Goal: Task Accomplishment & Management: Manage account settings

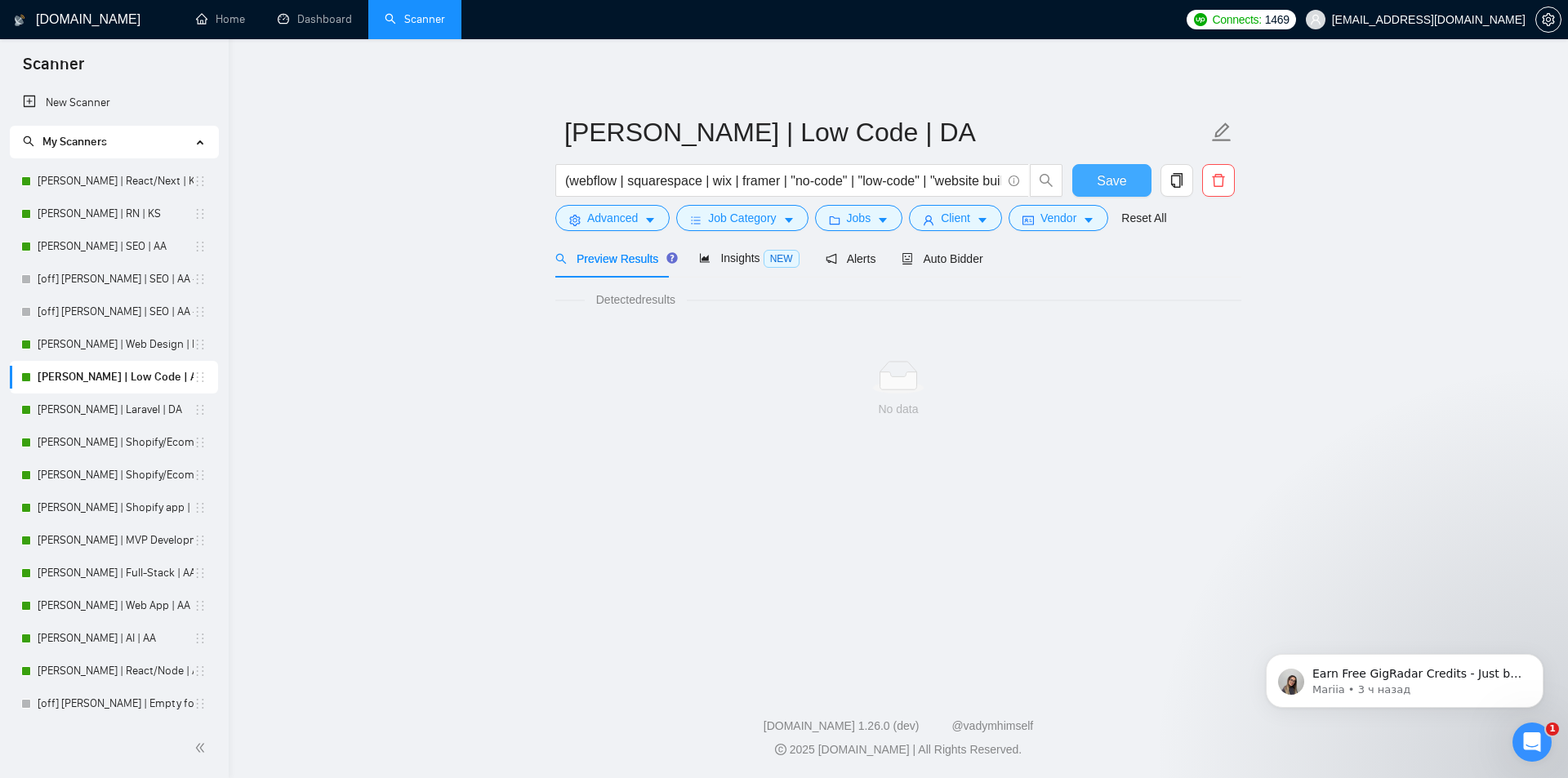
click at [1113, 181] on span "Save" at bounding box center [1111, 180] width 29 height 20
click at [722, 261] on span "Insights NEW" at bounding box center [749, 258] width 99 height 13
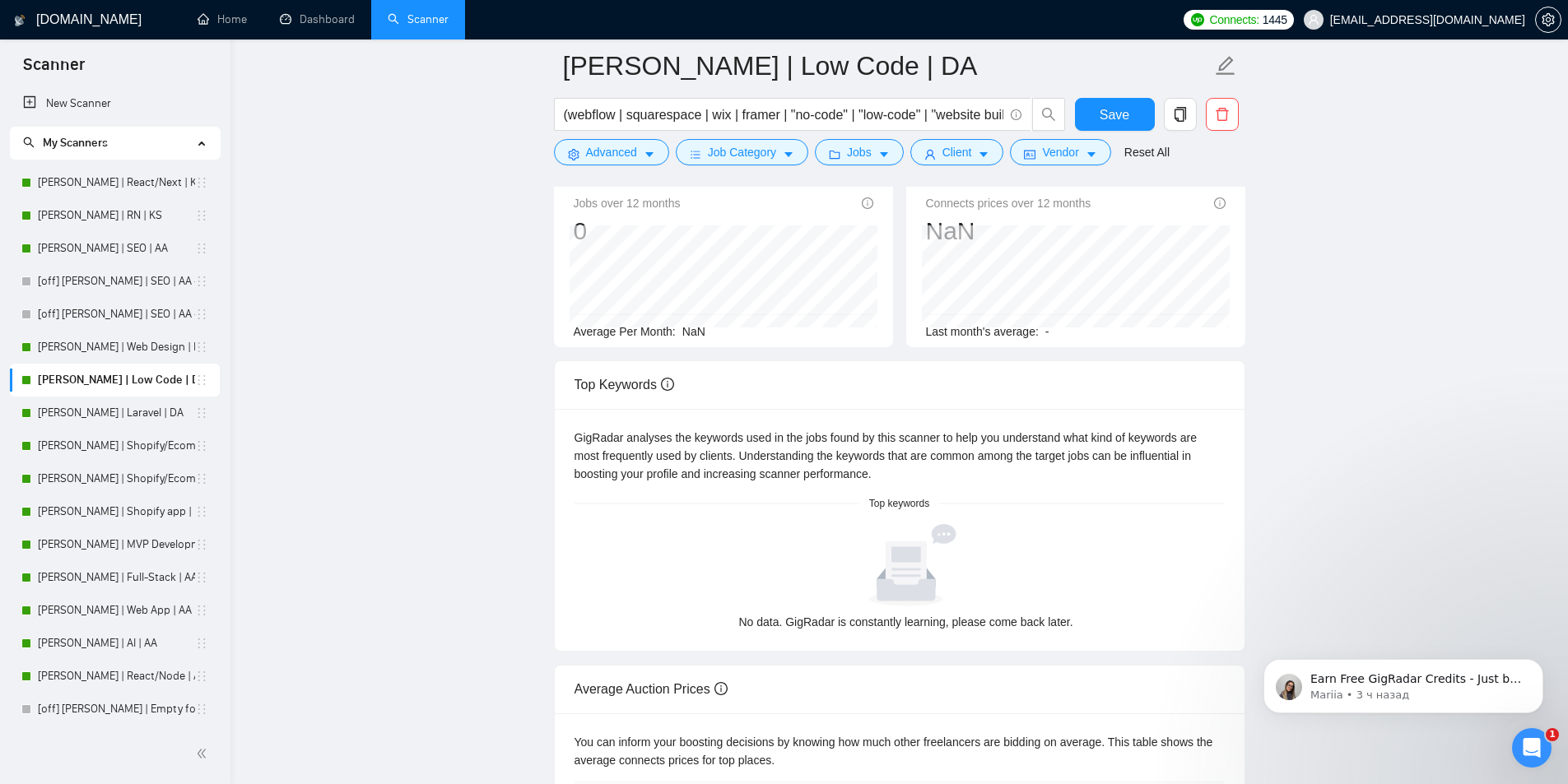
scroll to position [164, 0]
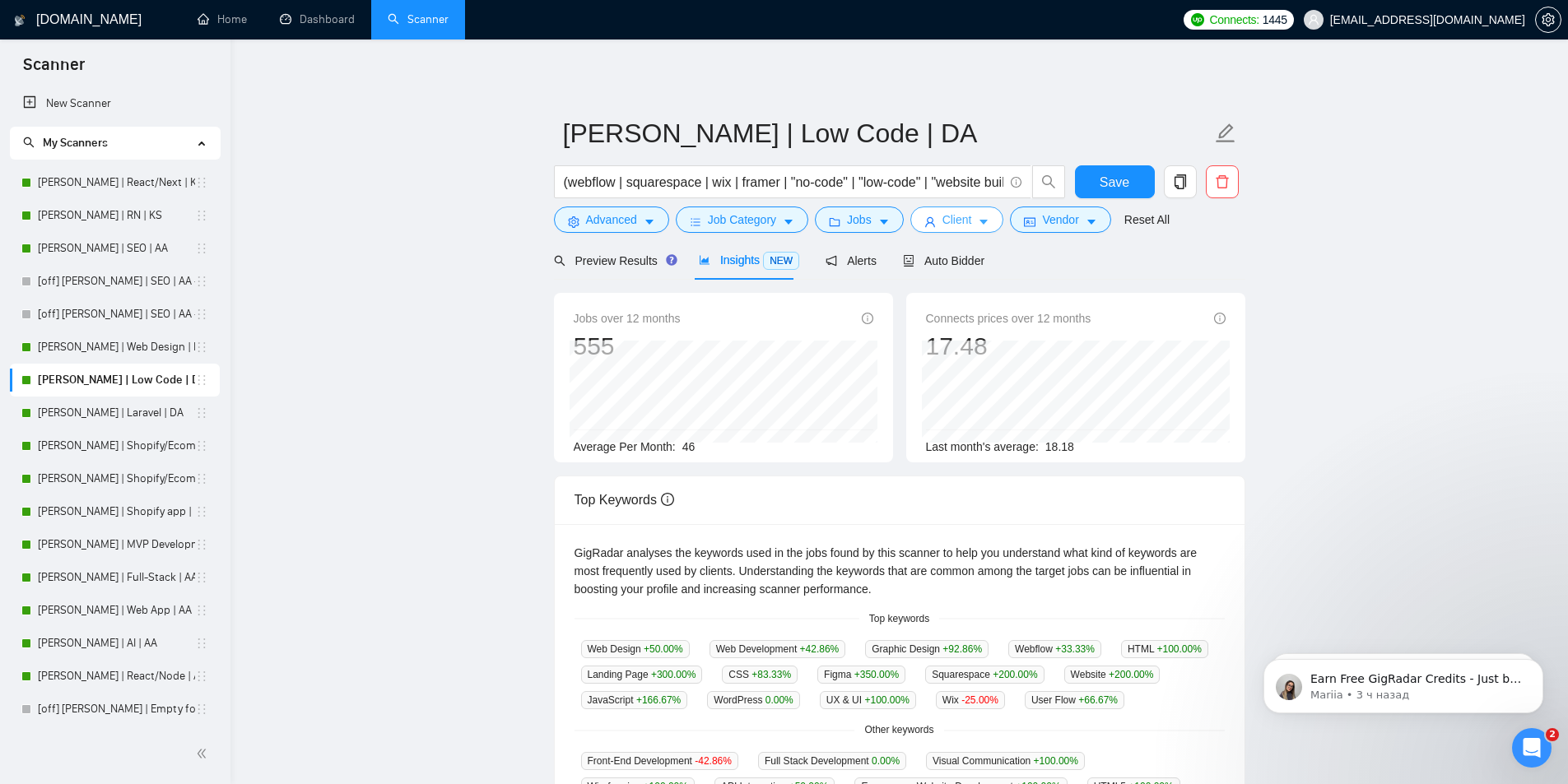
click at [965, 219] on span "Client" at bounding box center [957, 220] width 30 height 19
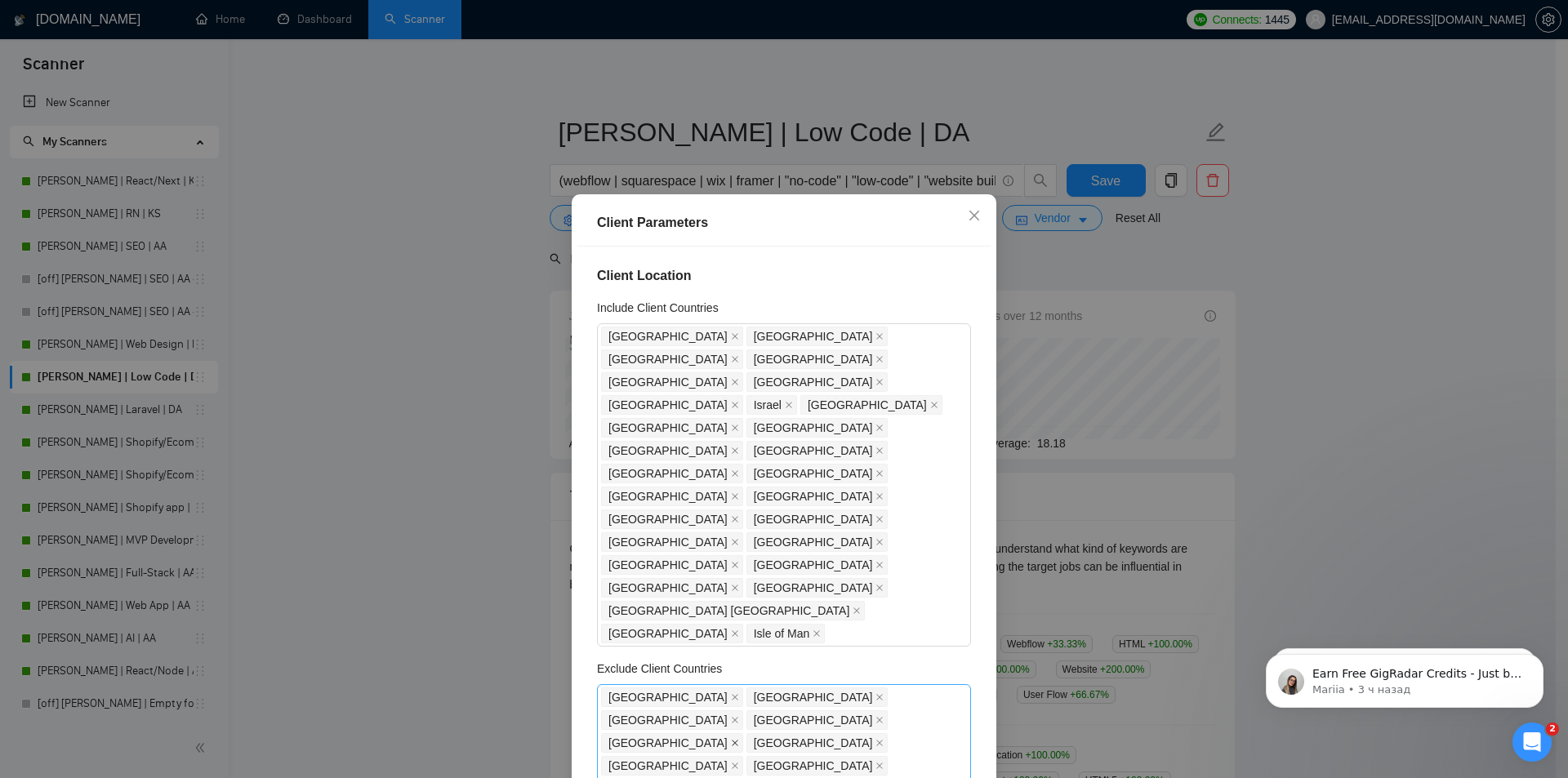
click at [739, 739] on icon "close" at bounding box center [735, 743] width 8 height 8
click at [738, 777] on icon "close" at bounding box center [735, 789] width 6 height 6
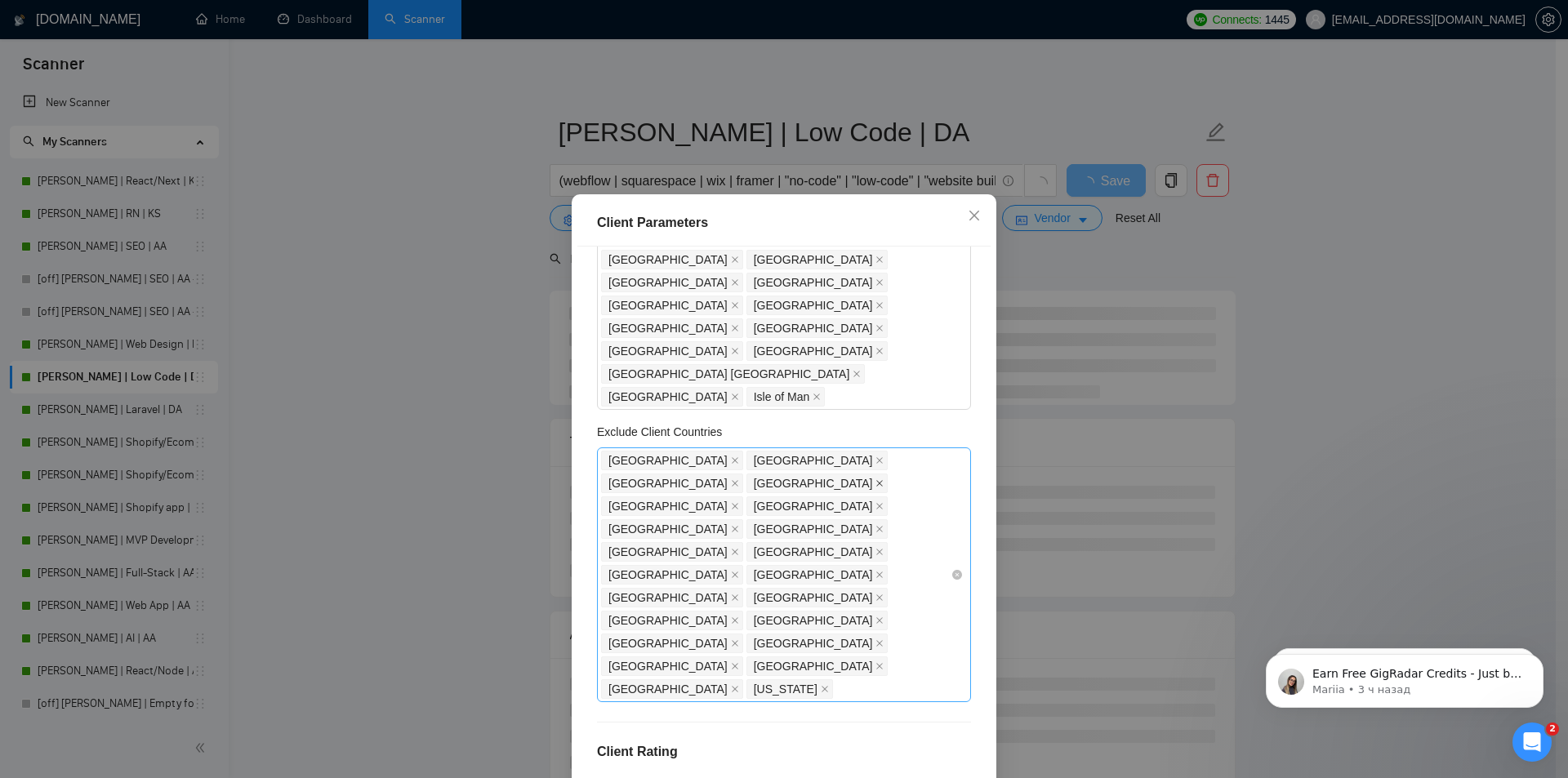
scroll to position [245, 0]
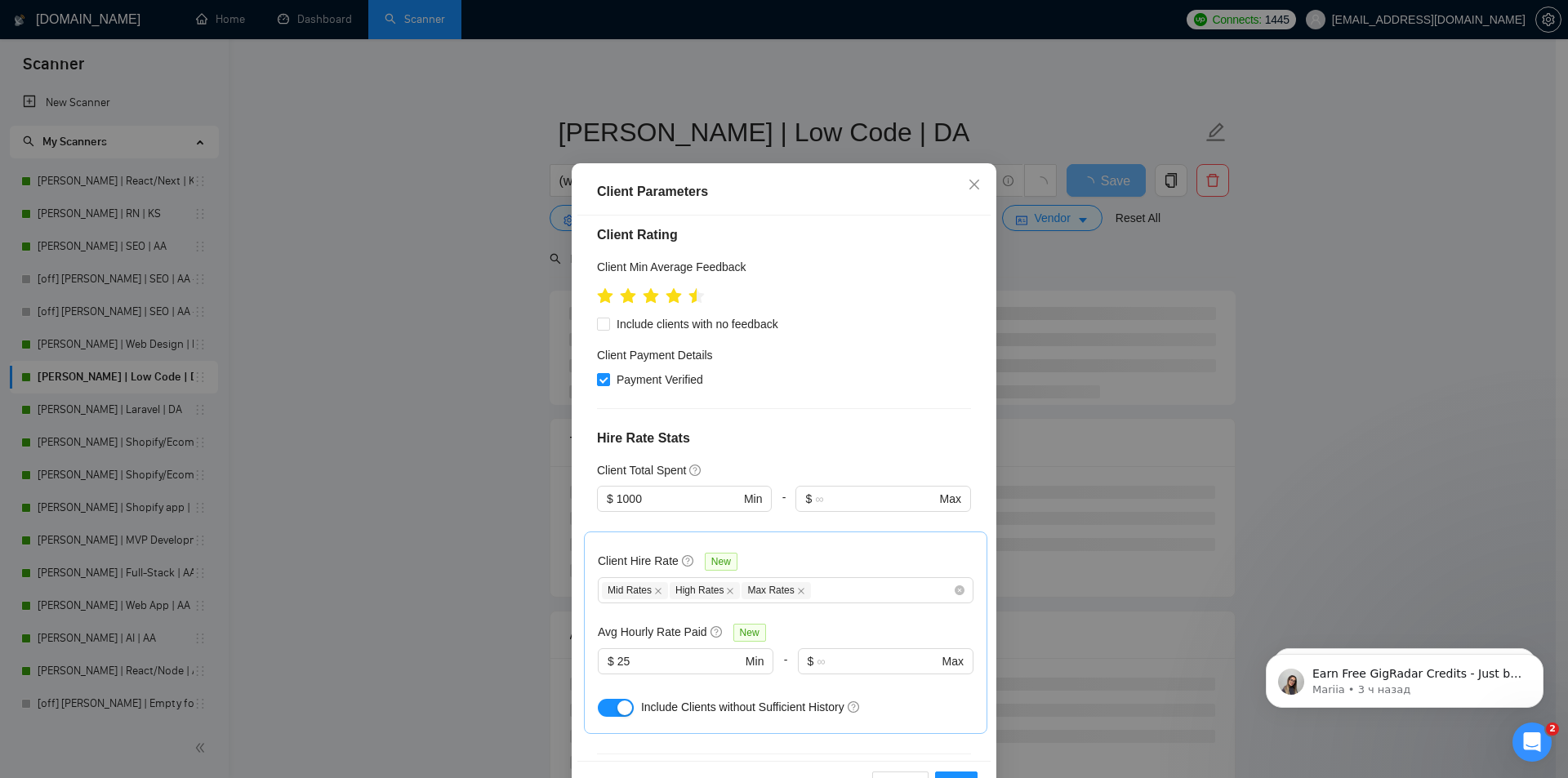
scroll to position [86, 0]
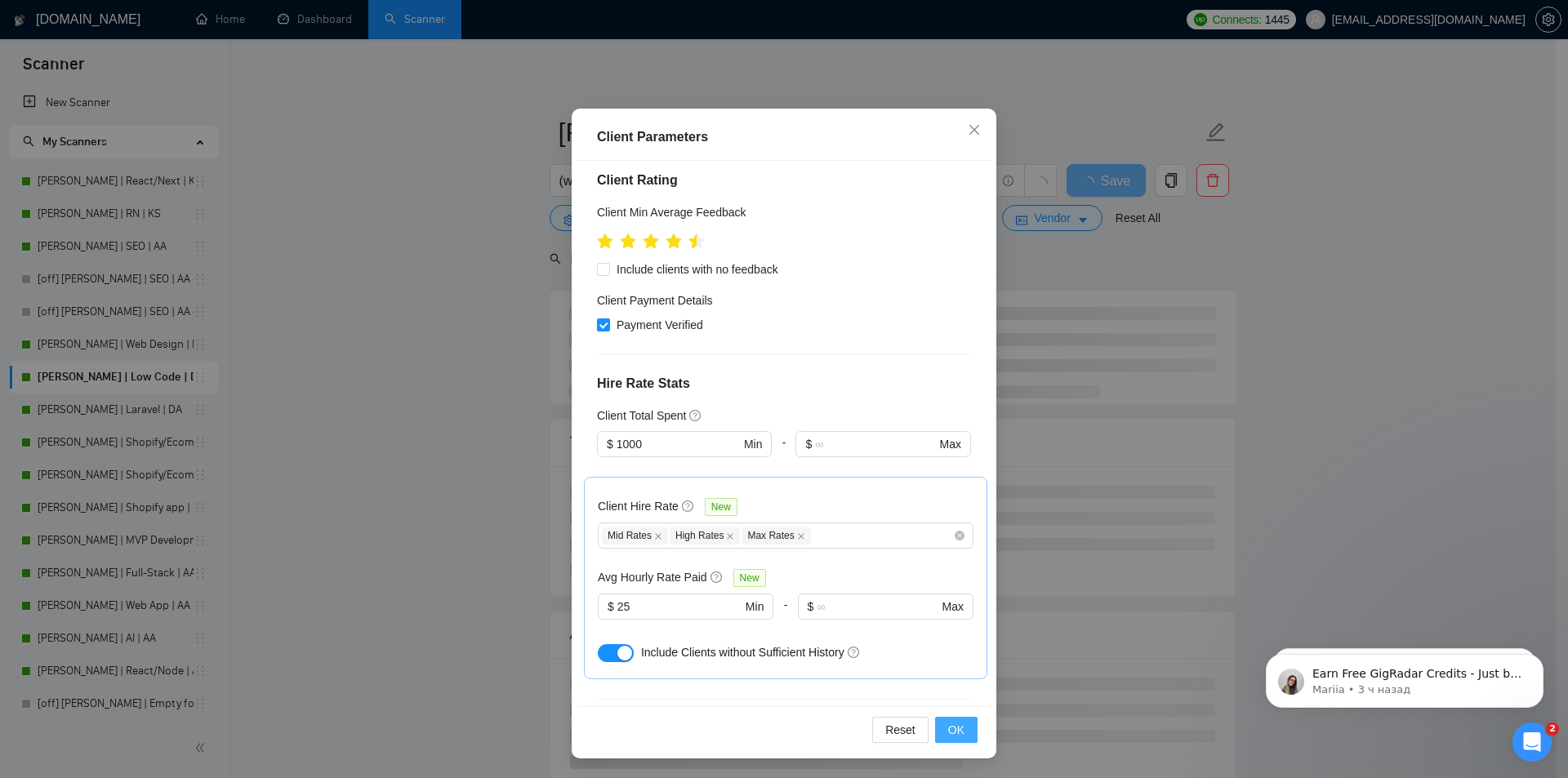
click at [948, 728] on span "OK" at bounding box center [957, 730] width 17 height 18
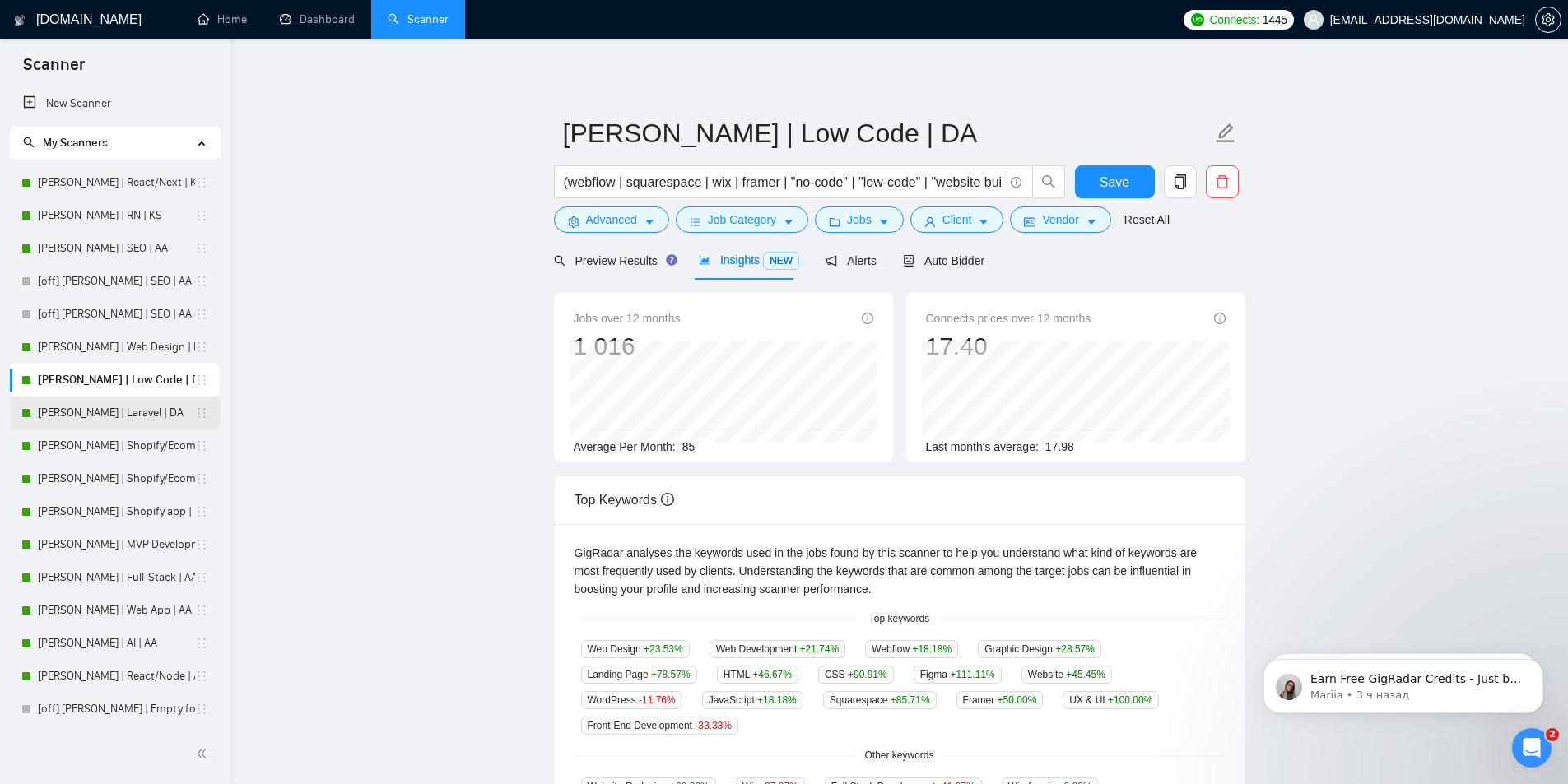
click at [88, 414] on link "[PERSON_NAME] | Laravel | DA" at bounding box center [116, 412] width 157 height 32
click at [1119, 193] on button "Save" at bounding box center [1115, 181] width 80 height 32
click at [60, 414] on link "[PERSON_NAME] | Laravel | DA" at bounding box center [116, 412] width 157 height 32
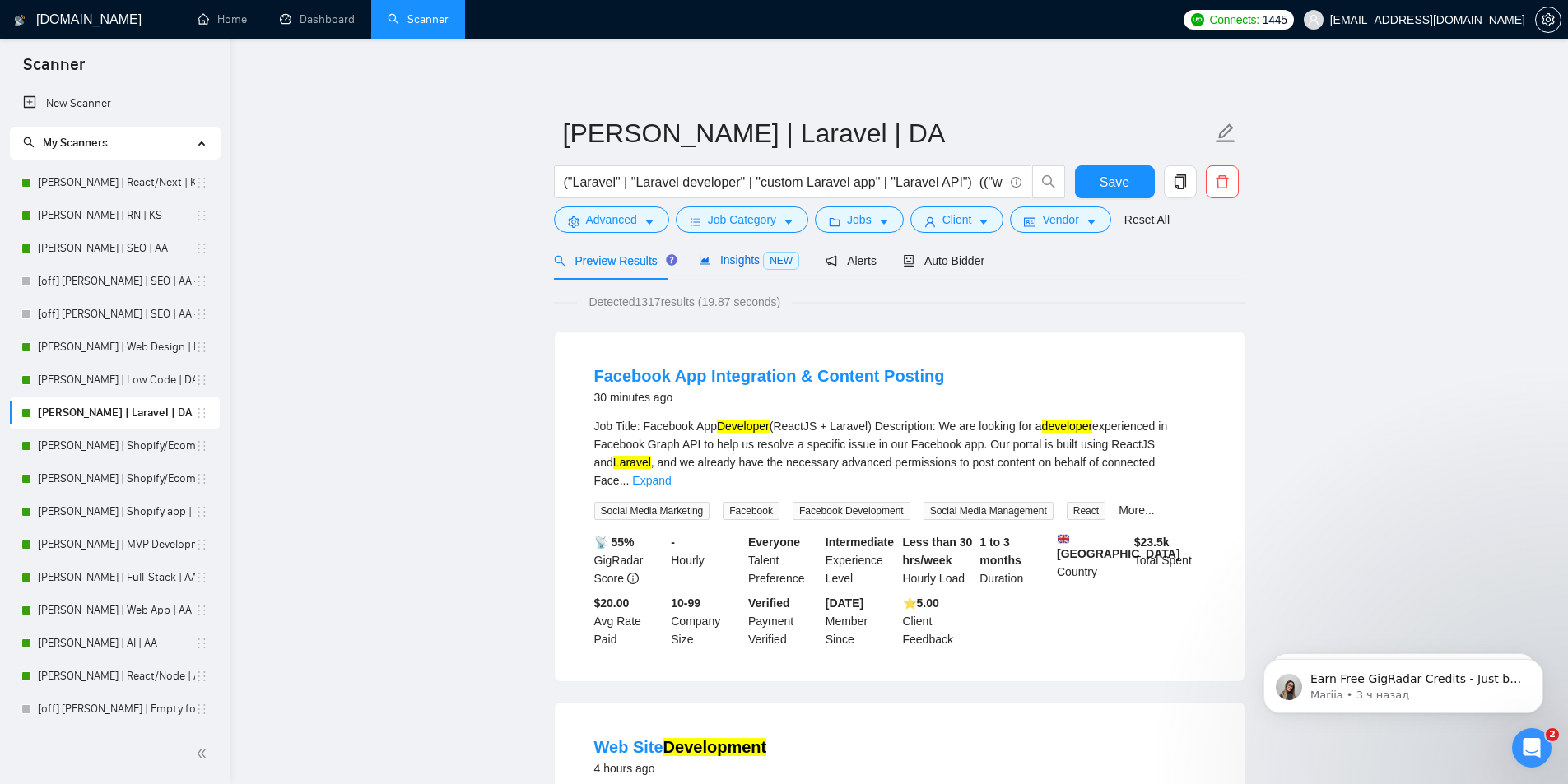
click at [748, 265] on span "Insights NEW" at bounding box center [749, 260] width 100 height 13
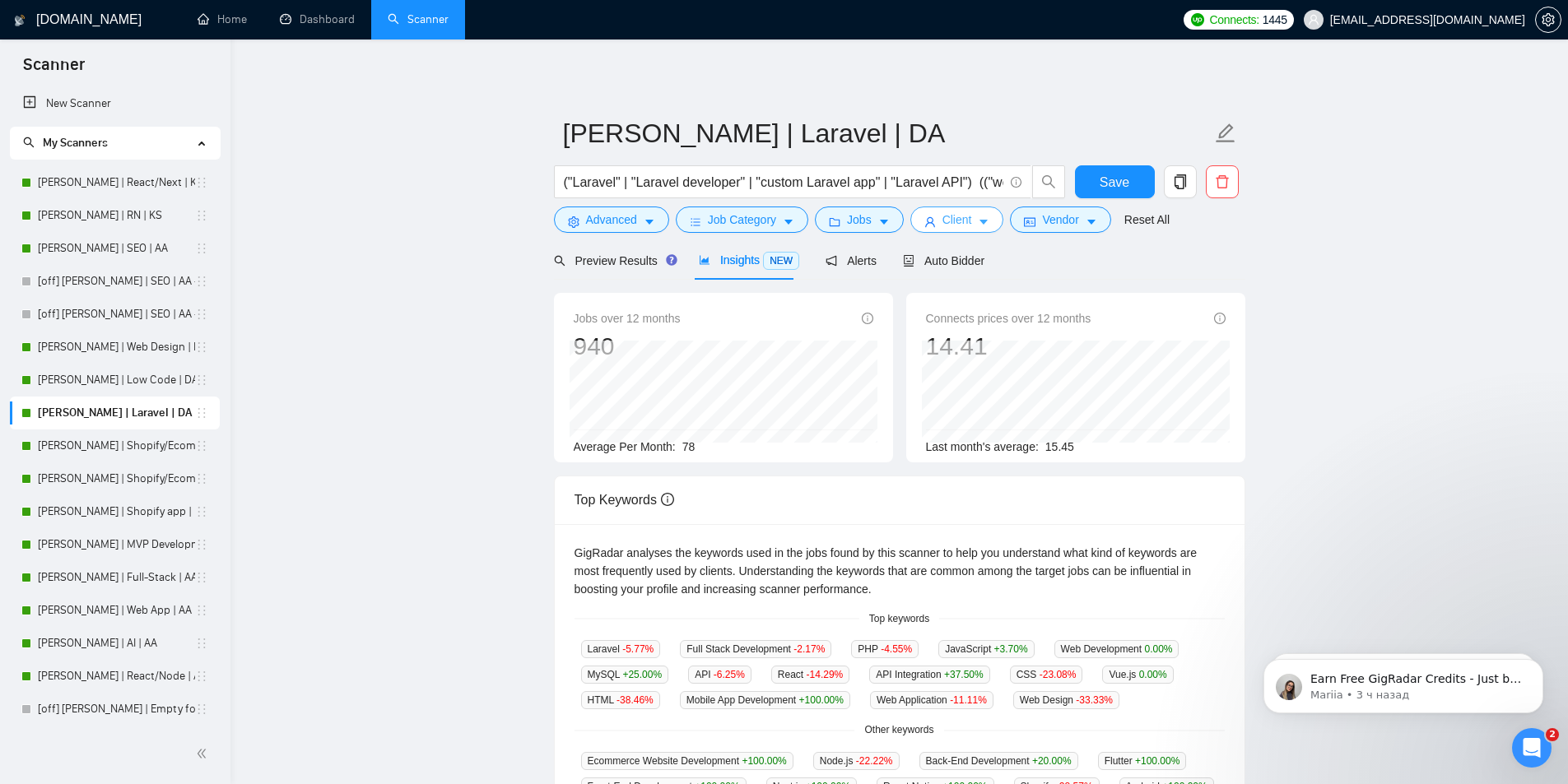
click at [967, 223] on button "Client" at bounding box center [957, 220] width 94 height 26
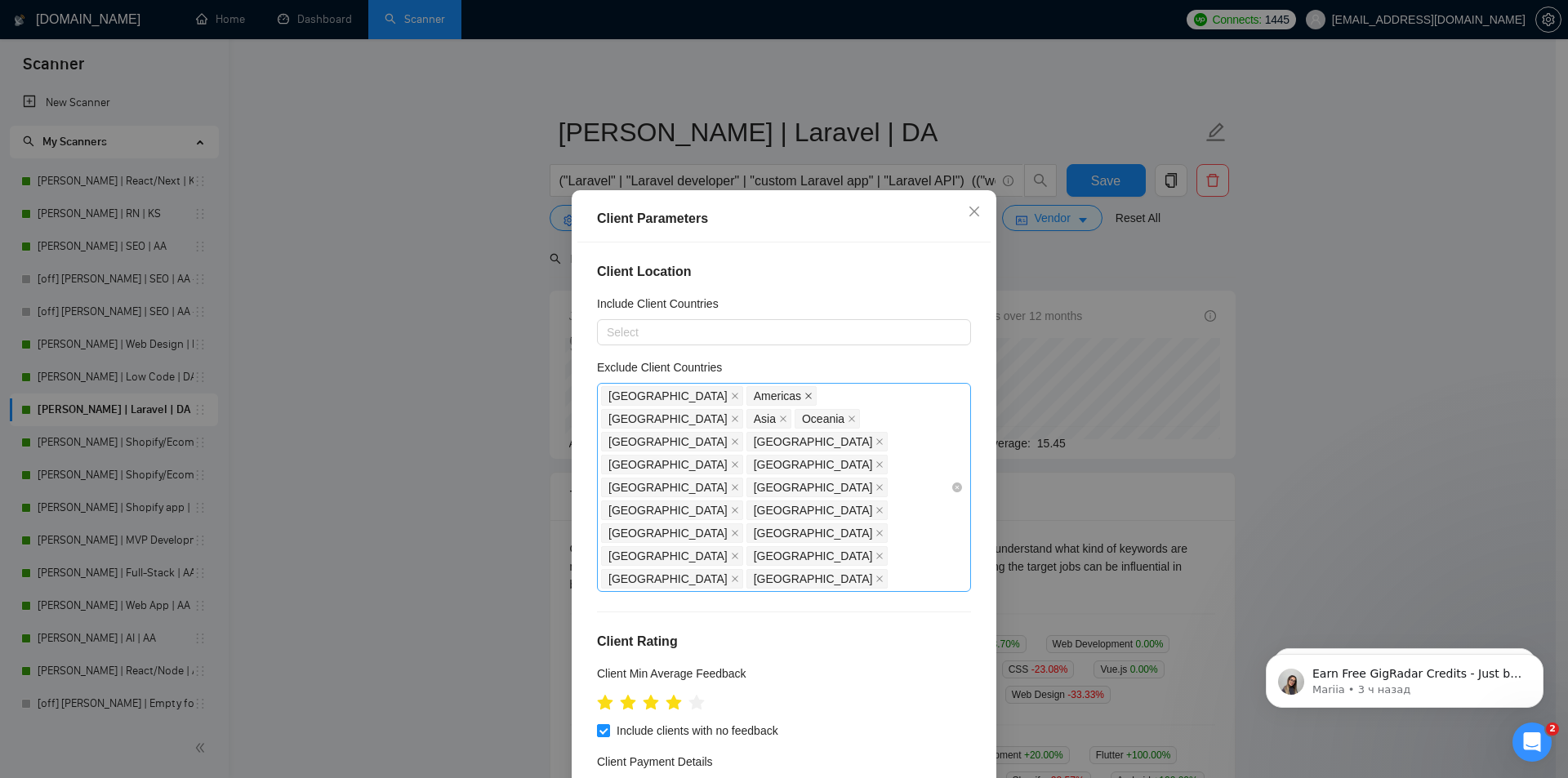
click at [805, 392] on icon "close" at bounding box center [808, 396] width 8 height 8
click at [924, 397] on icon "close" at bounding box center [928, 396] width 8 height 8
click at [876, 437] on icon "close" at bounding box center [879, 441] width 8 height 8
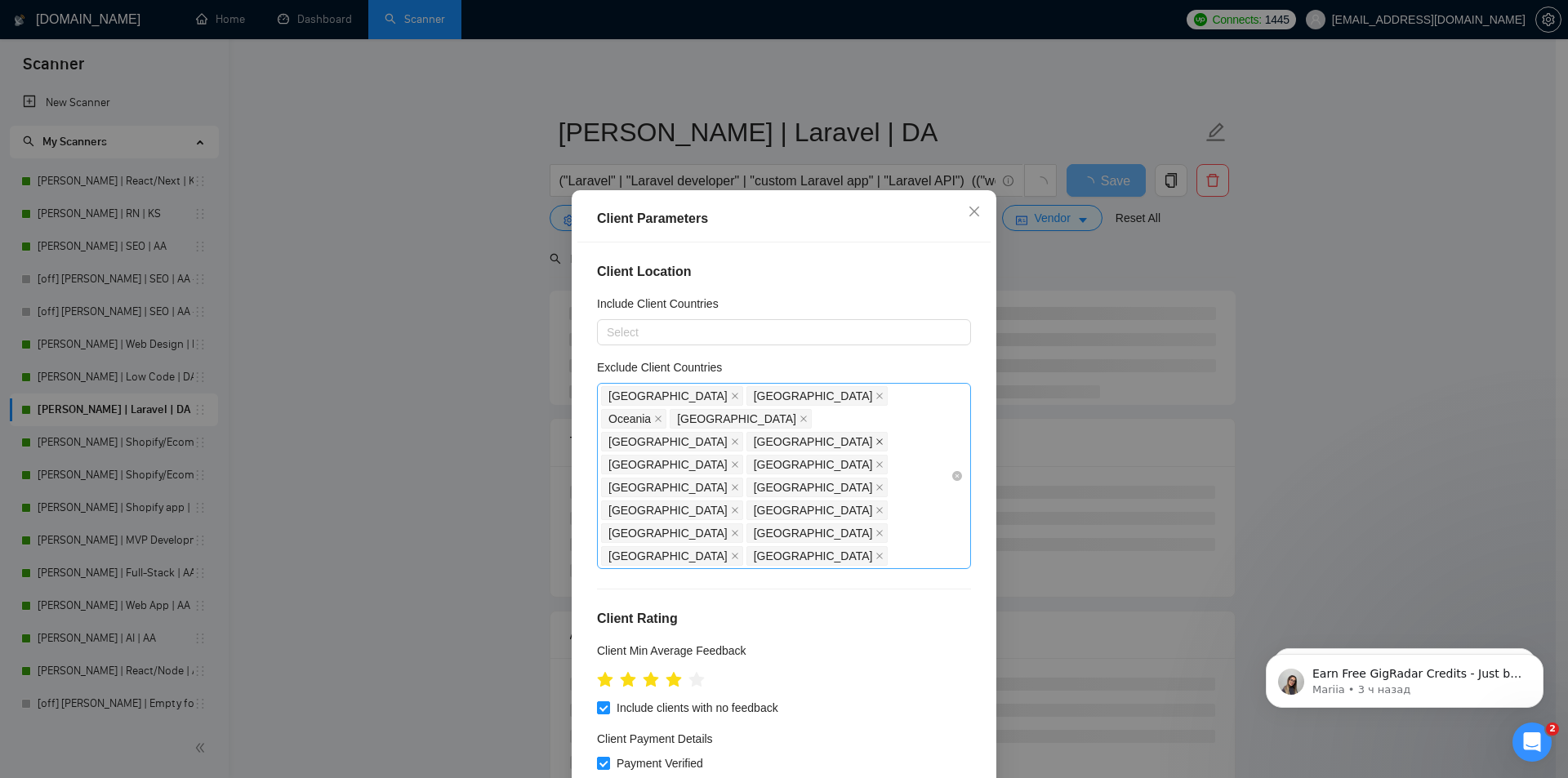
click at [876, 437] on icon "close" at bounding box center [879, 441] width 8 height 8
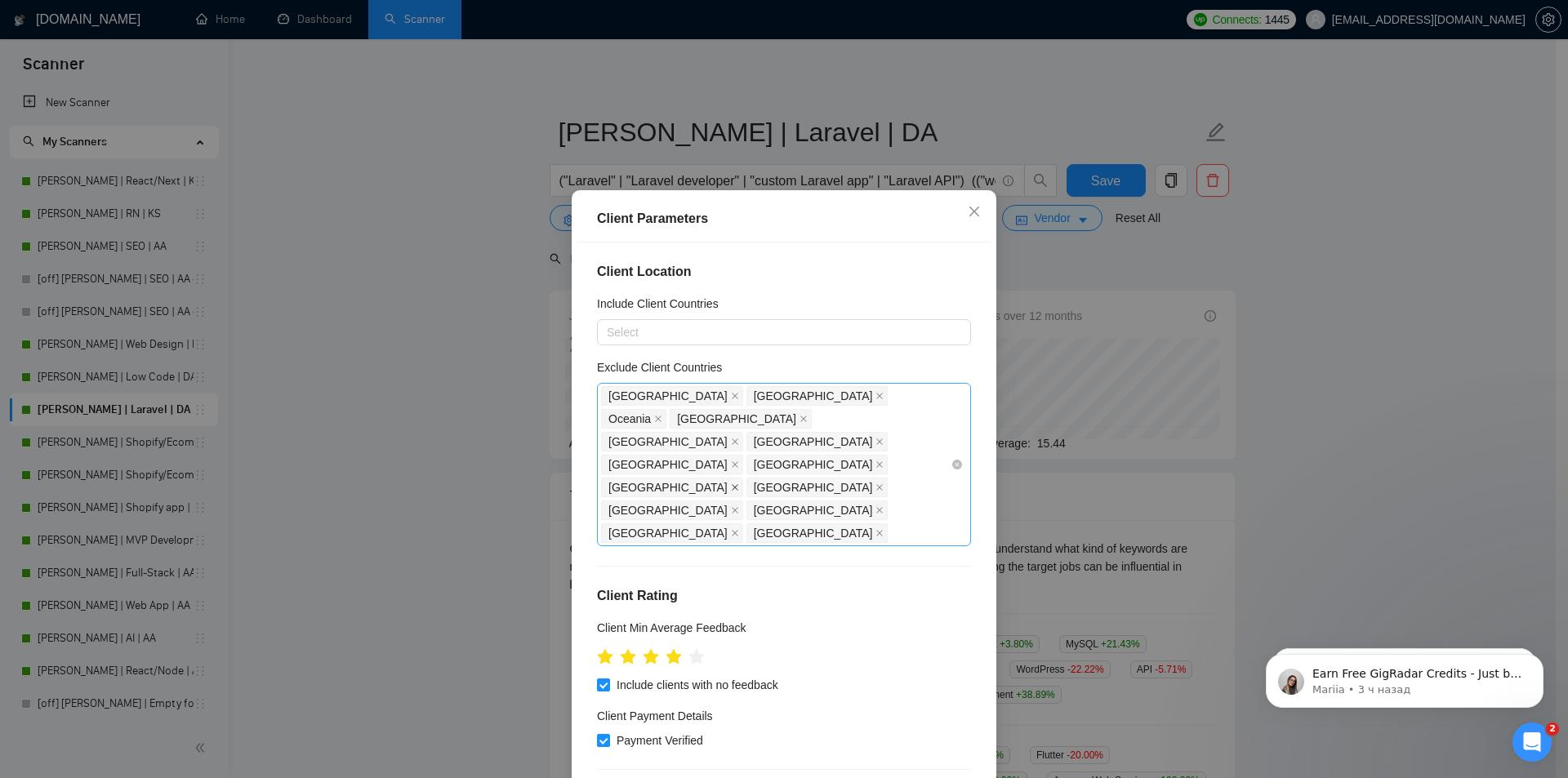
click at [739, 483] on icon "close" at bounding box center [735, 487] width 8 height 8
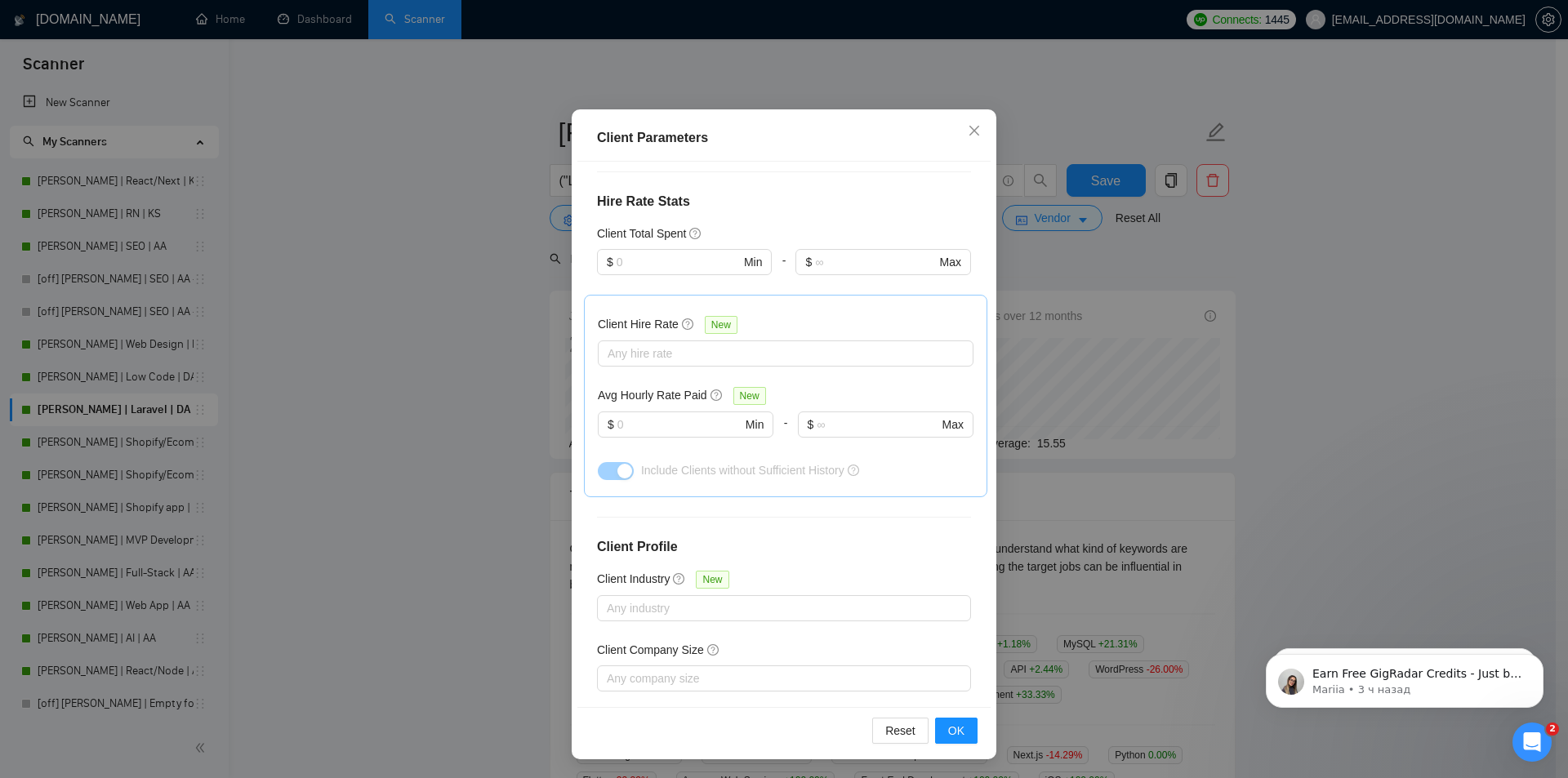
scroll to position [86, 0]
click at [949, 729] on span "OK" at bounding box center [957, 730] width 17 height 18
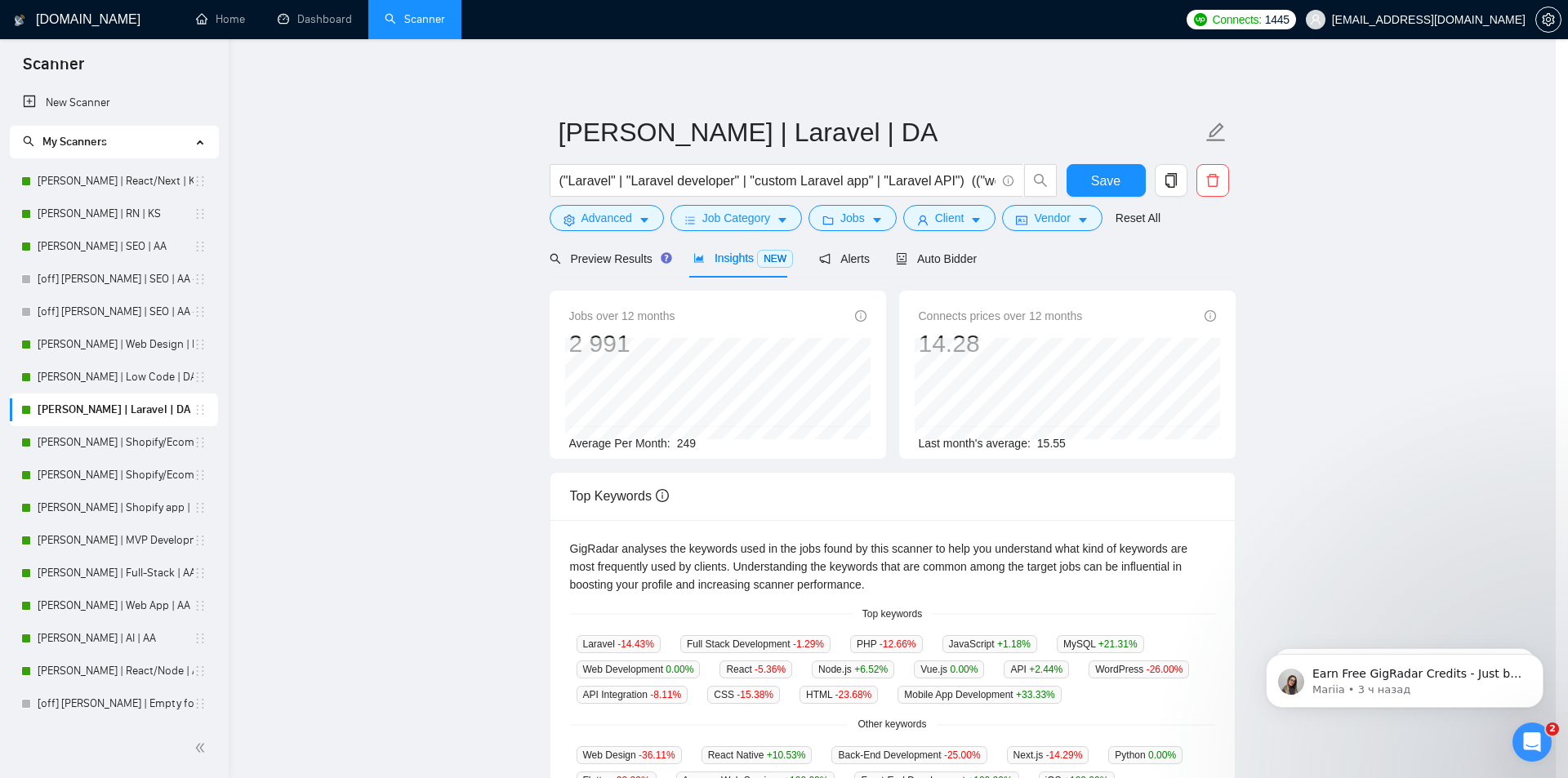
scroll to position [0, 0]
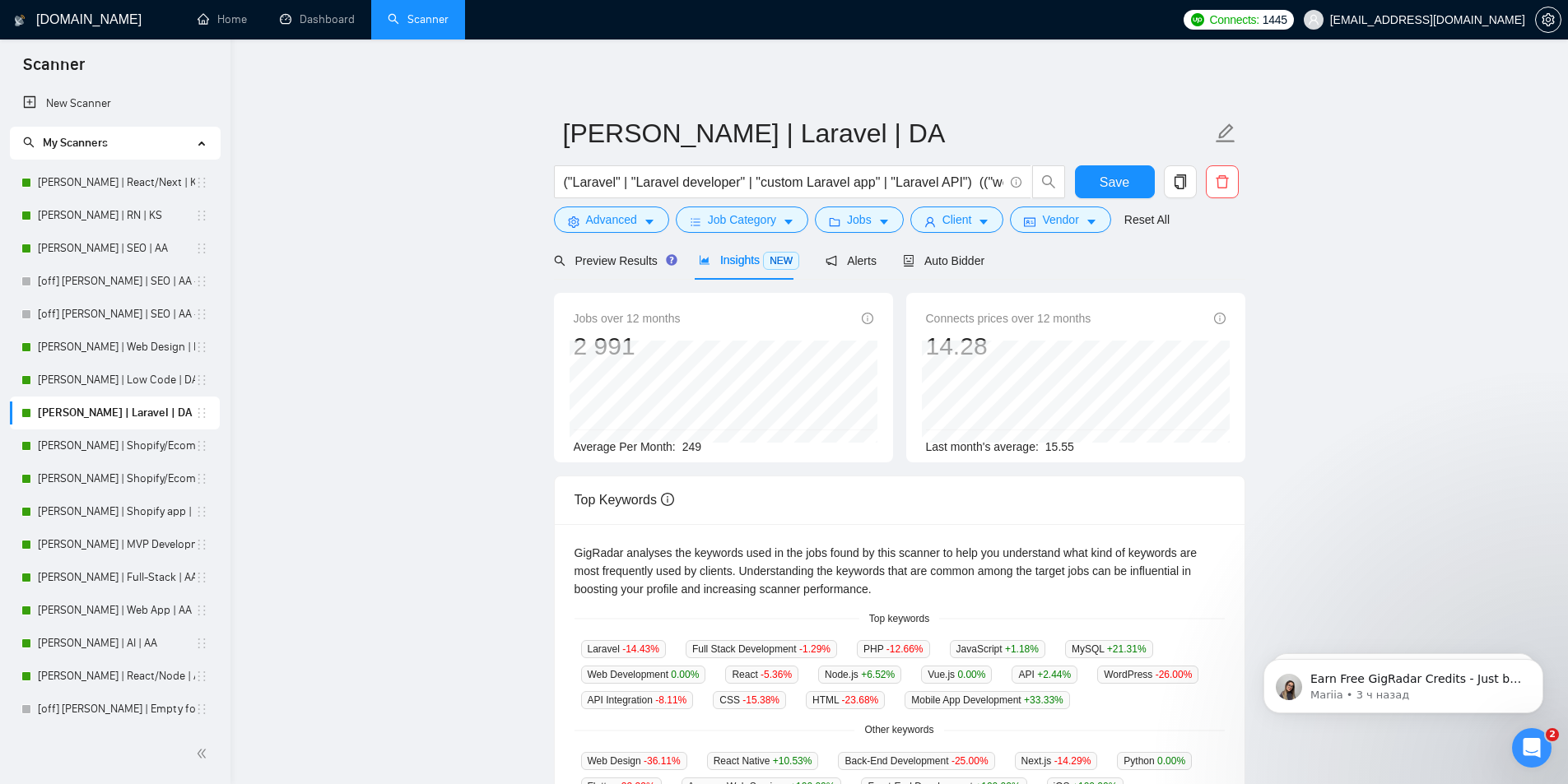
click at [100, 445] on link "[PERSON_NAME] | Shopify/Ecom | DA - lower requirements" at bounding box center [116, 445] width 157 height 32
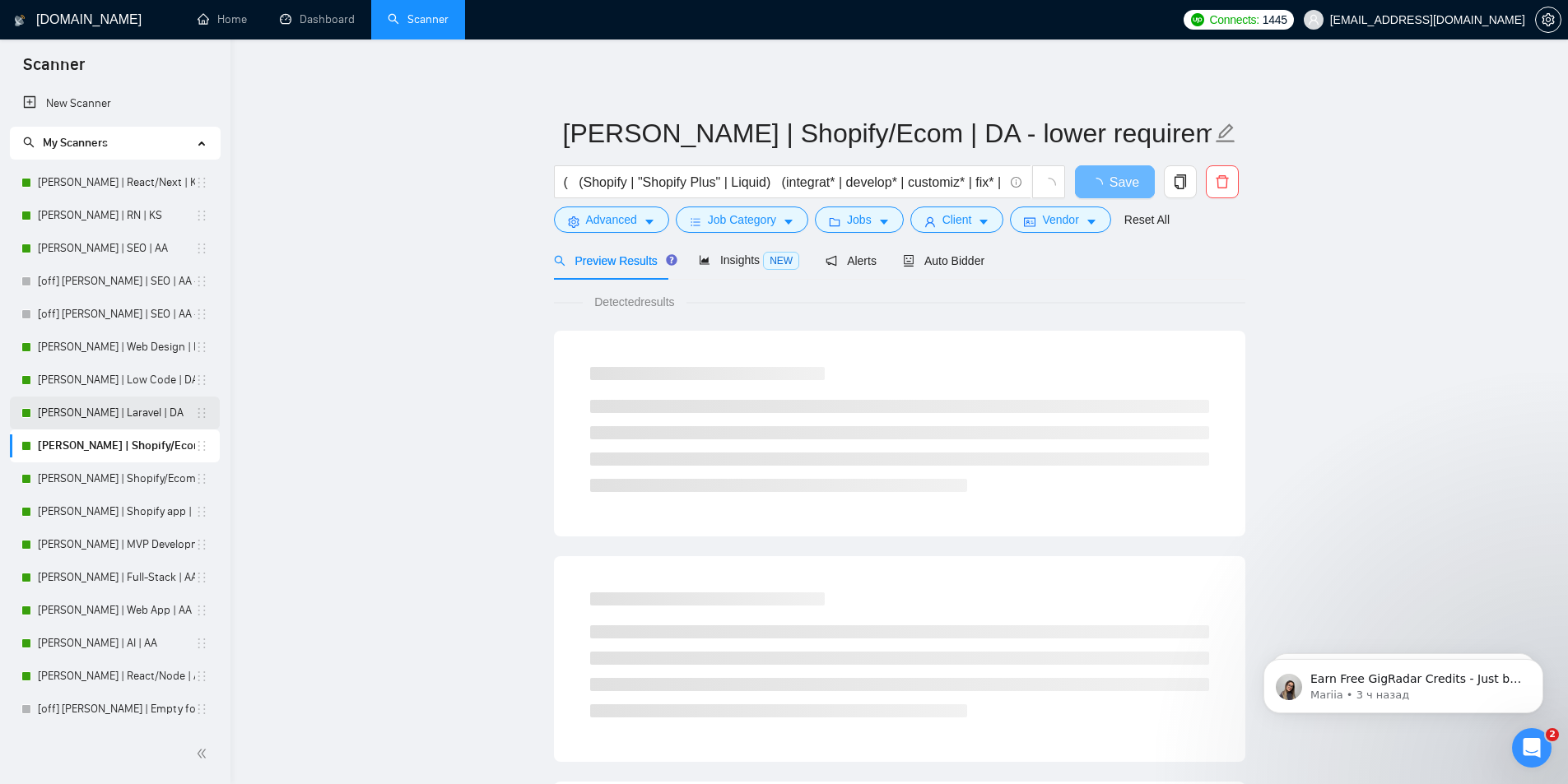
click at [90, 413] on link "[PERSON_NAME] | Laravel | DA" at bounding box center [116, 412] width 157 height 32
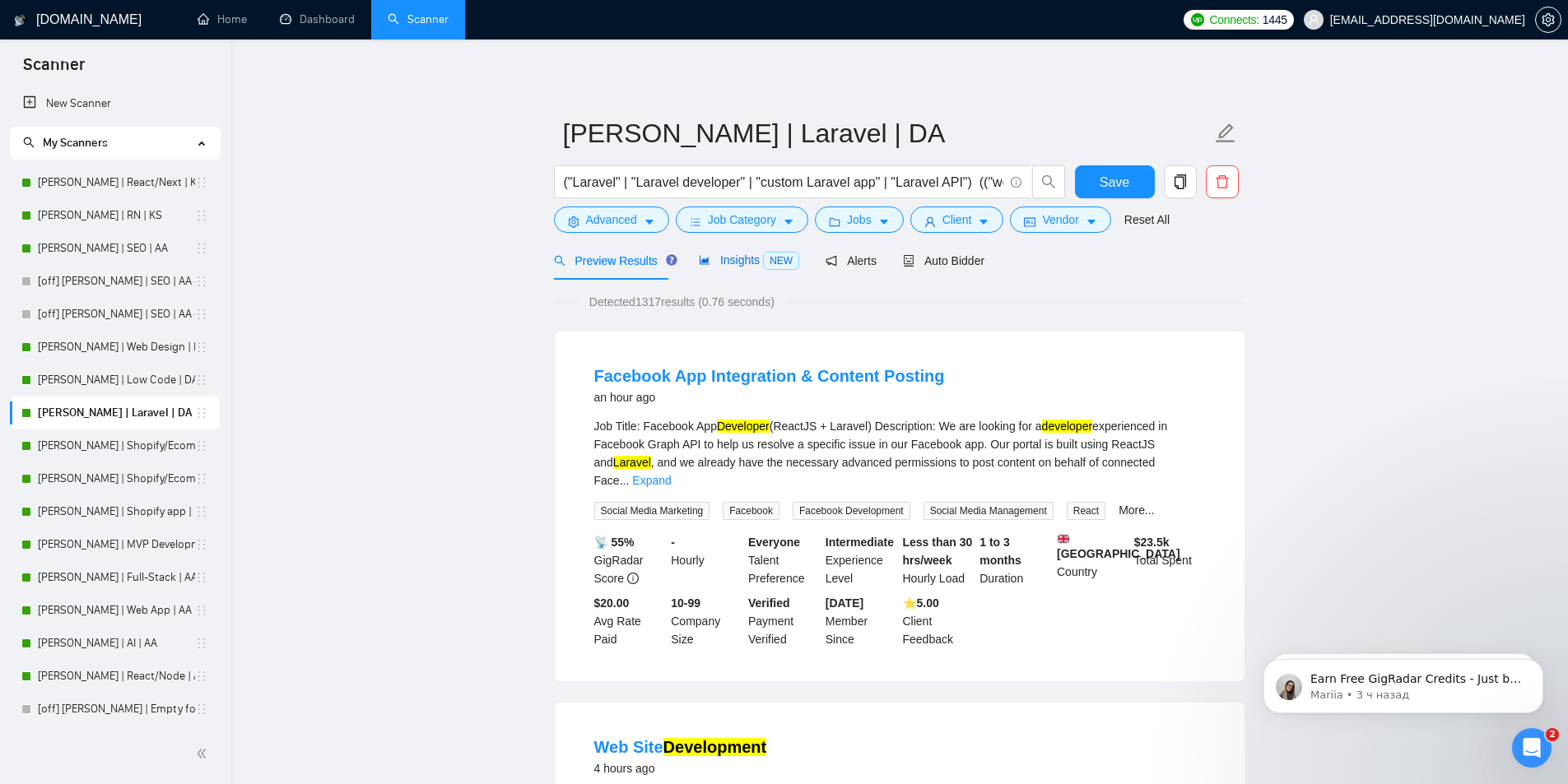
click at [731, 266] on span "Insights NEW" at bounding box center [749, 260] width 100 height 13
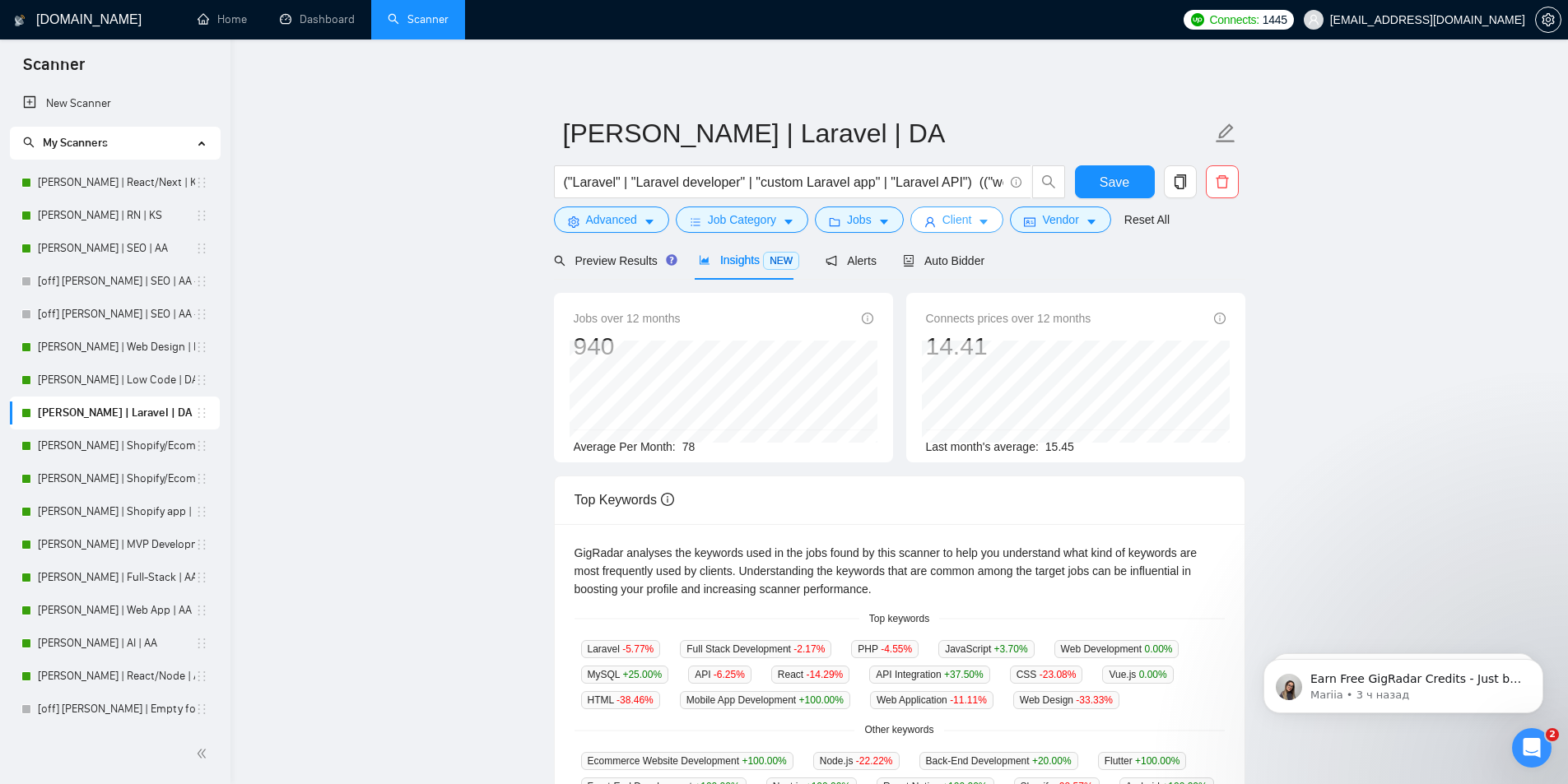
click at [937, 212] on button "Client" at bounding box center [957, 220] width 94 height 26
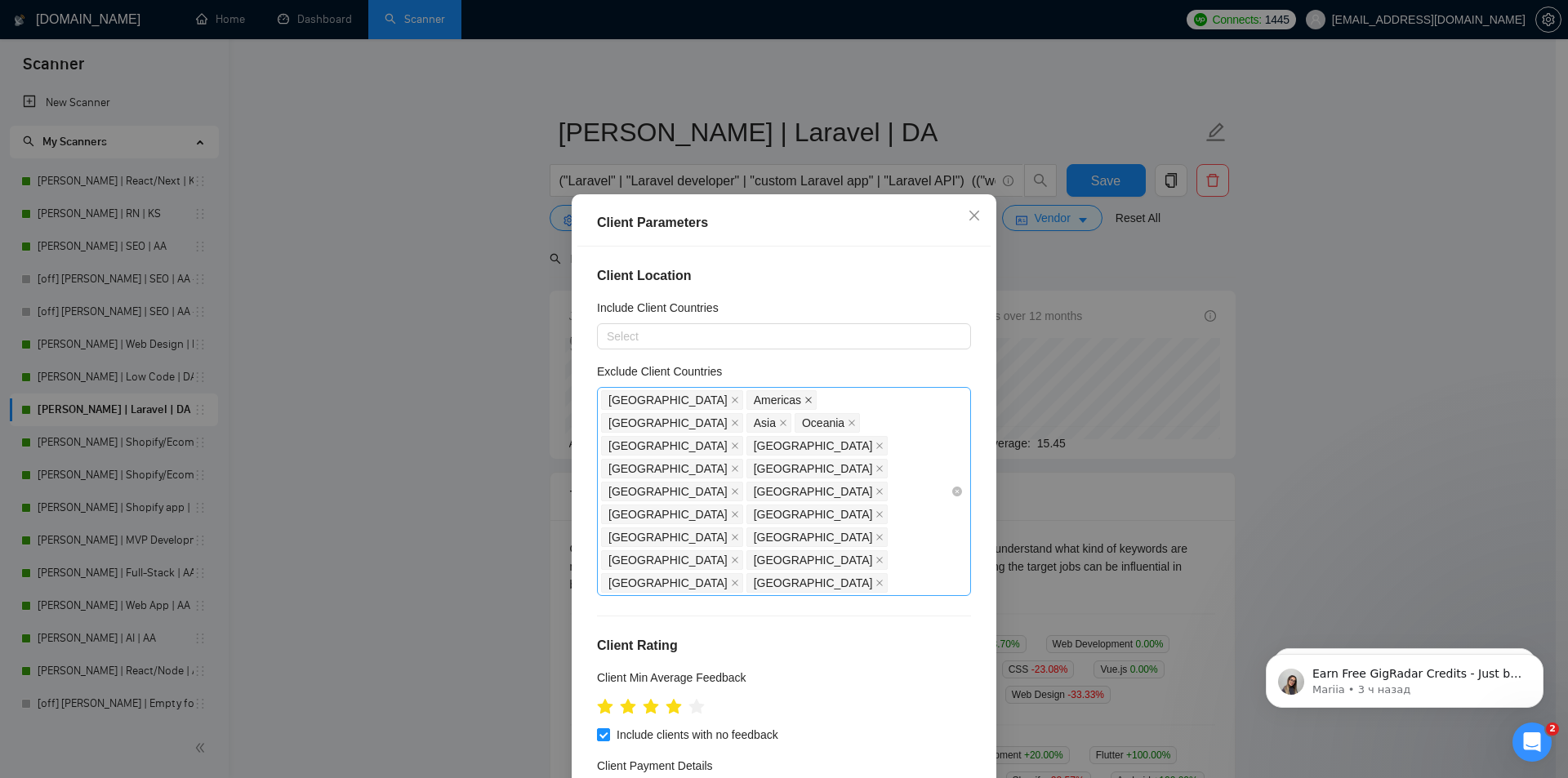
click at [805, 401] on icon "close" at bounding box center [807, 401] width 6 height 6
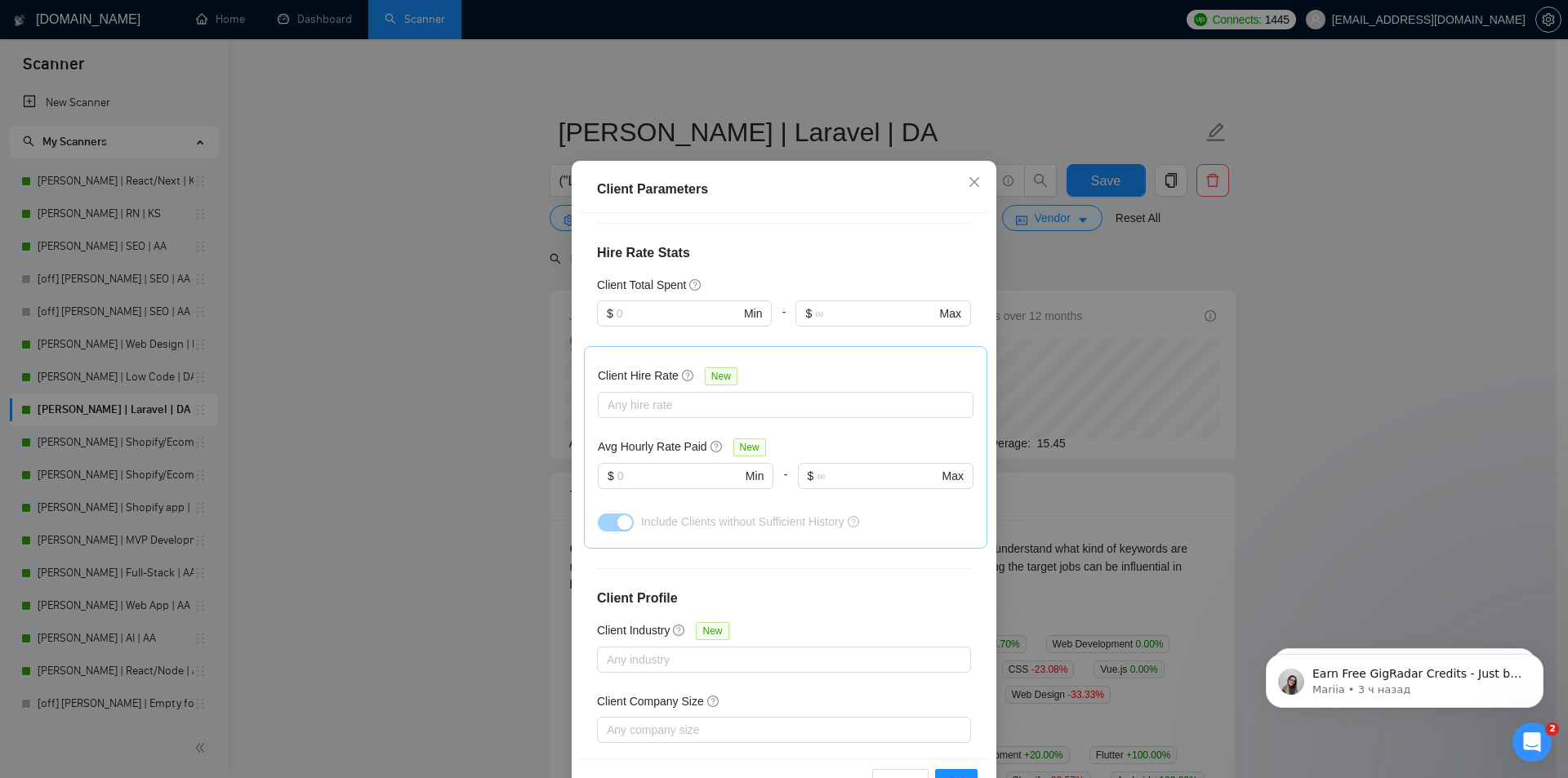
scroll to position [86, 0]
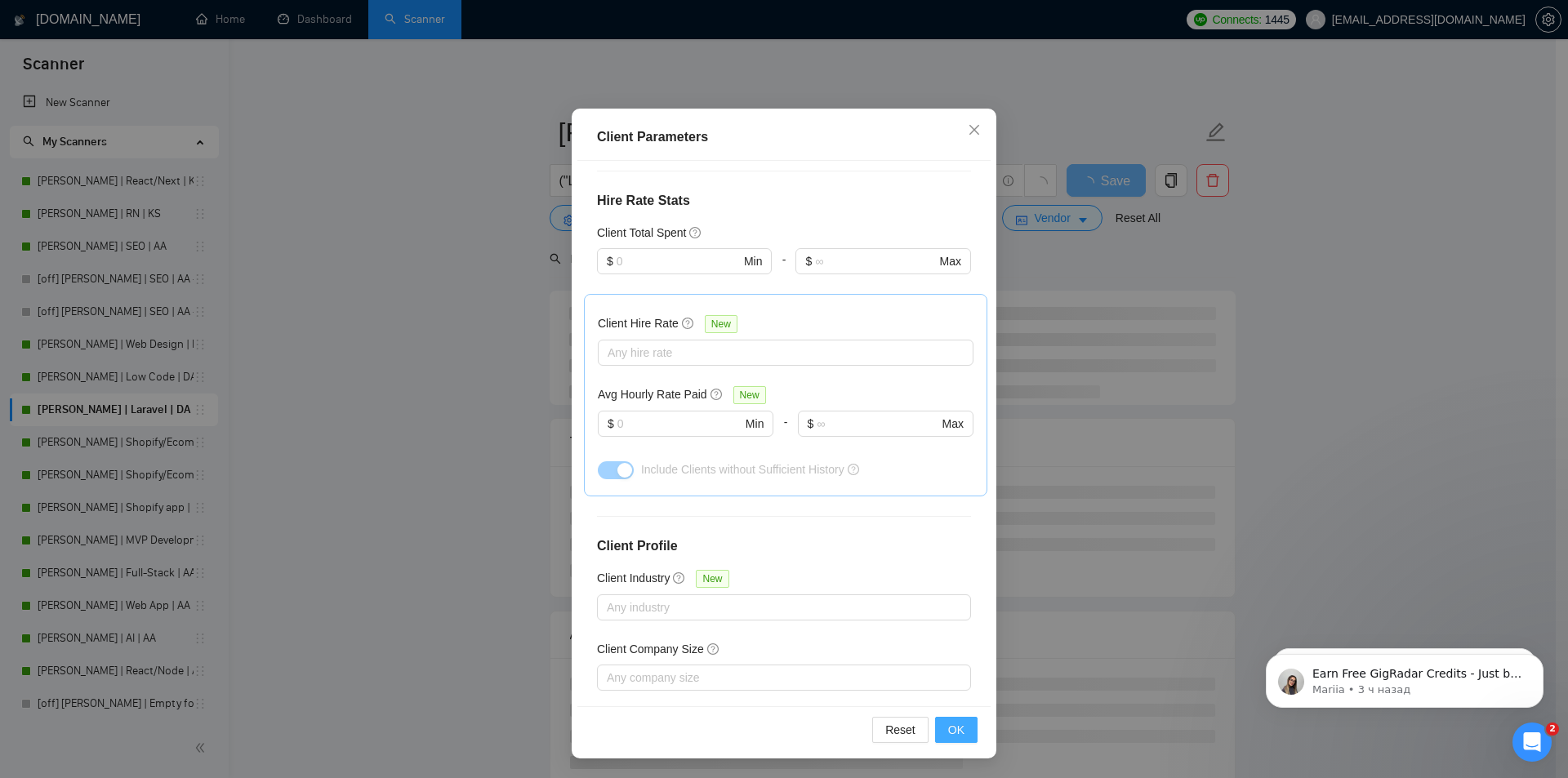
click at [951, 729] on span "OK" at bounding box center [957, 730] width 17 height 18
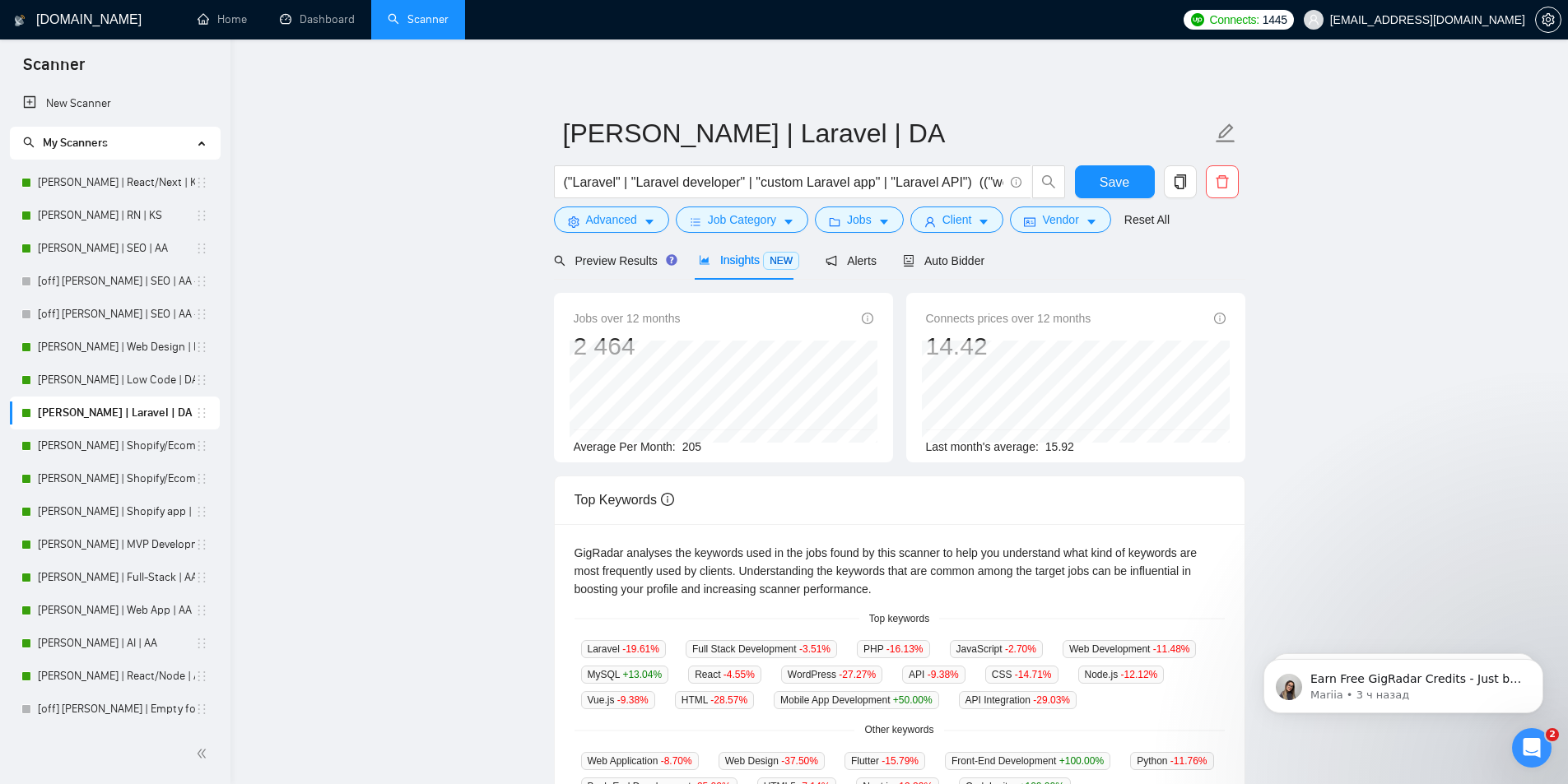
click at [731, 258] on span "Insights NEW" at bounding box center [749, 260] width 100 height 13
drag, startPoint x: 601, startPoint y: 140, endPoint x: 784, endPoint y: 140, distance: 183.0
click at [784, 140] on span "[PERSON_NAME] | Laravel | DA" at bounding box center [900, 133] width 692 height 52
click at [784, 137] on input "[PERSON_NAME] | Laravel | DA" at bounding box center [888, 133] width 649 height 41
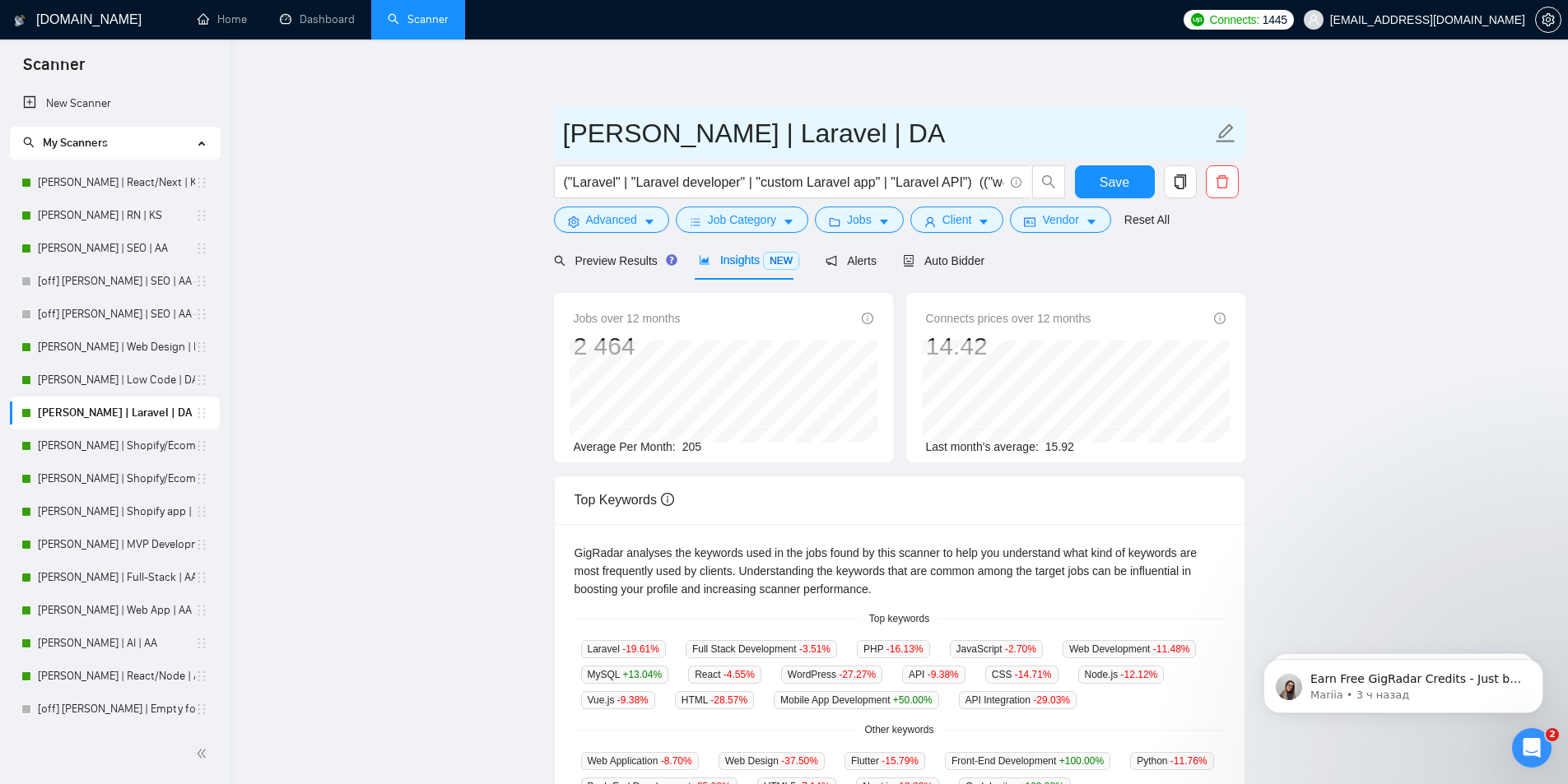
click at [784, 137] on input "[PERSON_NAME] | Laravel | DA" at bounding box center [888, 133] width 649 height 41
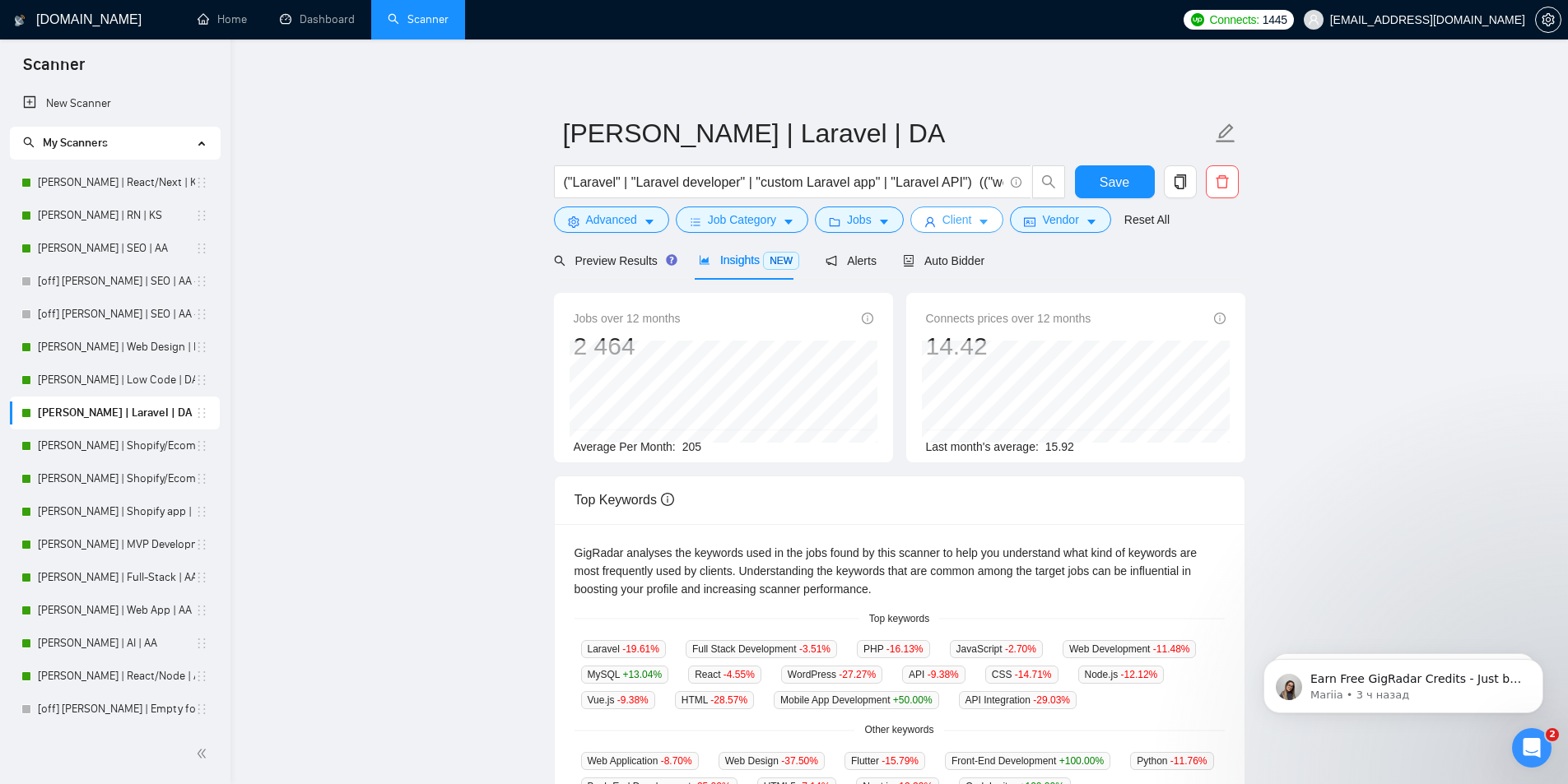
click at [979, 218] on icon "caret-down" at bounding box center [984, 222] width 11 height 11
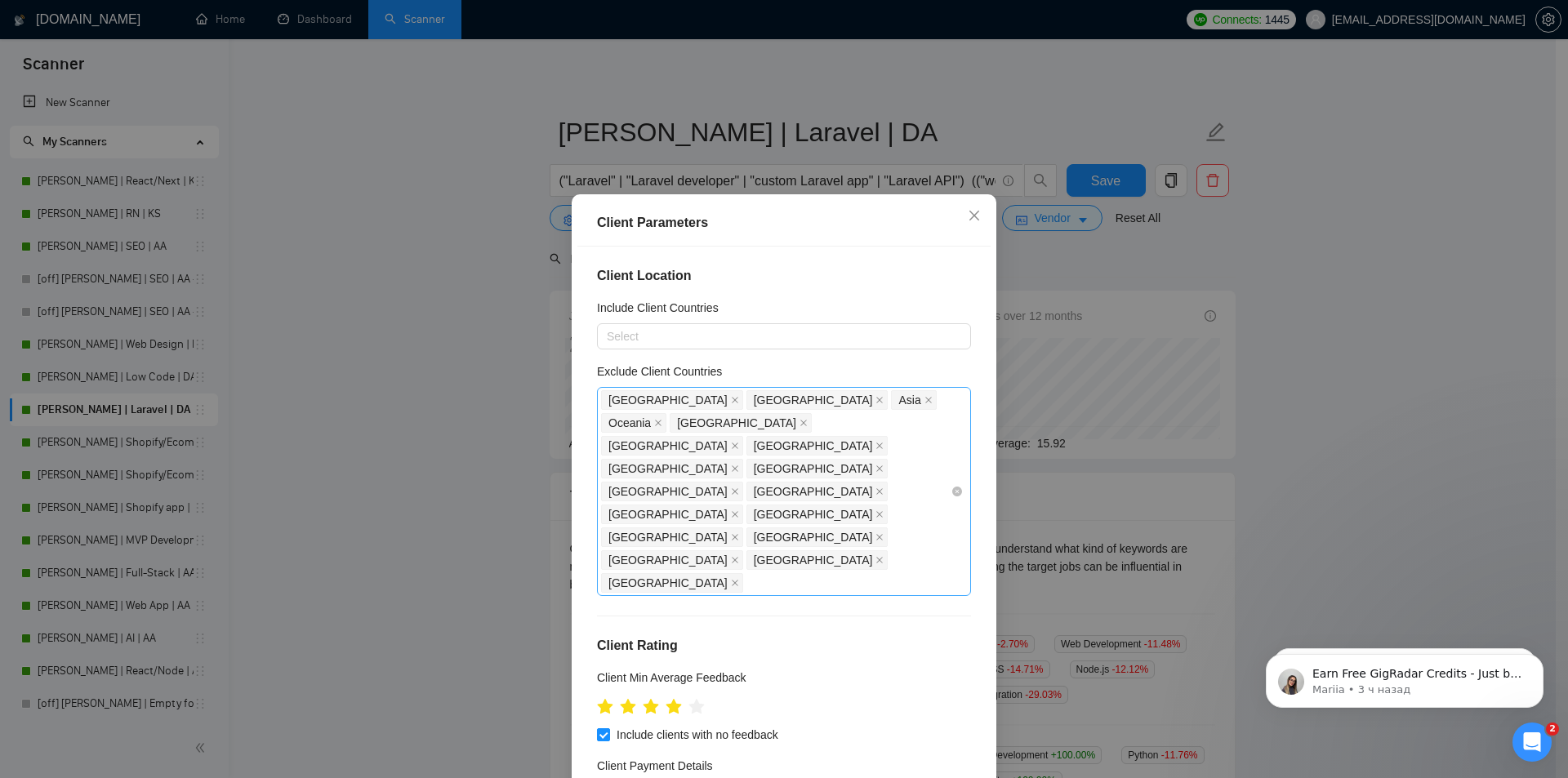
click at [759, 494] on div "[GEOGRAPHIC_DATA] [GEOGRAPHIC_DATA] [GEOGRAPHIC_DATA] [GEOGRAPHIC_DATA] [GEOGRA…" at bounding box center [776, 491] width 350 height 205
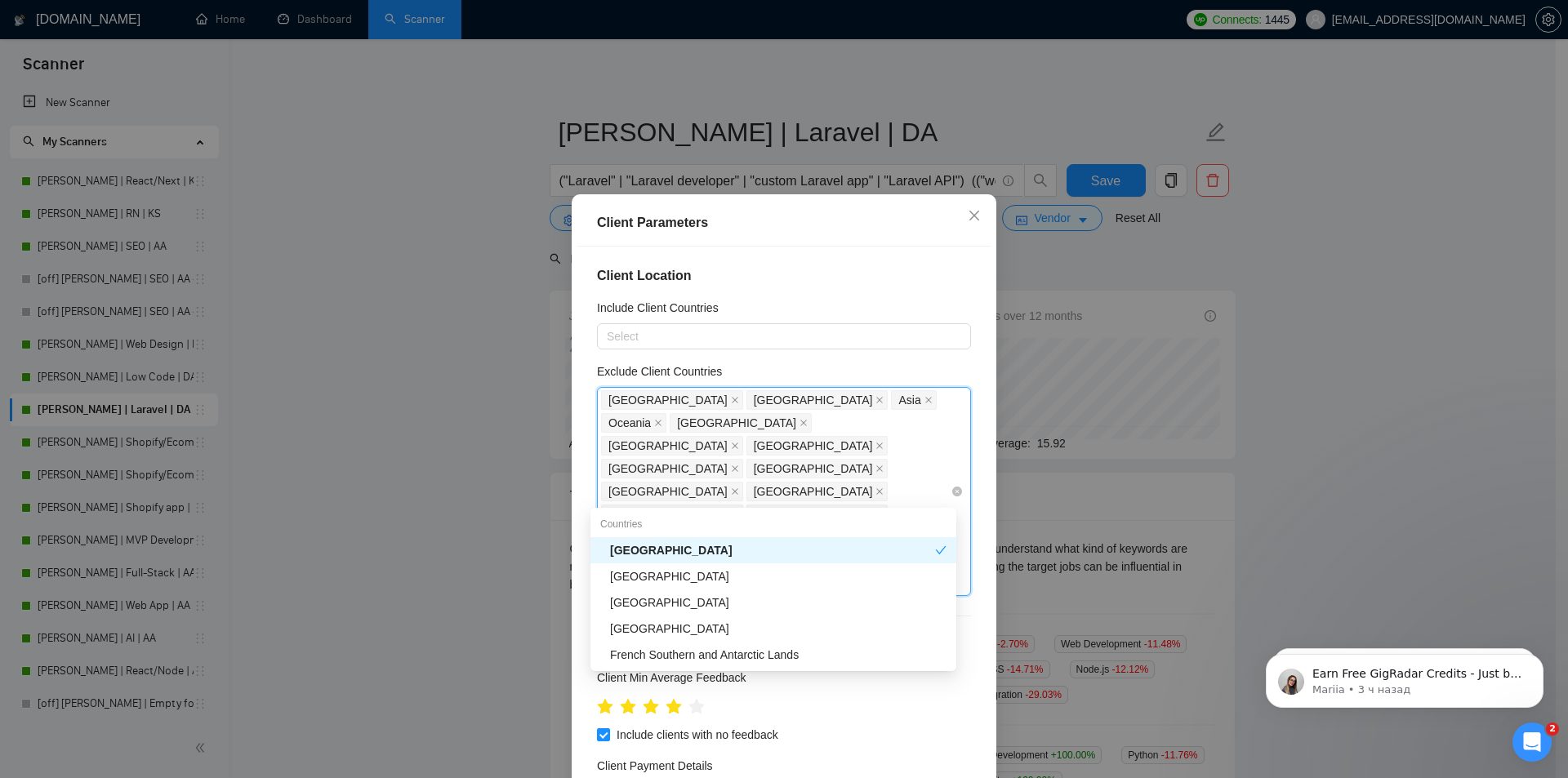
type input "s"
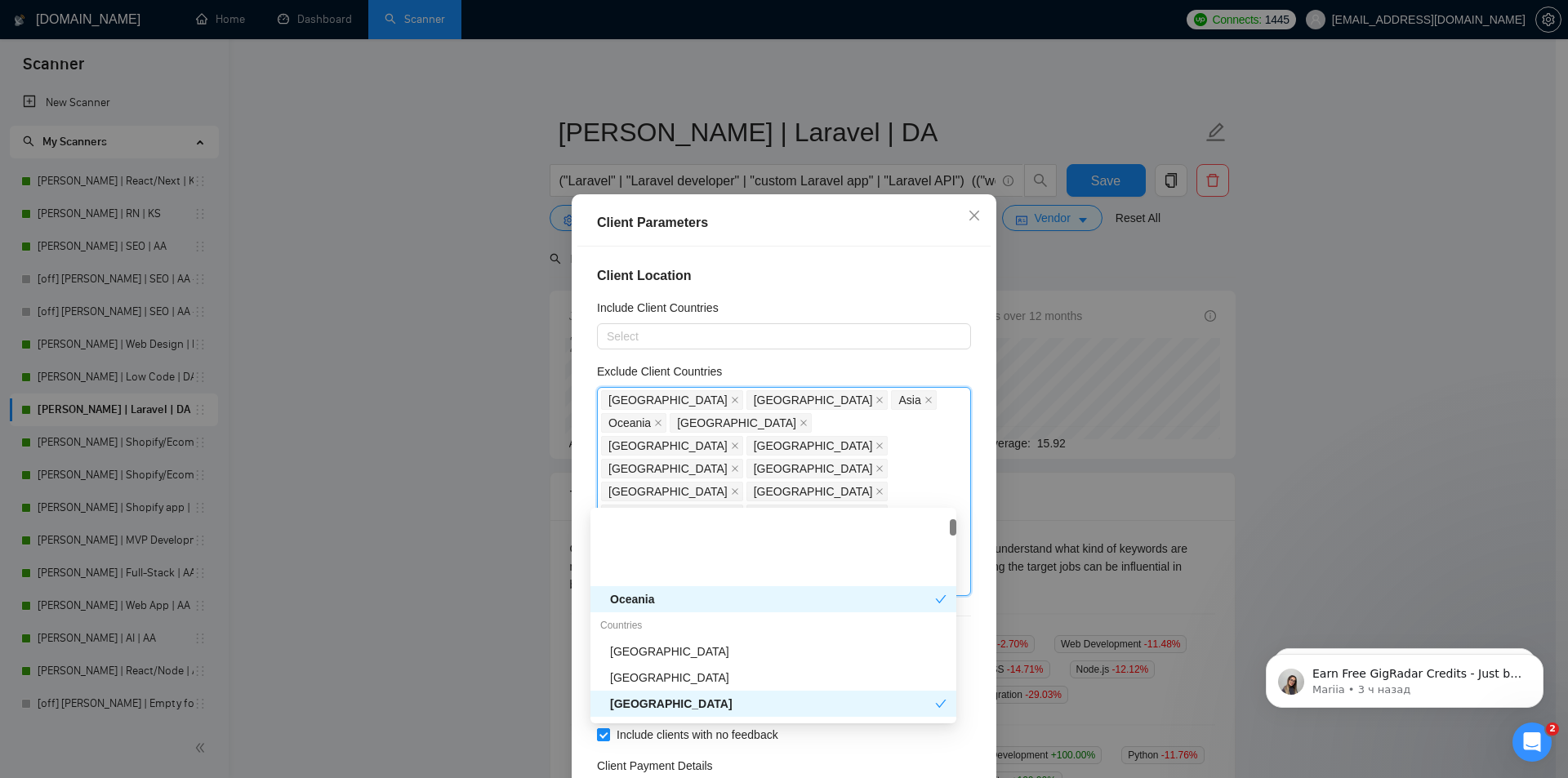
scroll to position [245, 0]
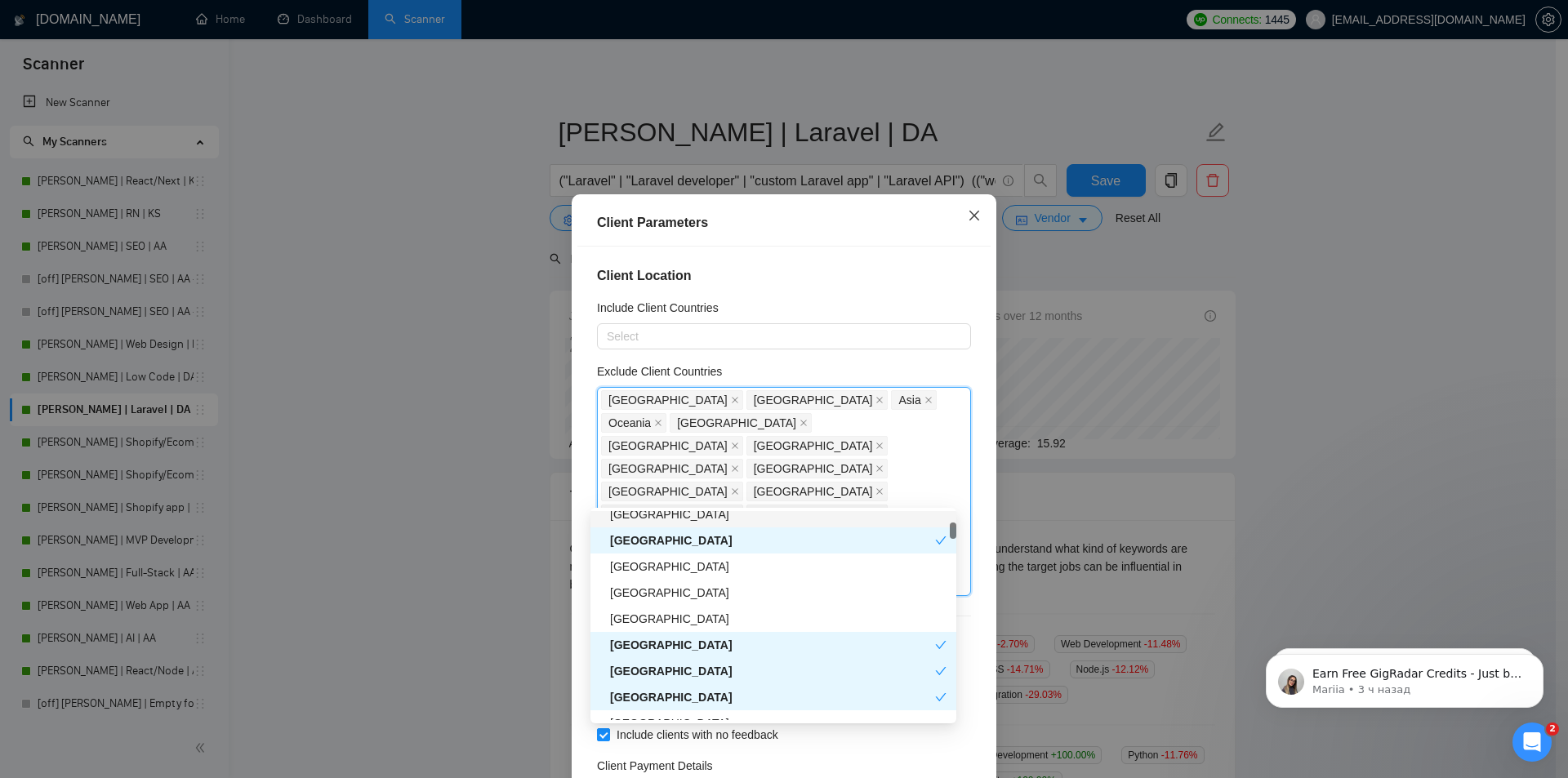
click at [967, 209] on span "Close" at bounding box center [974, 216] width 44 height 44
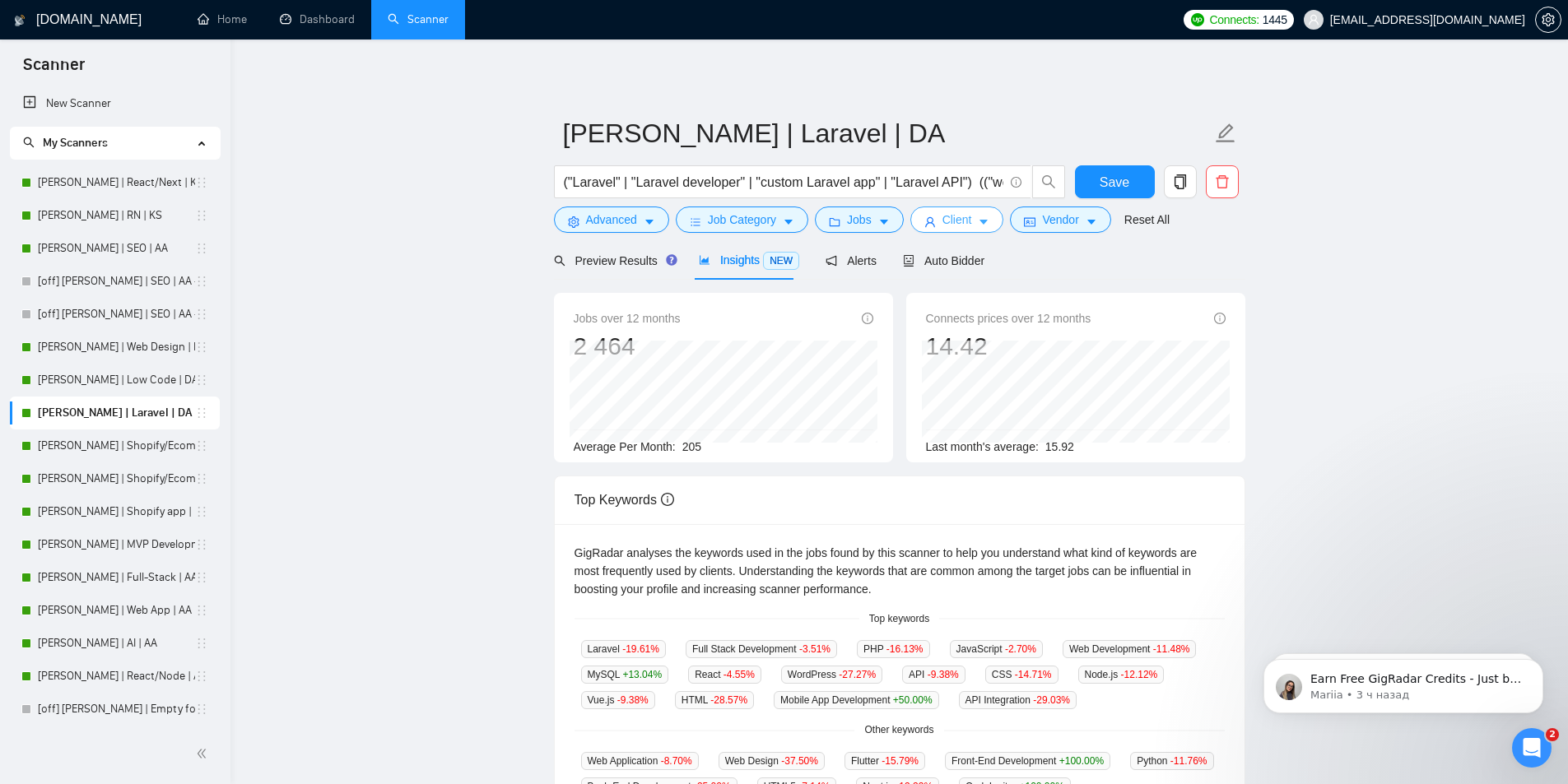
click at [982, 218] on icon "caret-down" at bounding box center [984, 222] width 11 height 11
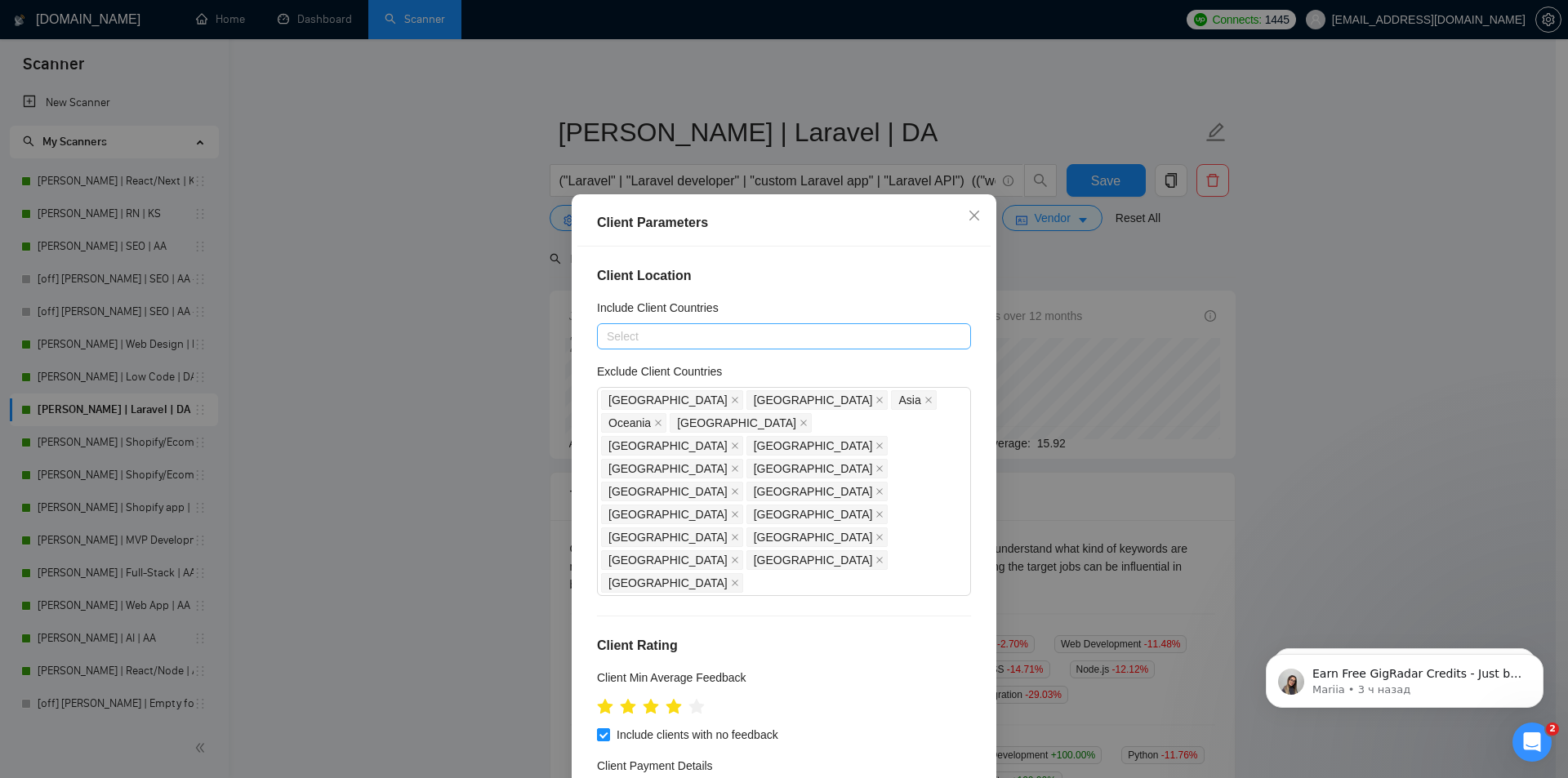
click at [678, 333] on div at bounding box center [776, 336] width 350 height 19
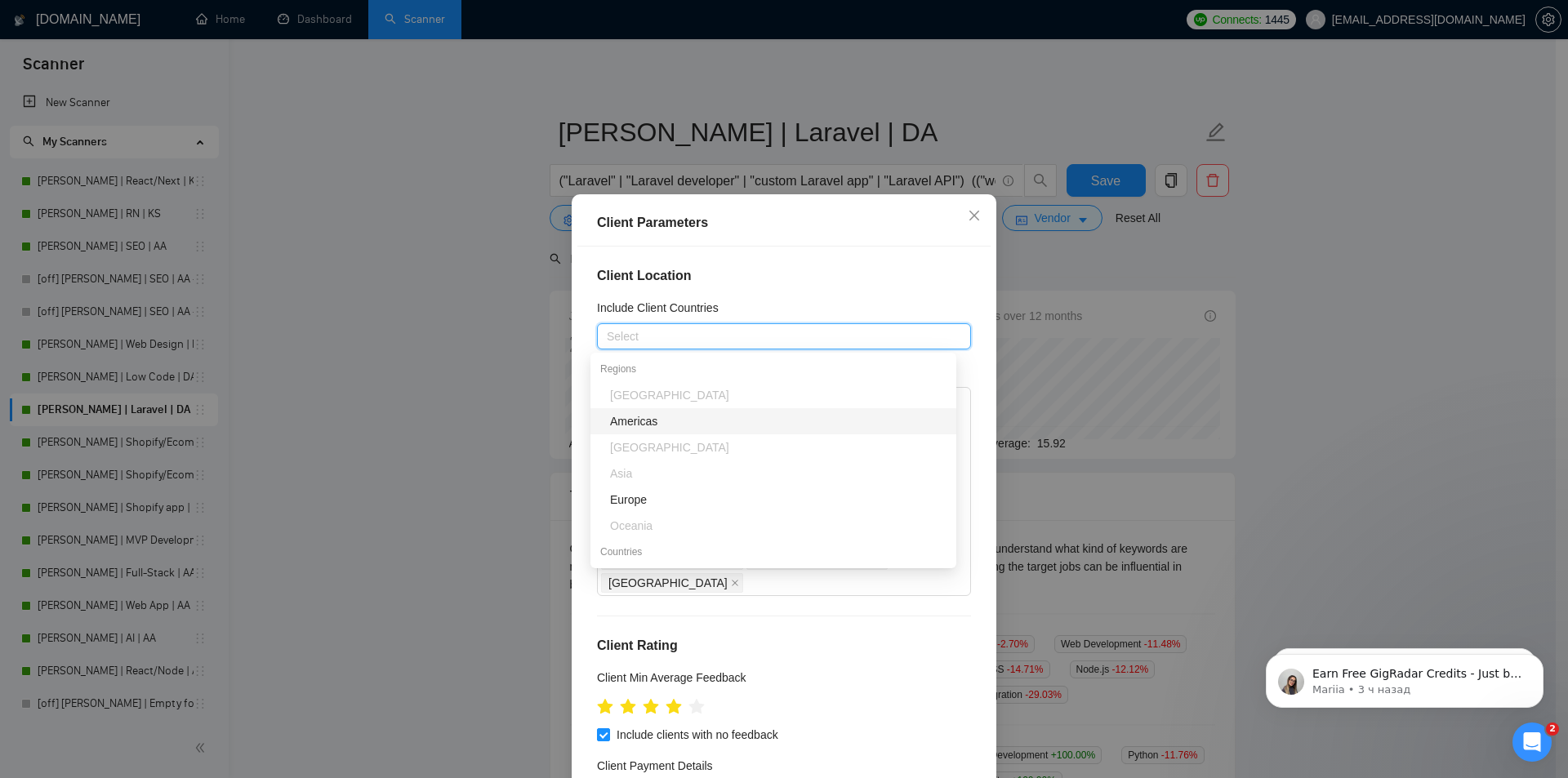
scroll to position [82, 0]
click at [642, 416] on div "Europe" at bounding box center [777, 418] width 336 height 18
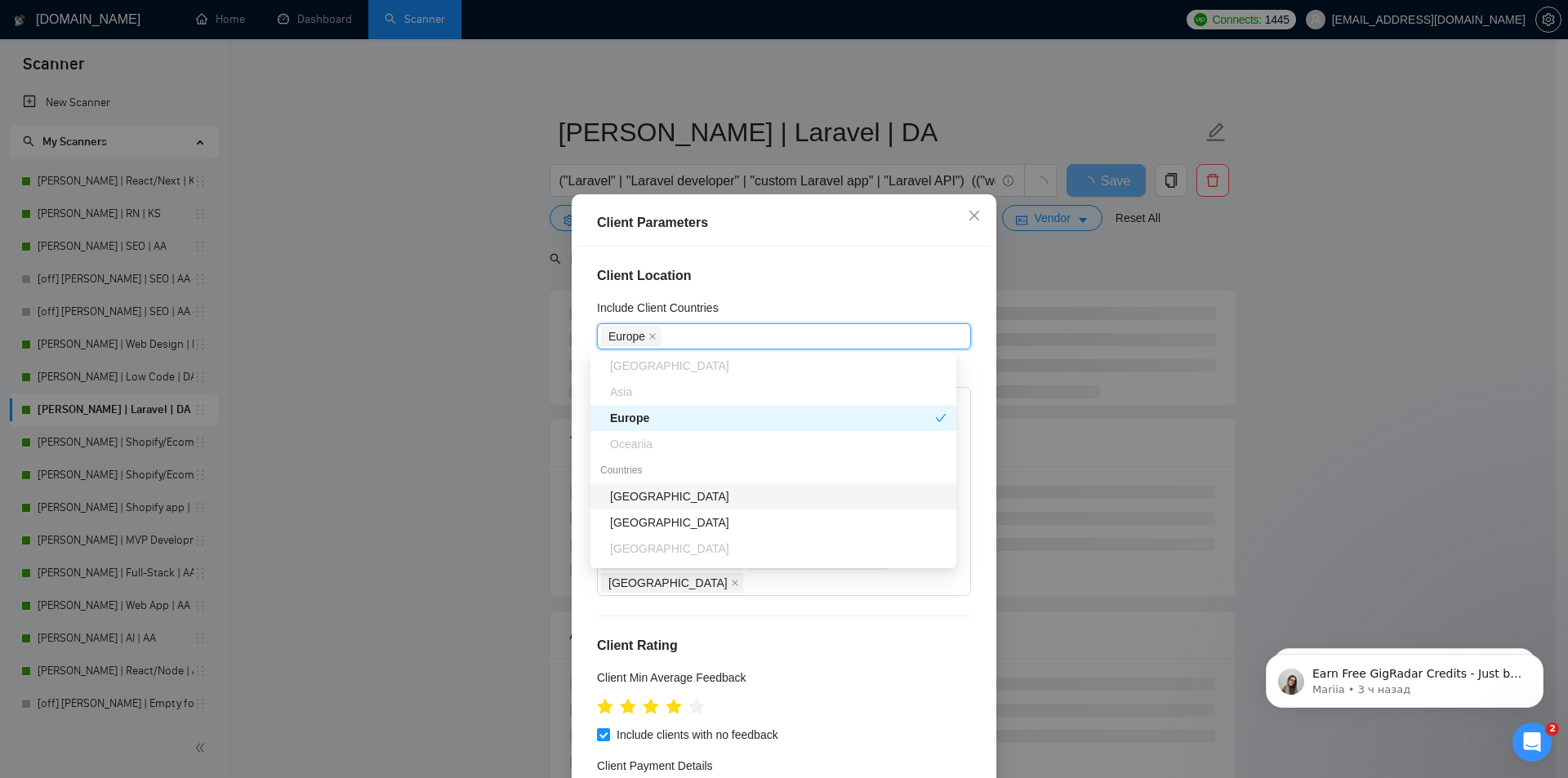
click at [673, 492] on div "[GEOGRAPHIC_DATA]" at bounding box center [777, 496] width 336 height 18
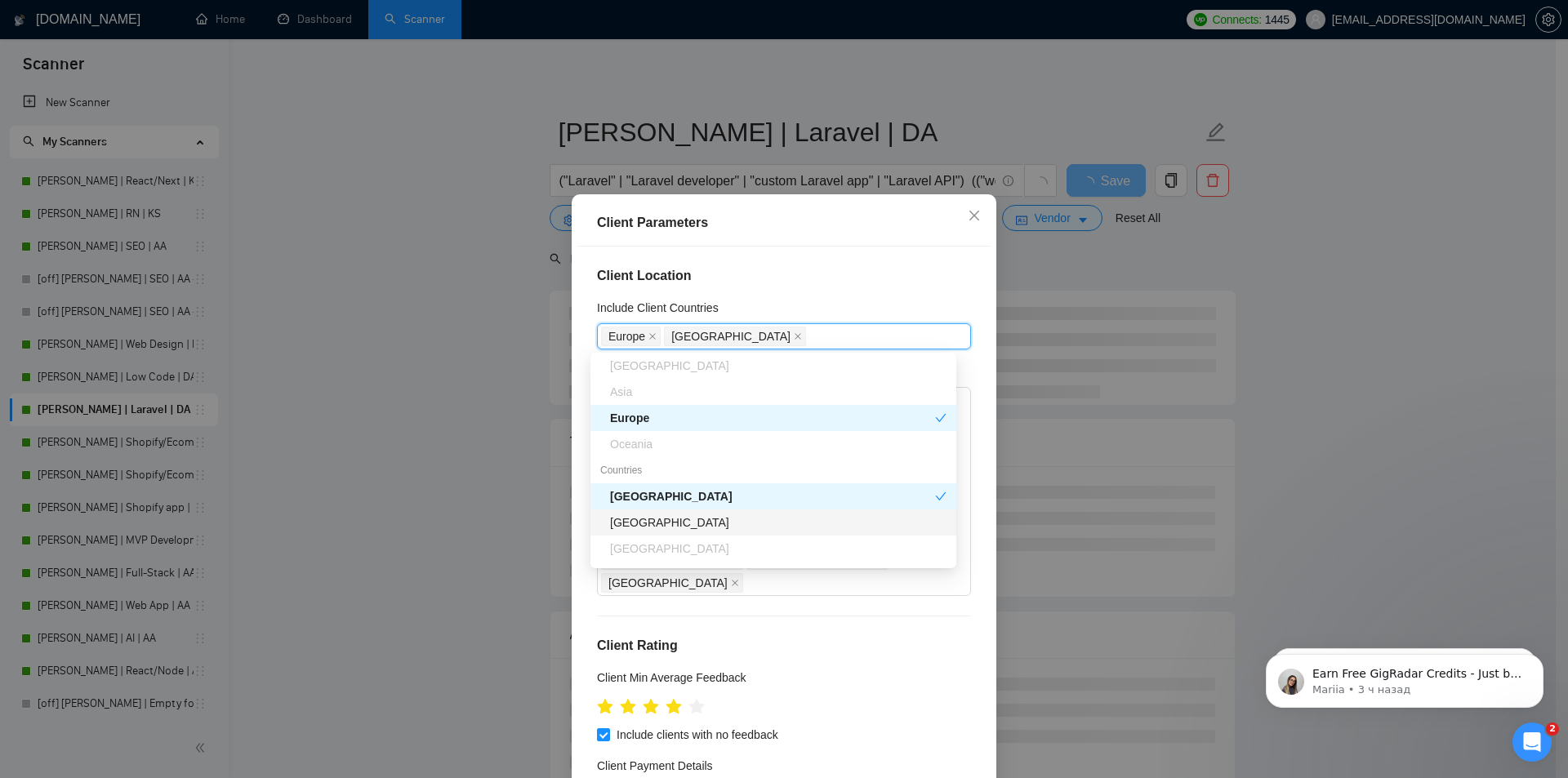
click at [679, 521] on div "[GEOGRAPHIC_DATA]" at bounding box center [777, 523] width 336 height 18
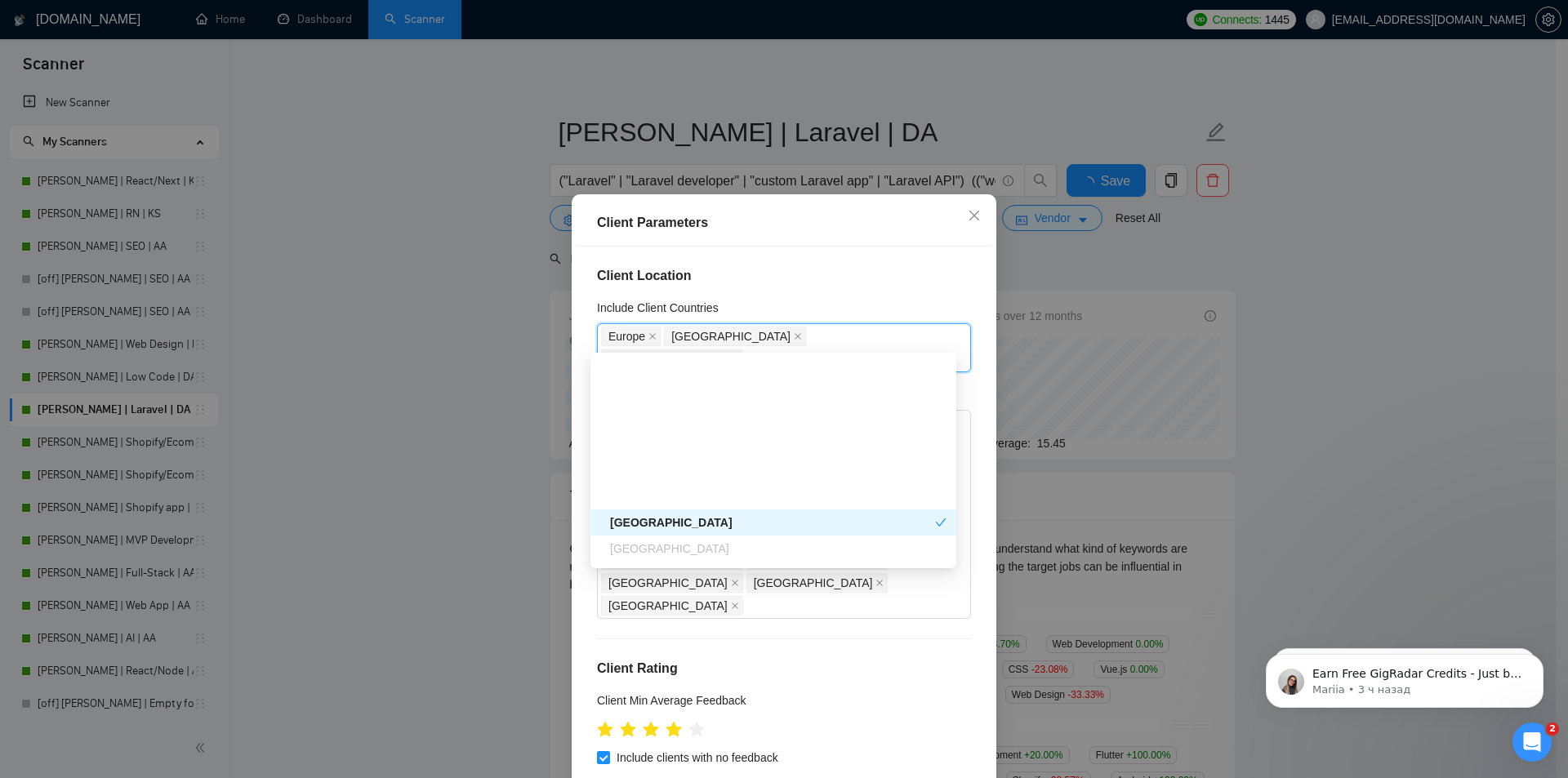
scroll to position [245, 0]
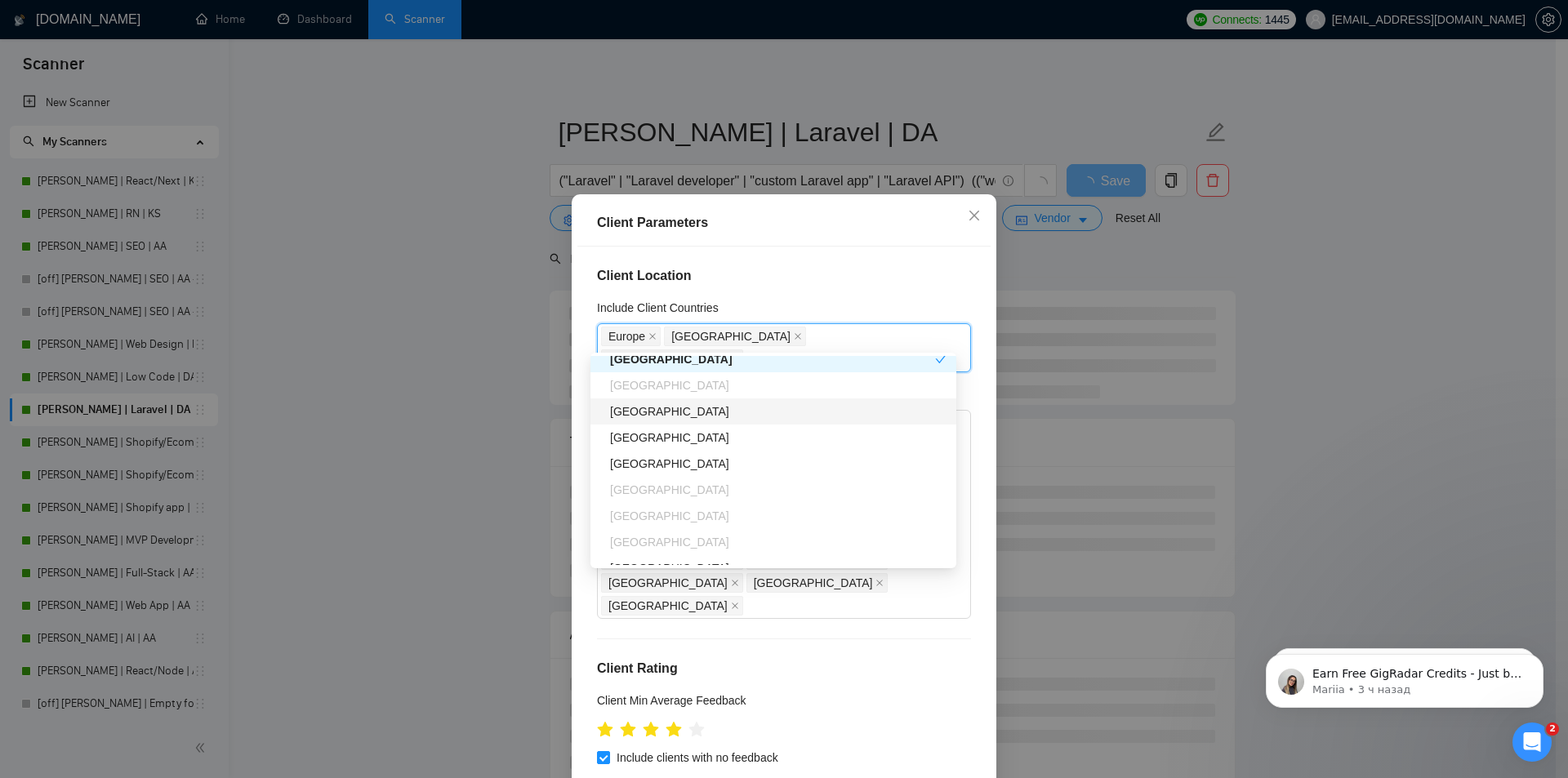
click at [652, 412] on div "[GEOGRAPHIC_DATA]" at bounding box center [777, 412] width 336 height 18
click at [649, 443] on div "[GEOGRAPHIC_DATA]" at bounding box center [777, 438] width 336 height 18
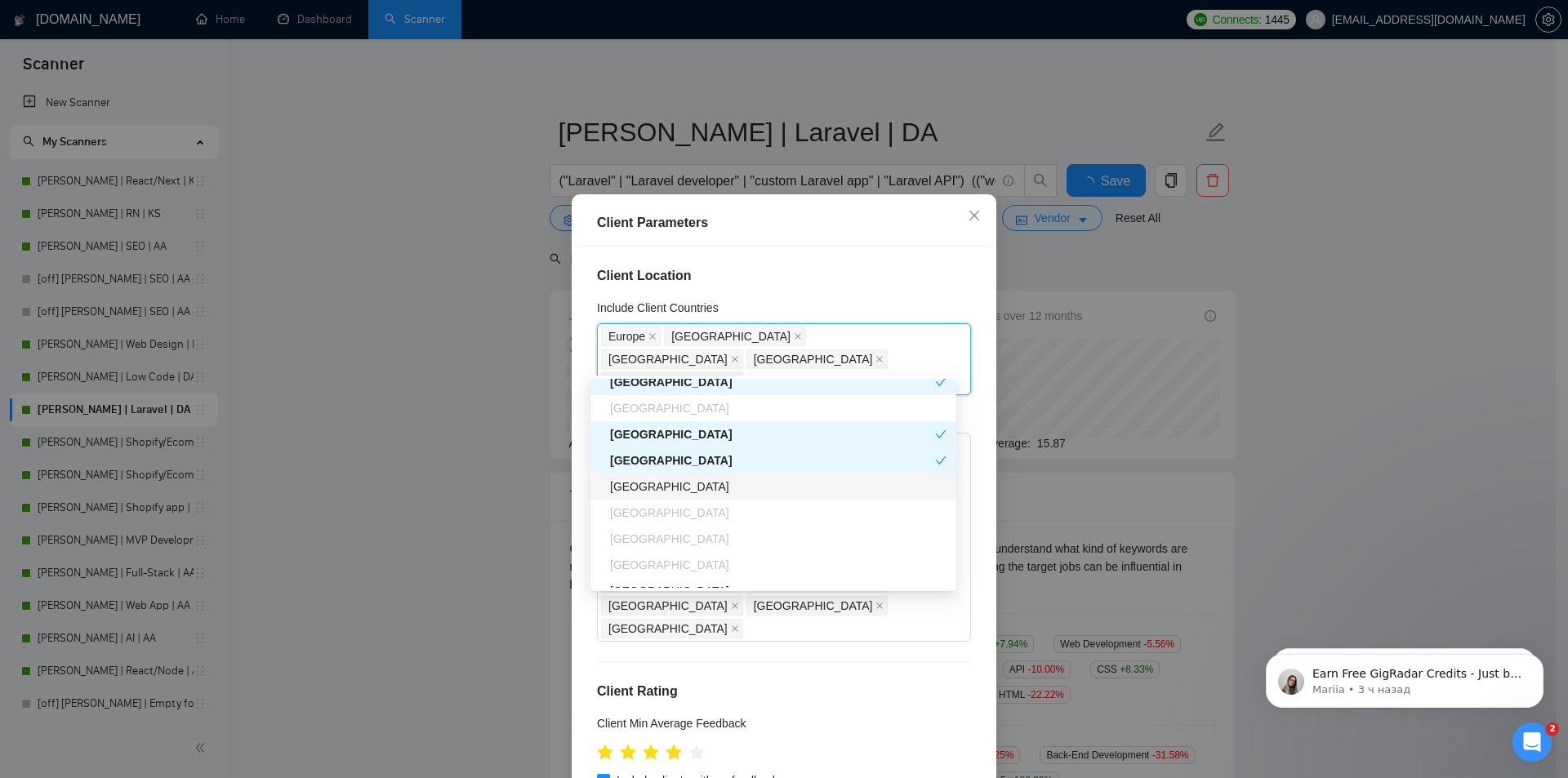
drag, startPoint x: 649, startPoint y: 487, endPoint x: 659, endPoint y: 488, distance: 10.0
click at [650, 487] on div "[GEOGRAPHIC_DATA]" at bounding box center [777, 487] width 336 height 18
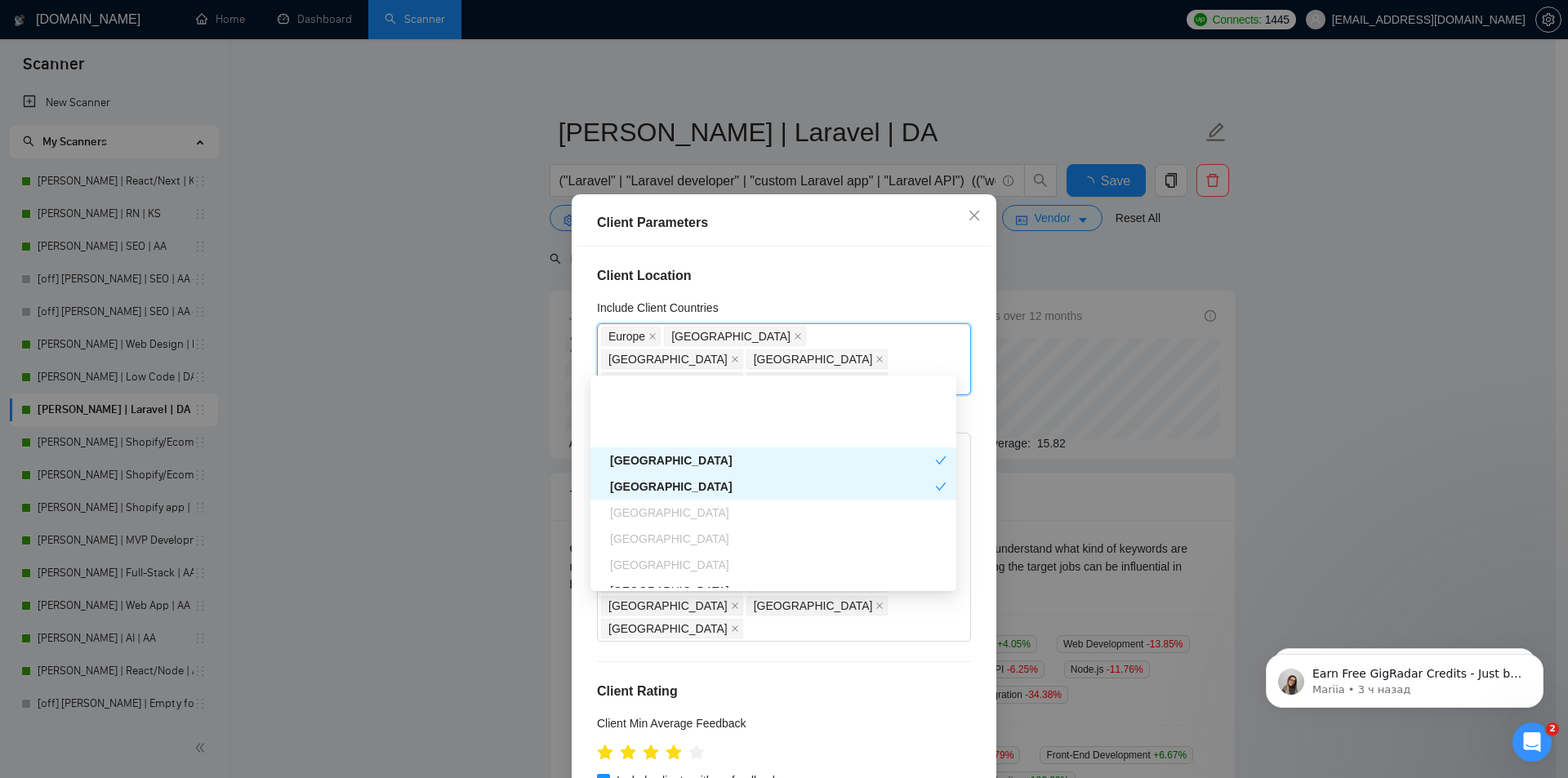
scroll to position [327, 0]
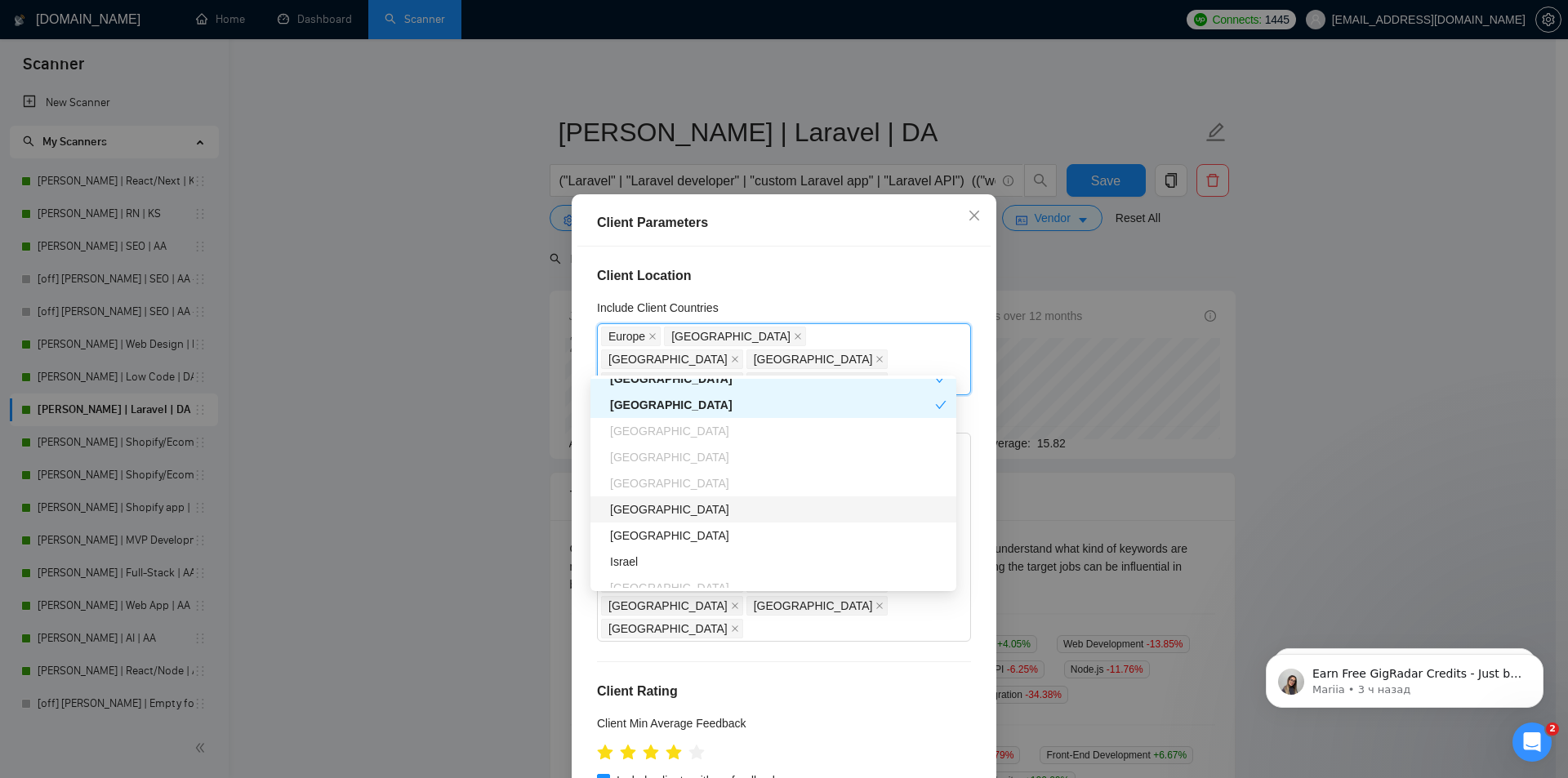
click at [659, 516] on div "[GEOGRAPHIC_DATA]" at bounding box center [777, 510] width 336 height 18
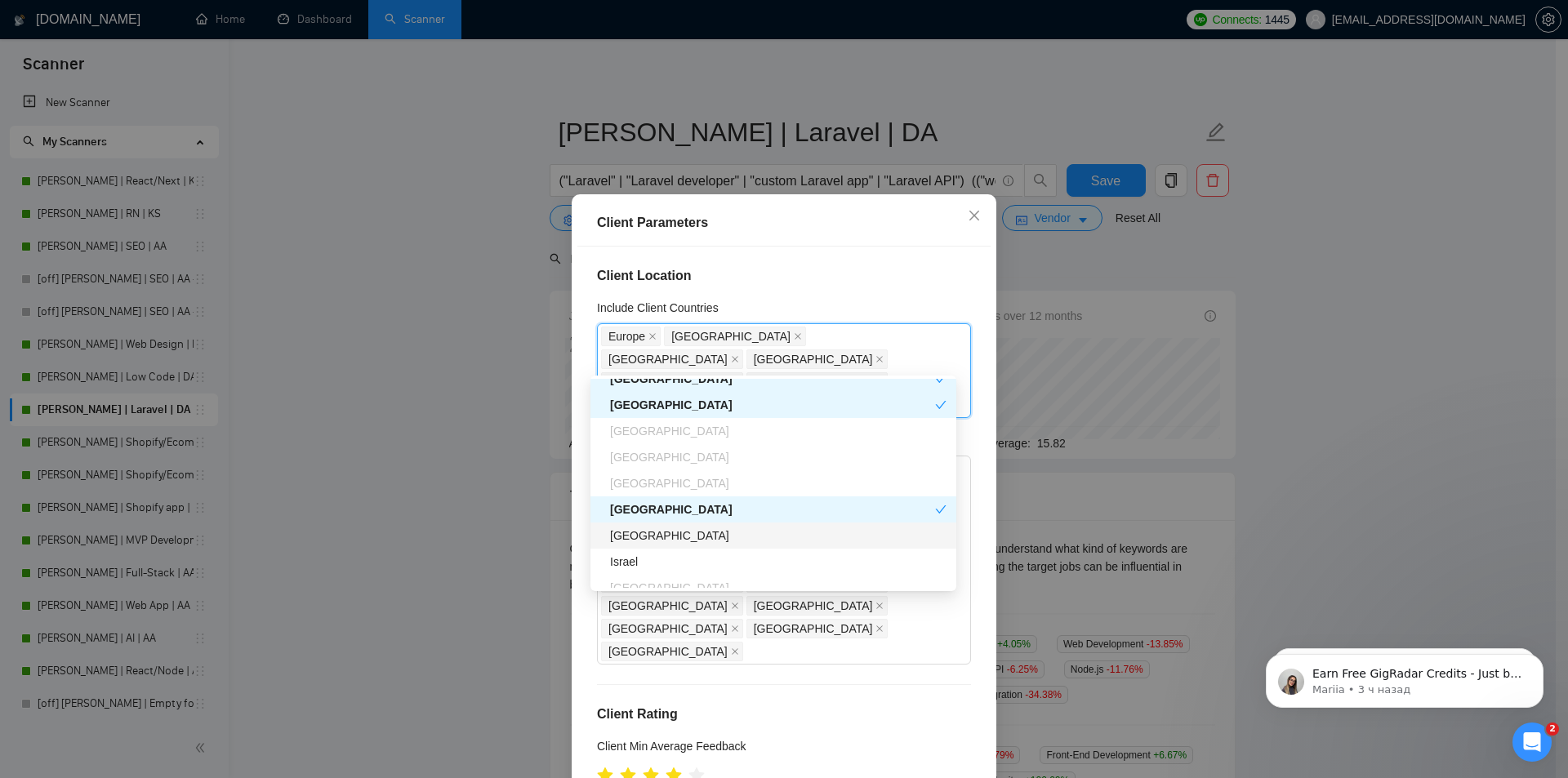
drag, startPoint x: 635, startPoint y: 534, endPoint x: 630, endPoint y: 545, distance: 12.1
click at [634, 534] on div "[GEOGRAPHIC_DATA]" at bounding box center [777, 536] width 336 height 18
click at [628, 555] on div "Israel" at bounding box center [777, 562] width 336 height 18
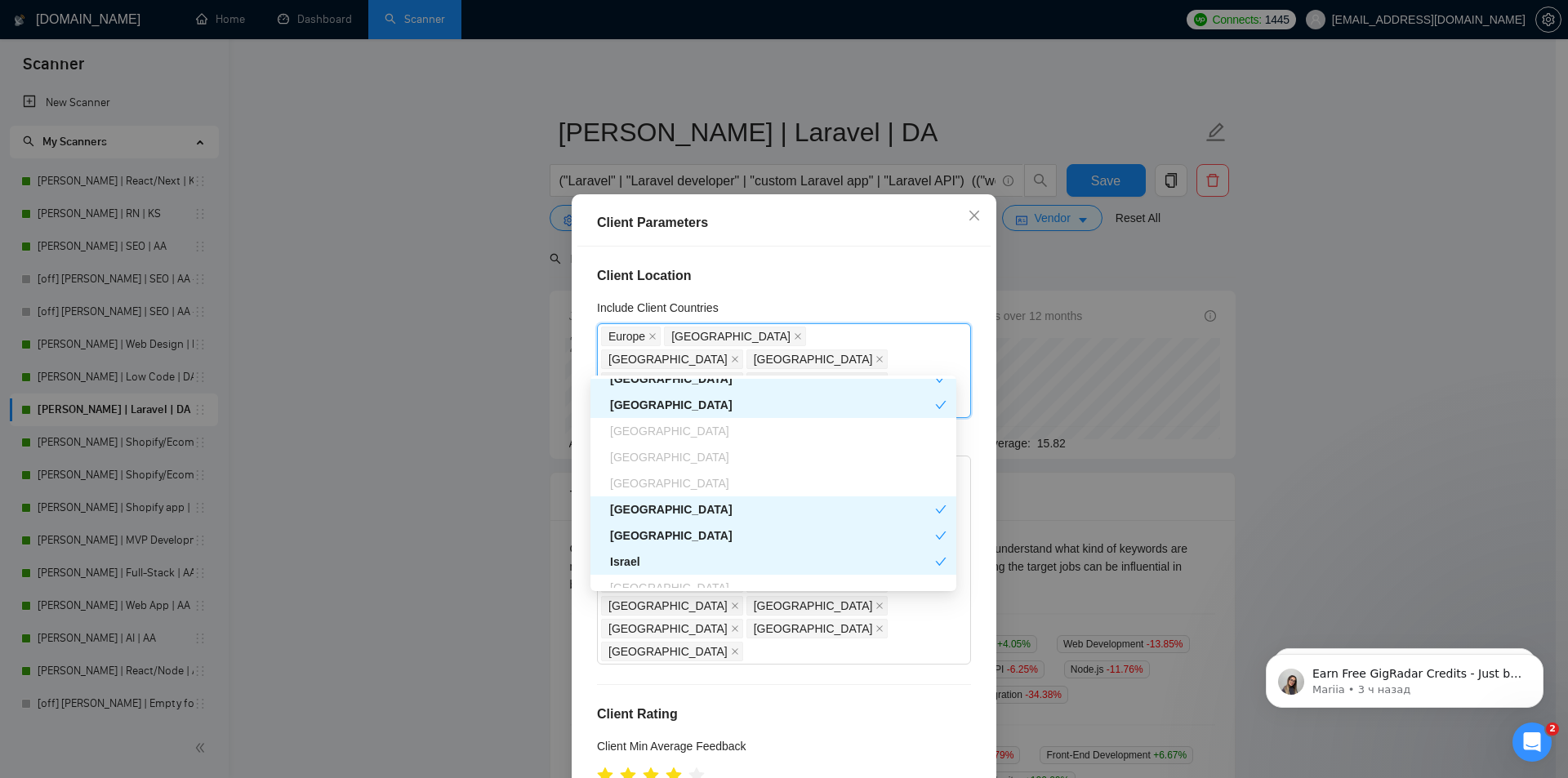
scroll to position [408, 0]
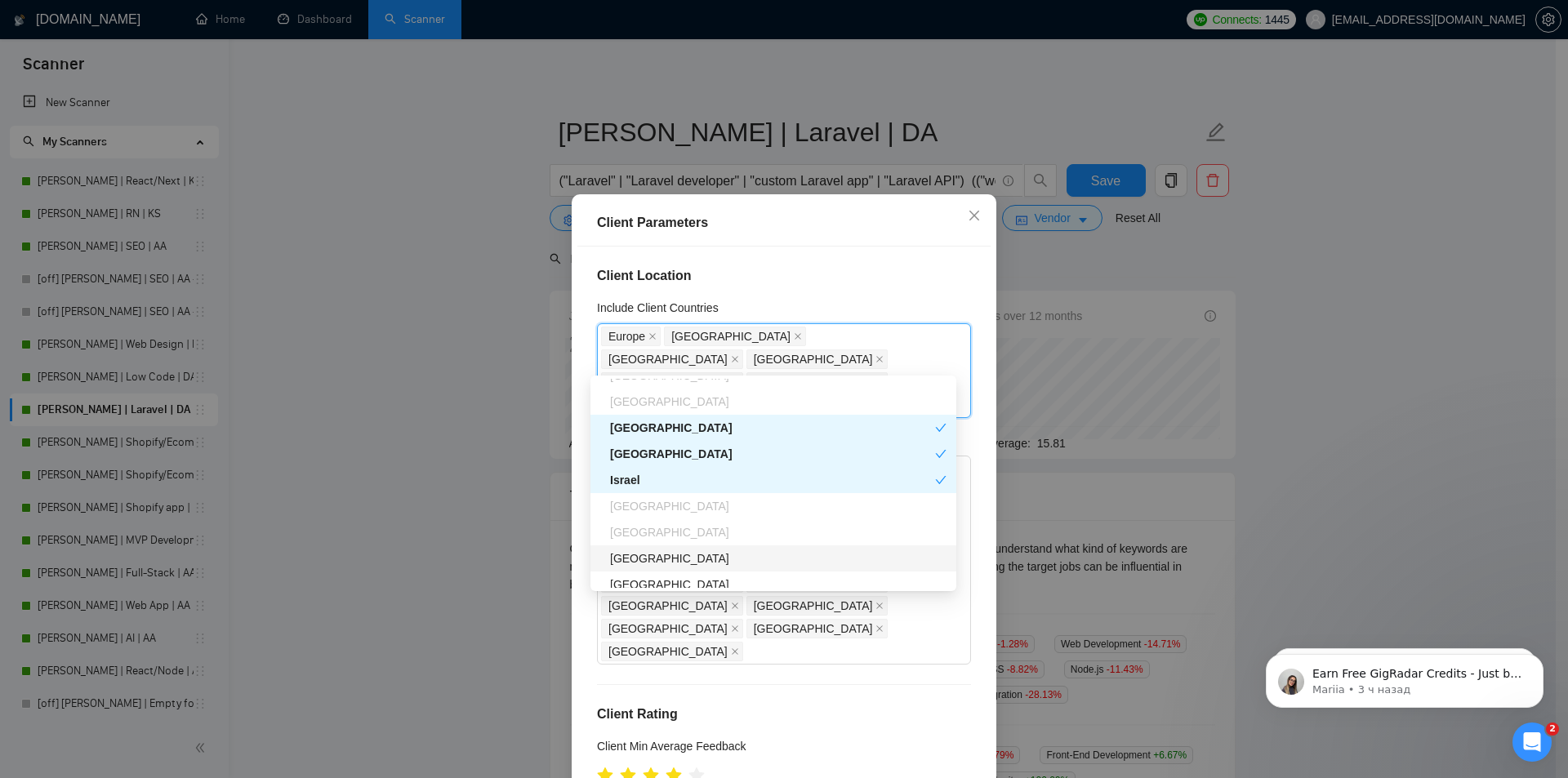
click at [630, 561] on div "[GEOGRAPHIC_DATA]" at bounding box center [777, 559] width 336 height 18
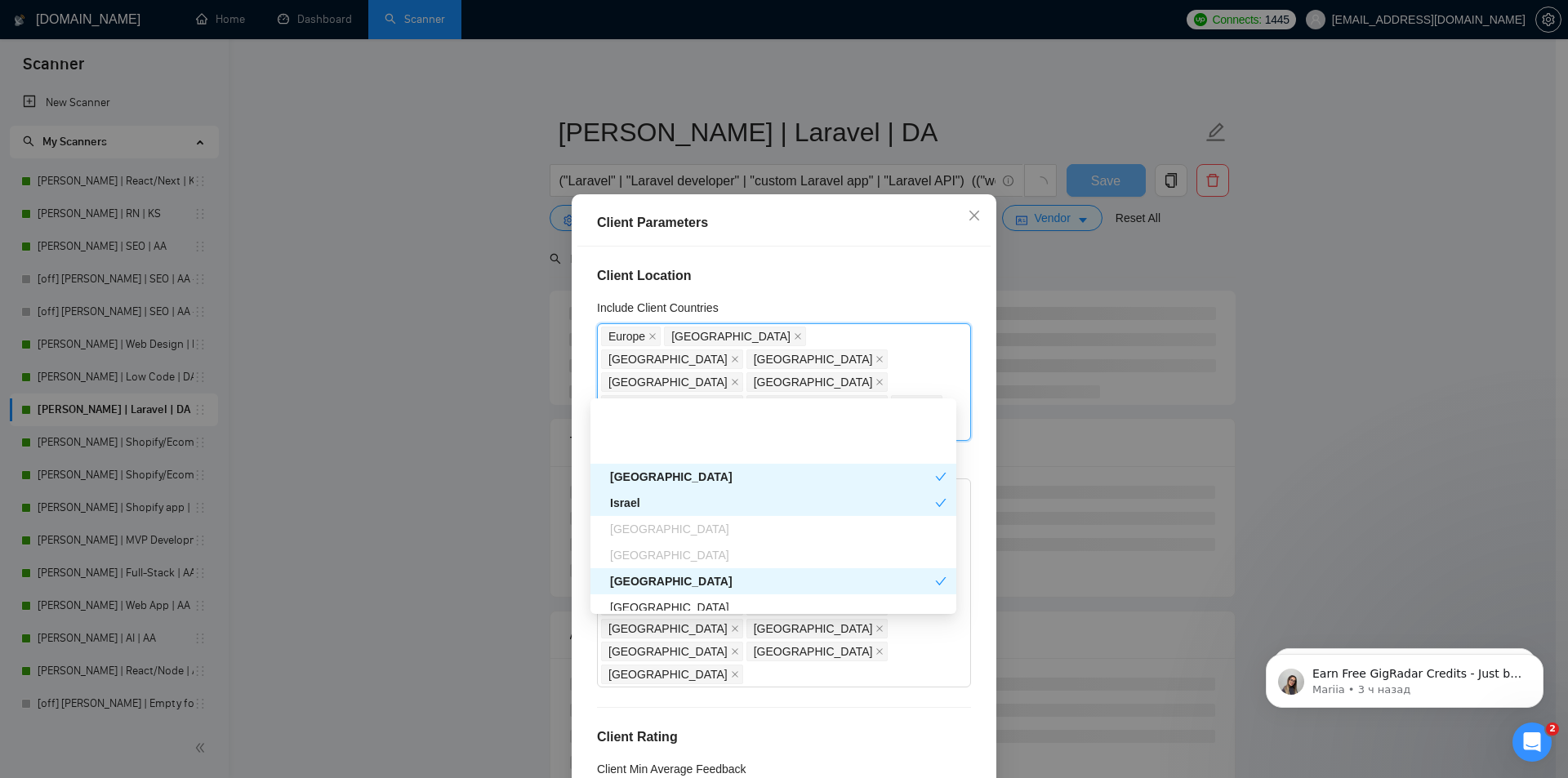
scroll to position [490, 0]
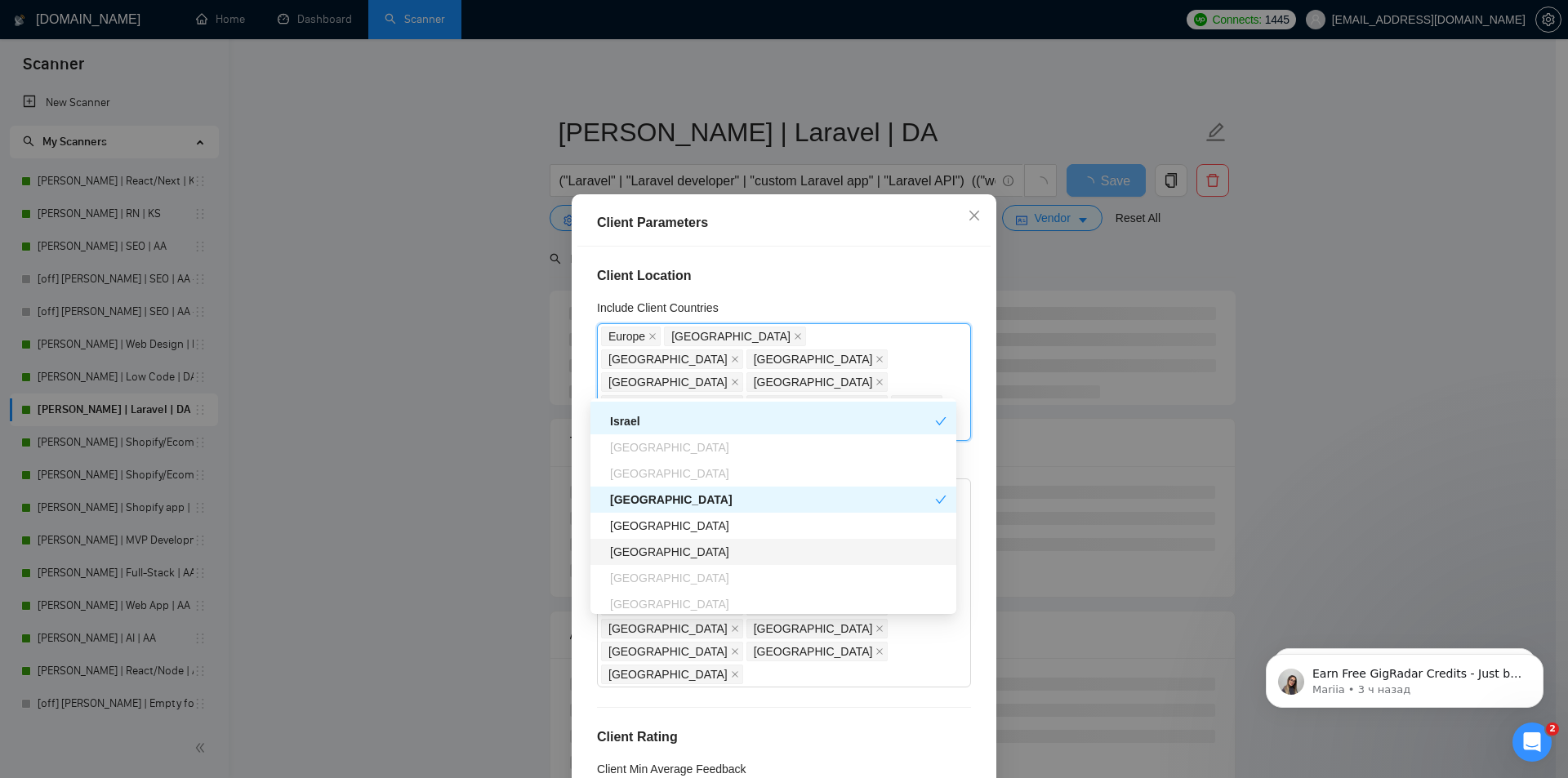
click at [640, 552] on div "[GEOGRAPHIC_DATA]" at bounding box center [777, 552] width 336 height 18
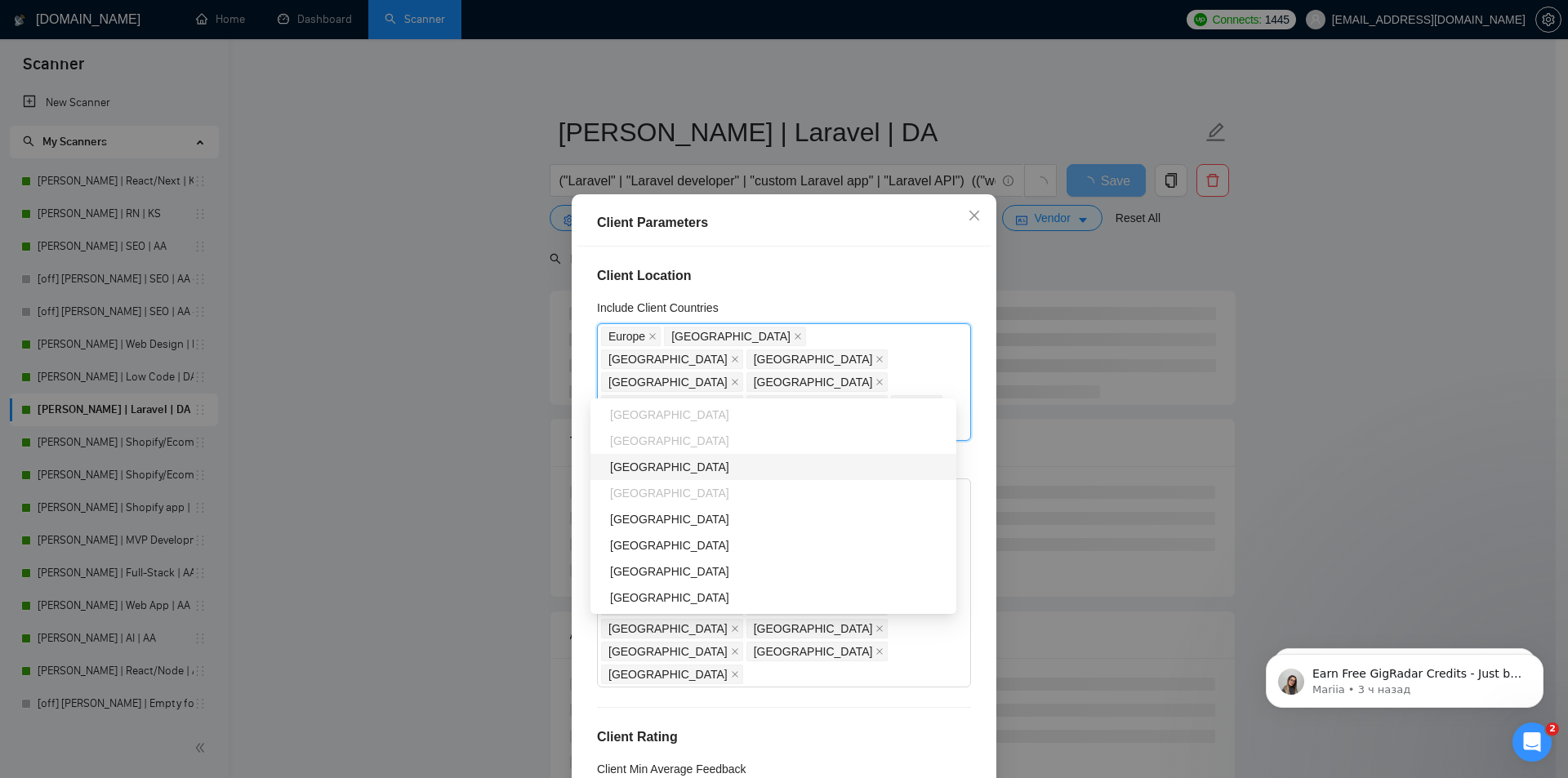
click at [634, 466] on div "[GEOGRAPHIC_DATA]" at bounding box center [777, 468] width 336 height 18
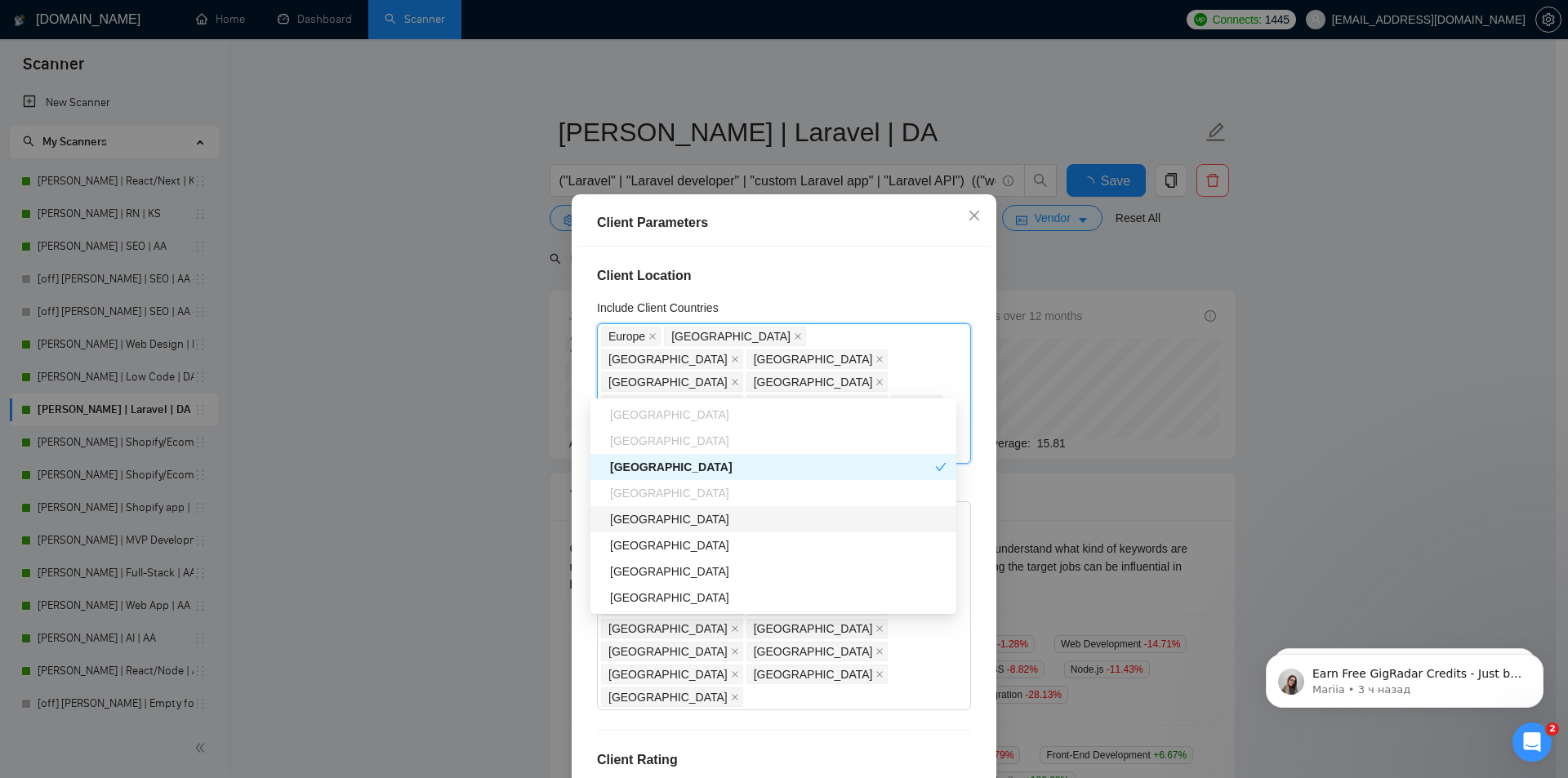
click at [633, 517] on div "[GEOGRAPHIC_DATA]" at bounding box center [777, 519] width 336 height 18
click at [647, 575] on div "[GEOGRAPHIC_DATA]" at bounding box center [777, 572] width 336 height 18
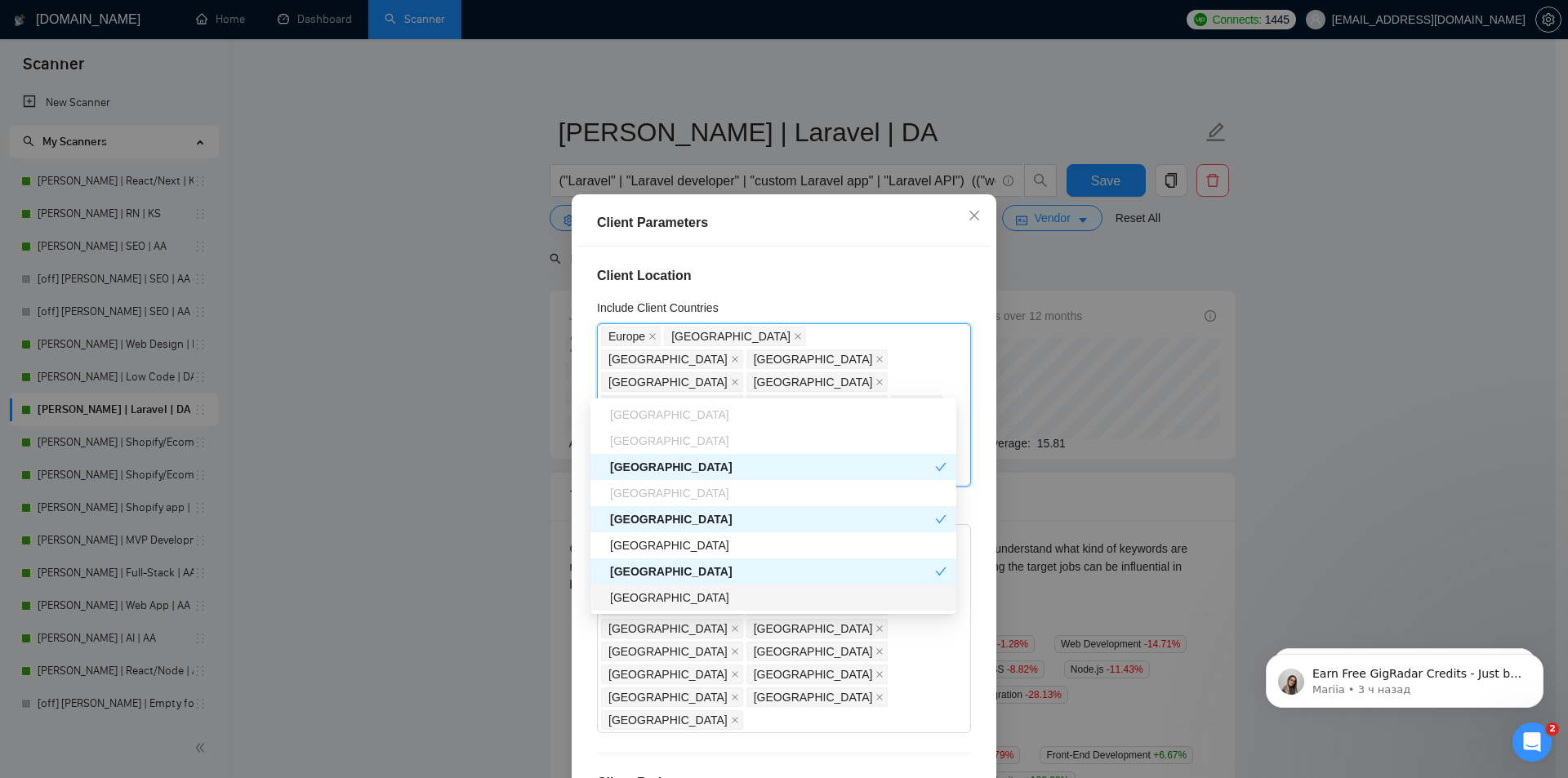
click at [644, 598] on div "[GEOGRAPHIC_DATA]" at bounding box center [777, 598] width 336 height 18
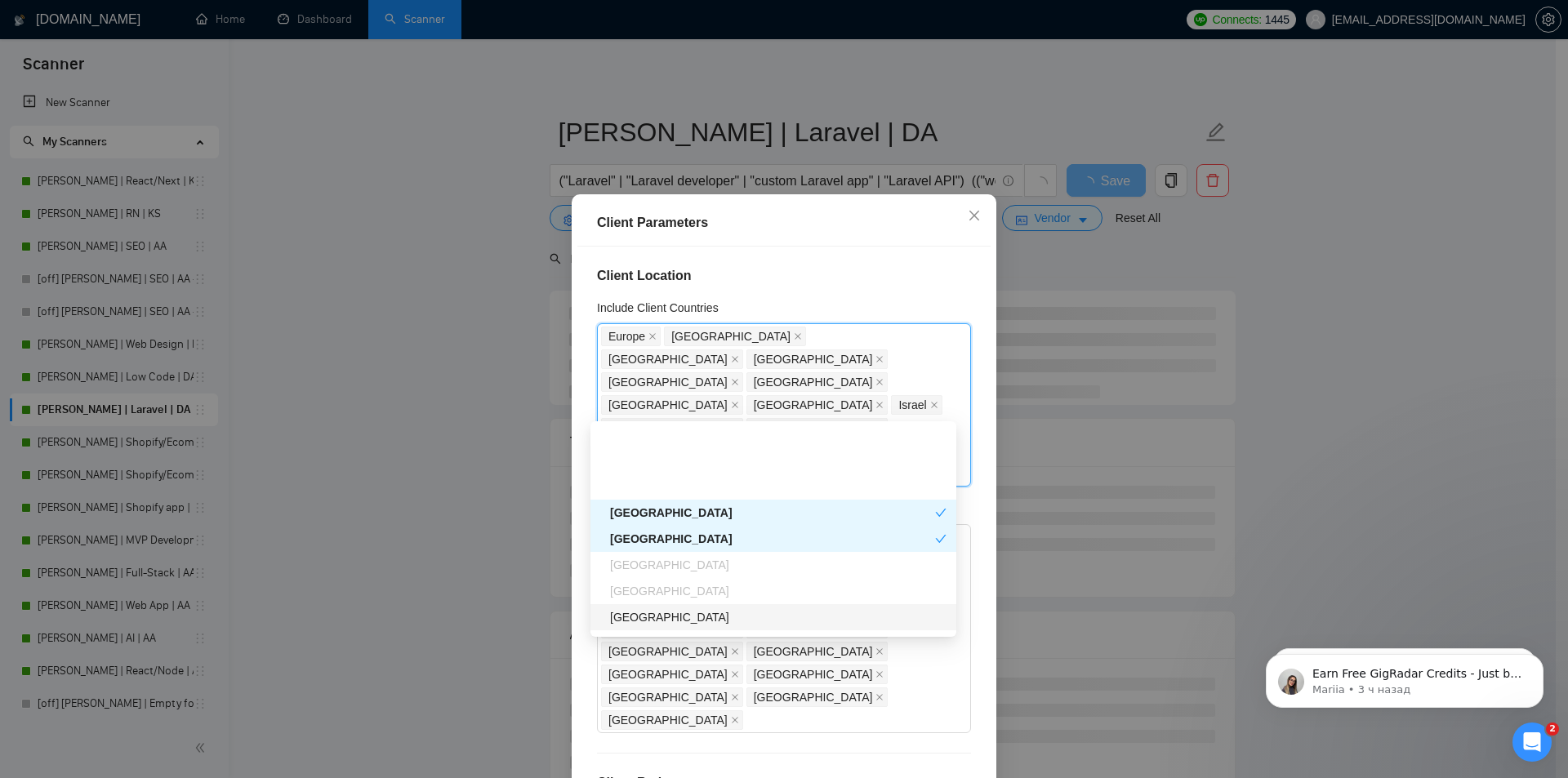
scroll to position [817, 0]
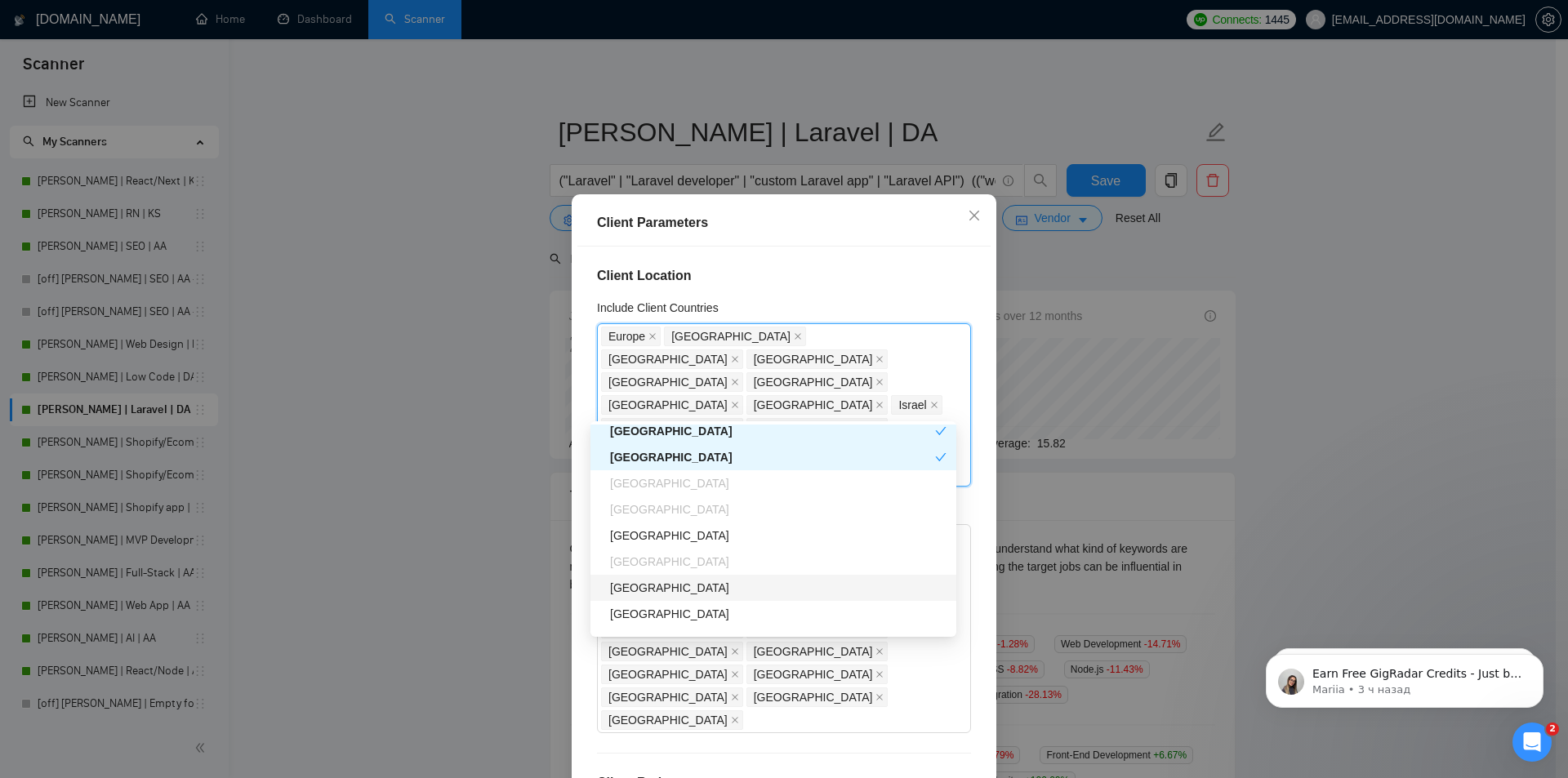
drag, startPoint x: 641, startPoint y: 587, endPoint x: 655, endPoint y: 597, distance: 17.2
click at [641, 587] on div "[GEOGRAPHIC_DATA]" at bounding box center [777, 588] width 336 height 18
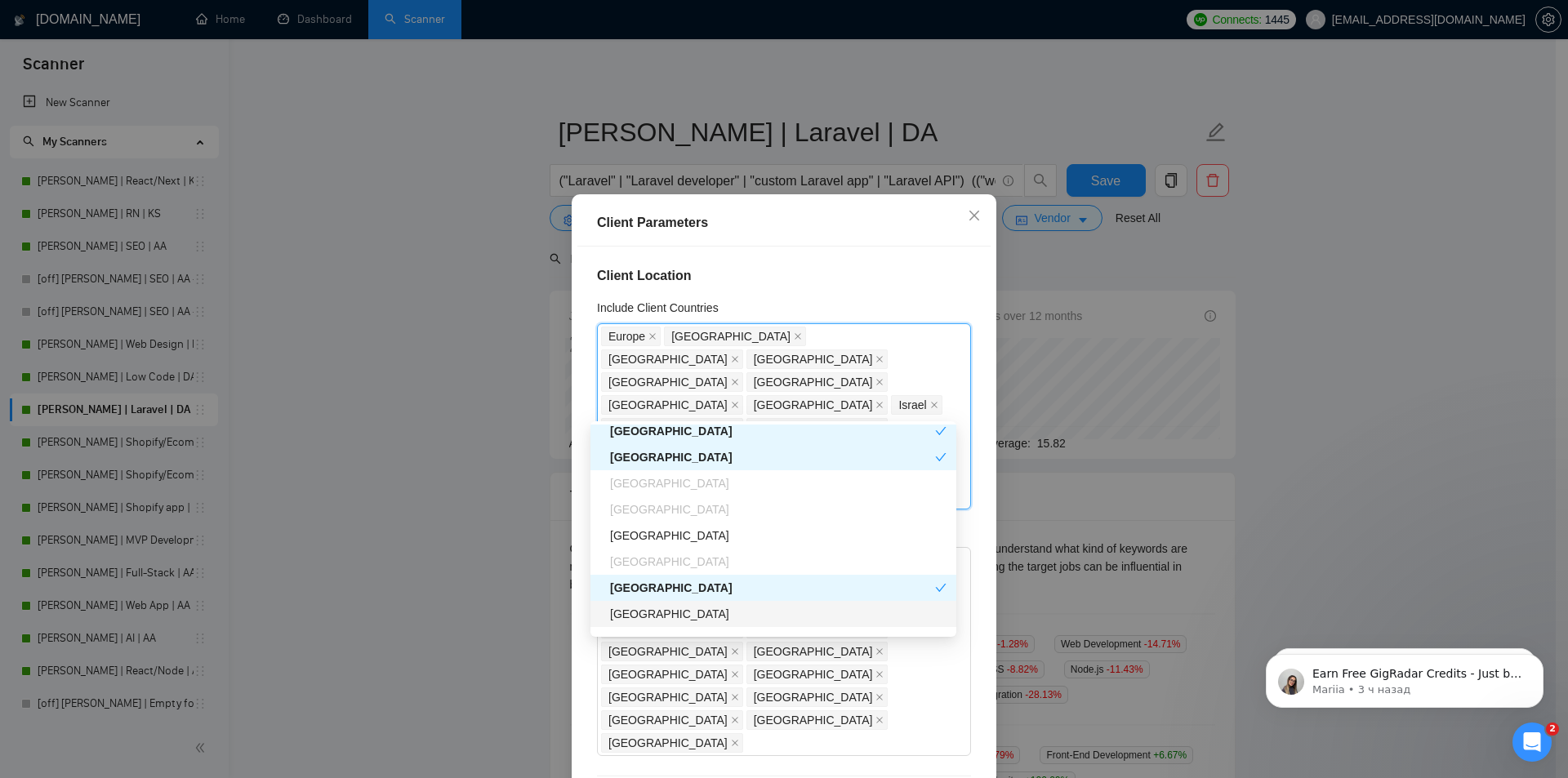
click at [655, 617] on div "[GEOGRAPHIC_DATA]" at bounding box center [777, 614] width 336 height 18
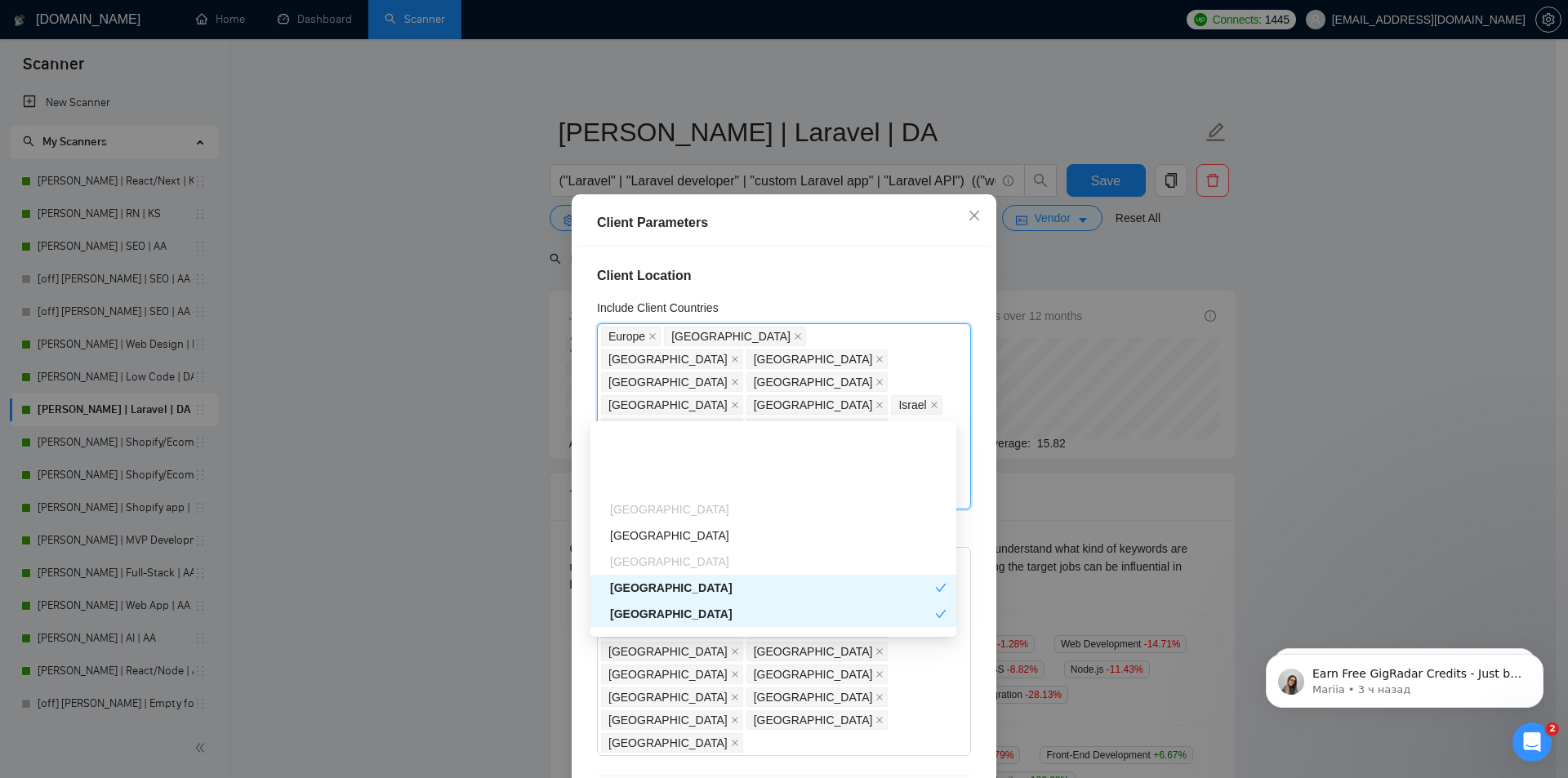
scroll to position [899, 0]
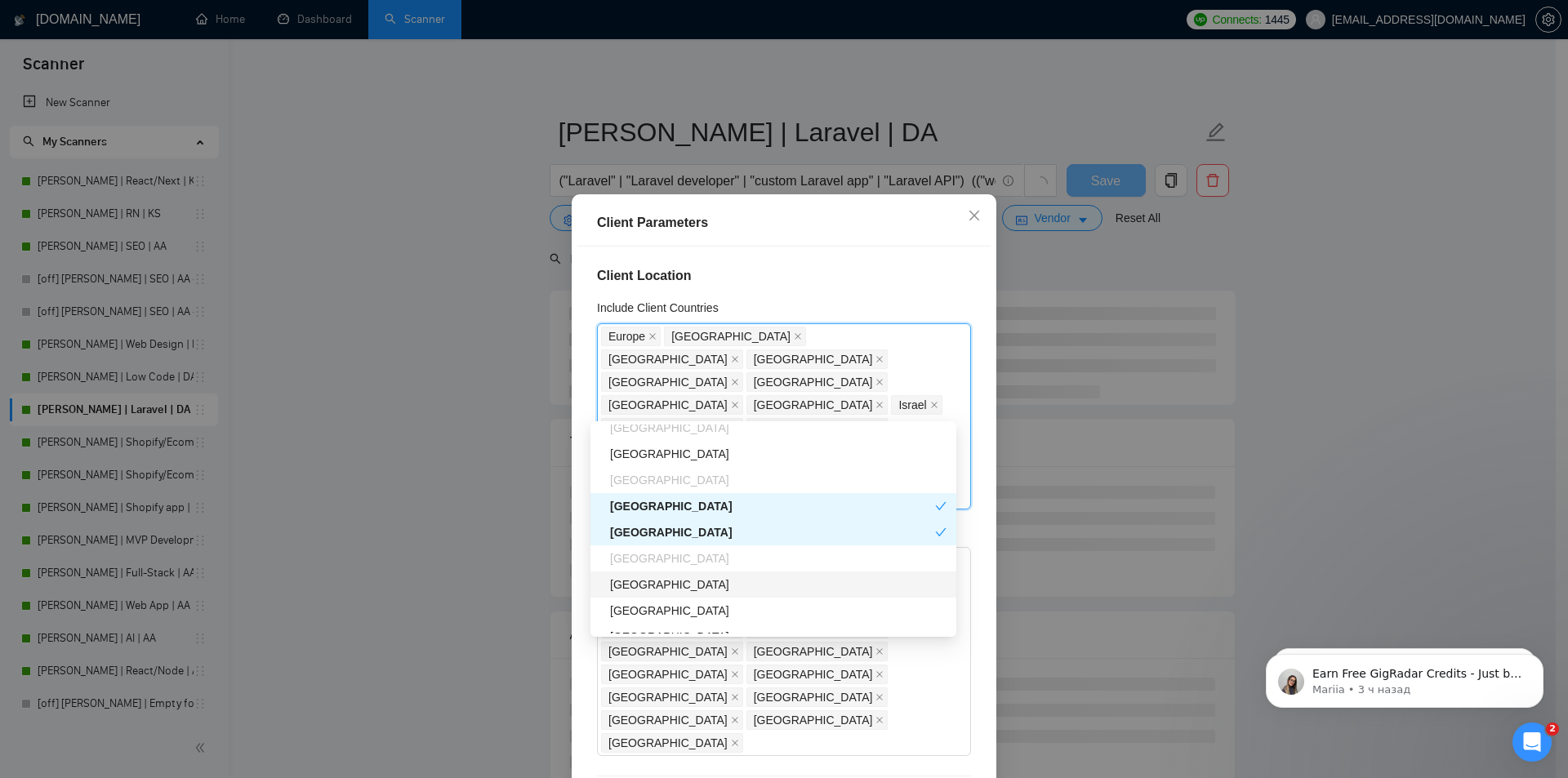
click at [644, 588] on div "[GEOGRAPHIC_DATA]" at bounding box center [777, 585] width 336 height 18
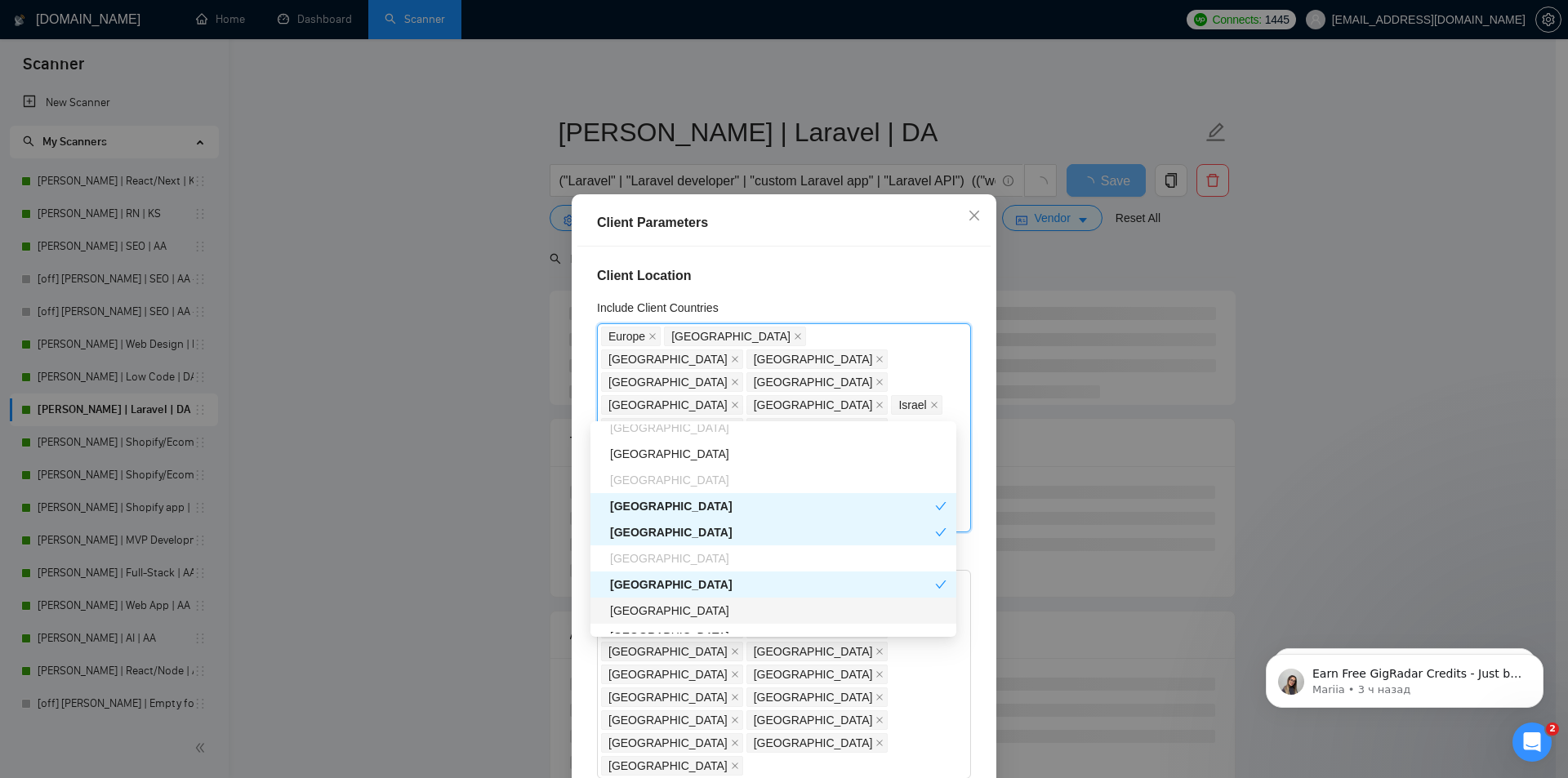
click at [637, 609] on div "[GEOGRAPHIC_DATA]" at bounding box center [777, 611] width 336 height 18
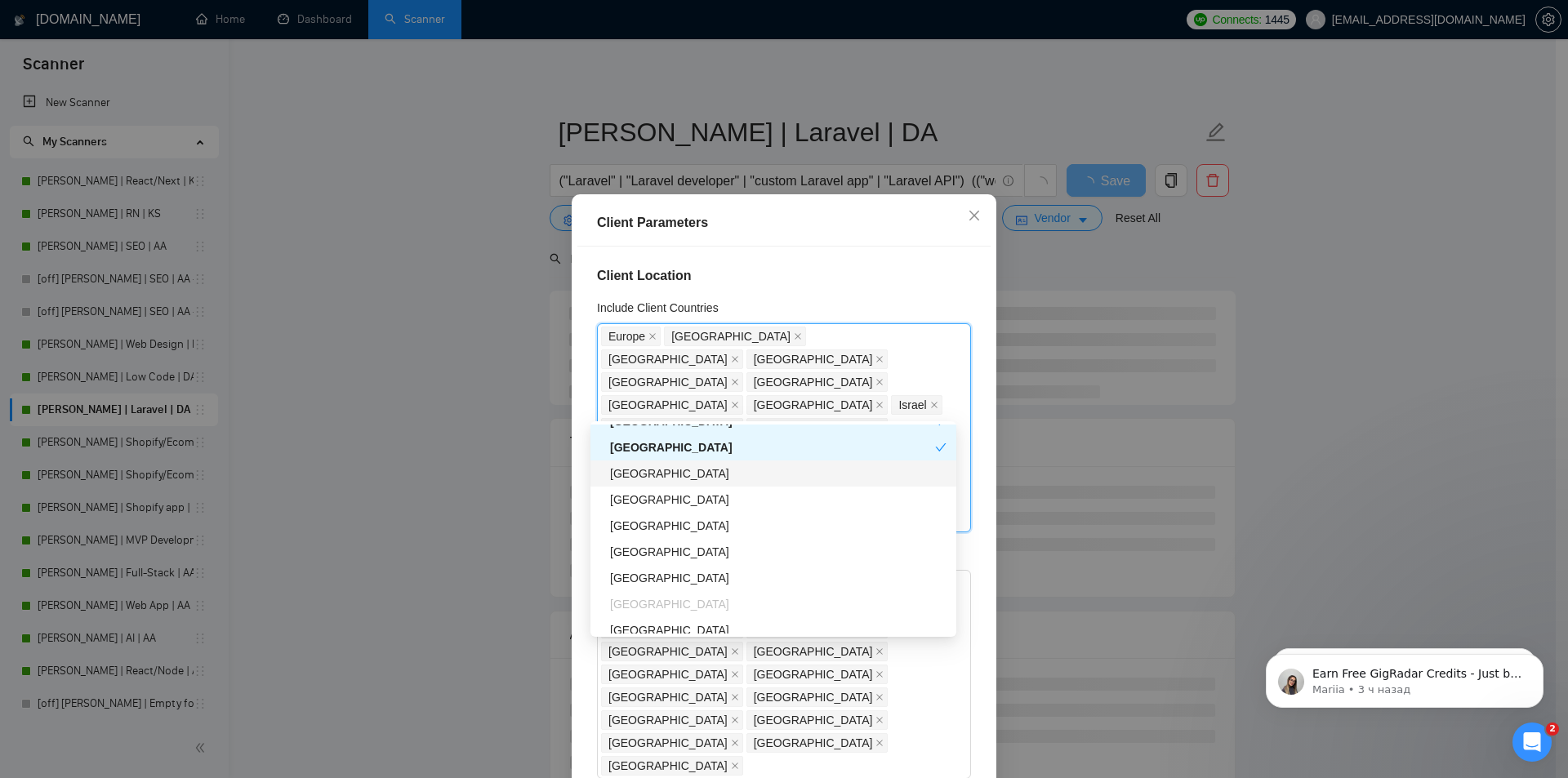
drag, startPoint x: 644, startPoint y: 474, endPoint x: 639, endPoint y: 489, distance: 15.8
click at [644, 474] on div "[GEOGRAPHIC_DATA]" at bounding box center [777, 474] width 336 height 18
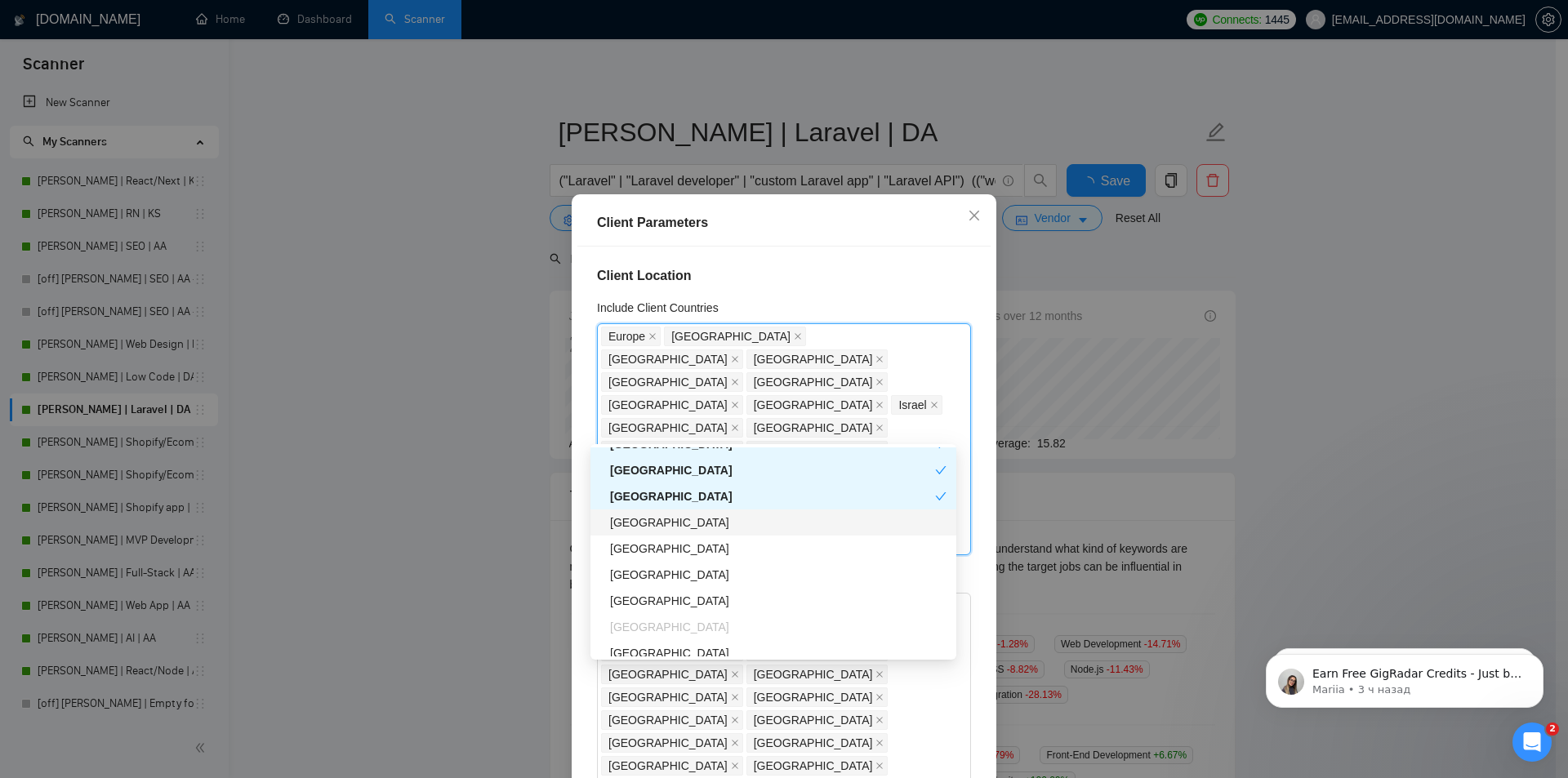
click at [633, 529] on div "[GEOGRAPHIC_DATA]" at bounding box center [777, 523] width 336 height 18
click at [633, 550] on div "[GEOGRAPHIC_DATA]" at bounding box center [777, 549] width 336 height 18
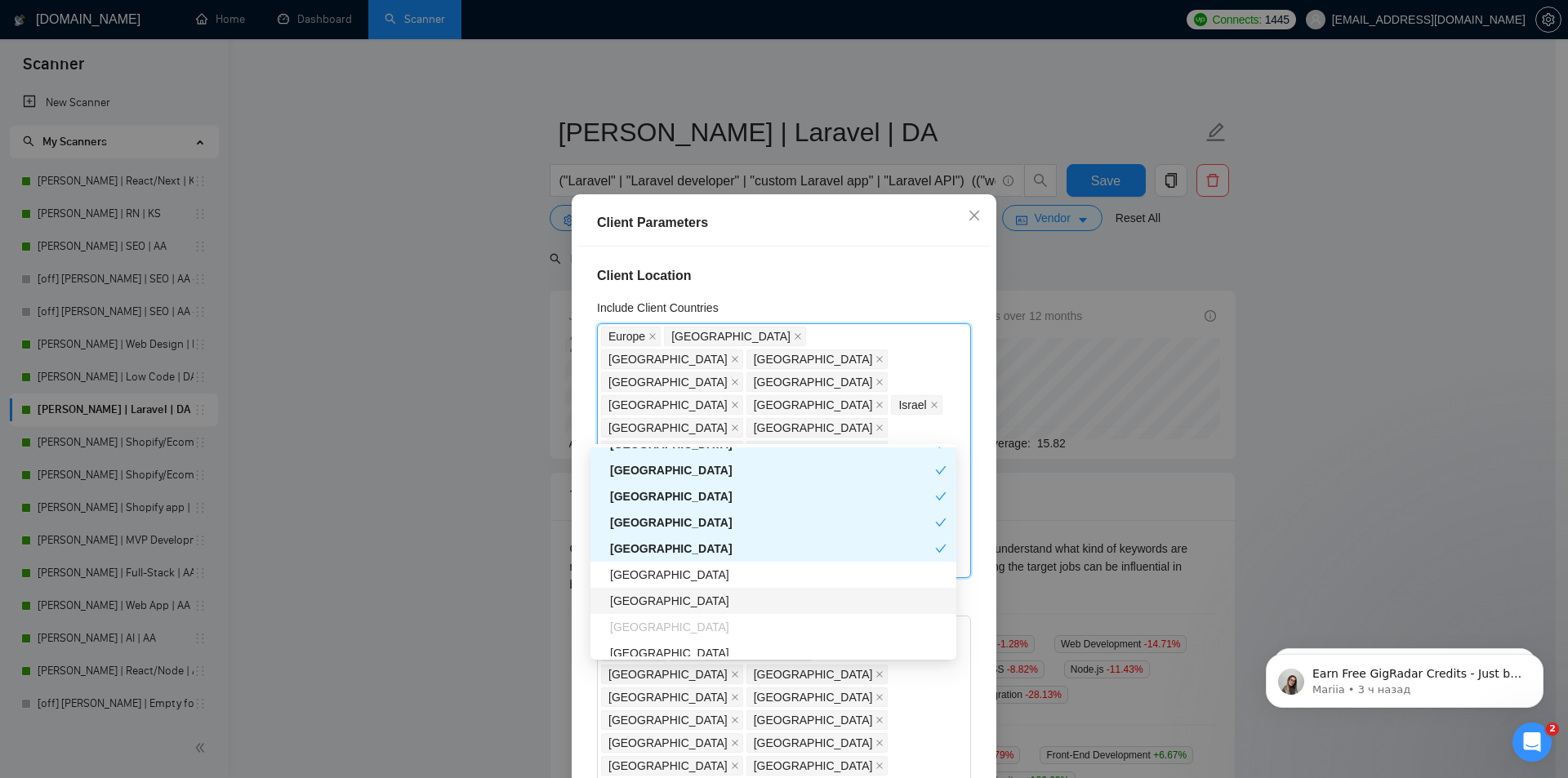
scroll to position [1144, 0]
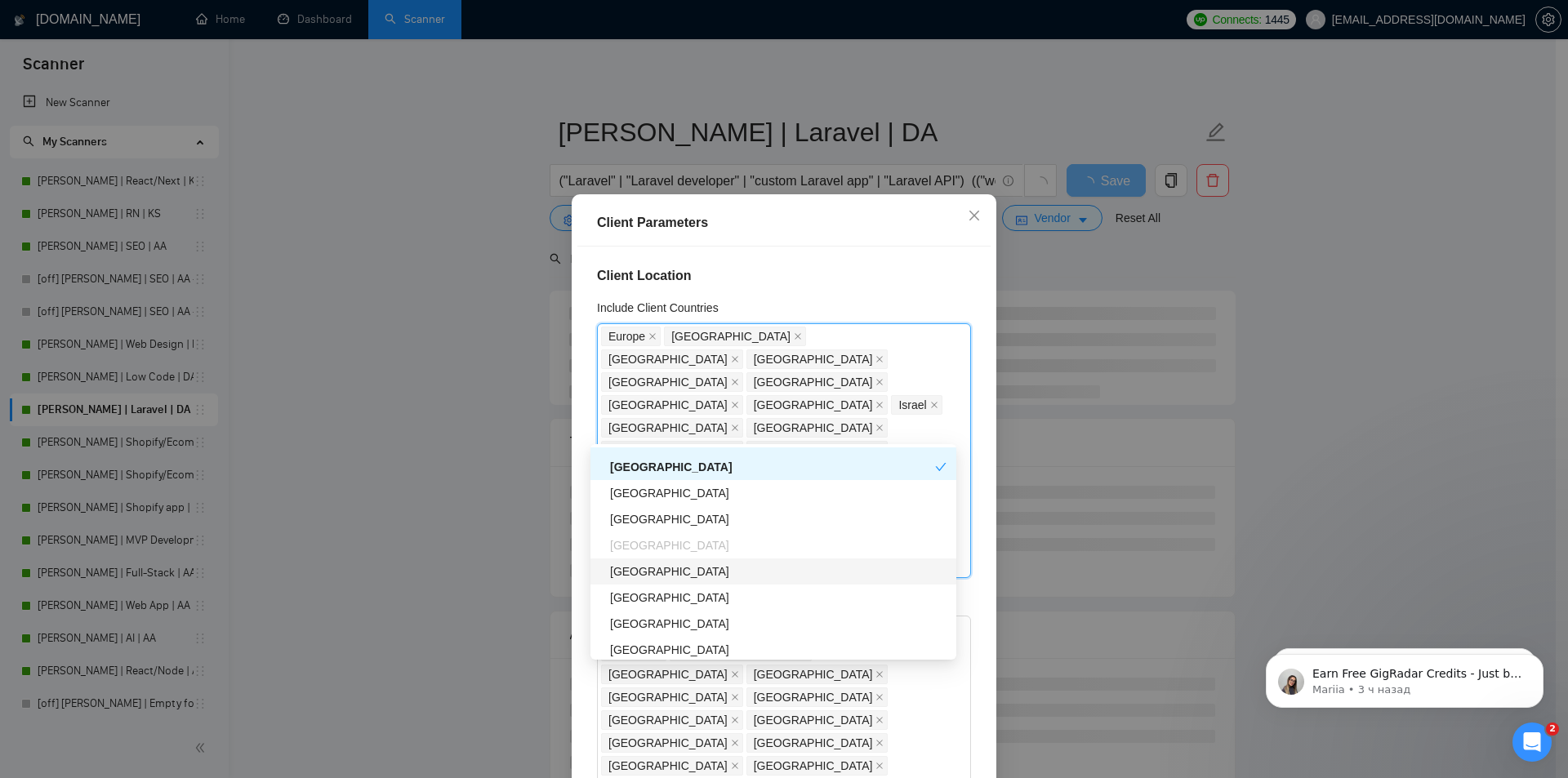
click at [635, 568] on div "[GEOGRAPHIC_DATA]" at bounding box center [777, 572] width 336 height 18
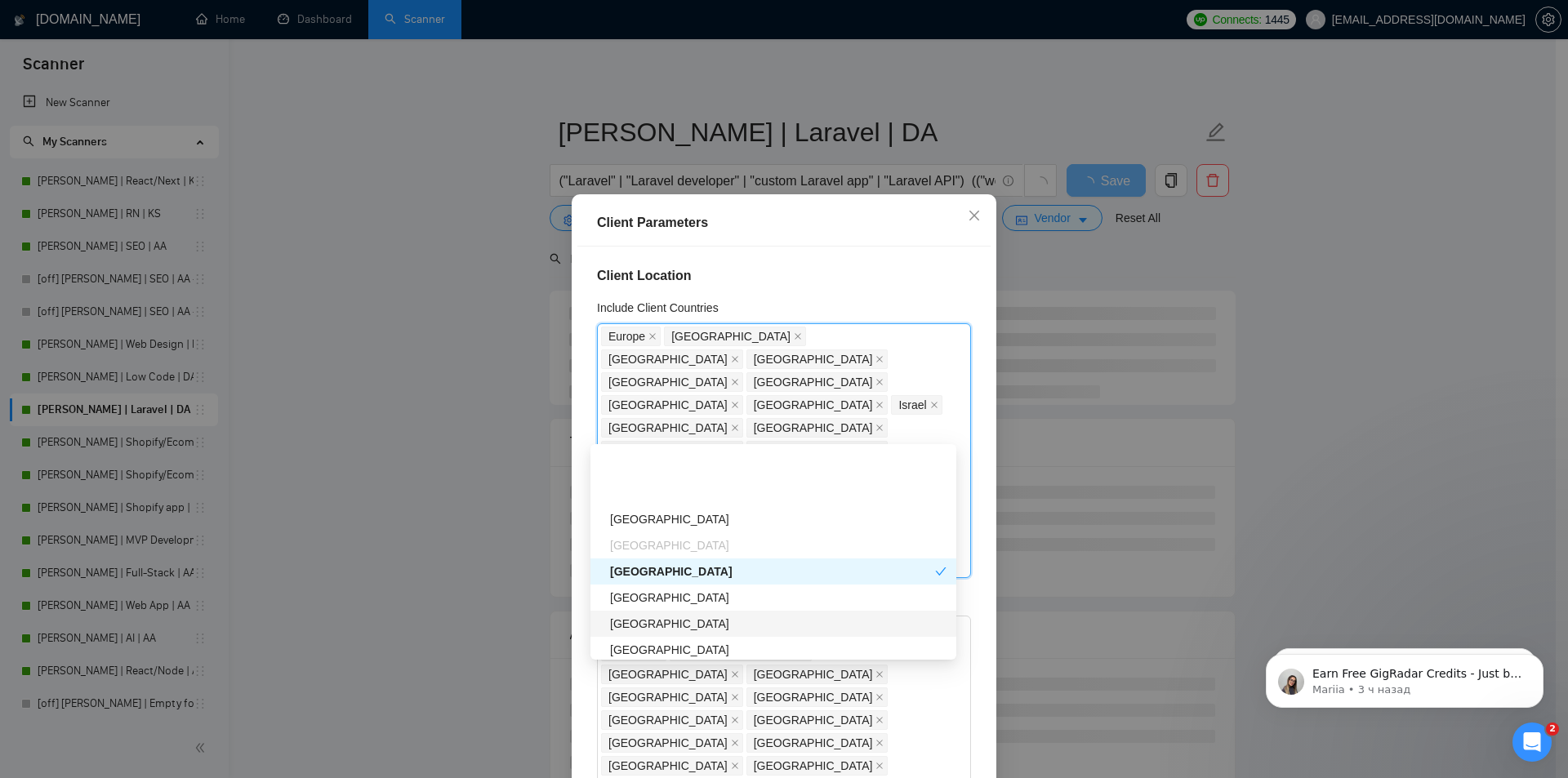
scroll to position [1225, 0]
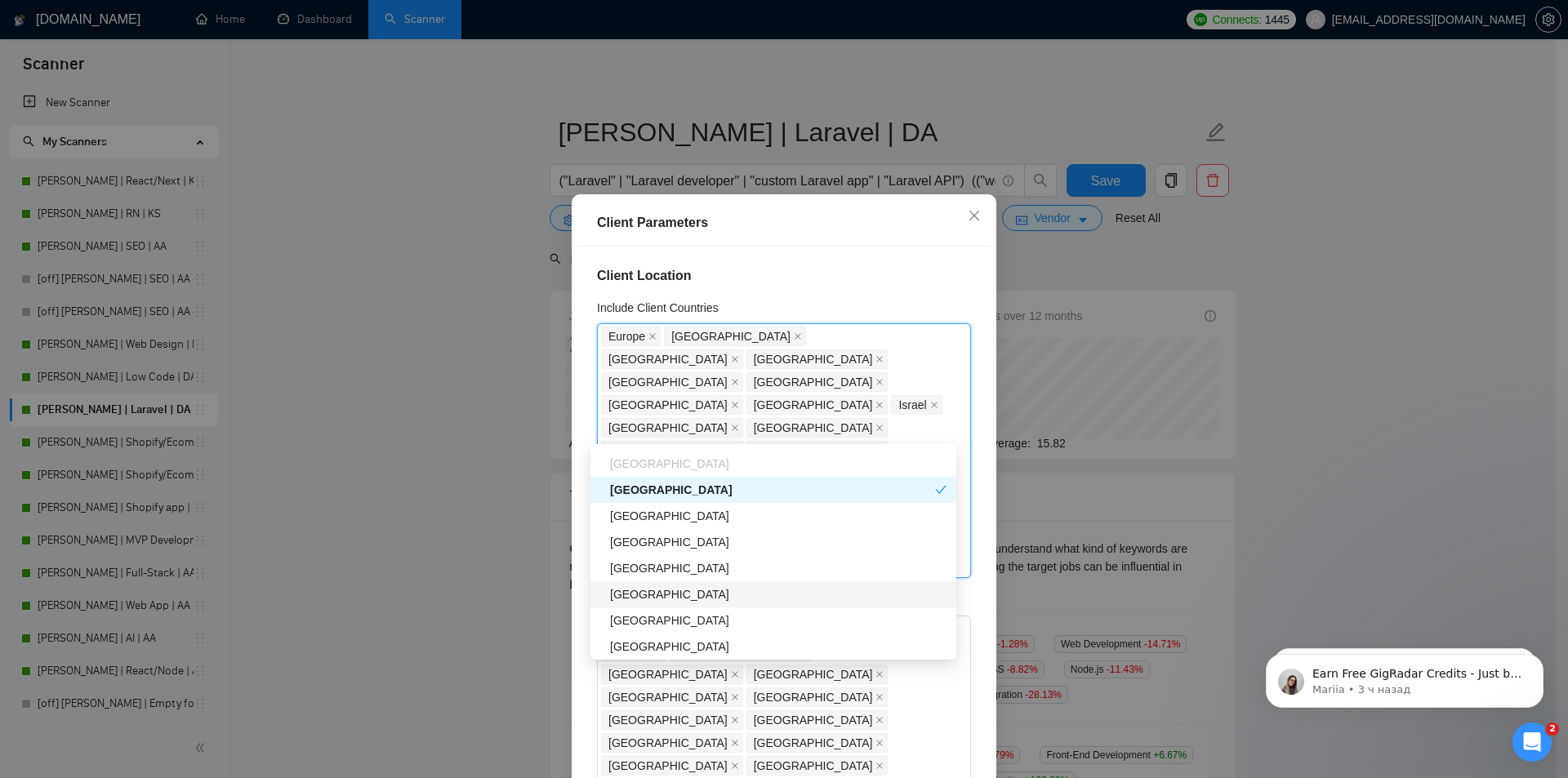
click at [638, 598] on div "[GEOGRAPHIC_DATA]" at bounding box center [777, 595] width 336 height 18
click at [638, 626] on div "[GEOGRAPHIC_DATA]" at bounding box center [777, 621] width 336 height 18
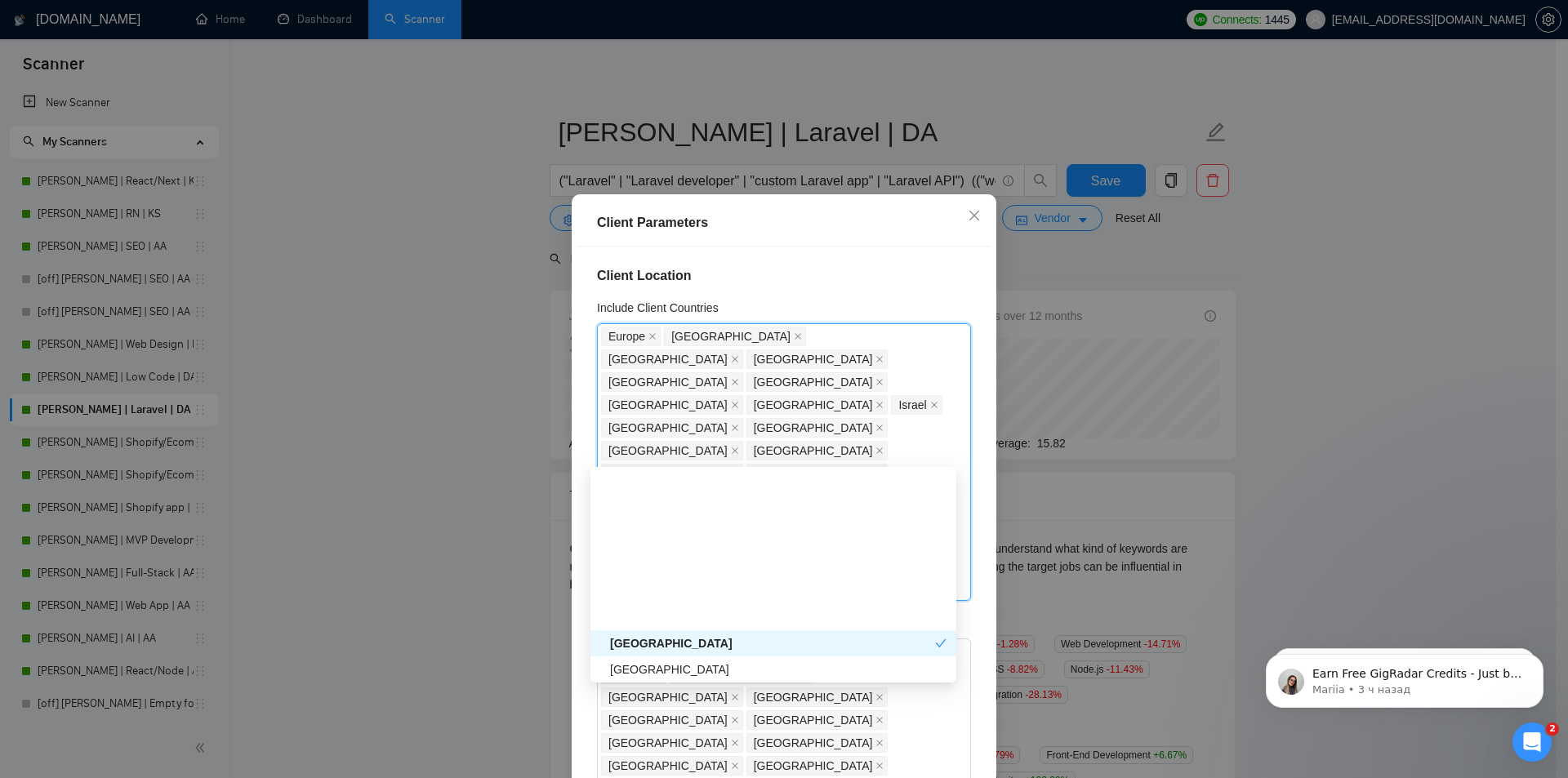
scroll to position [1388, 0]
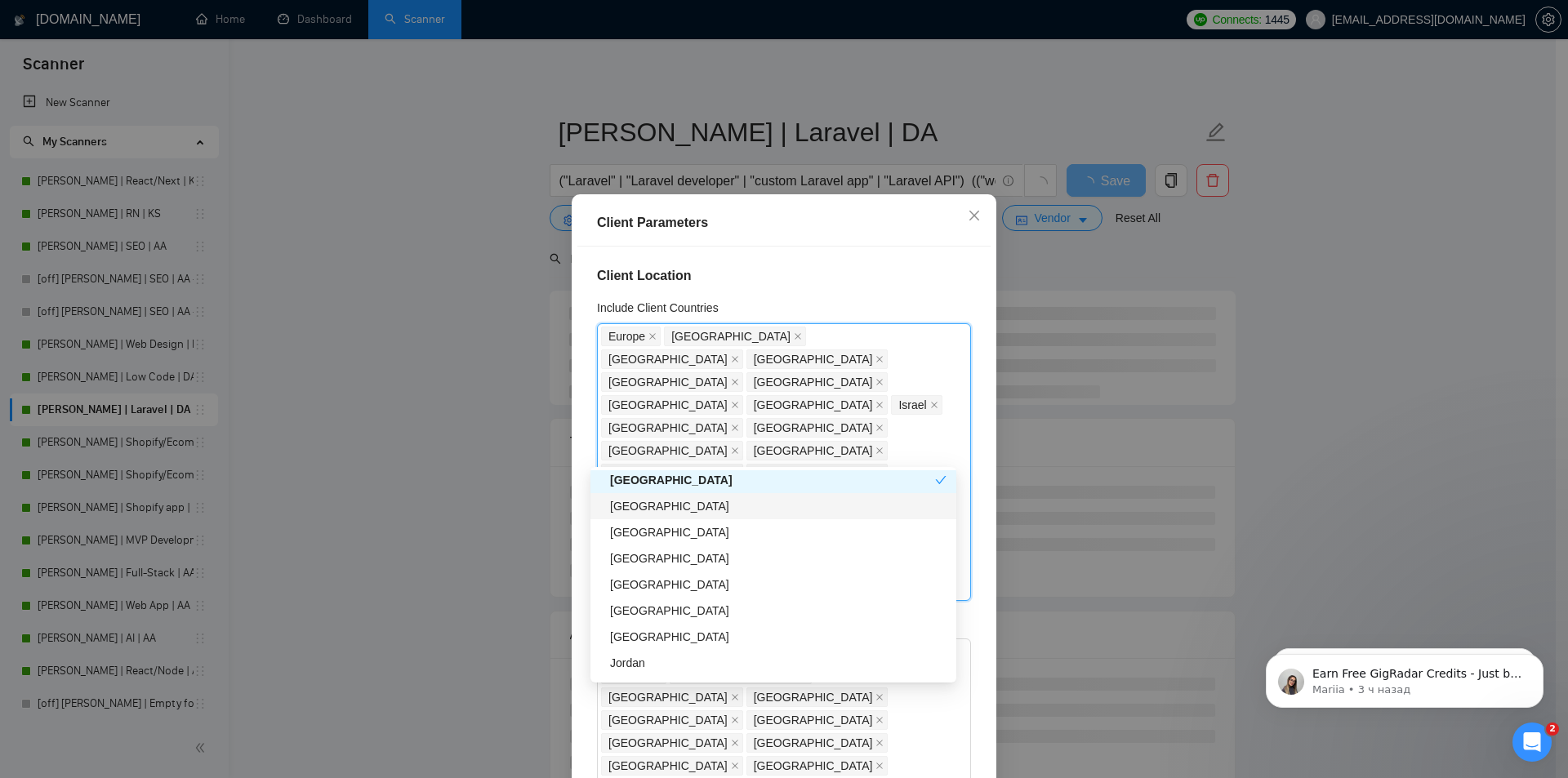
click at [640, 511] on div "[GEOGRAPHIC_DATA]" at bounding box center [777, 506] width 336 height 18
click at [639, 532] on div "[GEOGRAPHIC_DATA]" at bounding box center [777, 532] width 336 height 18
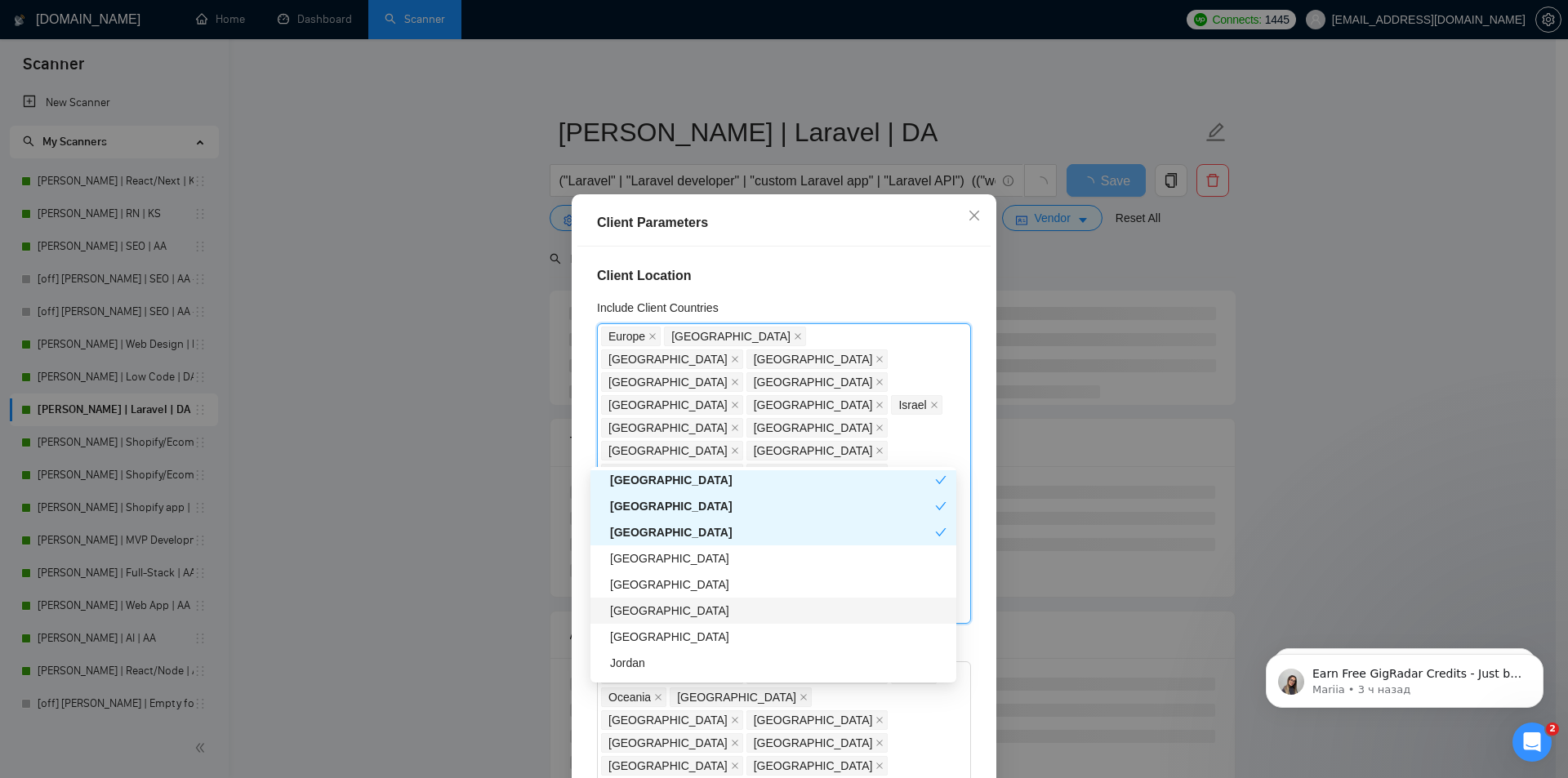
click at [635, 609] on div "[GEOGRAPHIC_DATA]" at bounding box center [777, 611] width 336 height 18
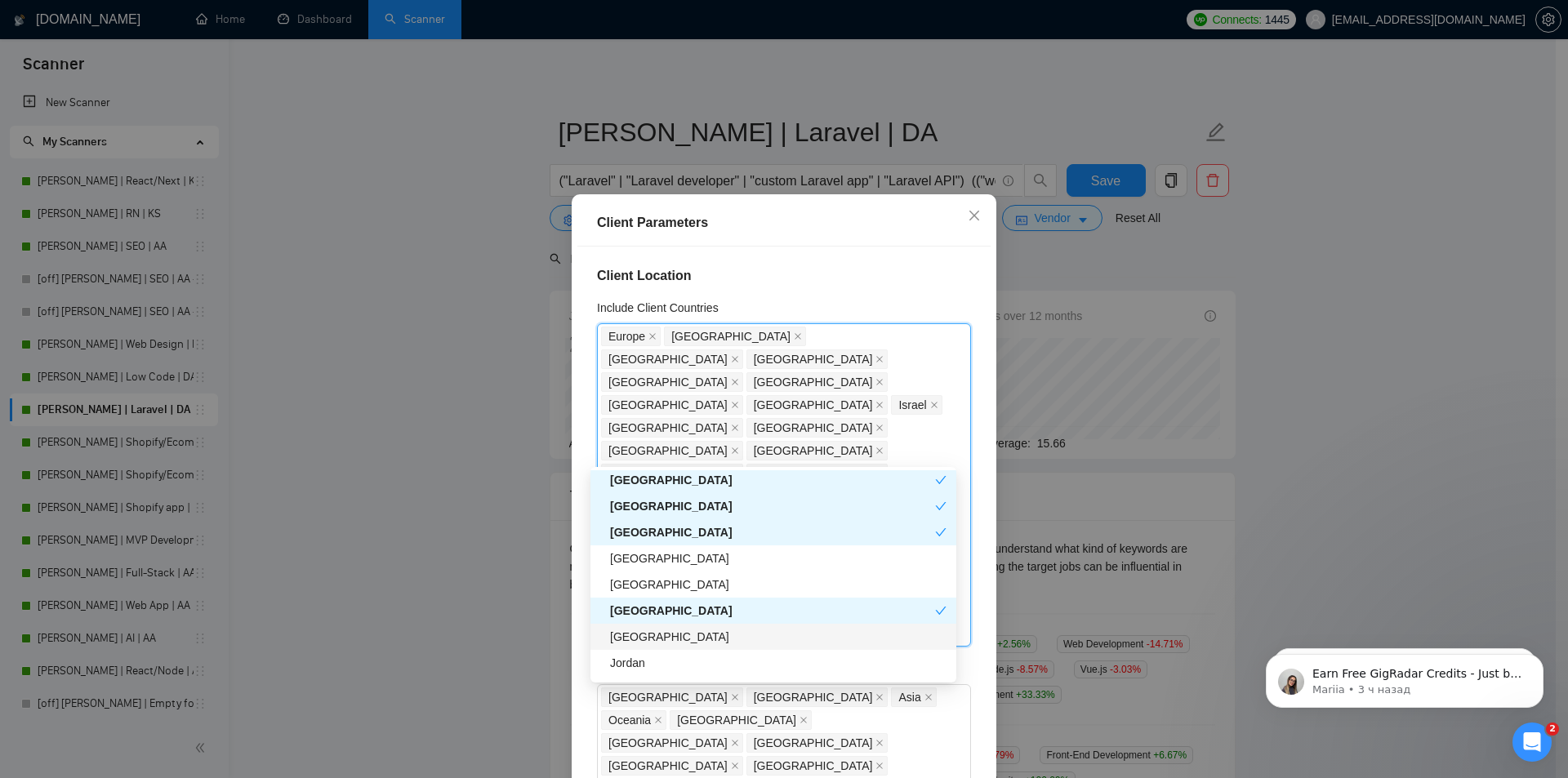
click at [639, 639] on div "[GEOGRAPHIC_DATA]" at bounding box center [777, 637] width 336 height 18
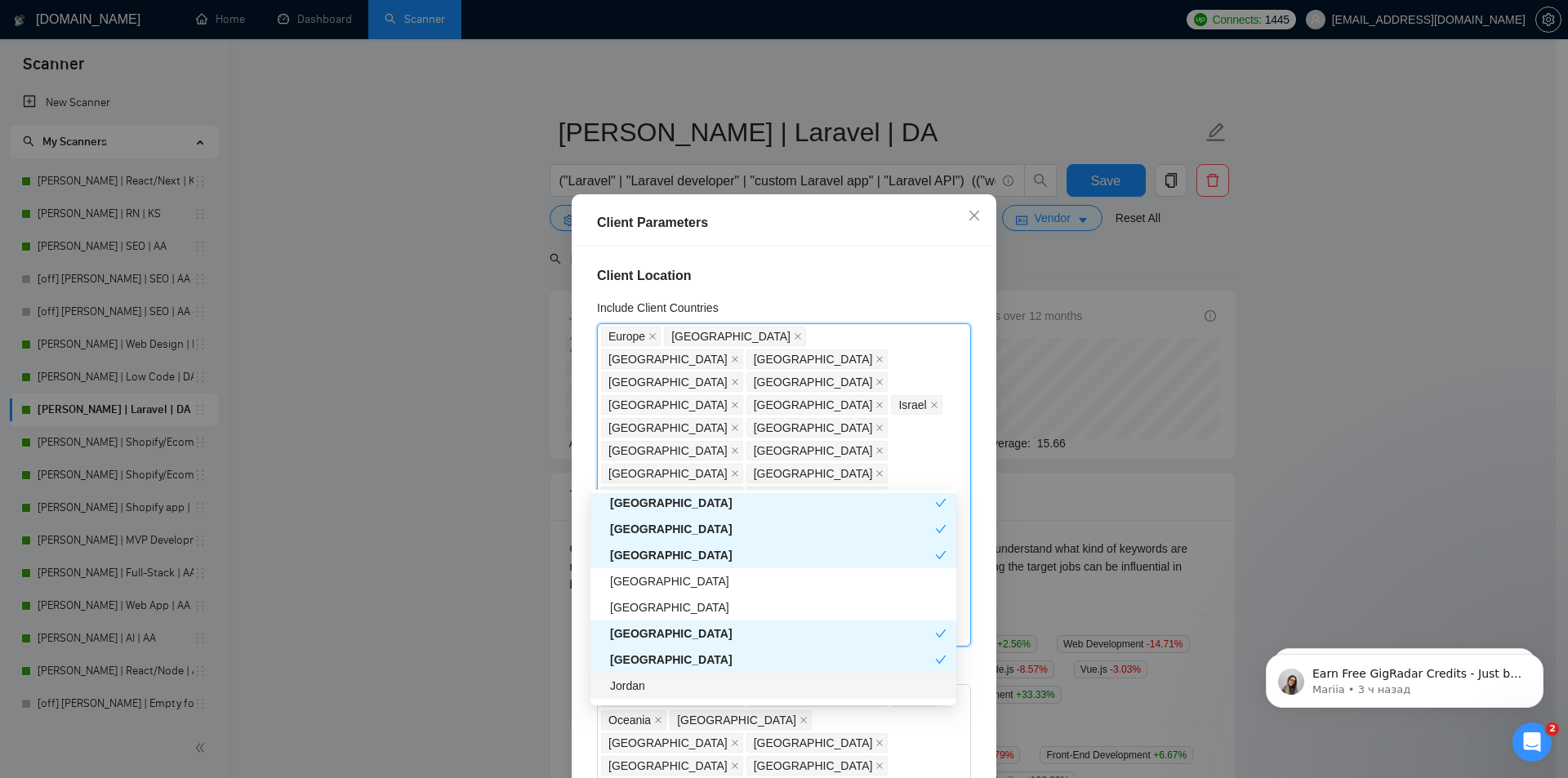
scroll to position [1469, 0]
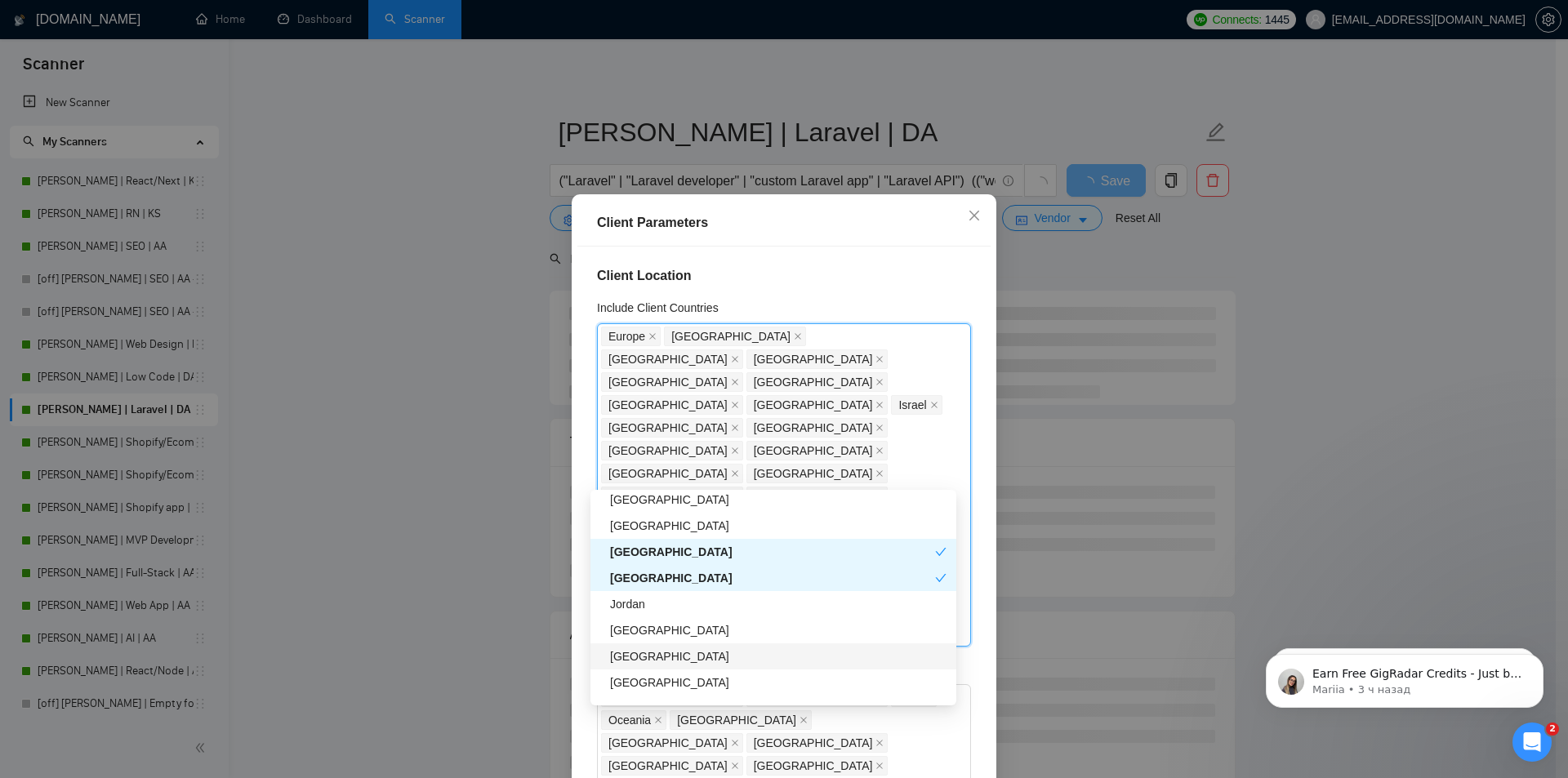
click at [648, 658] on div "[GEOGRAPHIC_DATA]" at bounding box center [777, 656] width 336 height 18
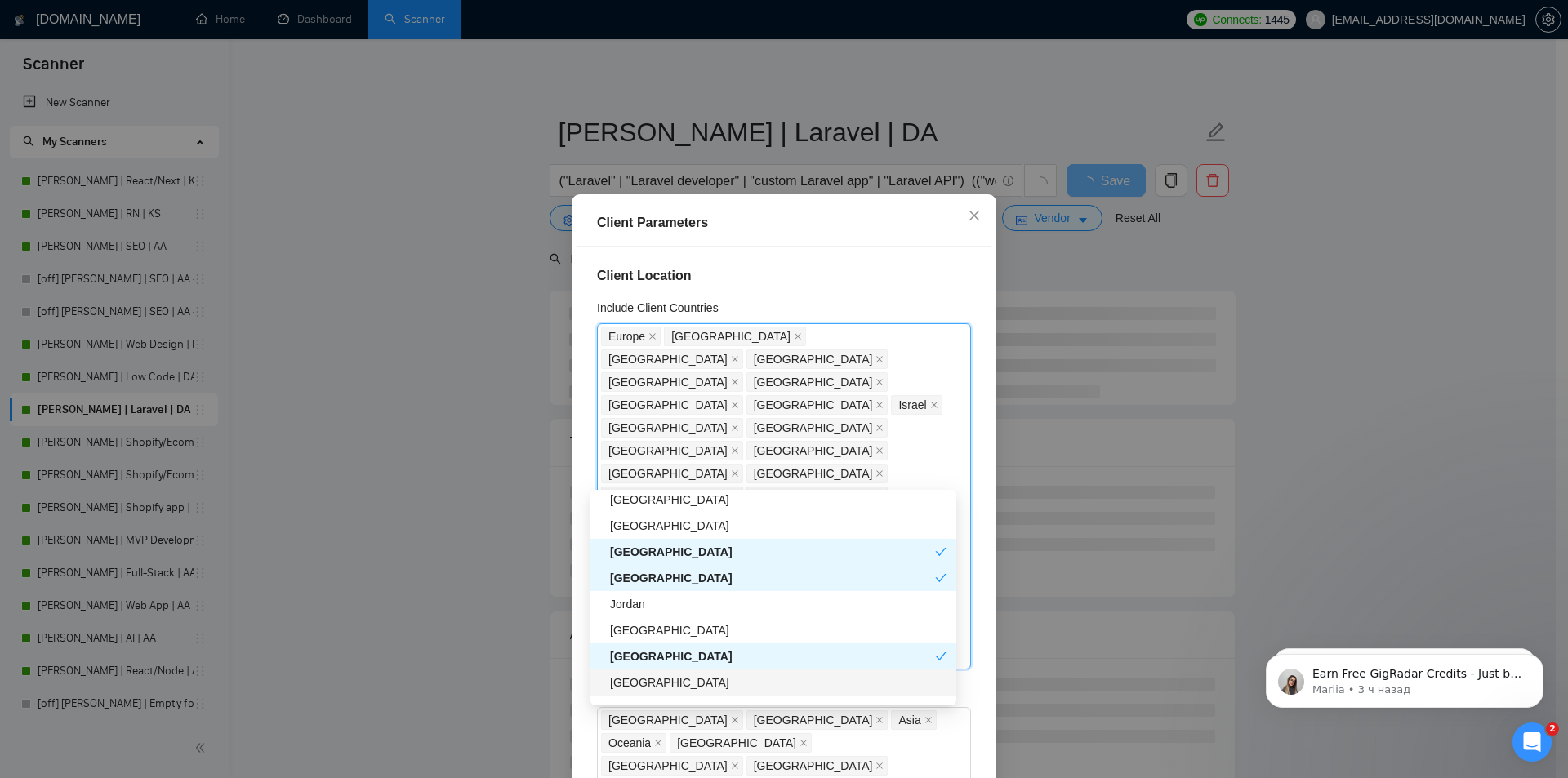
click at [641, 686] on div "[GEOGRAPHIC_DATA]" at bounding box center [777, 683] width 336 height 18
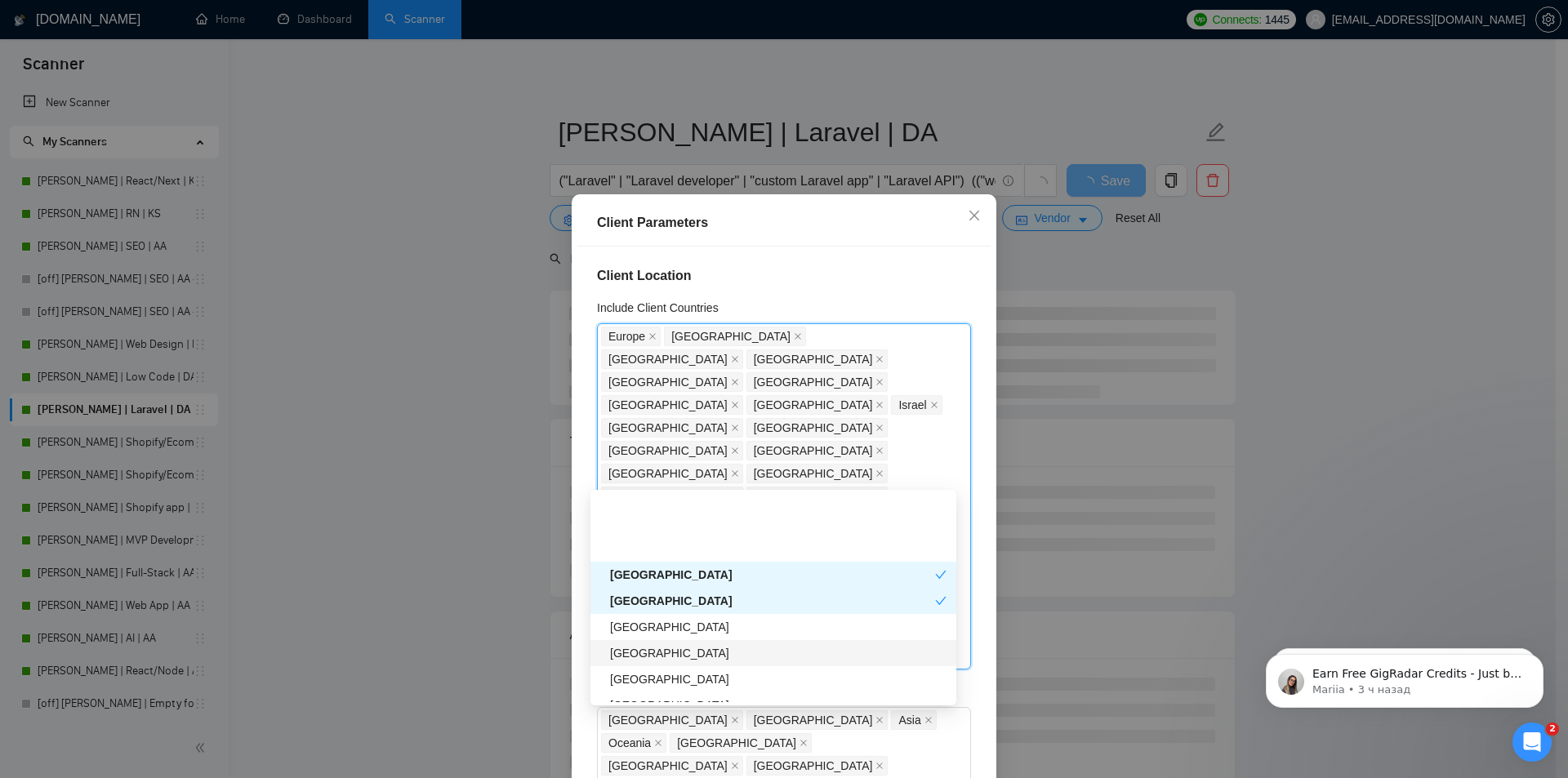
scroll to position [1633, 0]
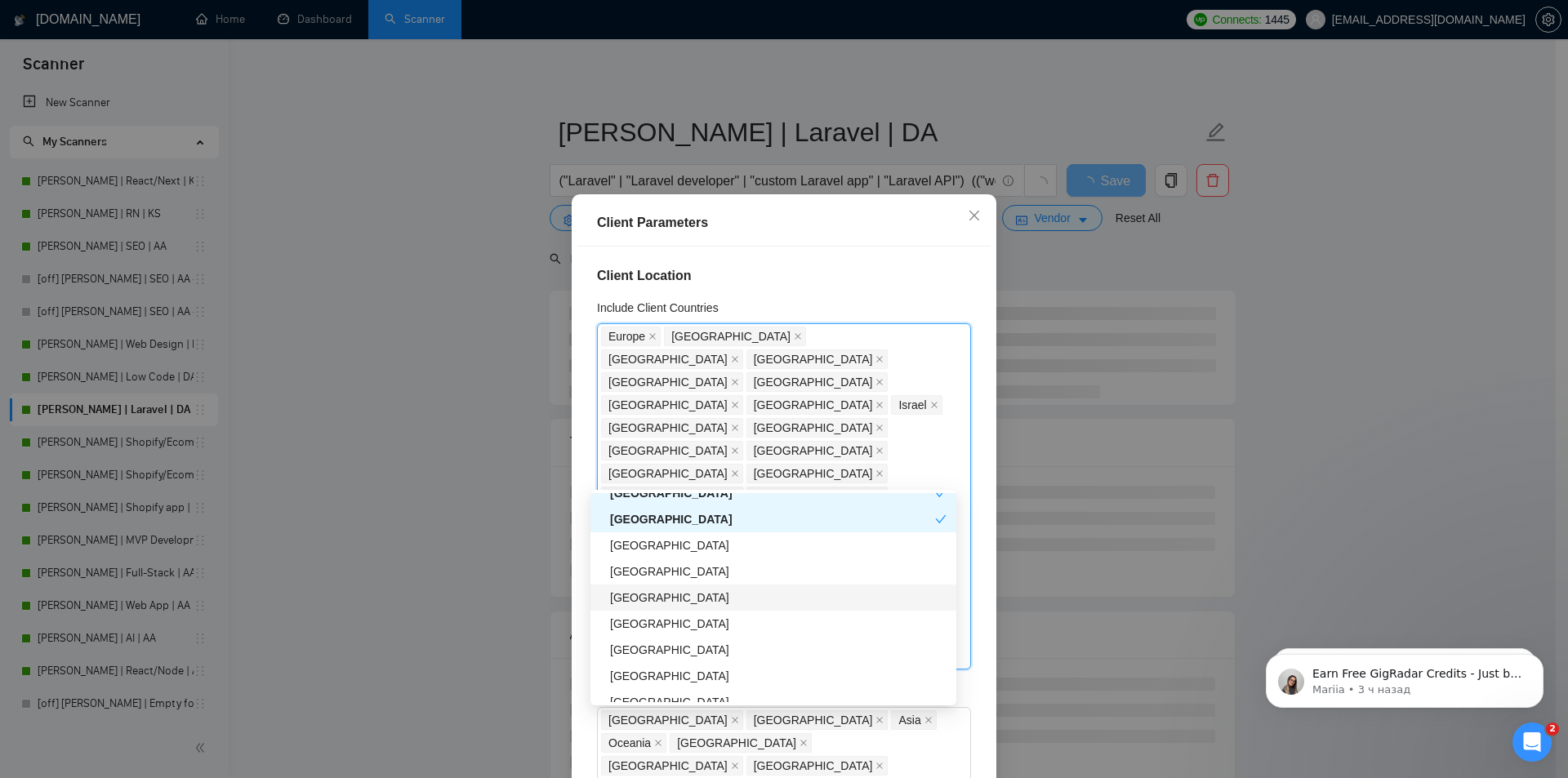
click at [640, 599] on div "[GEOGRAPHIC_DATA]" at bounding box center [777, 598] width 336 height 18
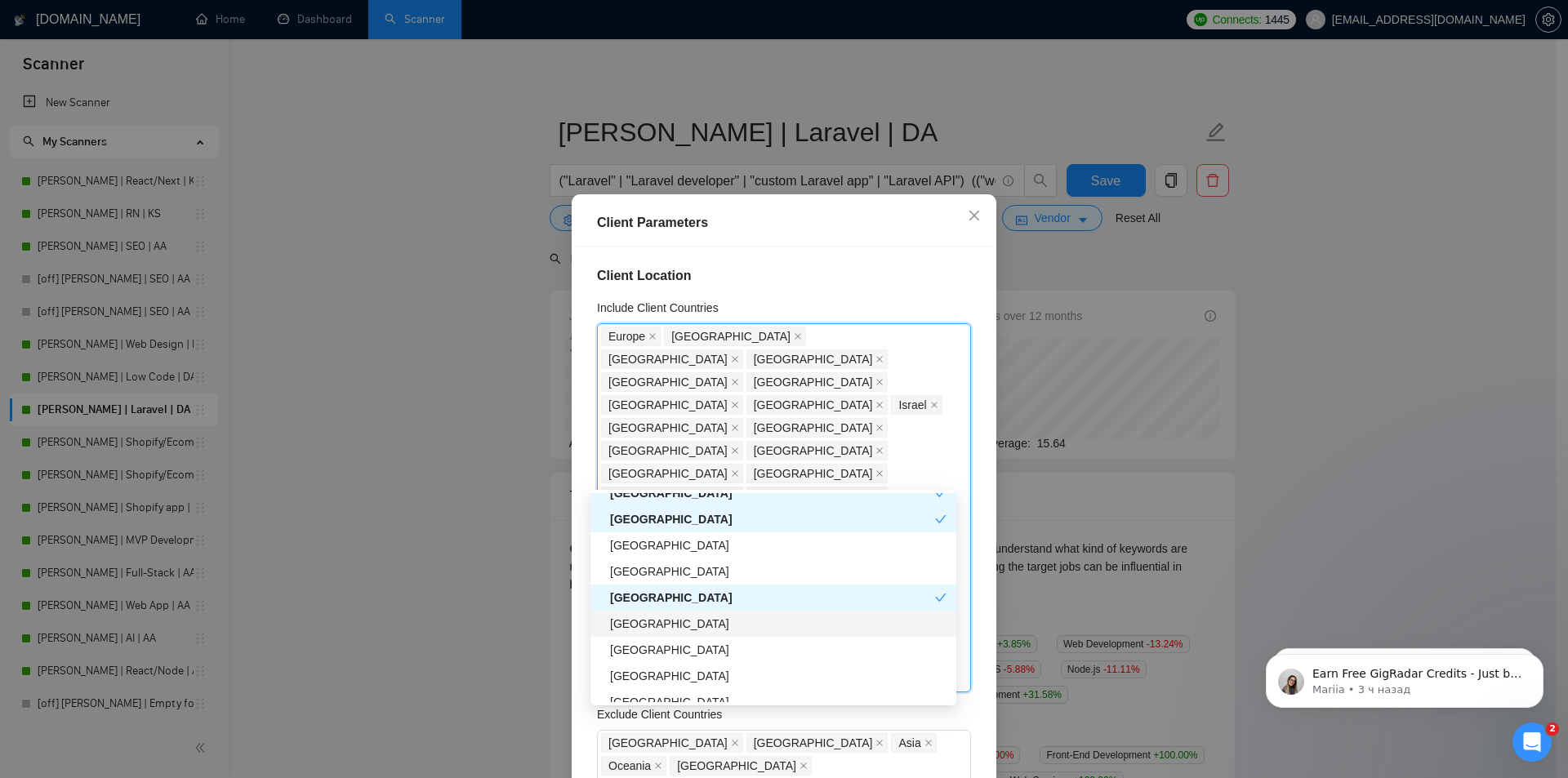
drag, startPoint x: 637, startPoint y: 624, endPoint x: 639, endPoint y: 637, distance: 13.2
click at [637, 624] on div "[GEOGRAPHIC_DATA]" at bounding box center [777, 624] width 336 height 18
click at [639, 653] on div "[GEOGRAPHIC_DATA]" at bounding box center [777, 650] width 336 height 18
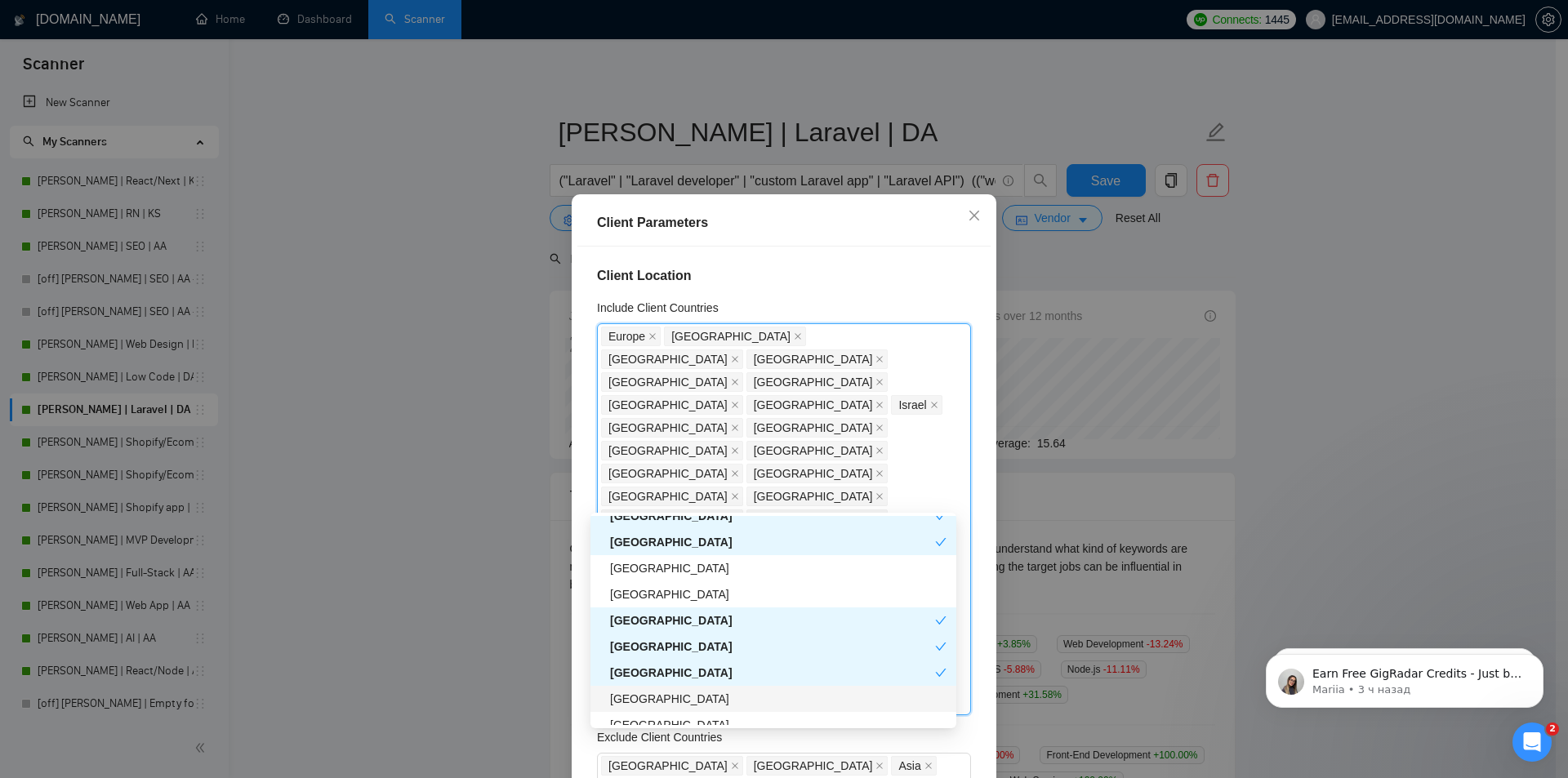
click at [637, 699] on div "[GEOGRAPHIC_DATA]" at bounding box center [777, 699] width 336 height 18
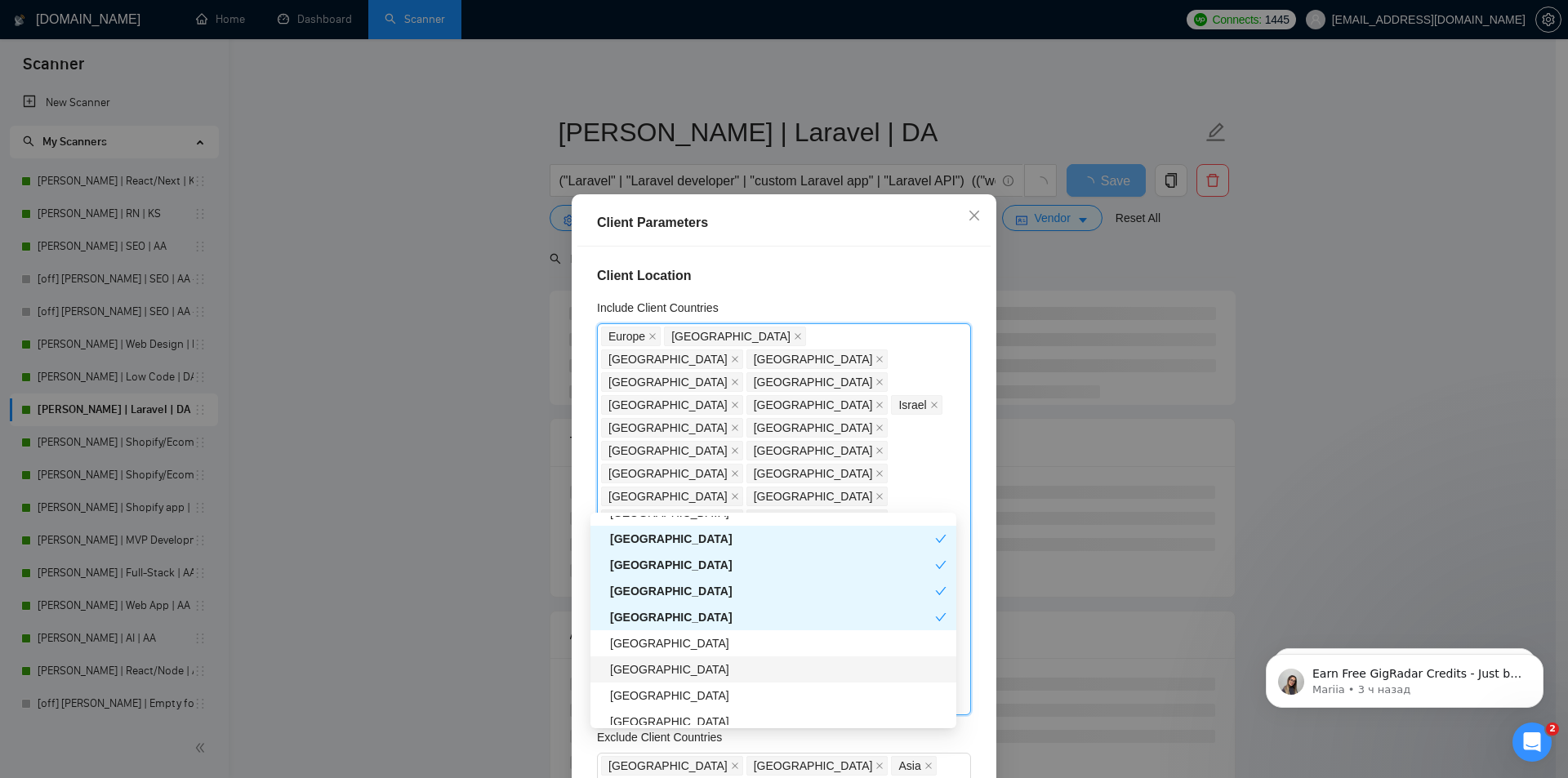
click at [633, 673] on div "[GEOGRAPHIC_DATA]" at bounding box center [777, 669] width 336 height 18
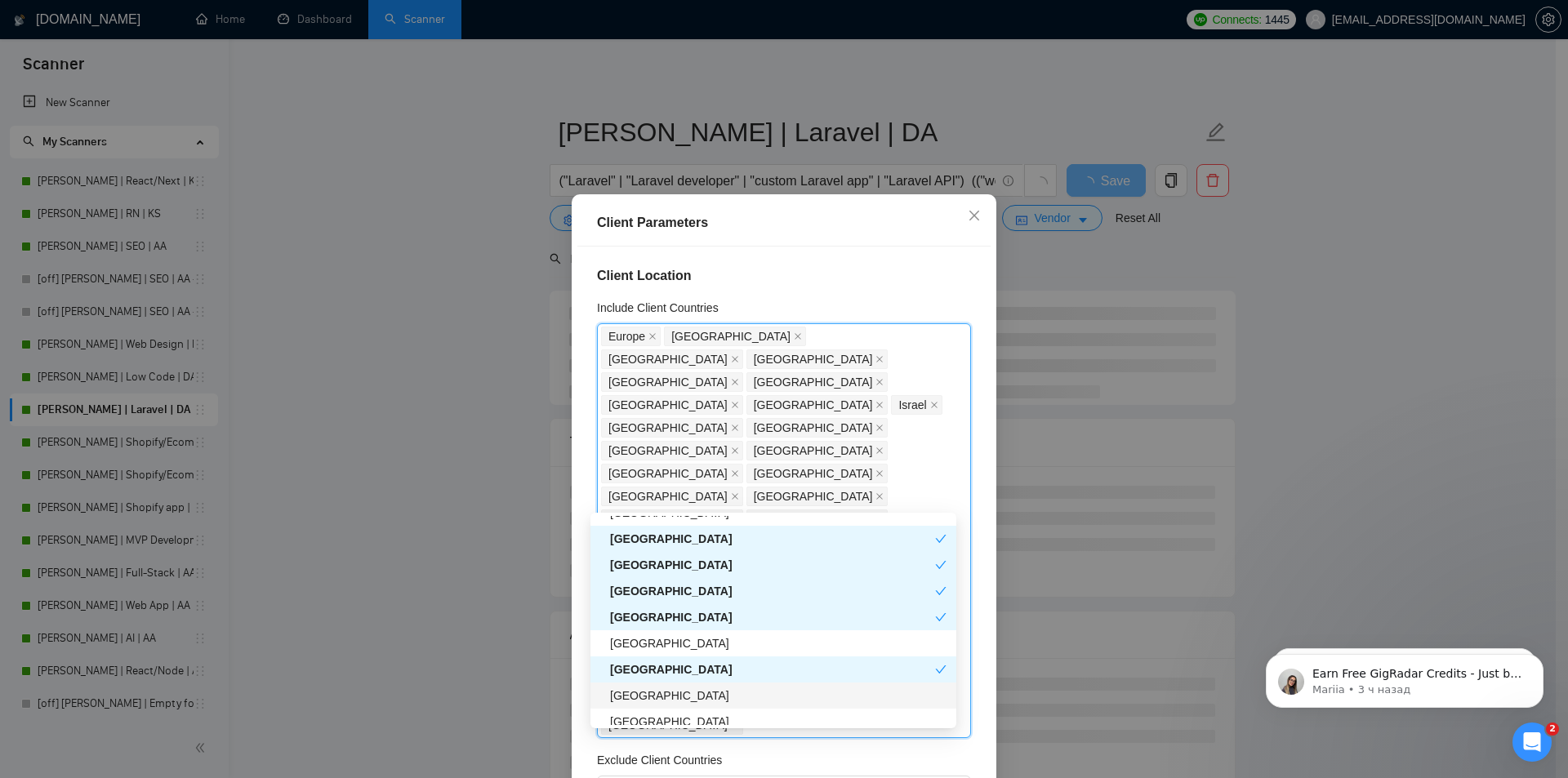
drag, startPoint x: 636, startPoint y: 694, endPoint x: 649, endPoint y: 679, distance: 19.8
click at [637, 694] on div "[GEOGRAPHIC_DATA]" at bounding box center [777, 696] width 336 height 18
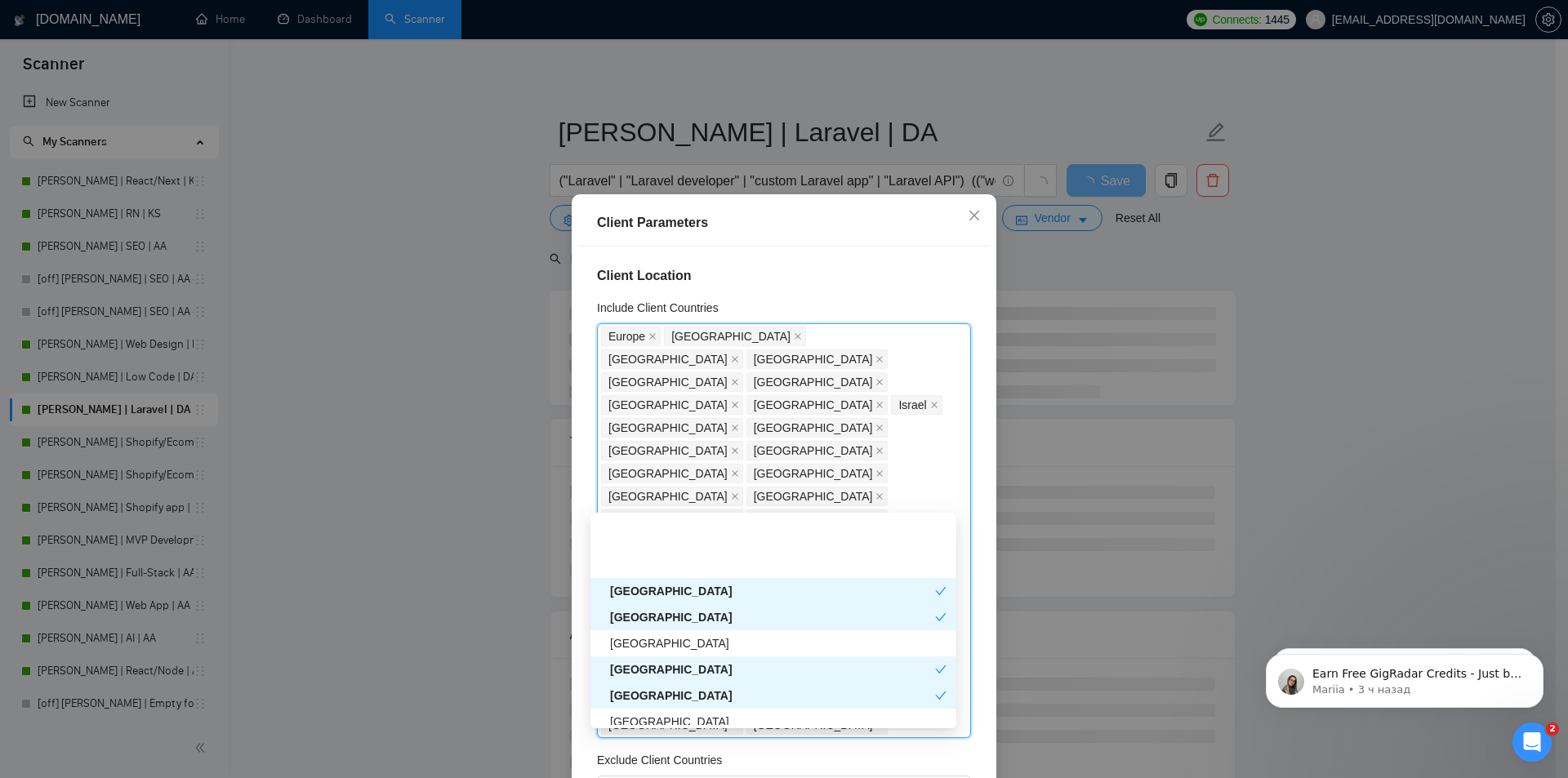
scroll to position [1796, 0]
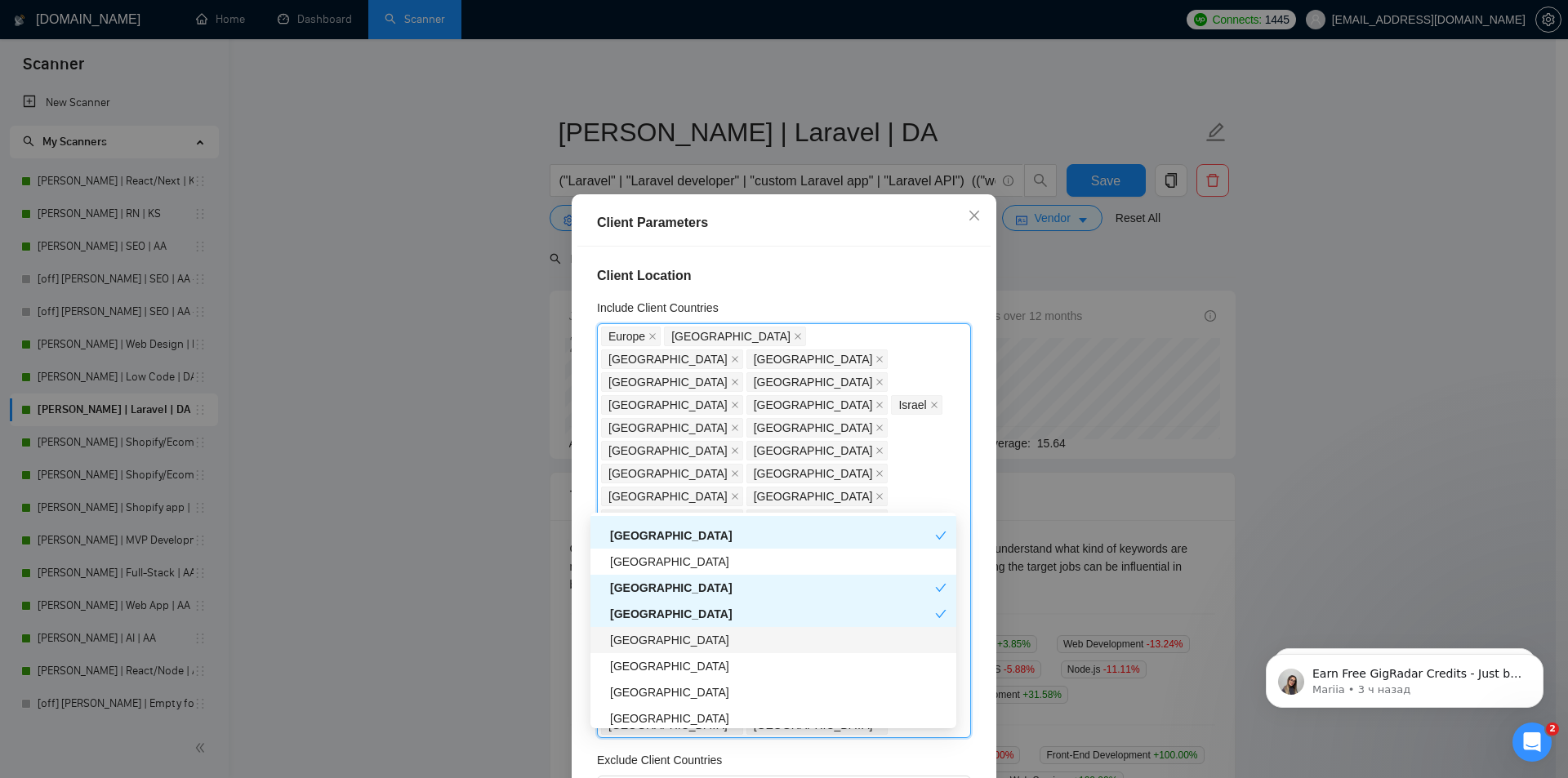
click at [638, 645] on div "[GEOGRAPHIC_DATA]" at bounding box center [777, 641] width 336 height 18
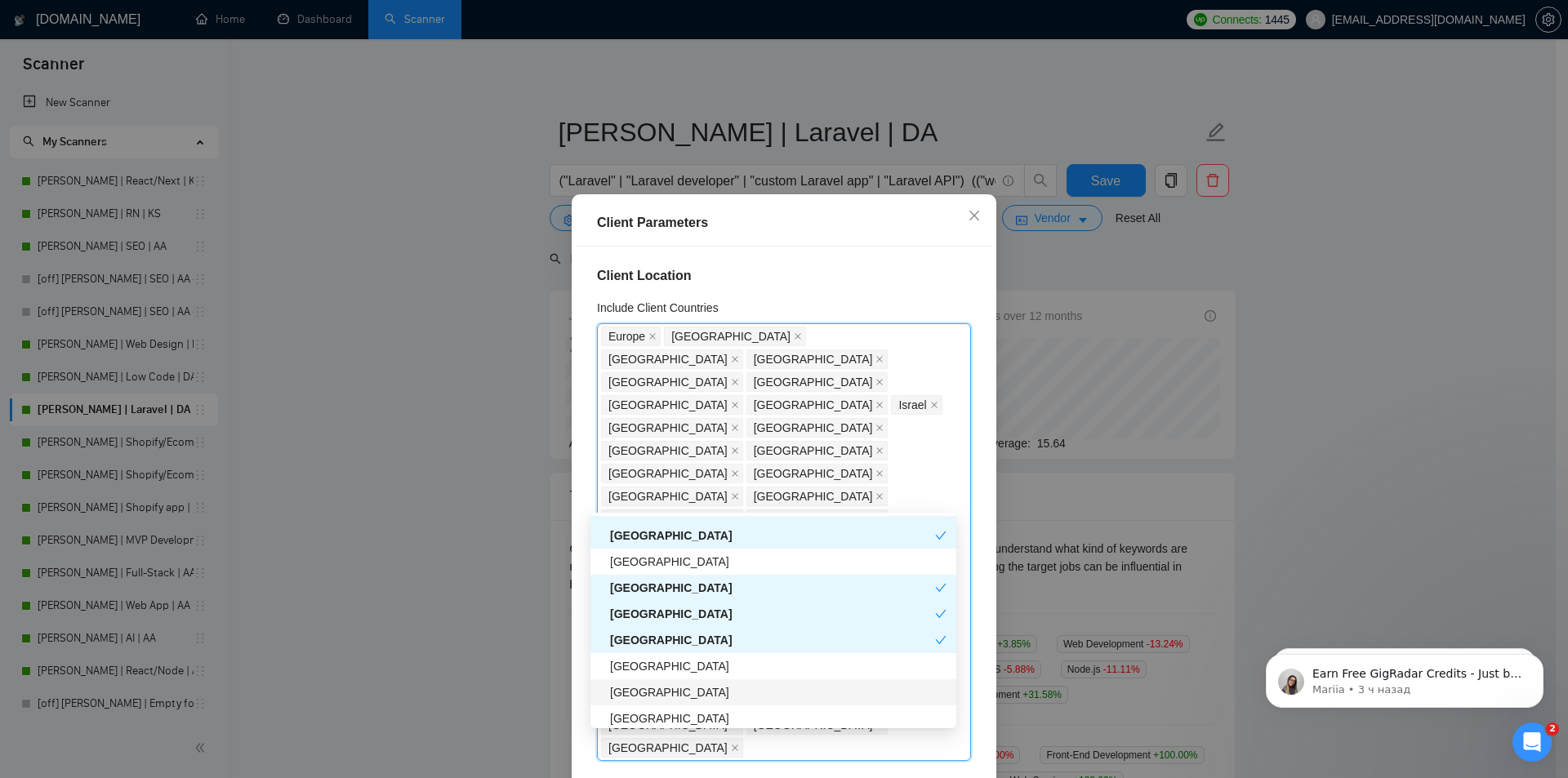
scroll to position [1878, 0]
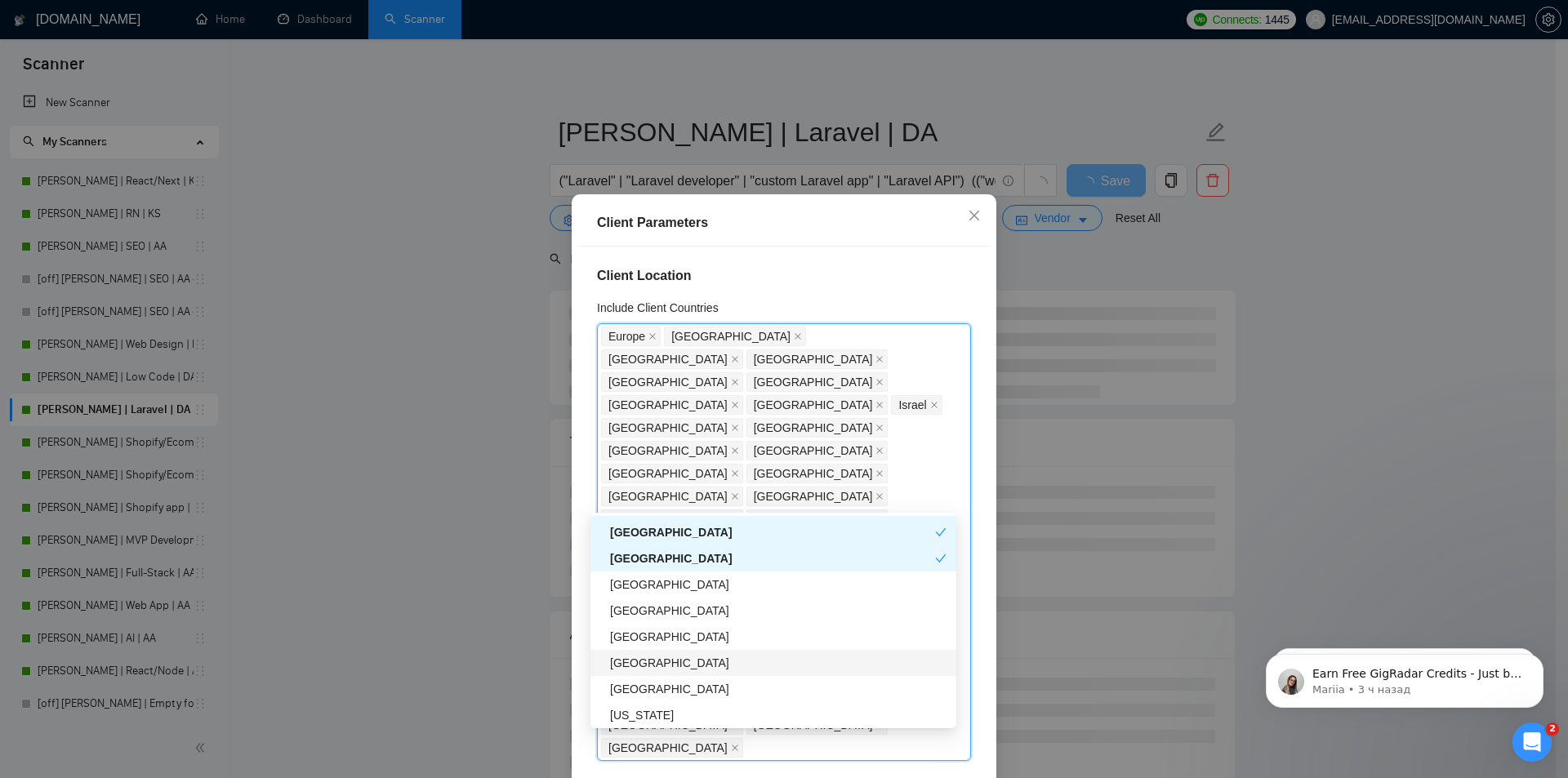
click at [640, 666] on div "[GEOGRAPHIC_DATA]" at bounding box center [777, 663] width 336 height 18
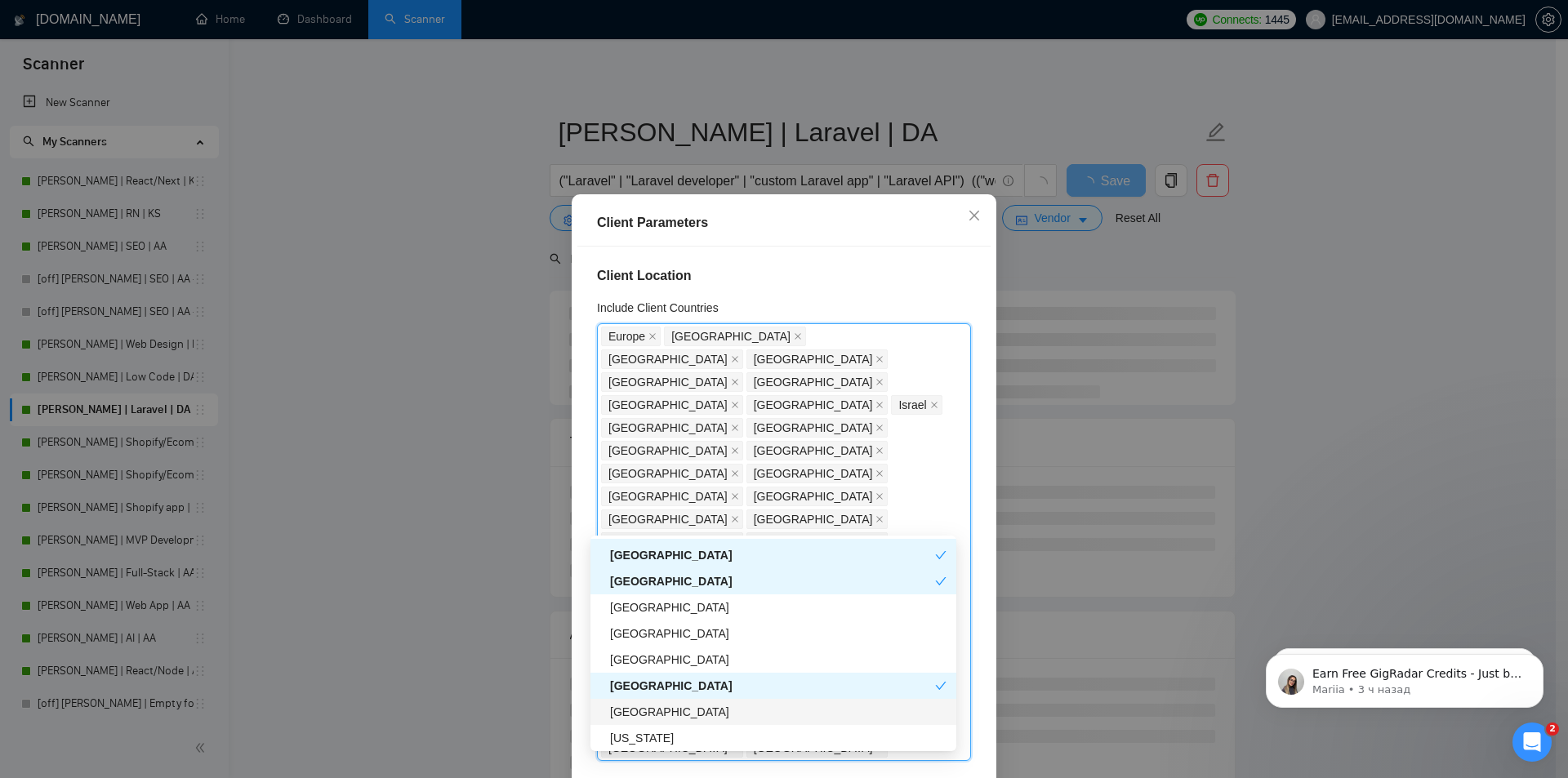
click at [636, 714] on div "[GEOGRAPHIC_DATA]" at bounding box center [777, 713] width 336 height 18
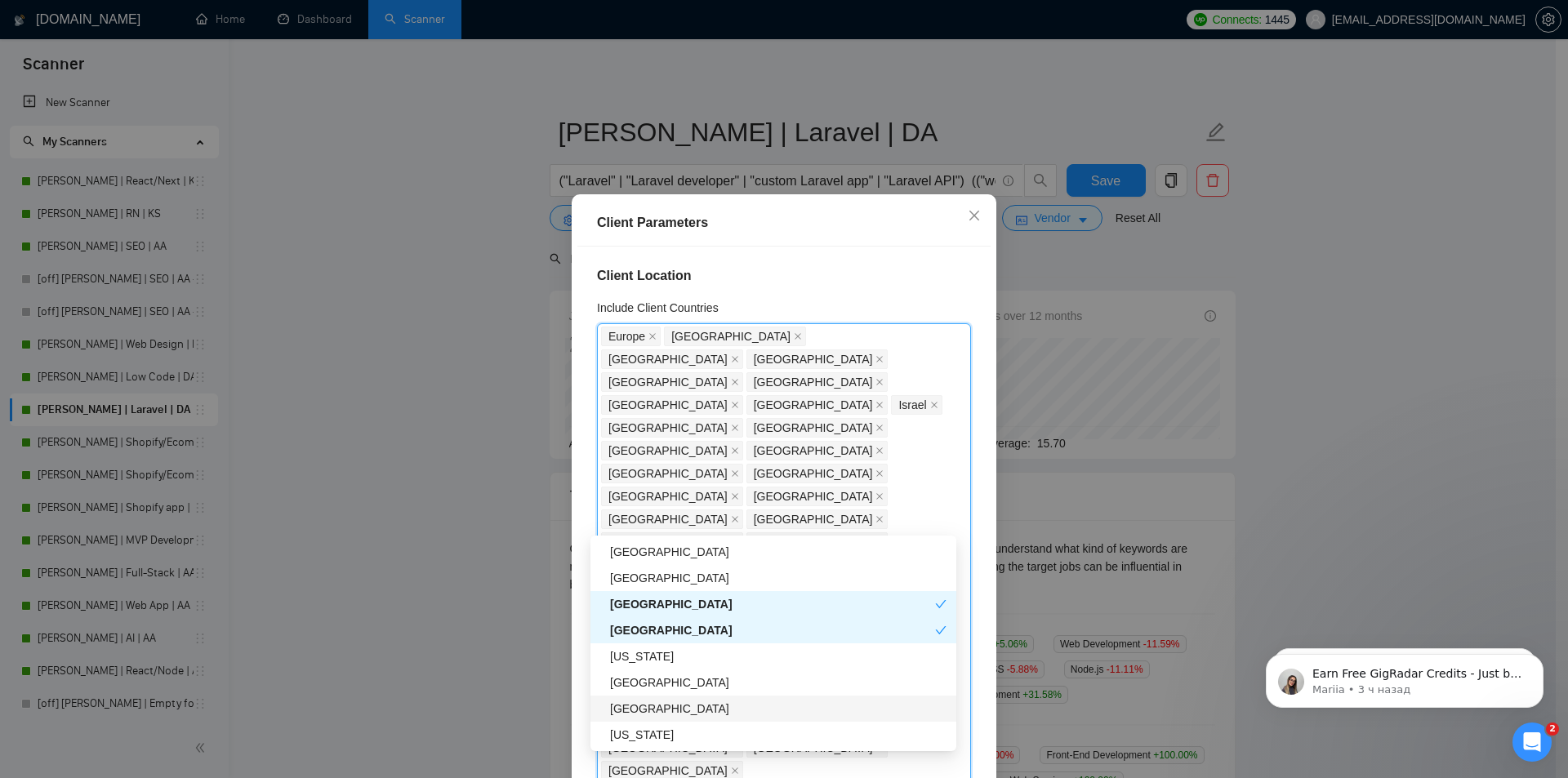
scroll to position [2041, 0]
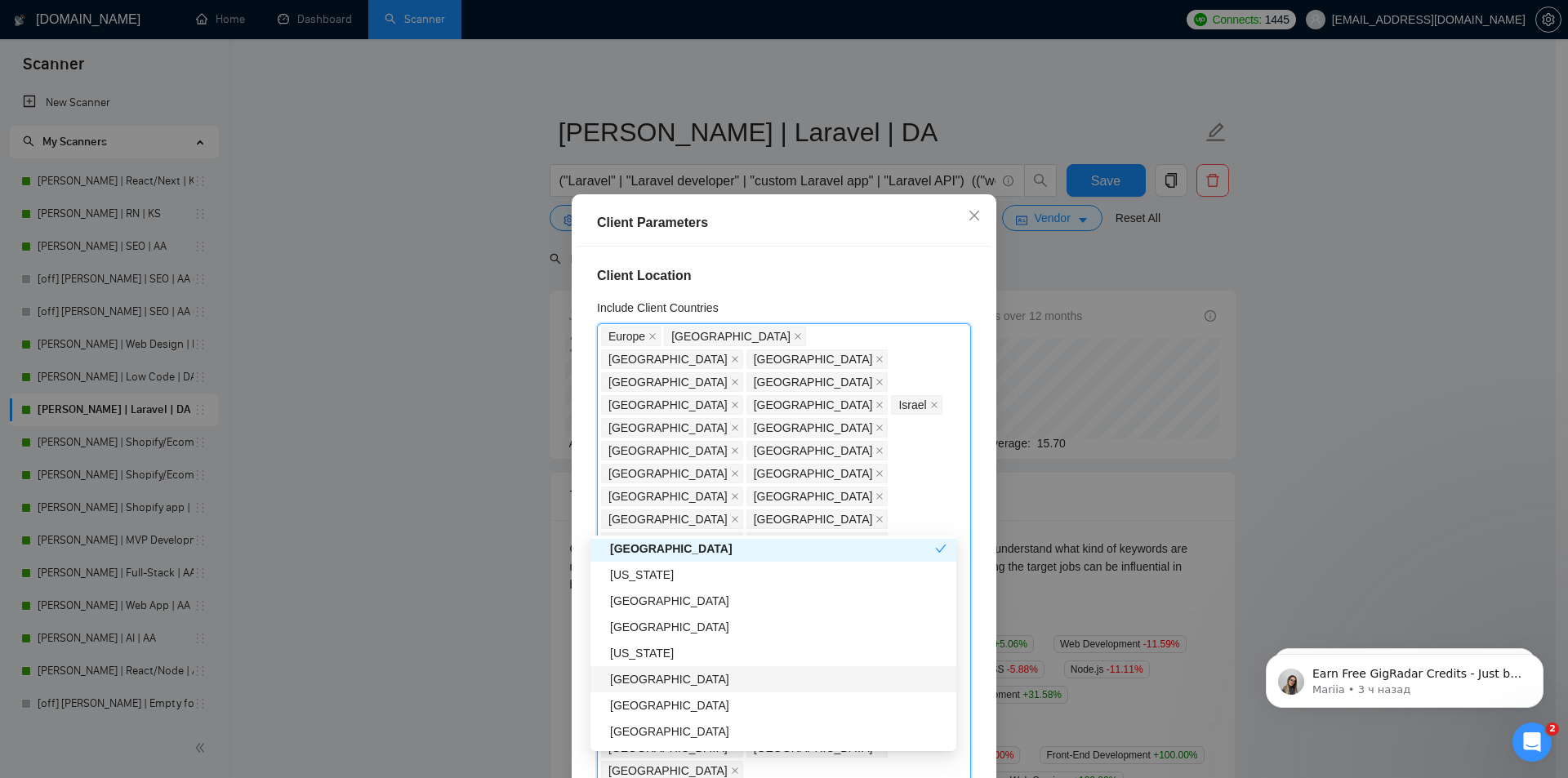
click at [638, 676] on div "[GEOGRAPHIC_DATA]" at bounding box center [777, 679] width 336 height 18
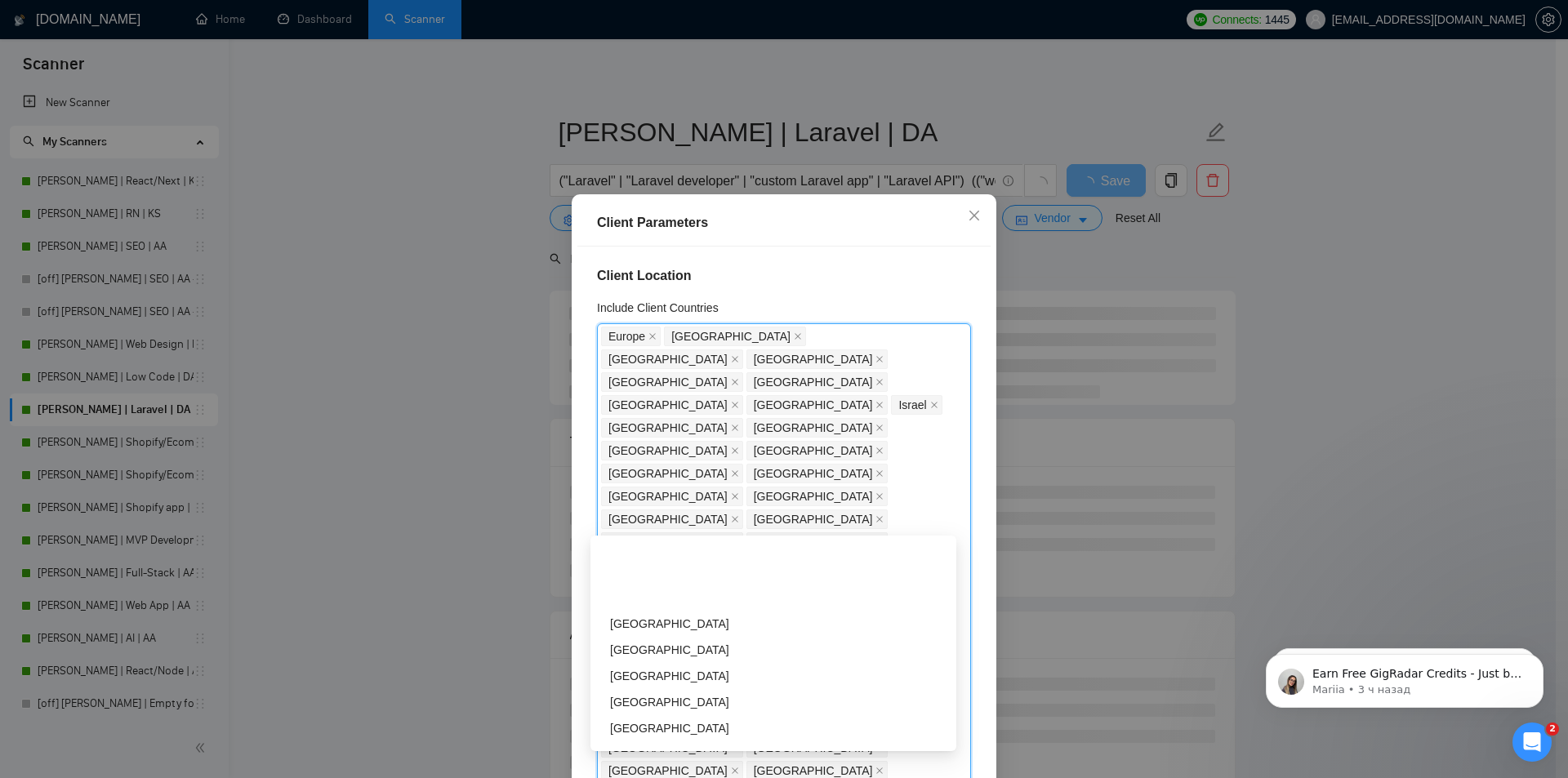
scroll to position [2204, 0]
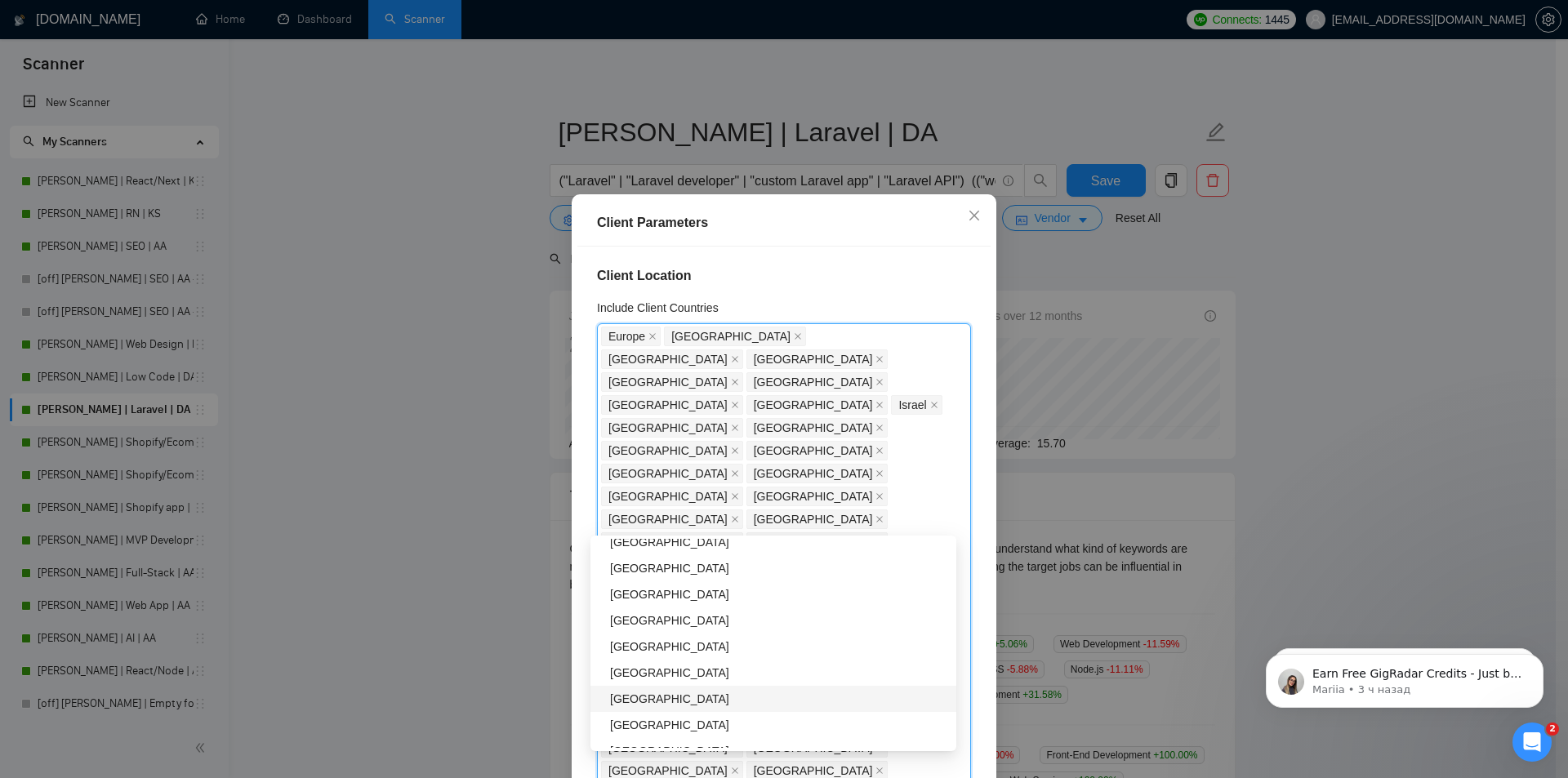
click at [645, 693] on div "[GEOGRAPHIC_DATA]" at bounding box center [777, 699] width 336 height 18
drag, startPoint x: 649, startPoint y: 644, endPoint x: 653, endPoint y: 653, distance: 9.8
click at [650, 644] on div "[GEOGRAPHIC_DATA]" at bounding box center [777, 637] width 336 height 18
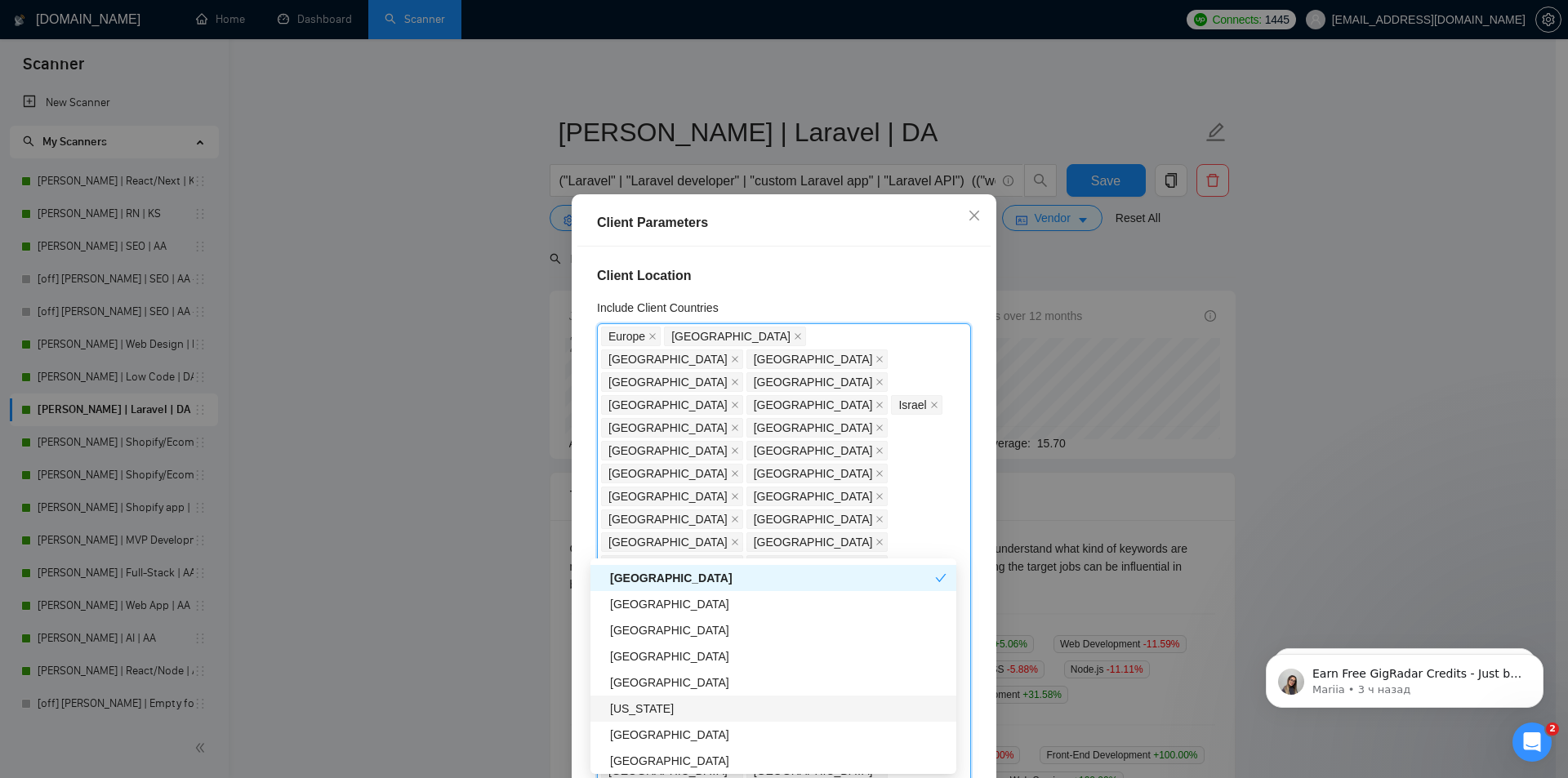
scroll to position [2613, 0]
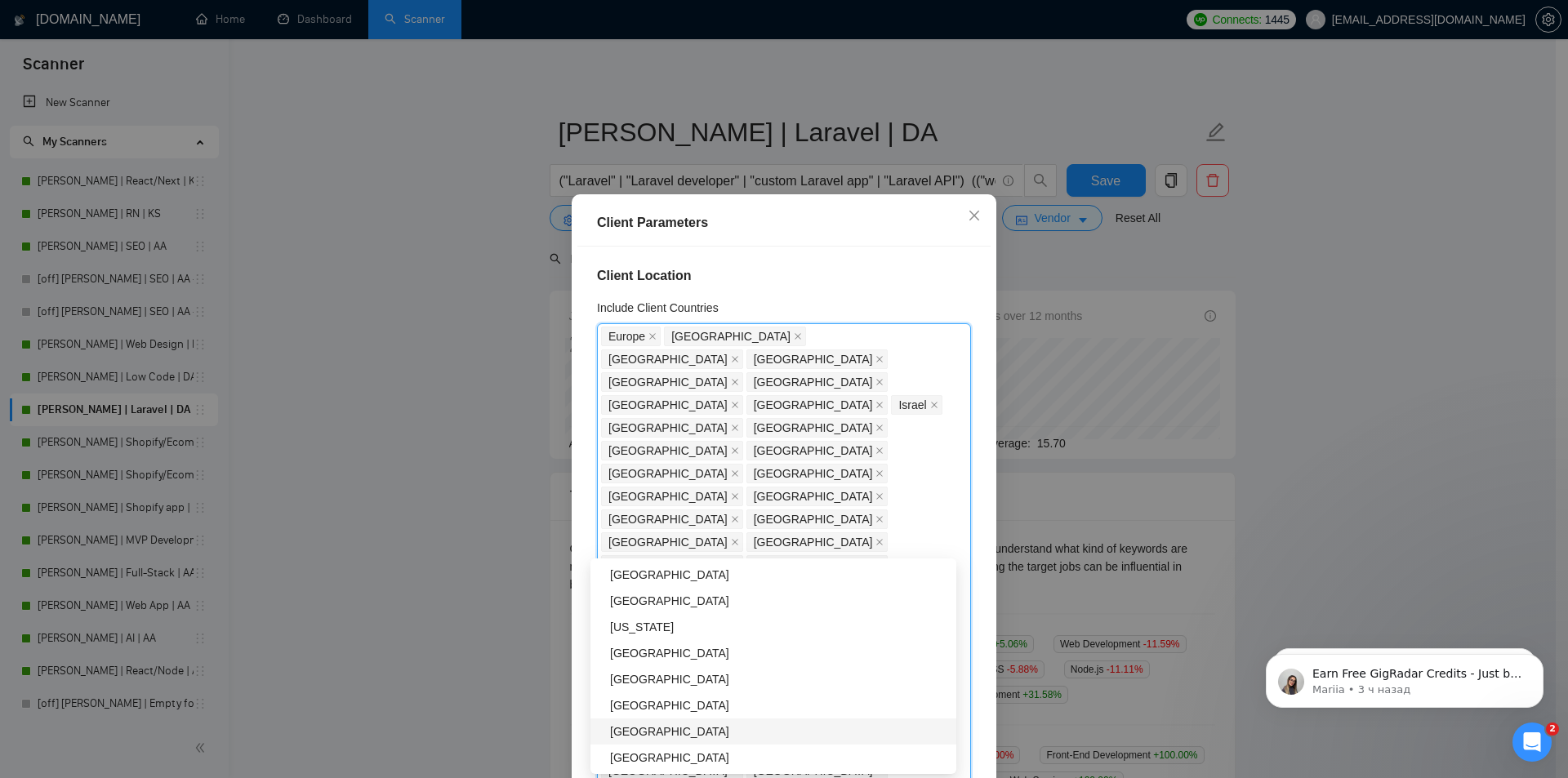
click at [640, 732] on div "[GEOGRAPHIC_DATA]" at bounding box center [777, 732] width 336 height 18
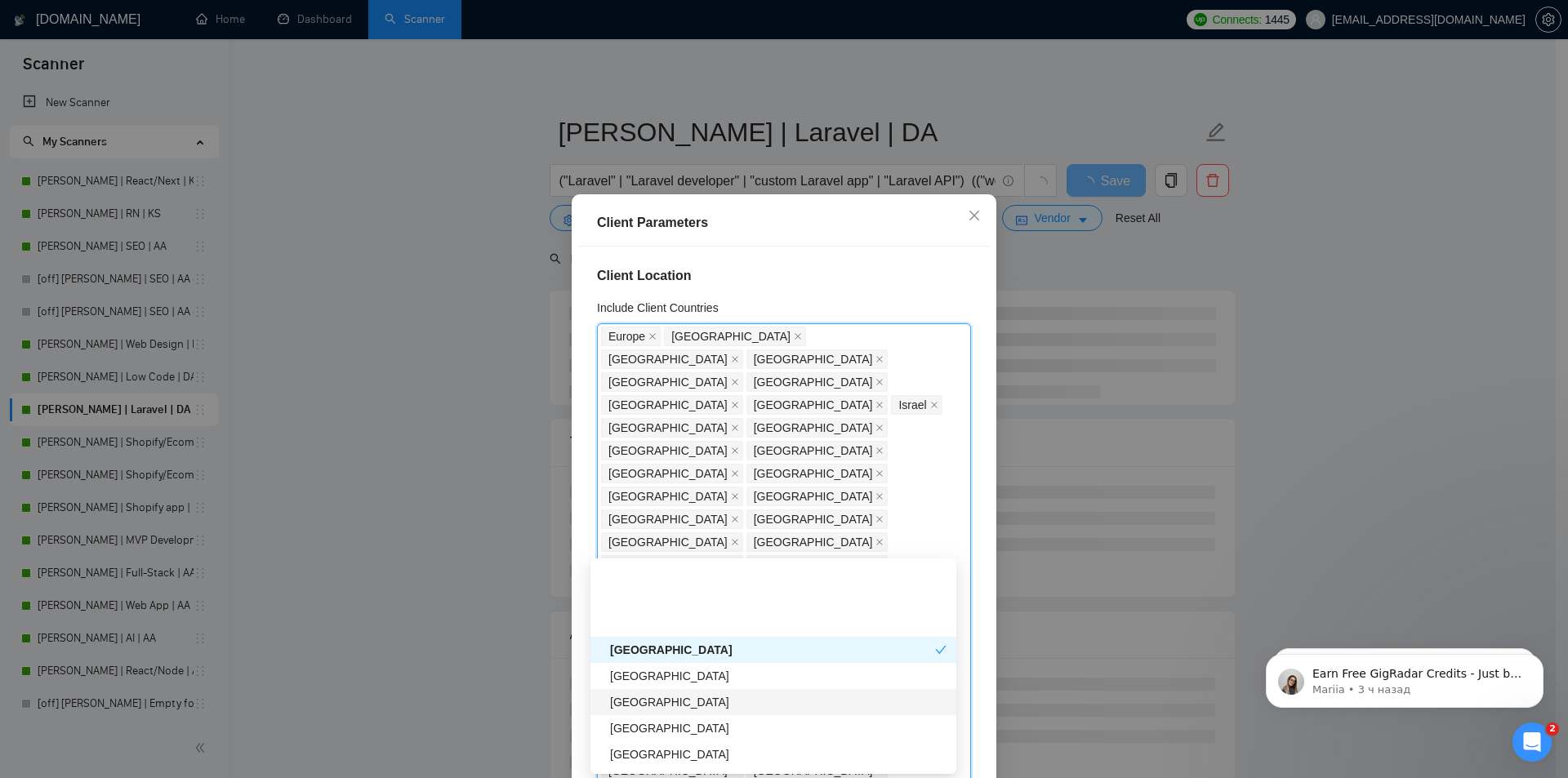
scroll to position [2858, 0]
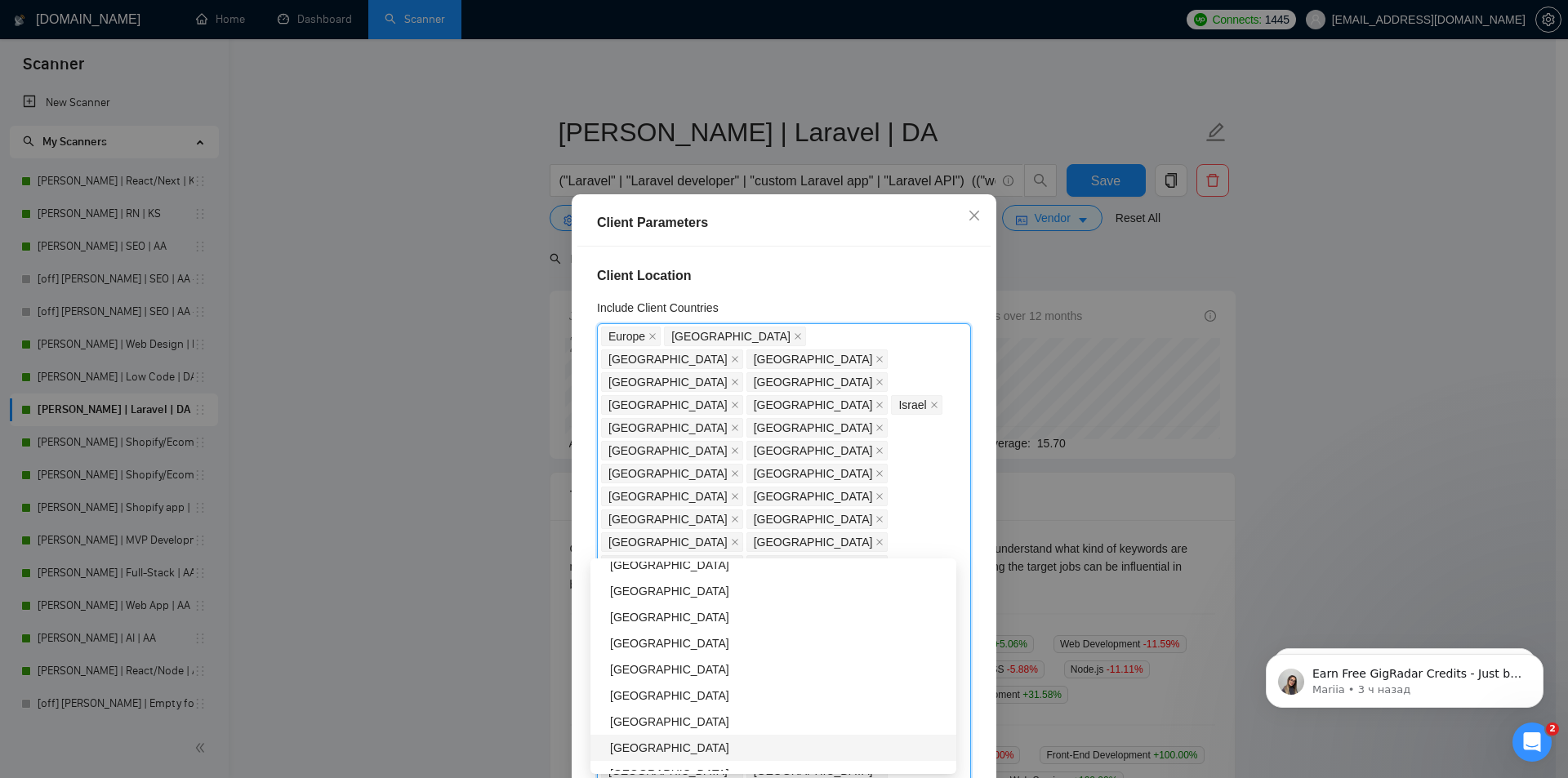
click at [706, 747] on div "[GEOGRAPHIC_DATA]" at bounding box center [777, 749] width 336 height 18
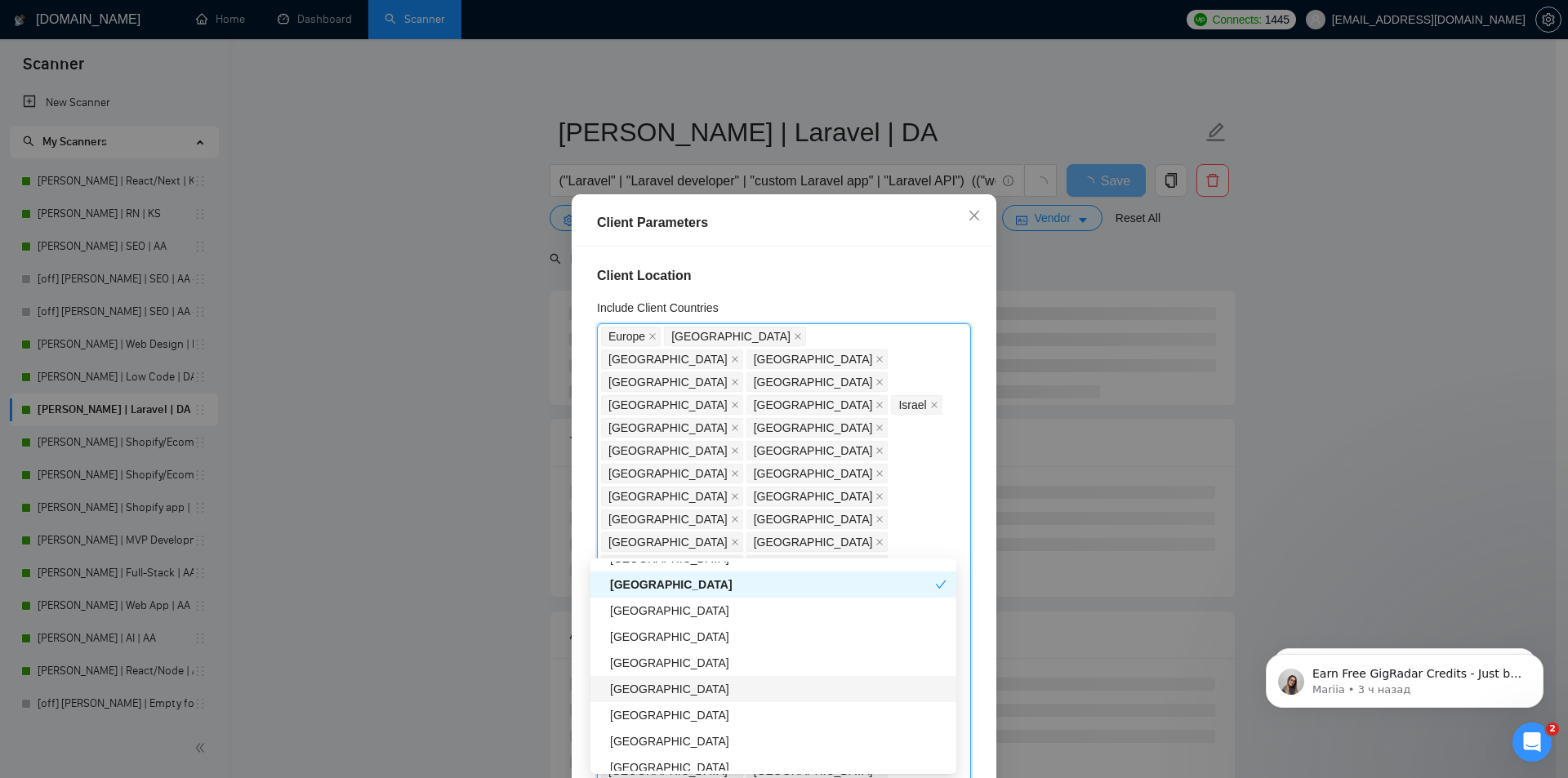
scroll to position [3103, 0]
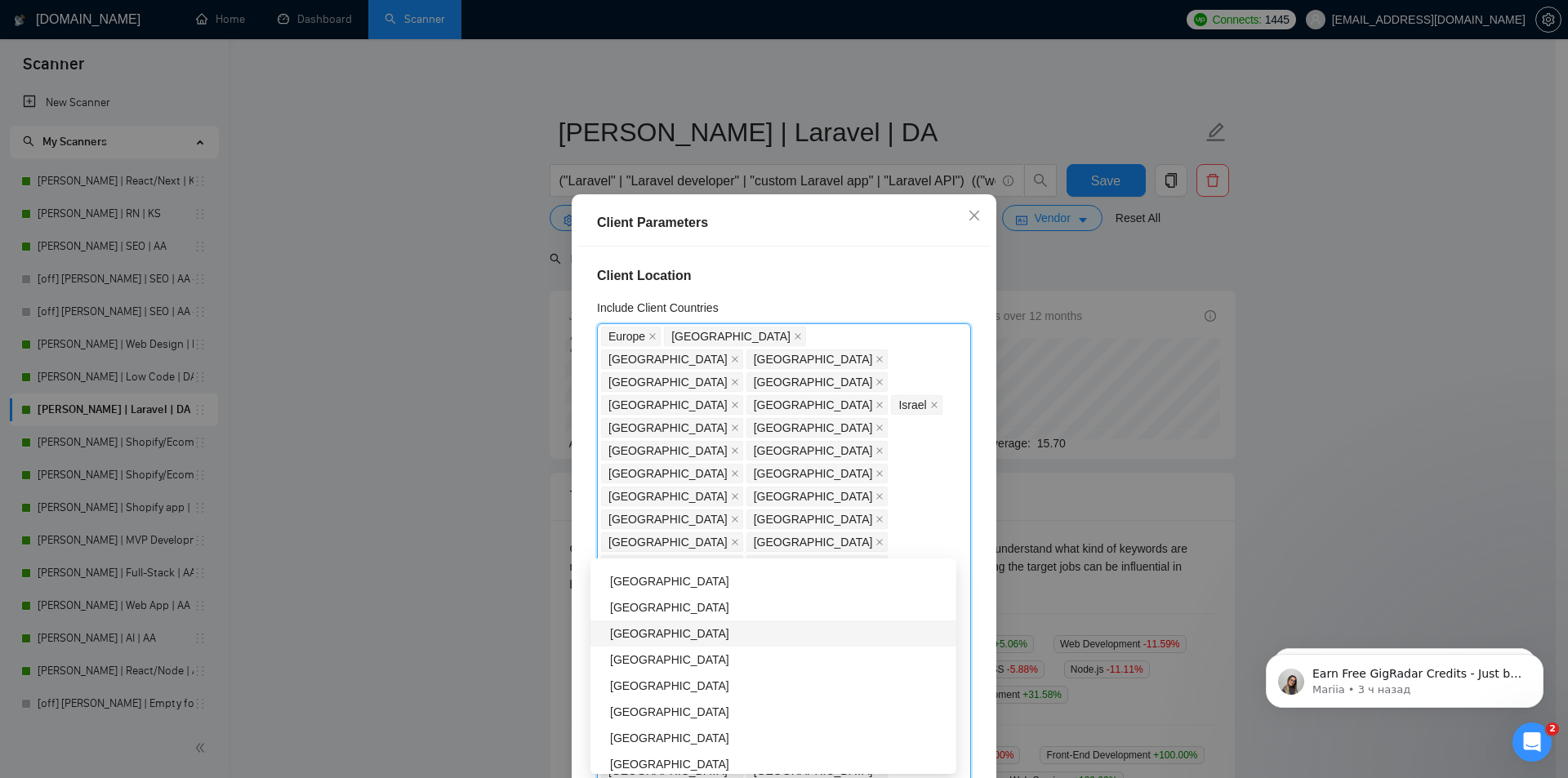
drag, startPoint x: 640, startPoint y: 633, endPoint x: 645, endPoint y: 642, distance: 10.3
click at [640, 633] on div "[GEOGRAPHIC_DATA]" at bounding box center [777, 633] width 336 height 18
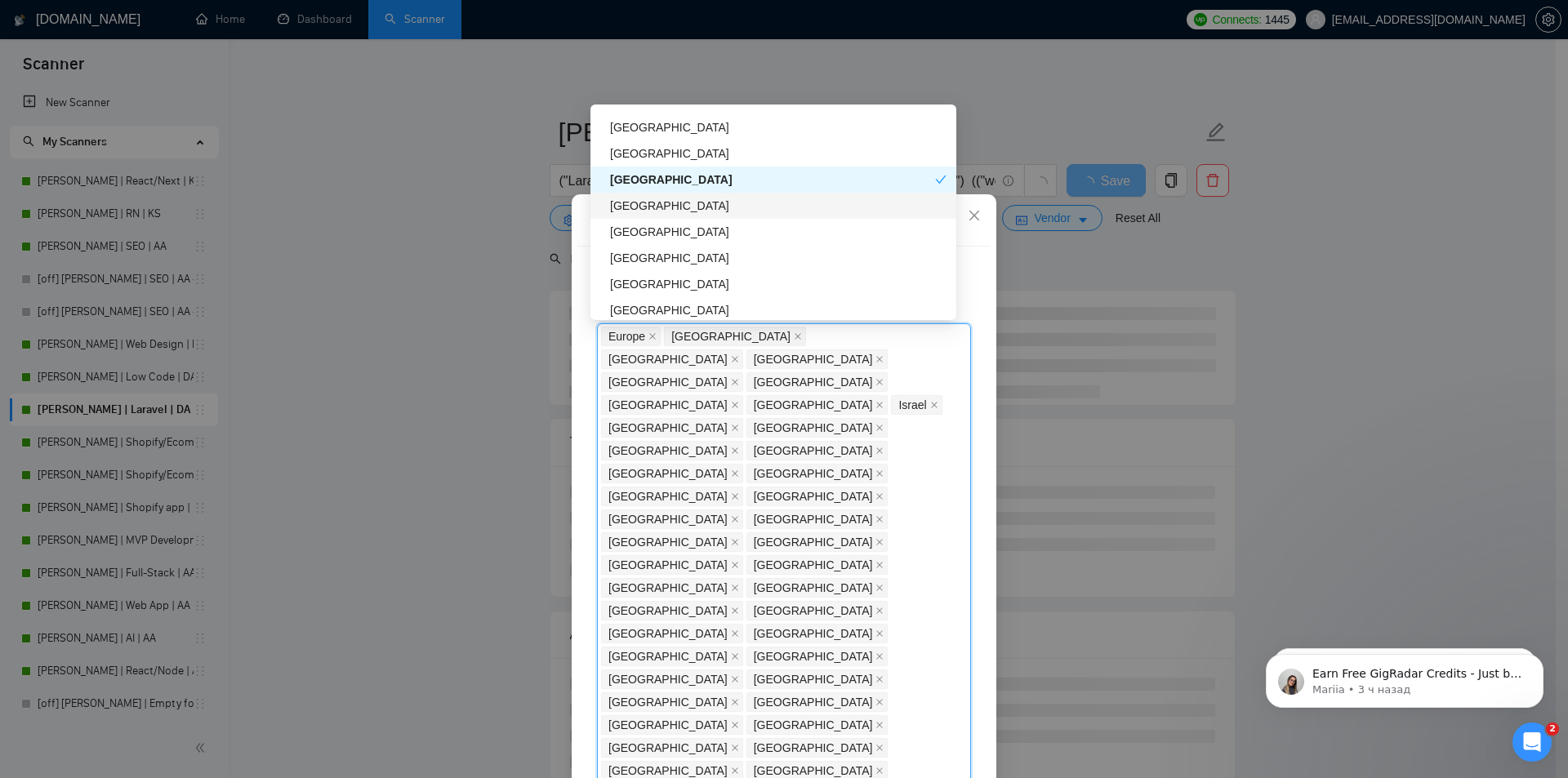
click at [655, 211] on div "[GEOGRAPHIC_DATA]" at bounding box center [777, 206] width 336 height 18
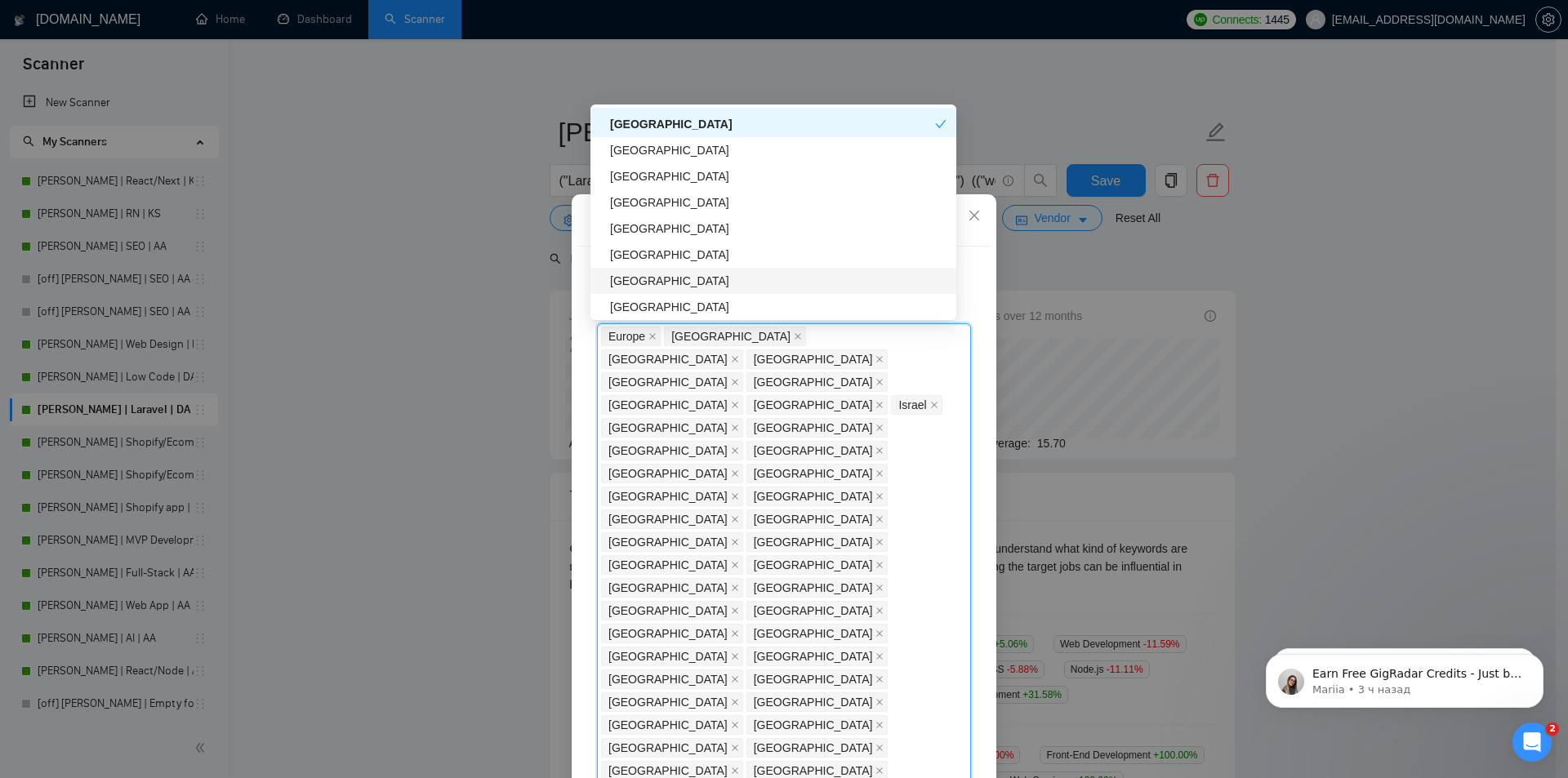
scroll to position [3266, 0]
click at [651, 273] on div "[GEOGRAPHIC_DATA]" at bounding box center [777, 278] width 336 height 18
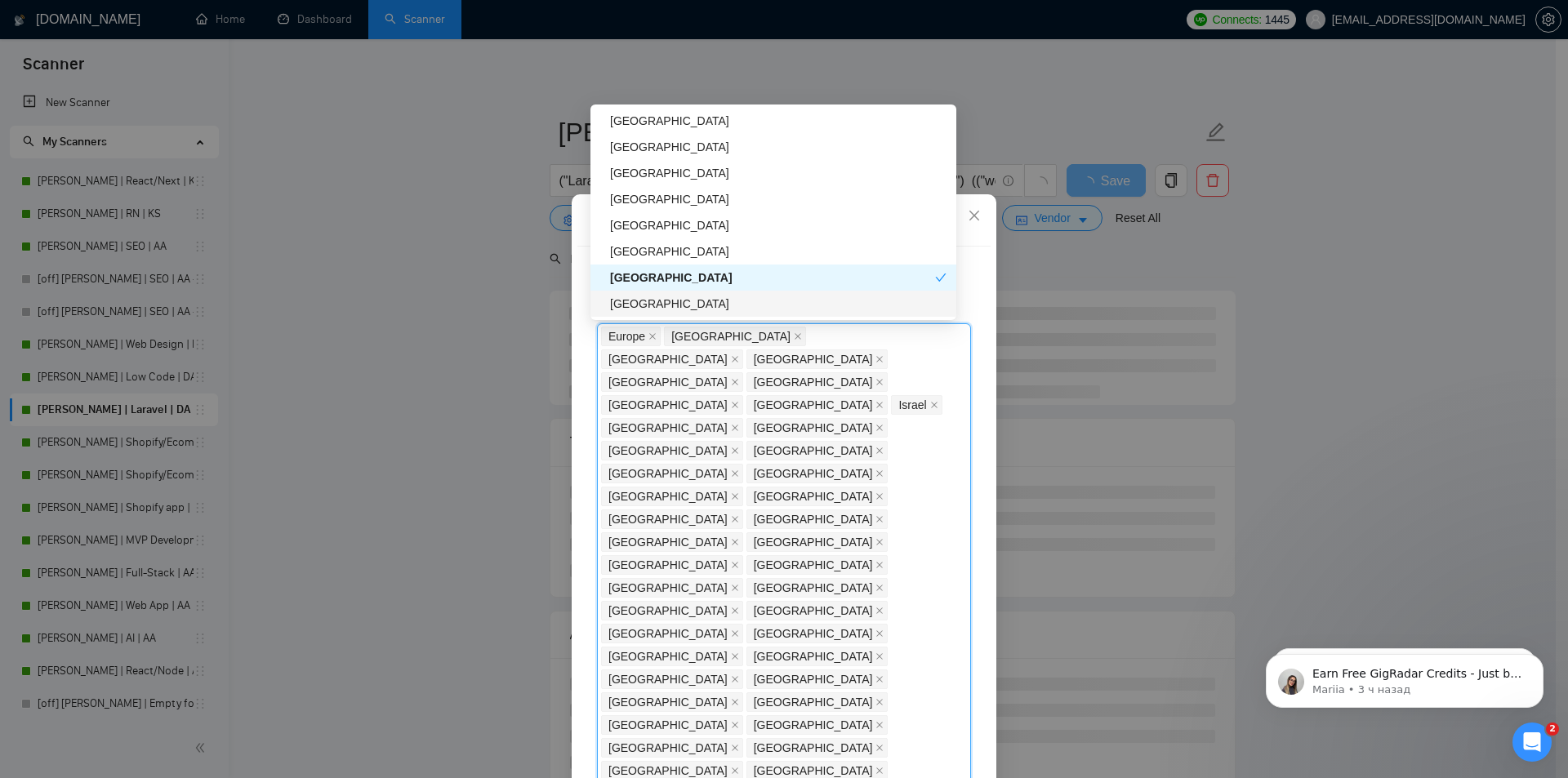
scroll to position [3348, 0]
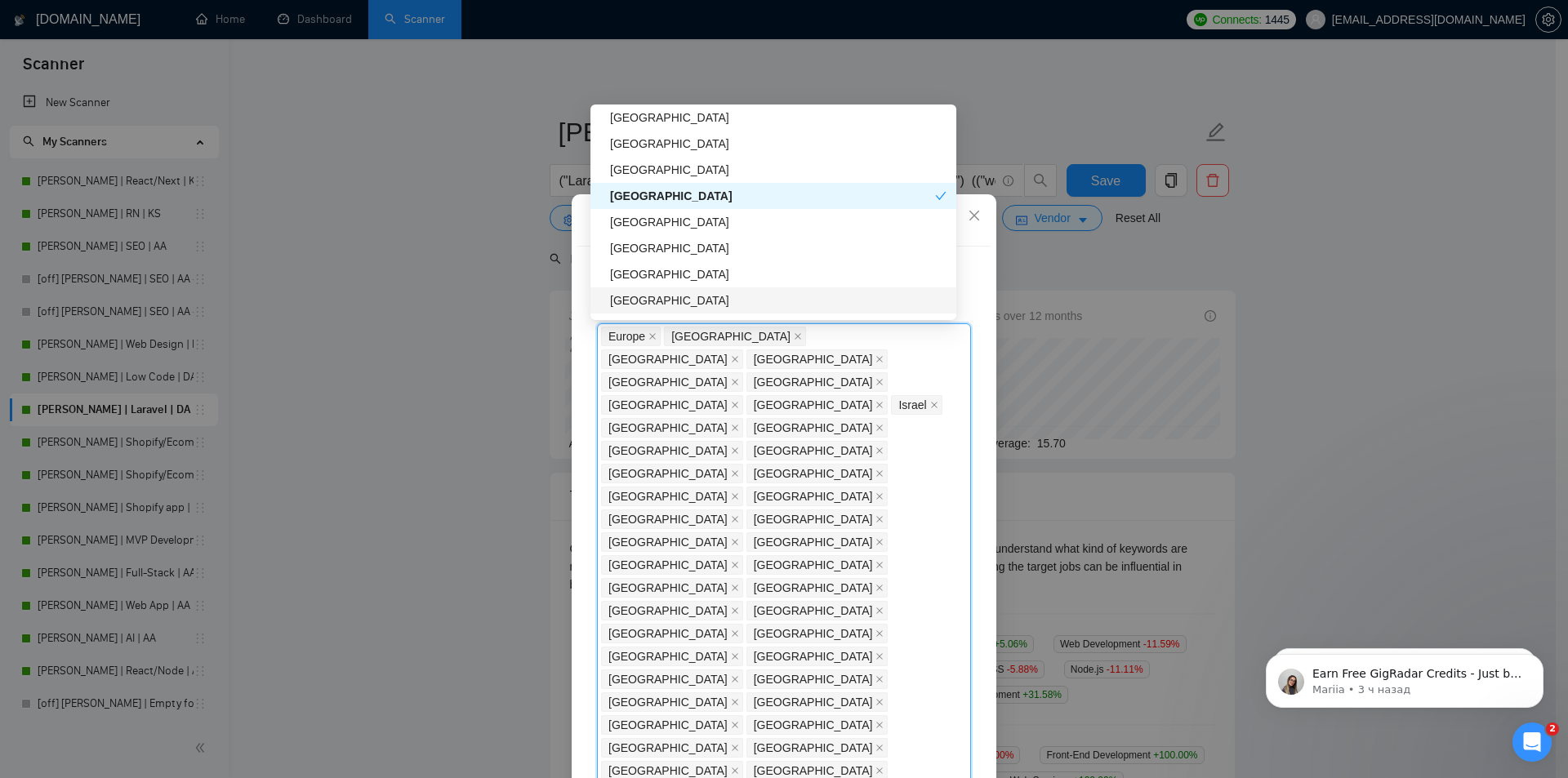
click at [676, 304] on div "[GEOGRAPHIC_DATA]" at bounding box center [777, 301] width 336 height 18
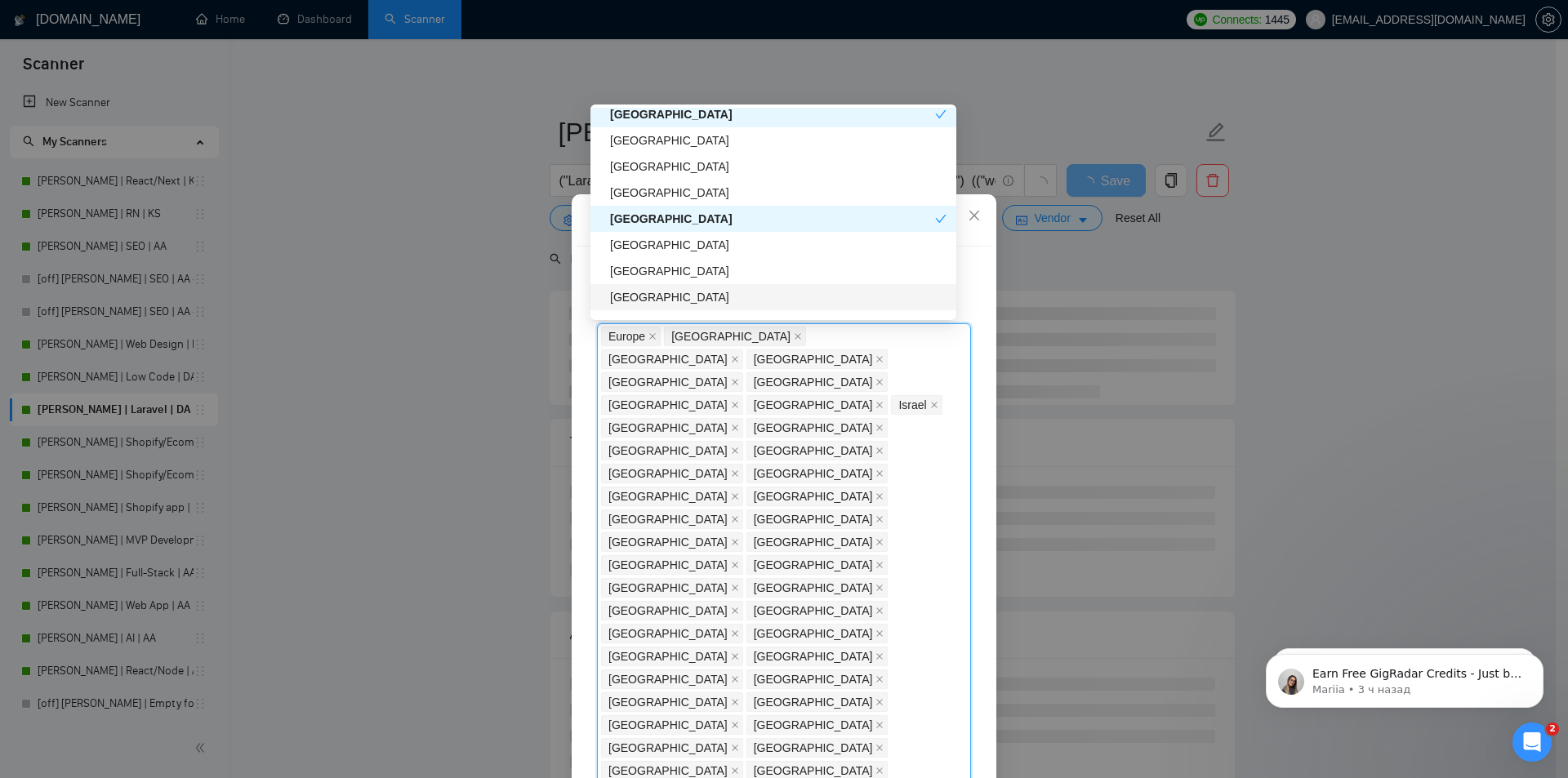
scroll to position [3511, 0]
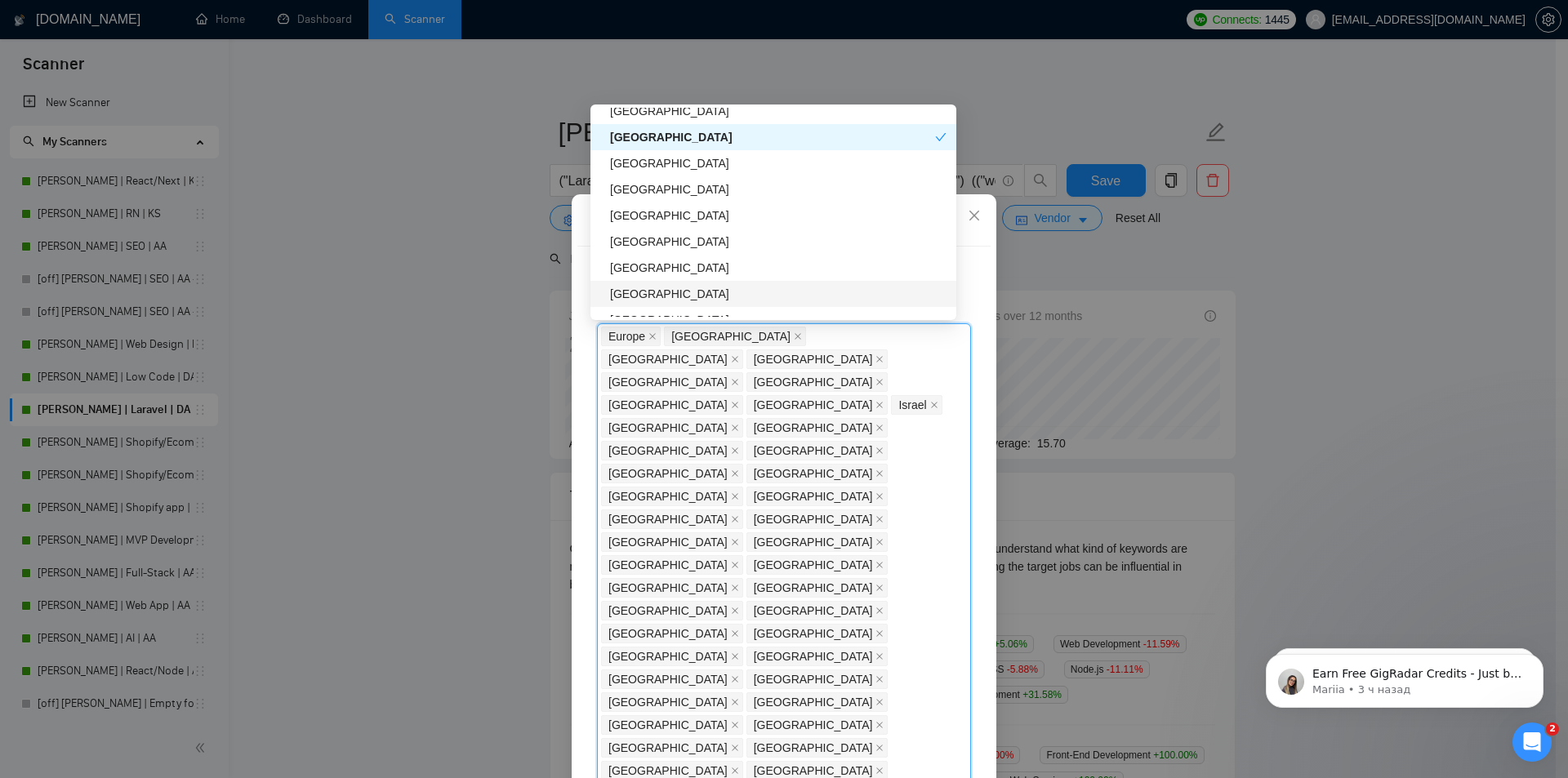
click at [656, 294] on div "[GEOGRAPHIC_DATA]" at bounding box center [777, 295] width 336 height 18
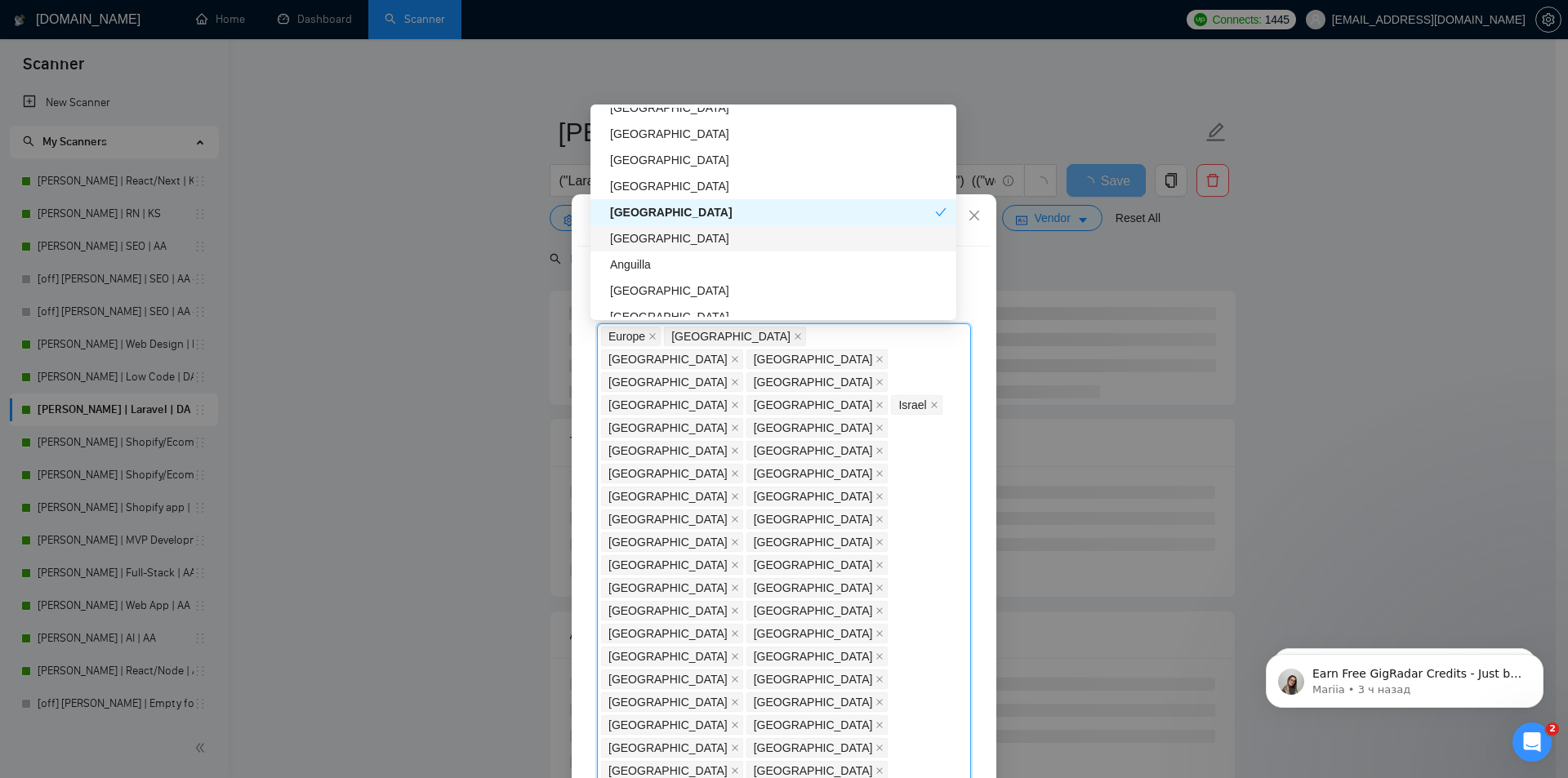
scroll to position [3675, 0]
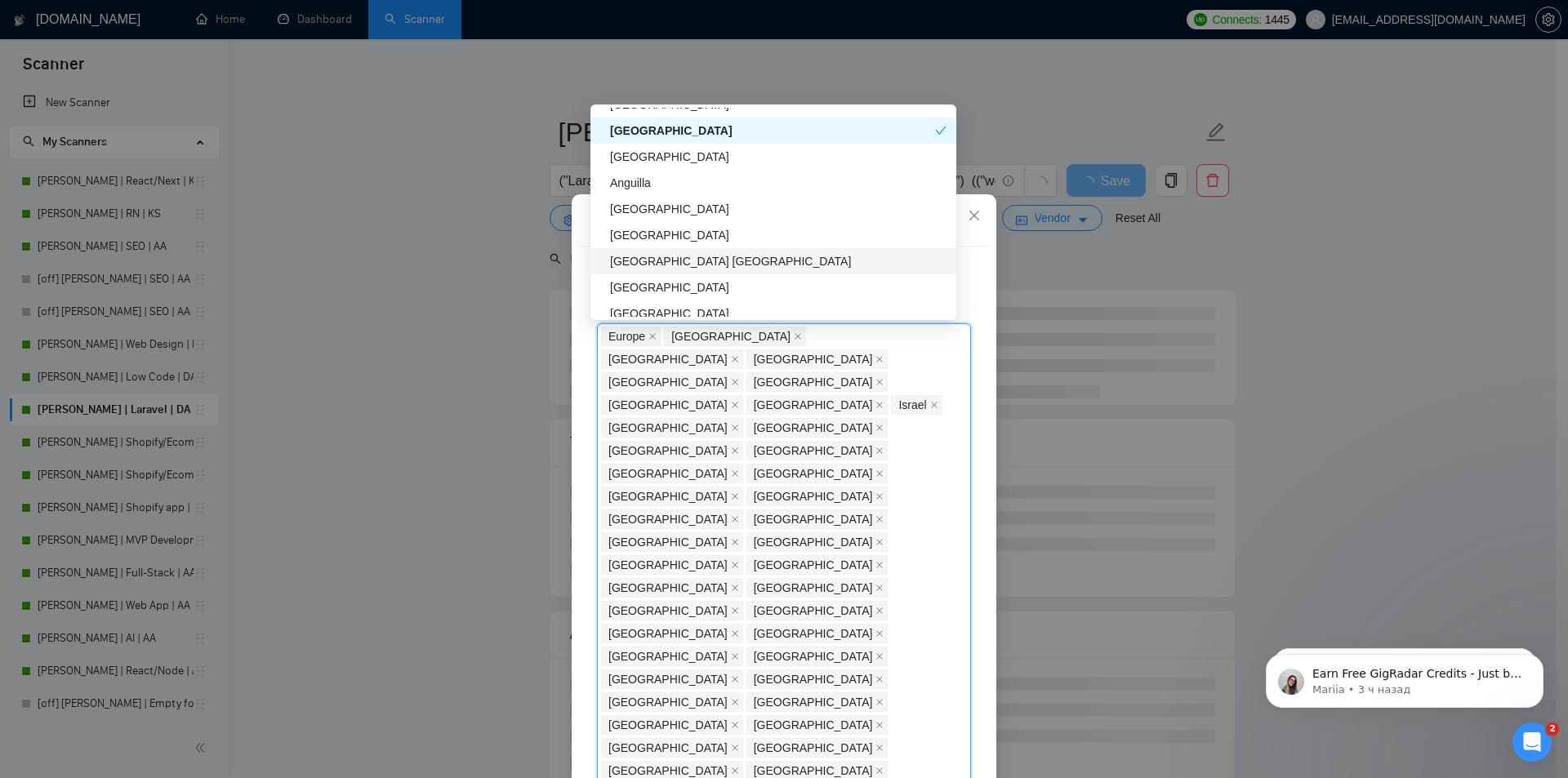
click at [712, 256] on div "[GEOGRAPHIC_DATA] [GEOGRAPHIC_DATA]" at bounding box center [777, 261] width 336 height 18
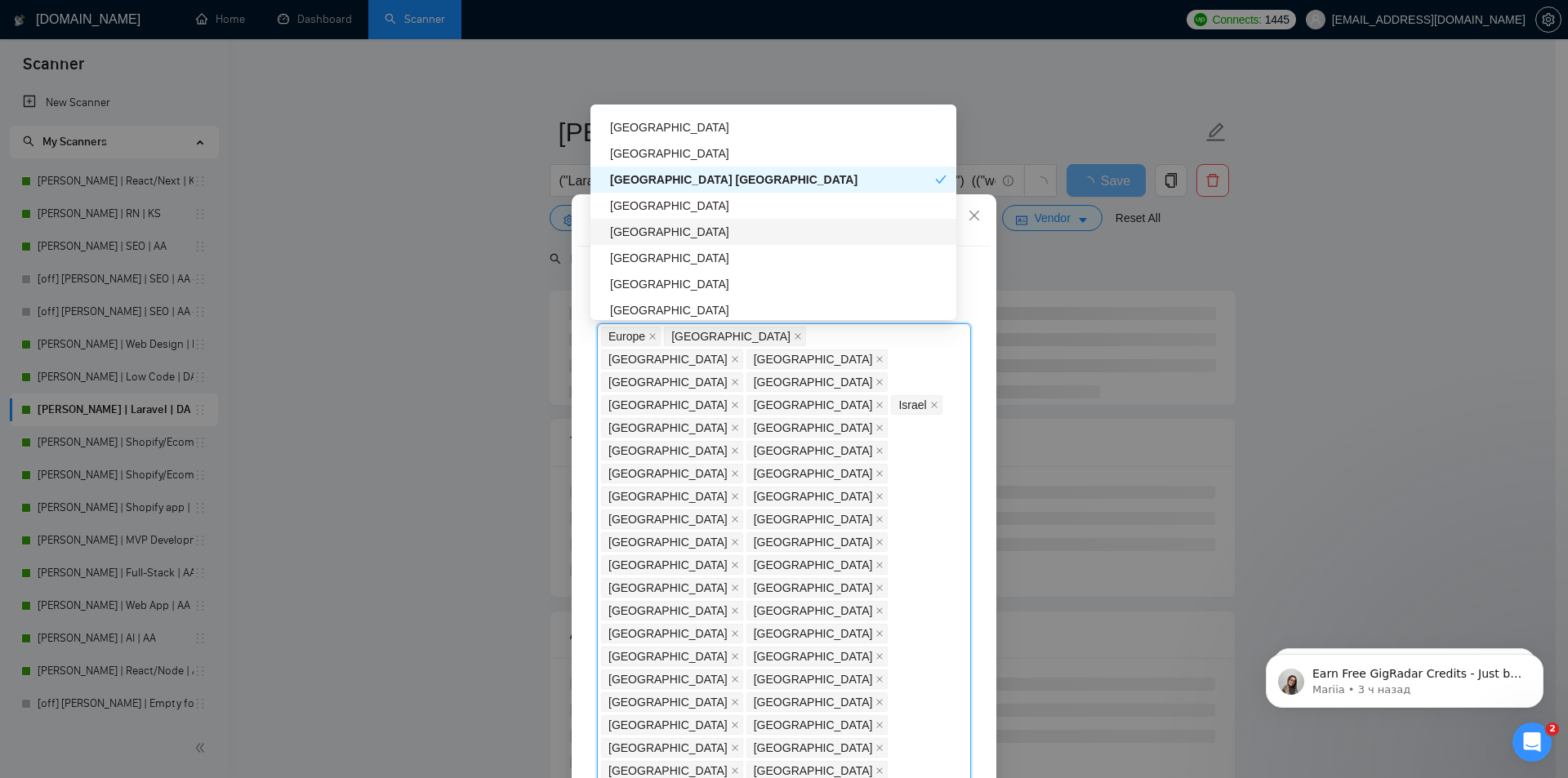
click at [636, 237] on div "[GEOGRAPHIC_DATA]" at bounding box center [777, 232] width 336 height 18
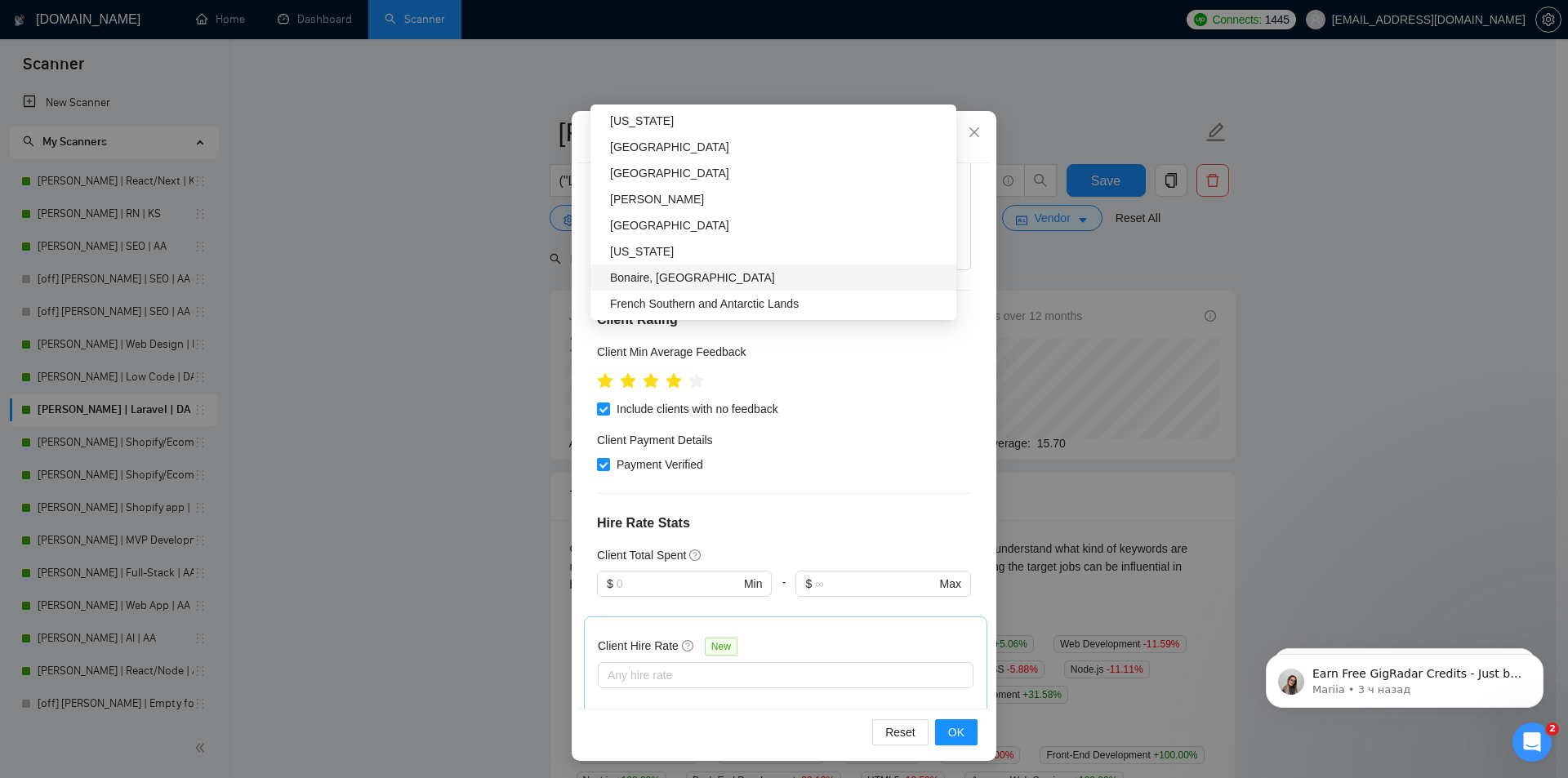
scroll to position [86, 0]
click at [954, 733] on span "OK" at bounding box center [957, 730] width 17 height 18
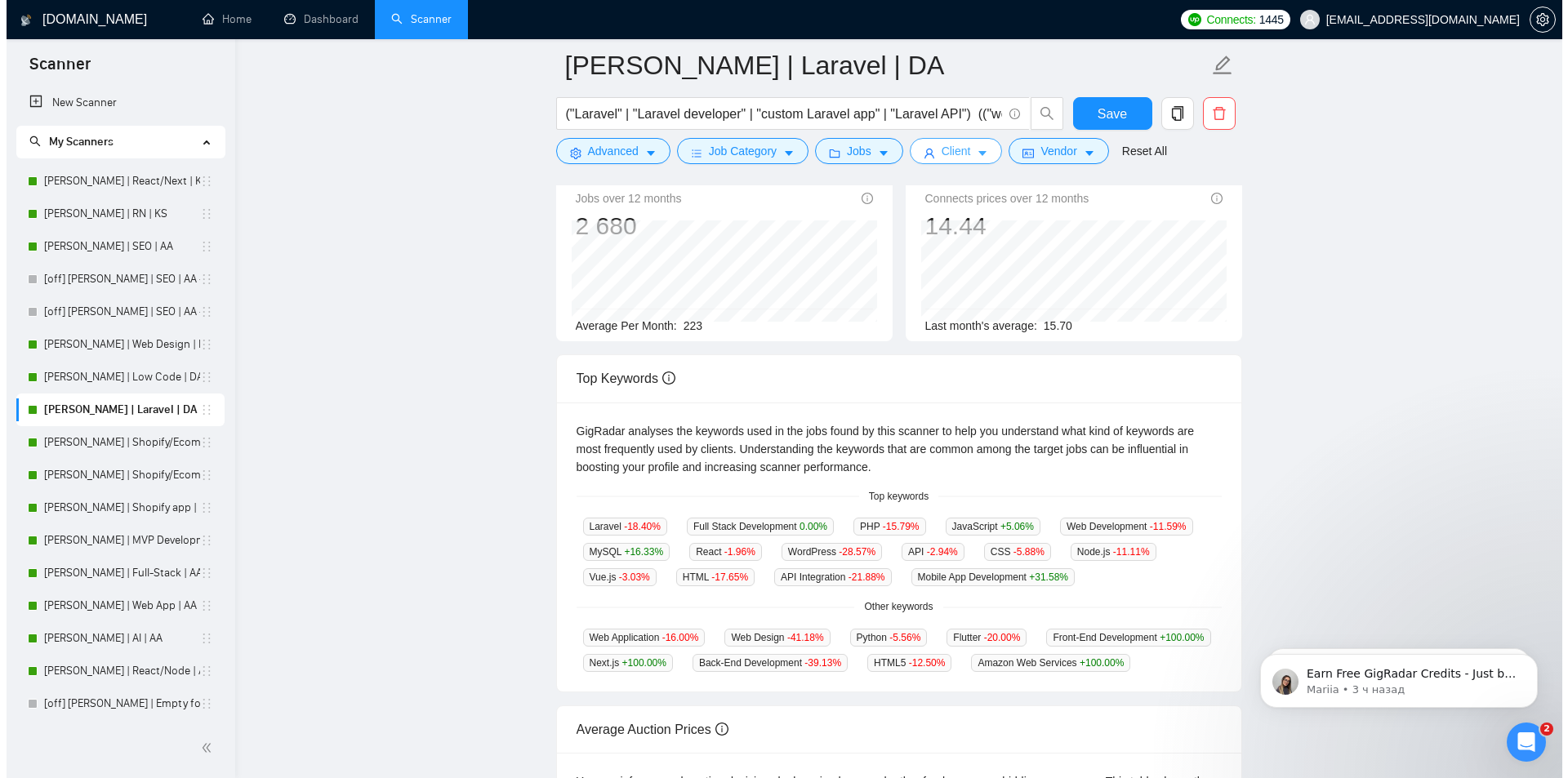
scroll to position [0, 0]
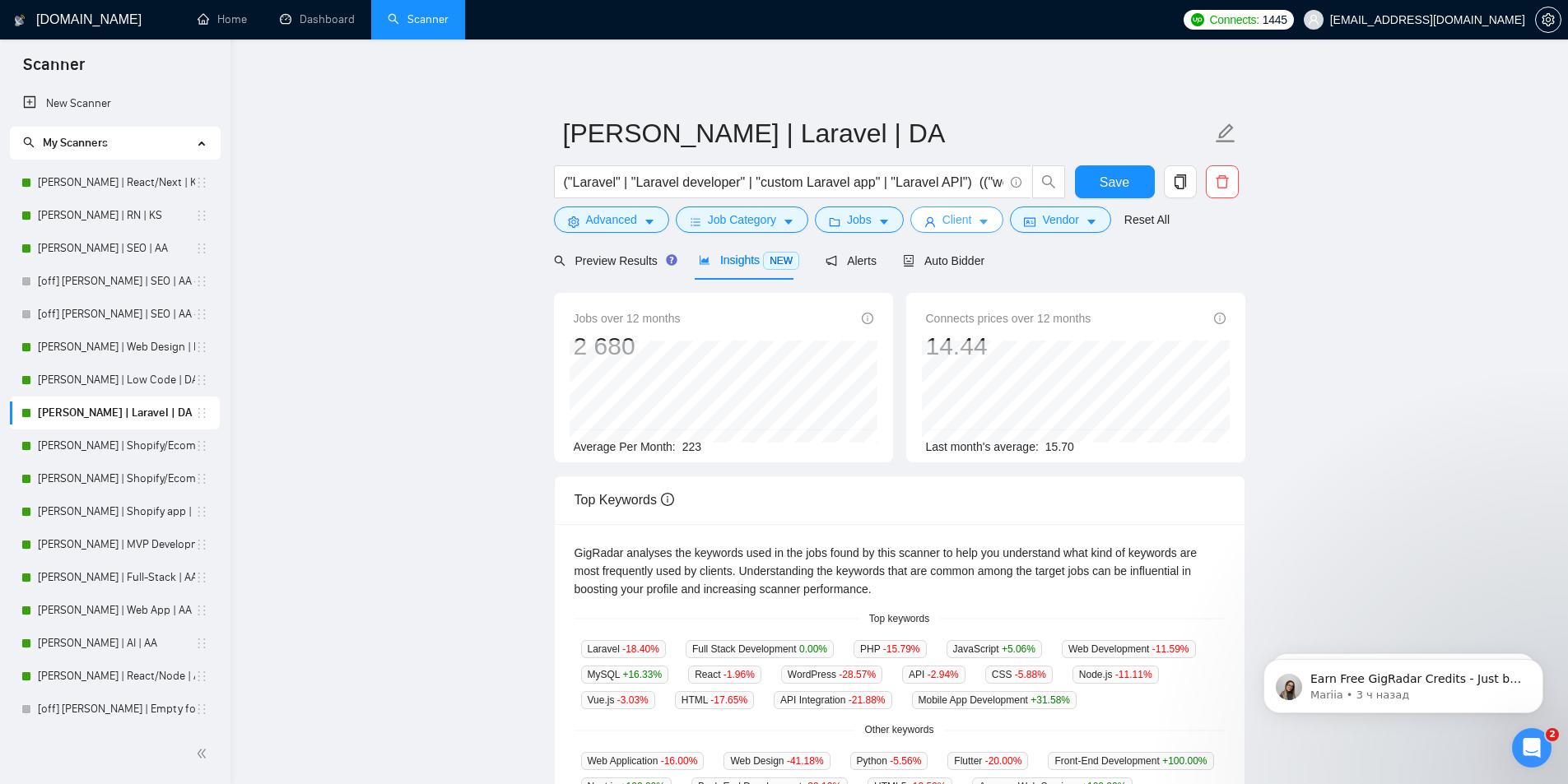
click at [987, 223] on button "Client" at bounding box center [957, 220] width 94 height 26
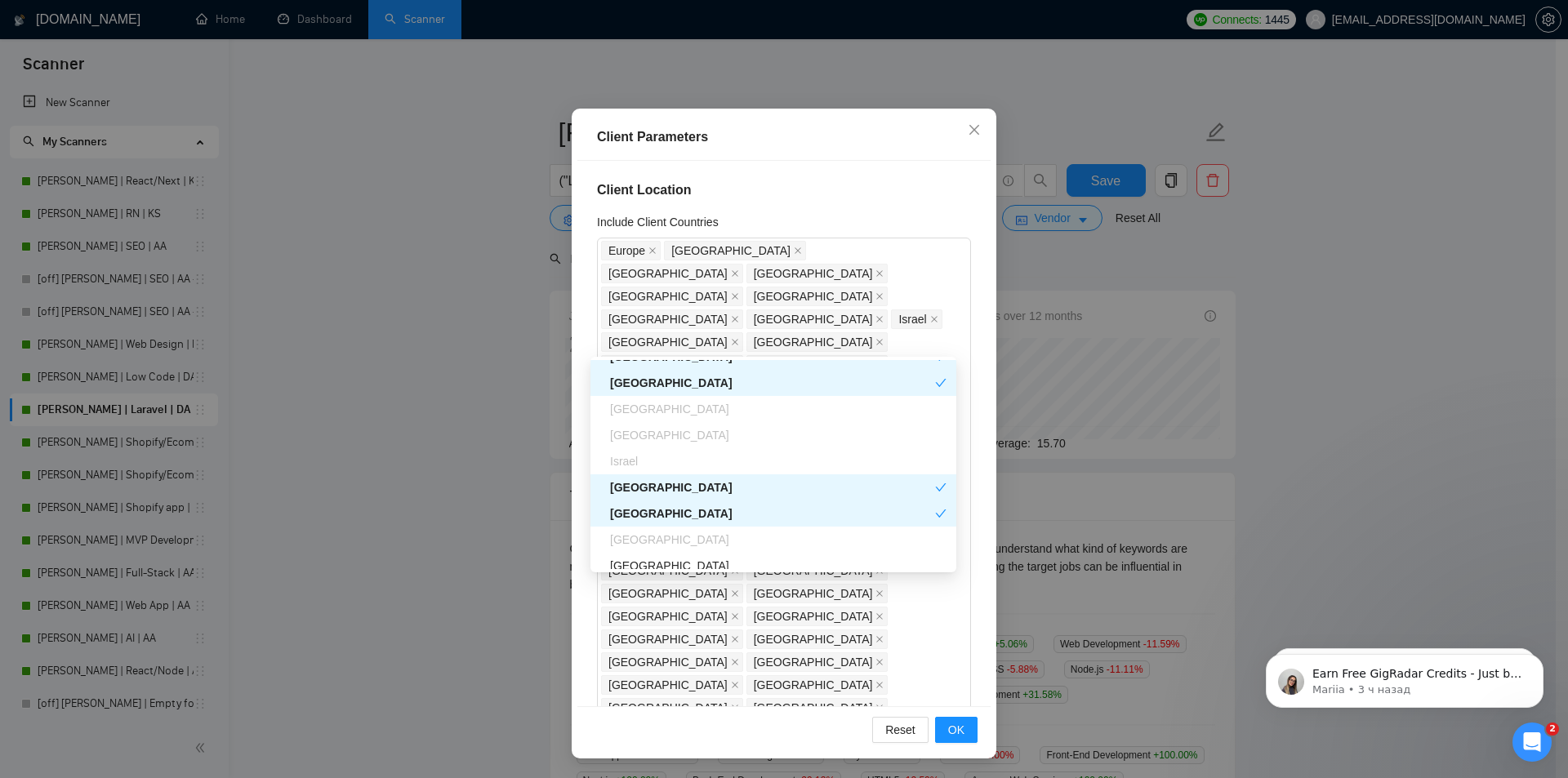
scroll to position [490, 0]
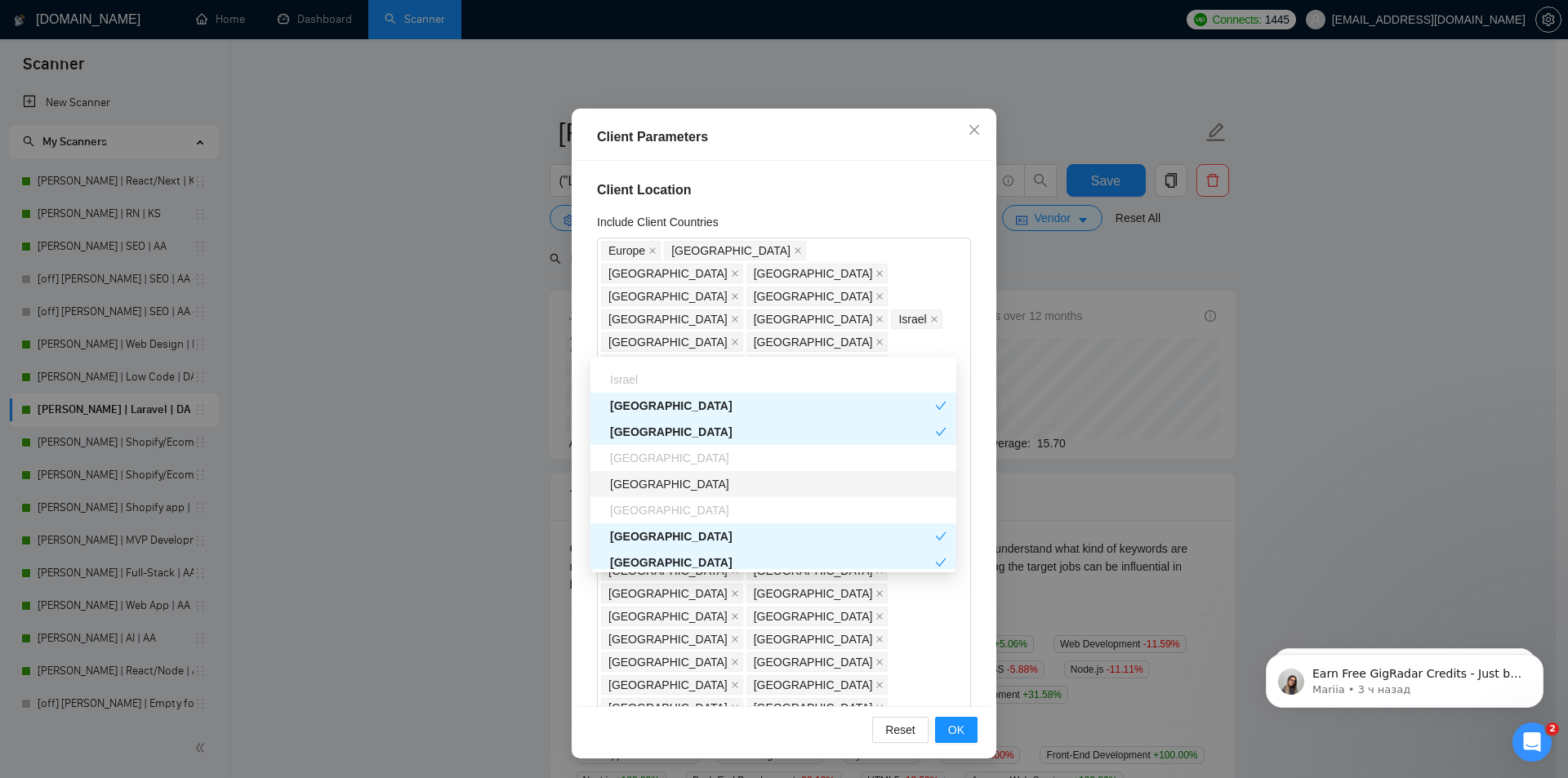
drag, startPoint x: 708, startPoint y: 482, endPoint x: 715, endPoint y: 489, distance: 9.9
click at [708, 482] on div "[GEOGRAPHIC_DATA]" at bounding box center [777, 484] width 336 height 18
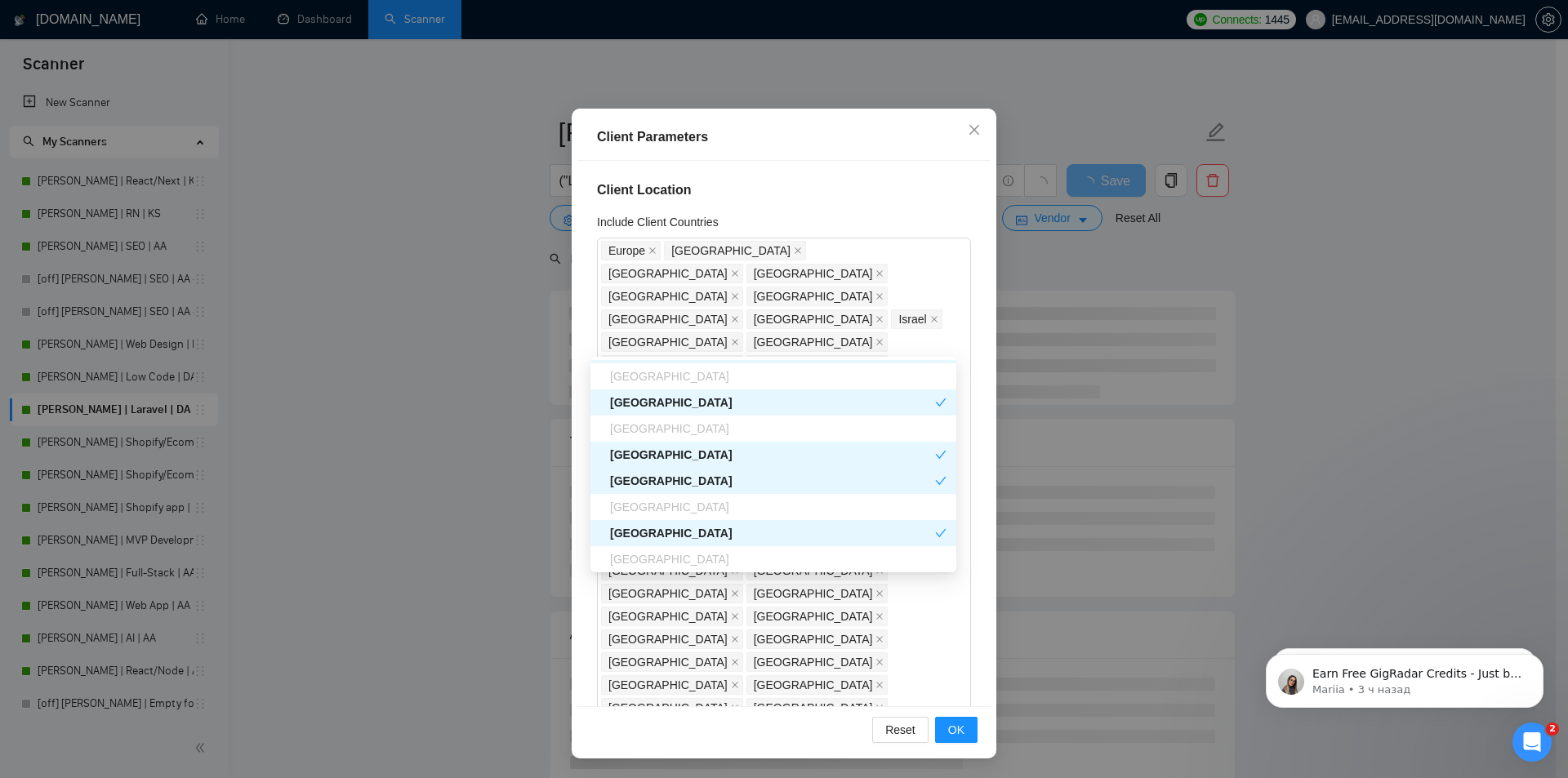
scroll to position [653, 0]
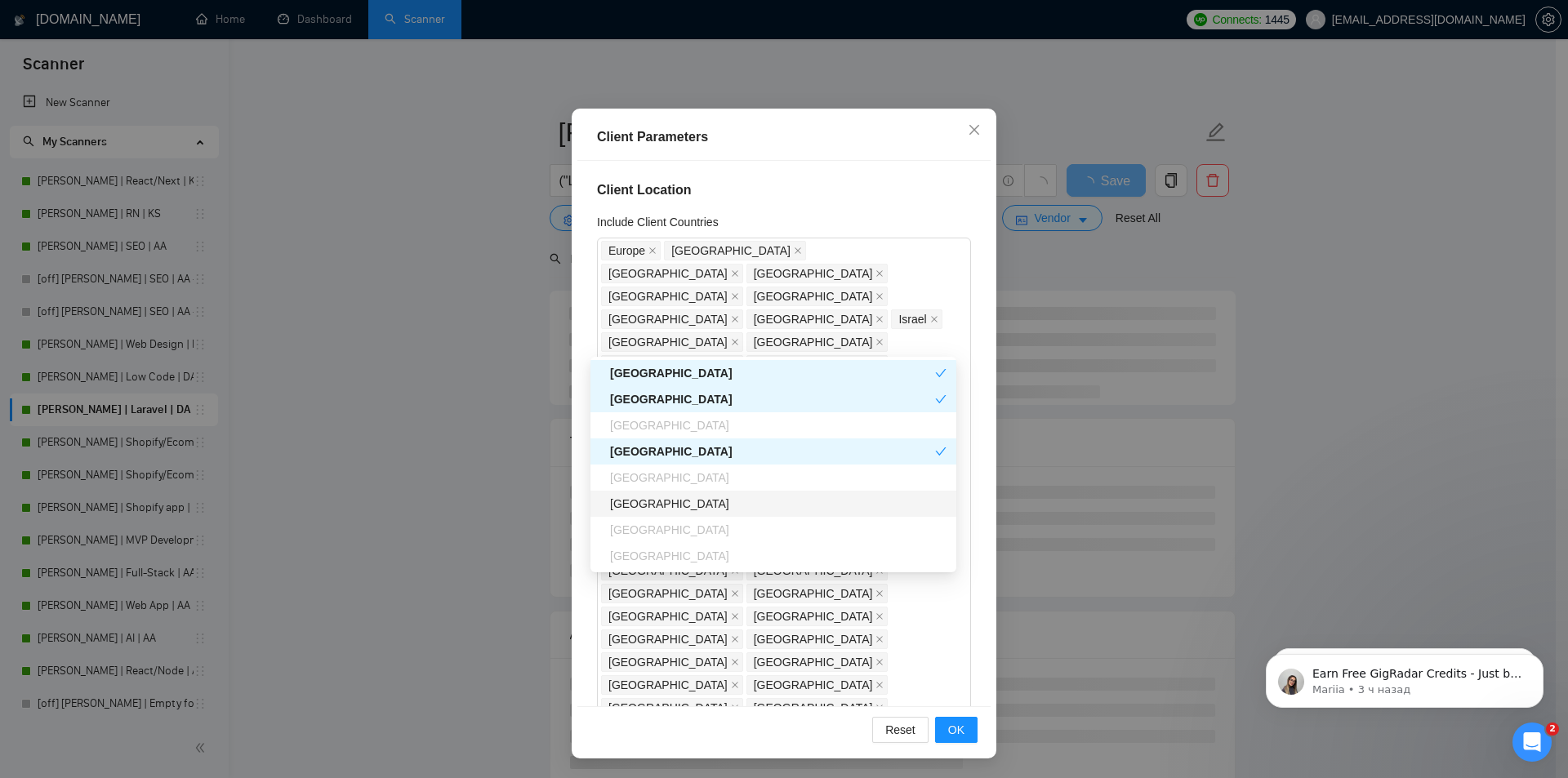
click at [669, 502] on div "[GEOGRAPHIC_DATA]" at bounding box center [777, 504] width 336 height 18
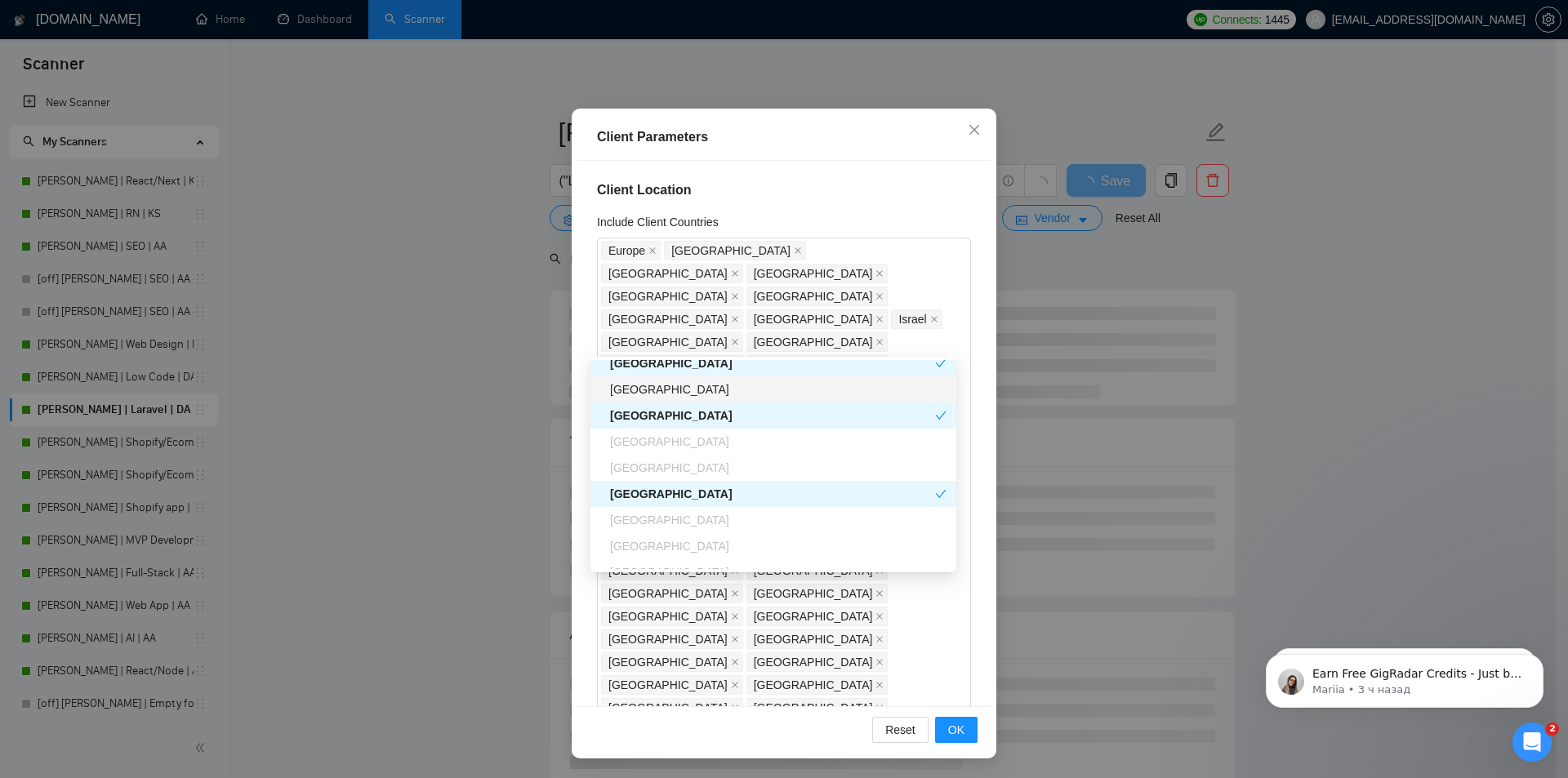
scroll to position [1062, 0]
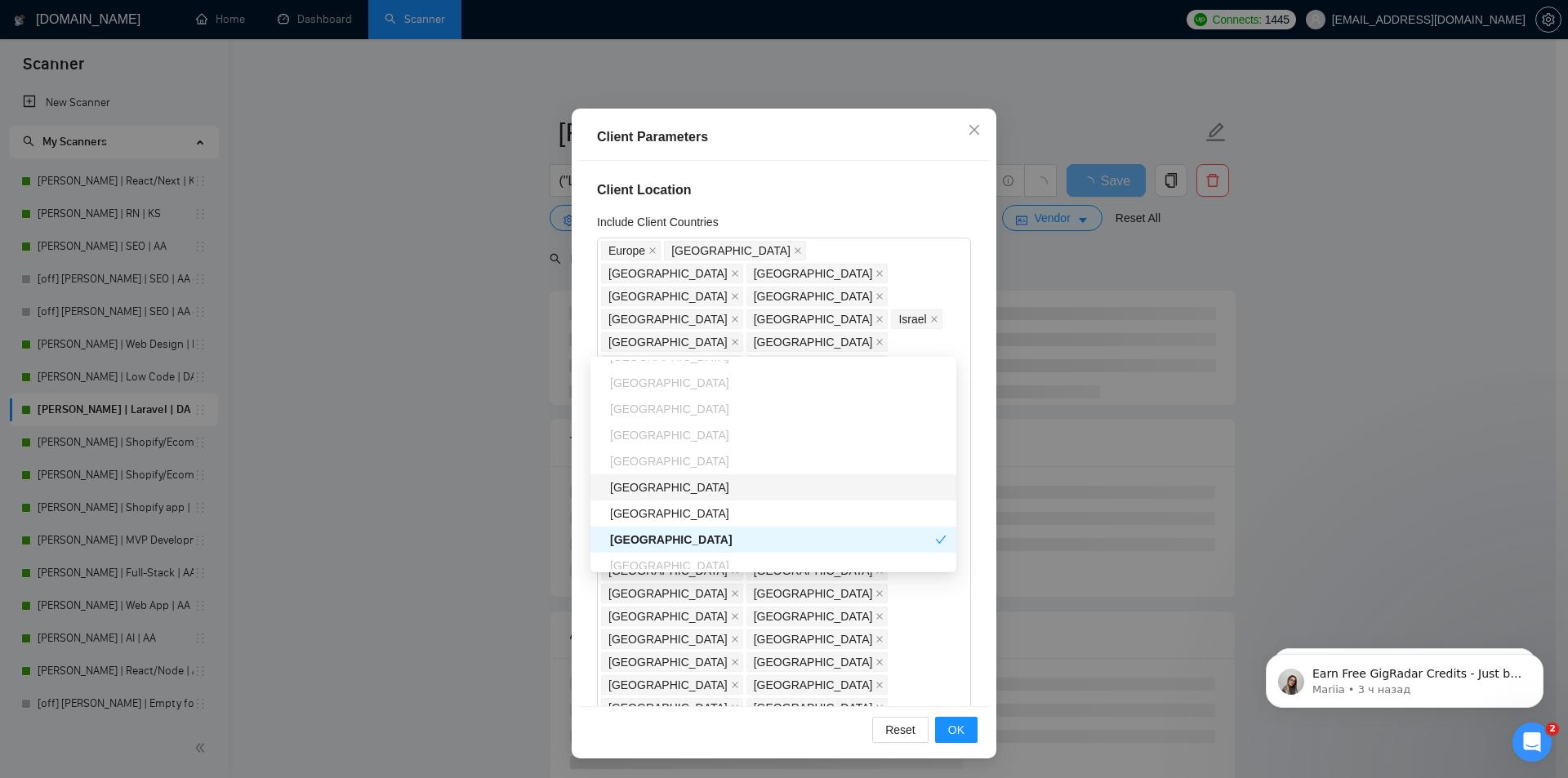
click at [703, 487] on div "[GEOGRAPHIC_DATA]" at bounding box center [777, 488] width 336 height 18
click at [710, 516] on div "[GEOGRAPHIC_DATA]" at bounding box center [777, 514] width 336 height 18
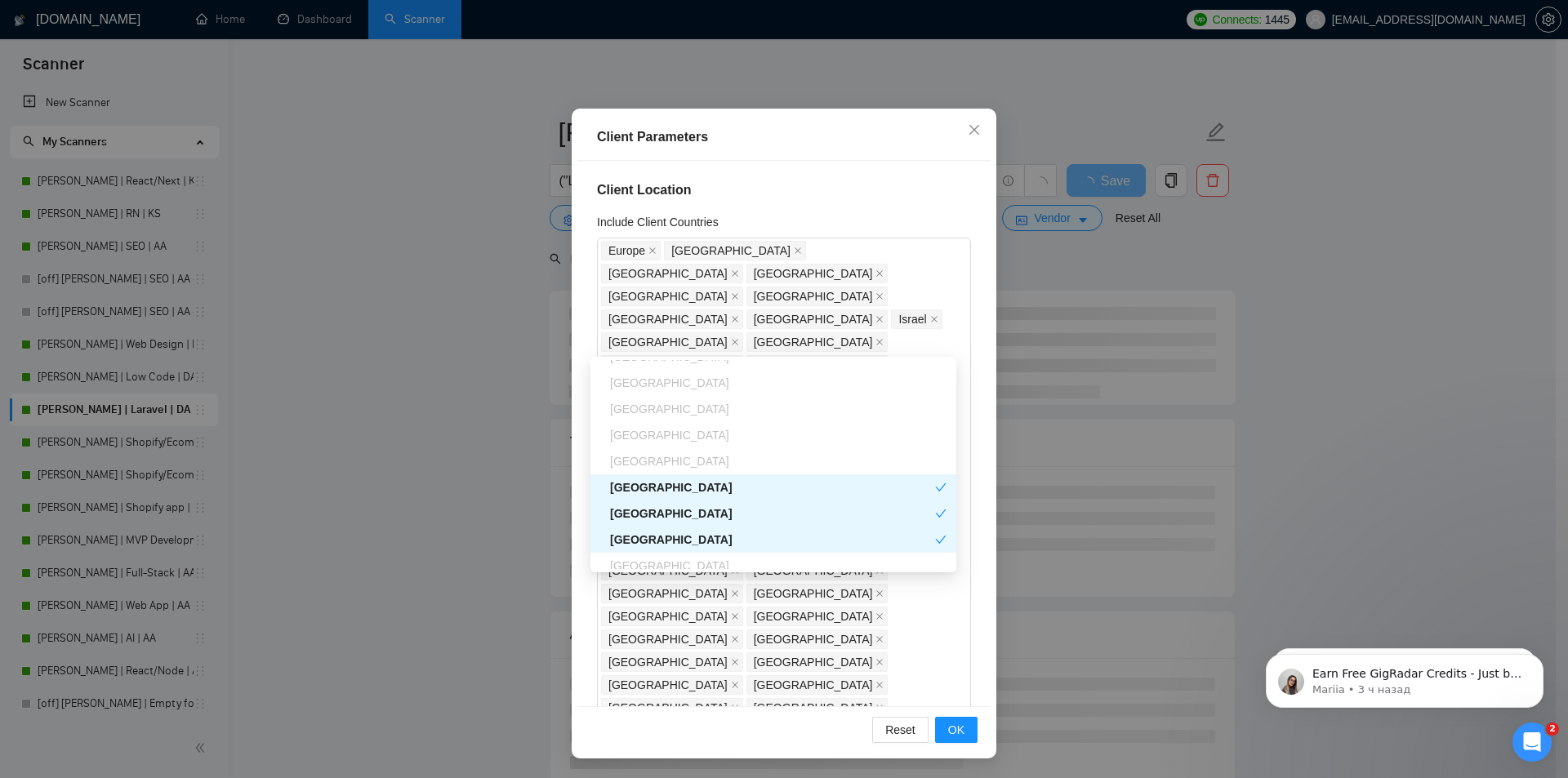
scroll to position [1144, 0]
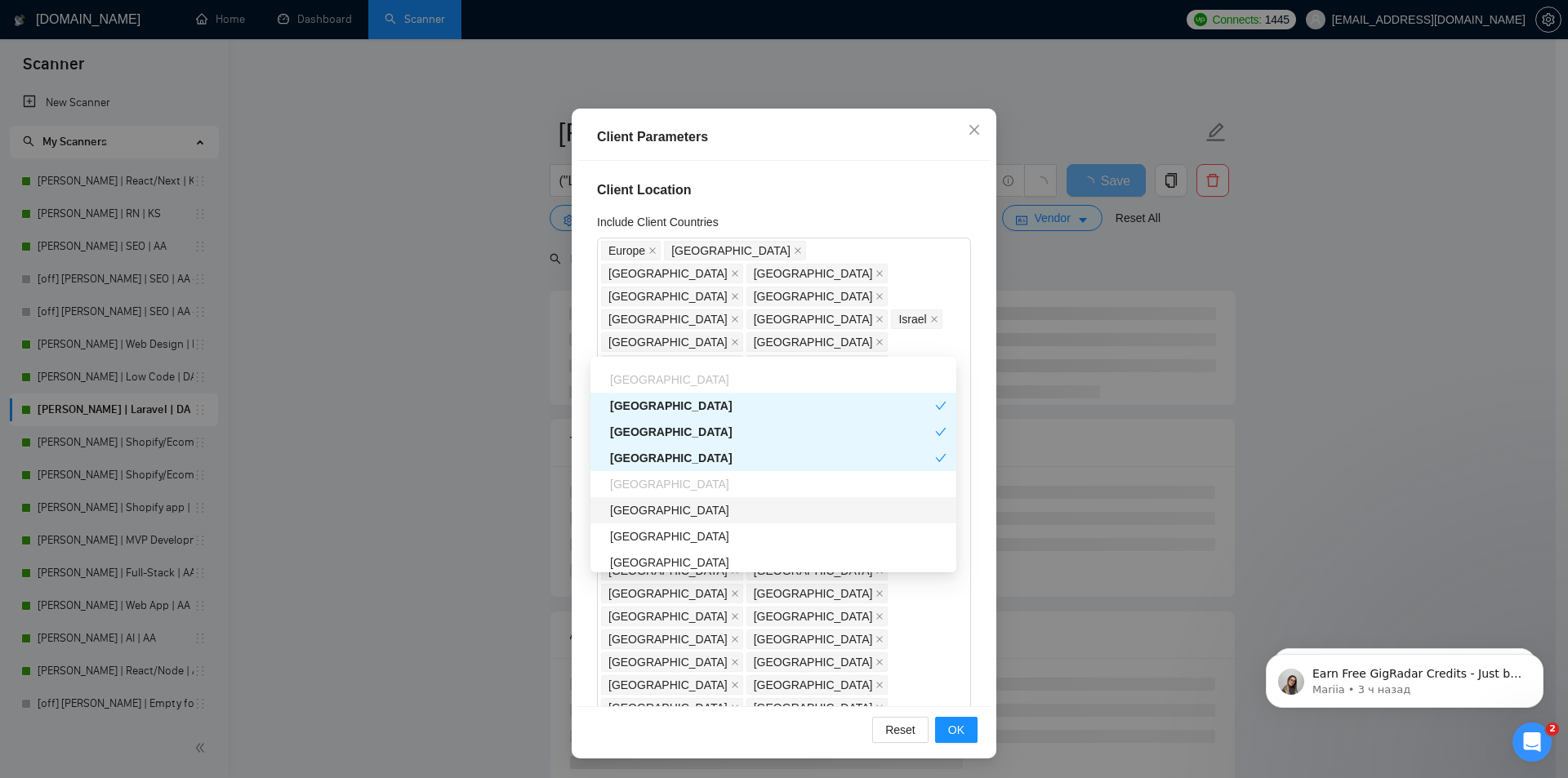
click at [703, 505] on div "[GEOGRAPHIC_DATA]" at bounding box center [777, 511] width 336 height 18
click at [696, 538] on div "[GEOGRAPHIC_DATA]" at bounding box center [777, 537] width 336 height 18
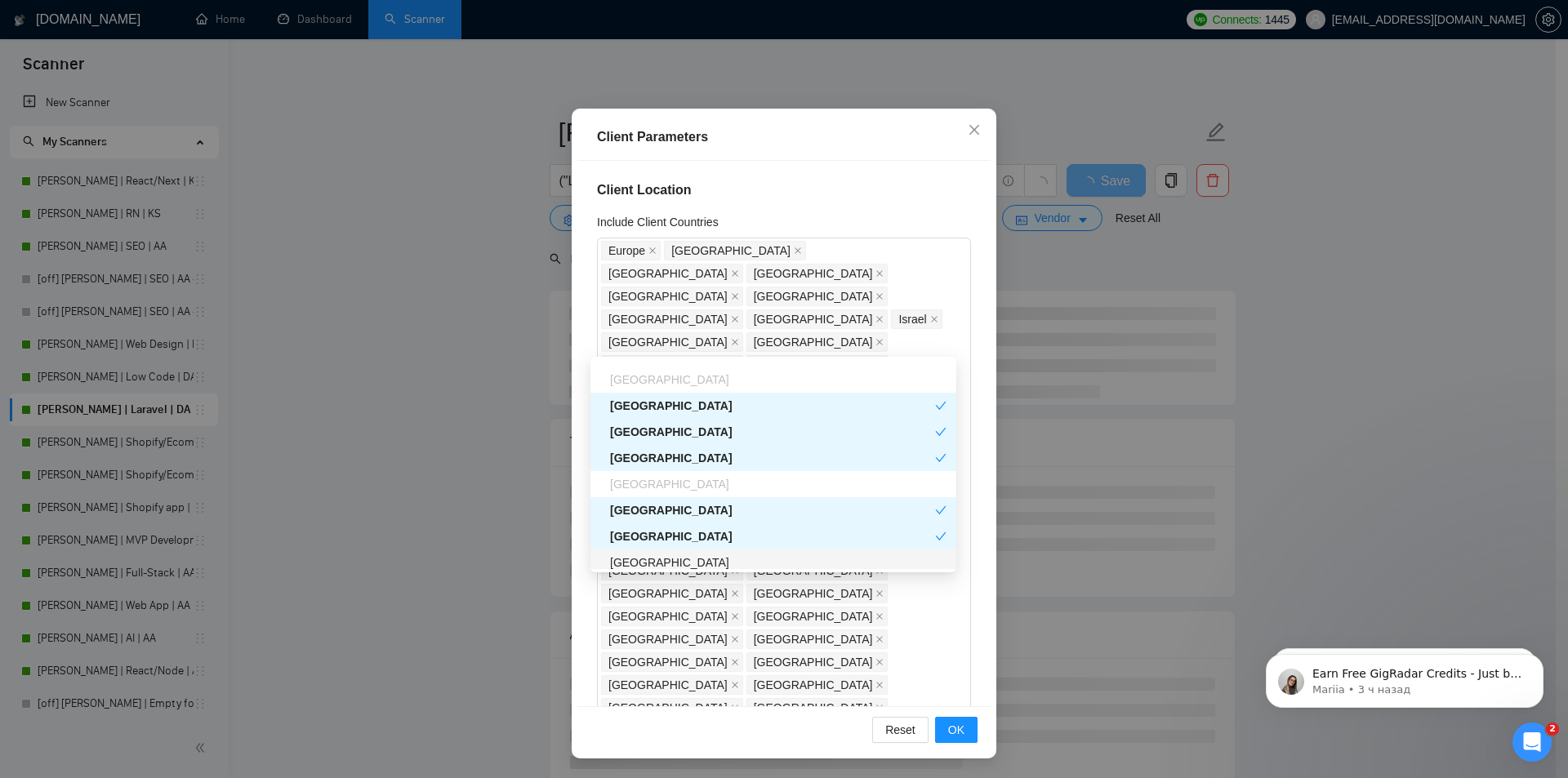
scroll to position [1225, 0]
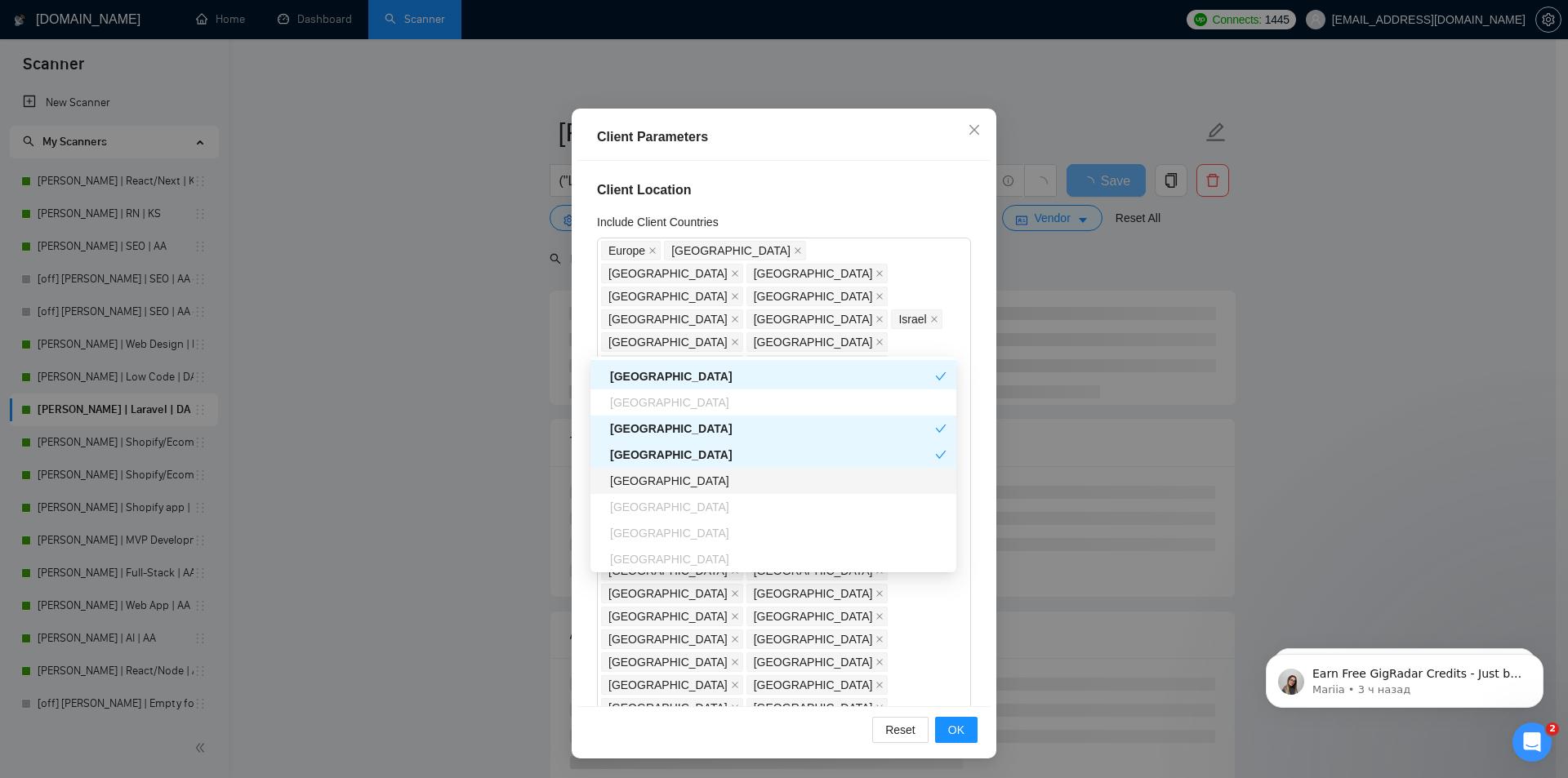
click at [681, 481] on div "[GEOGRAPHIC_DATA]" at bounding box center [777, 482] width 336 height 18
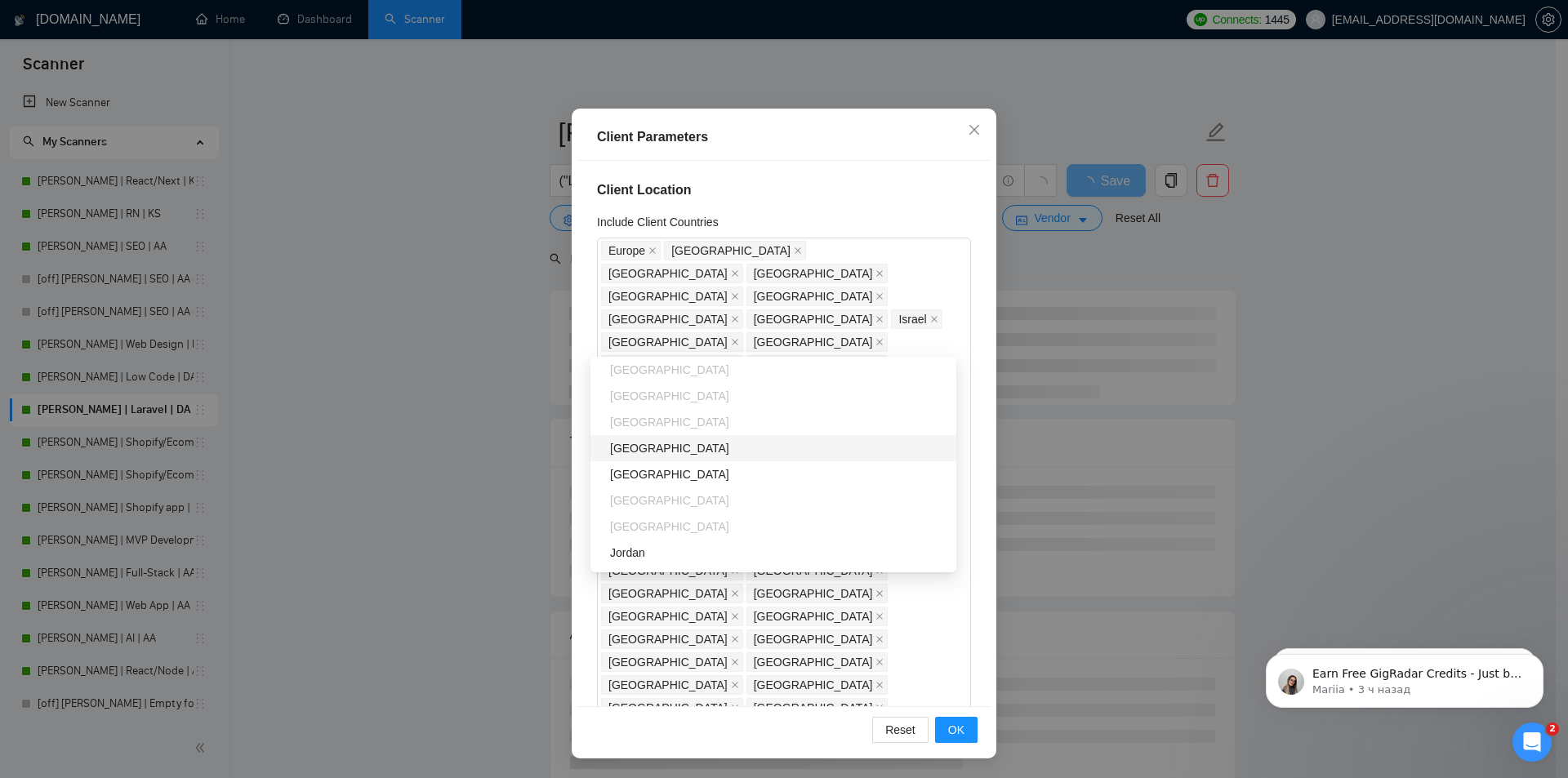
drag, startPoint x: 720, startPoint y: 444, endPoint x: 732, endPoint y: 465, distance: 24.2
click at [720, 444] on div "[GEOGRAPHIC_DATA]" at bounding box center [777, 448] width 336 height 18
click at [736, 477] on div "[GEOGRAPHIC_DATA]" at bounding box center [777, 474] width 336 height 18
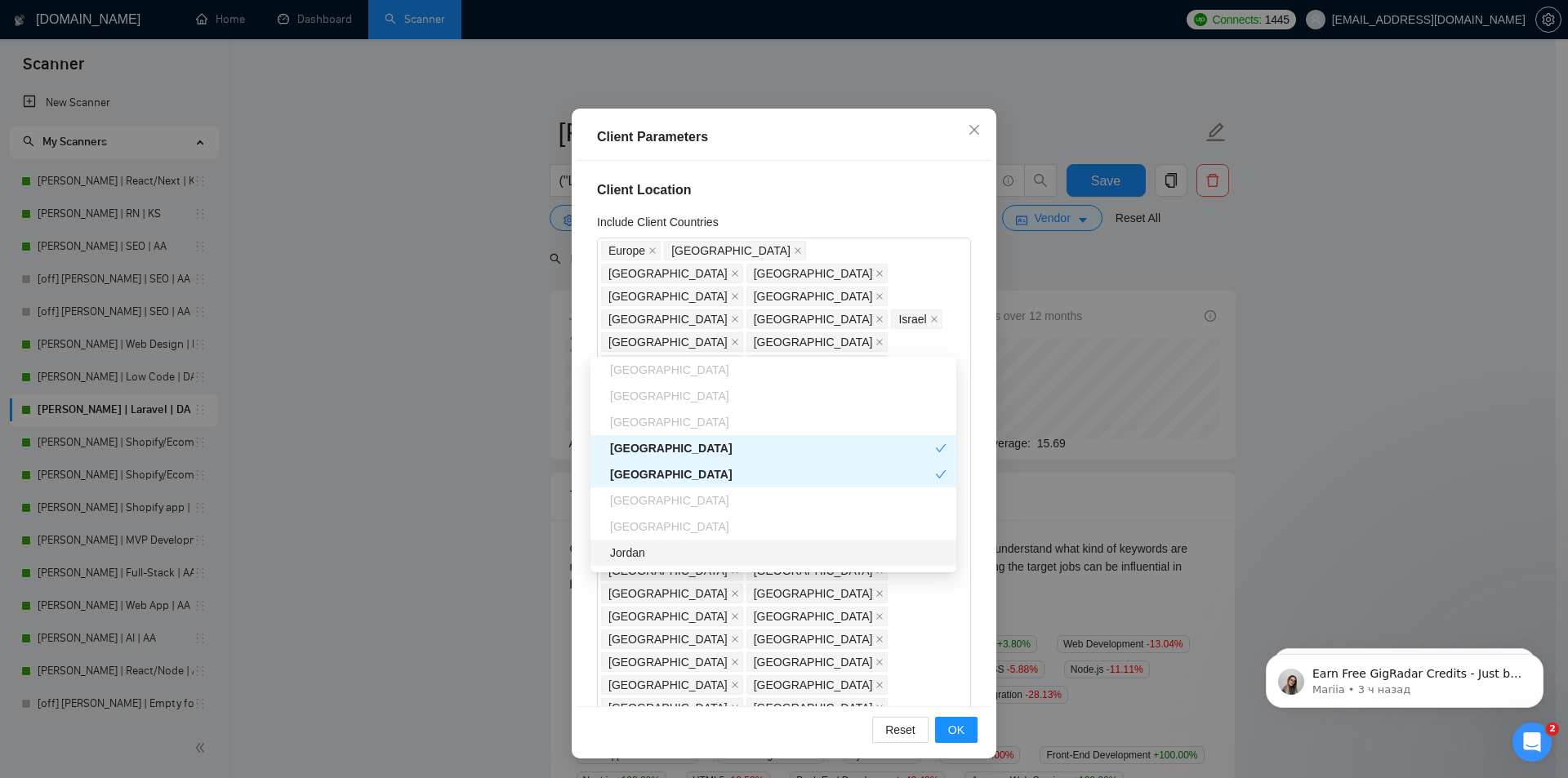
click at [712, 557] on div "Jordan" at bounding box center [777, 553] width 336 height 18
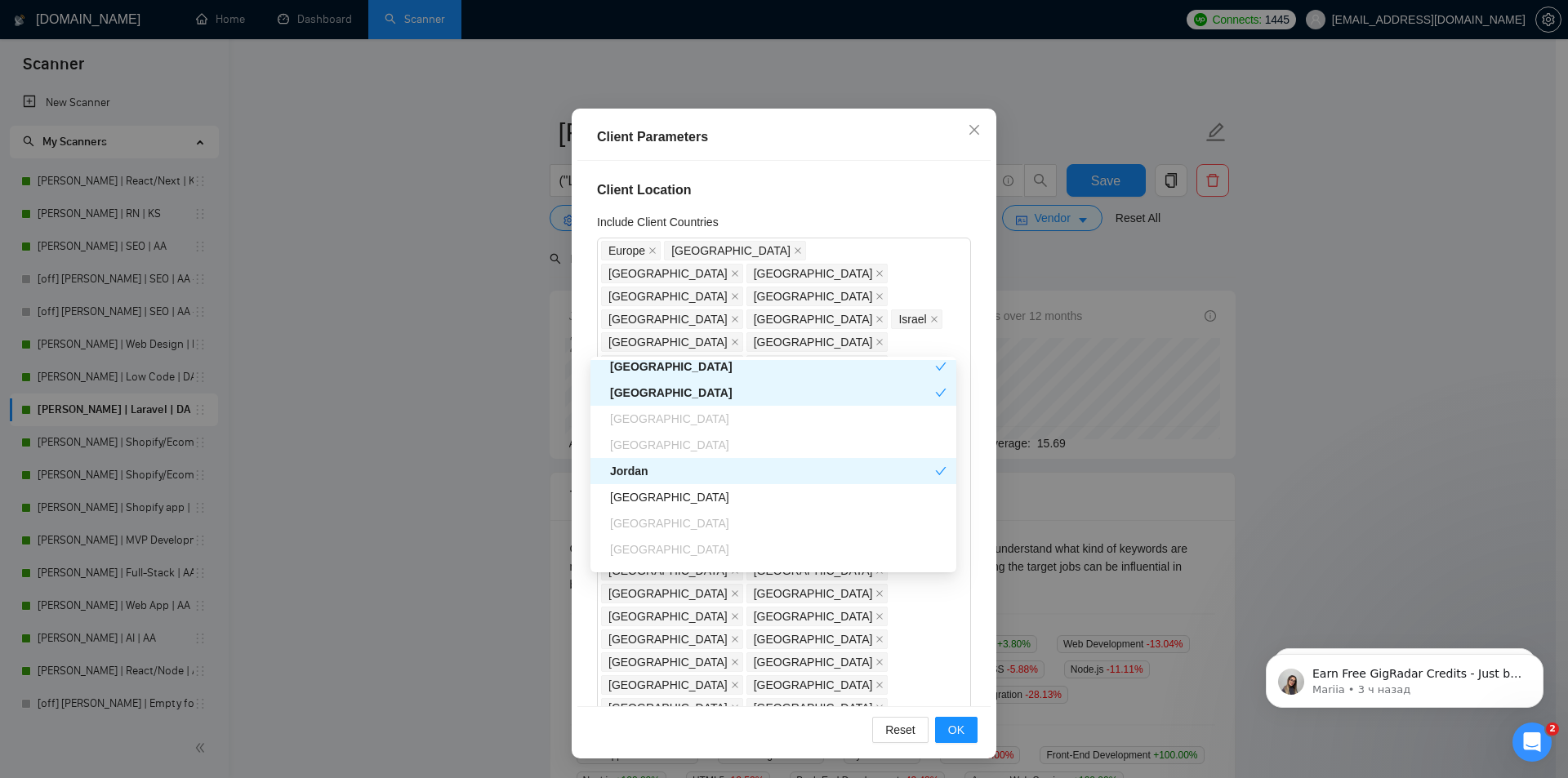
scroll to position [1551, 0]
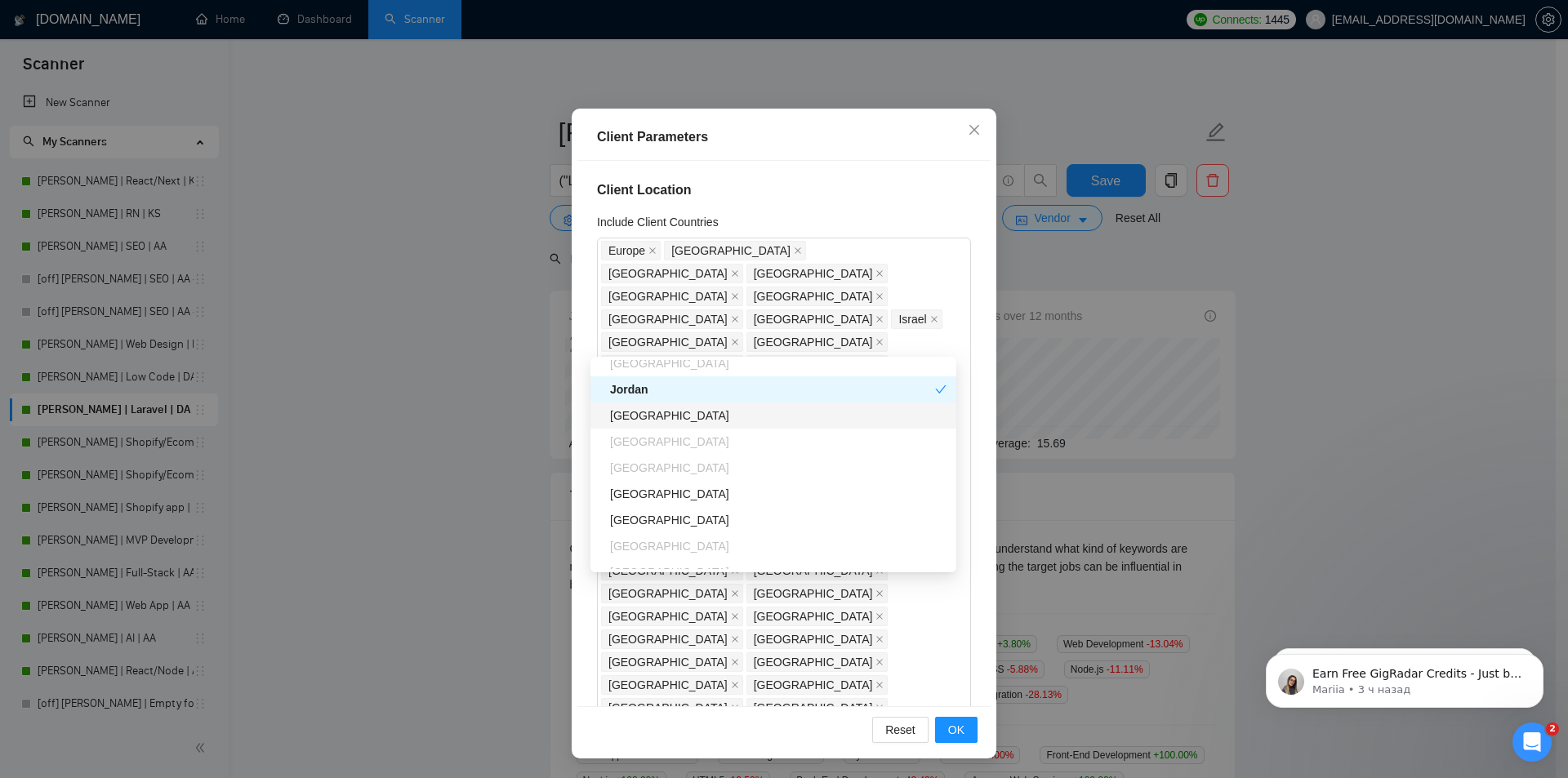
click at [717, 415] on div "[GEOGRAPHIC_DATA]" at bounding box center [777, 416] width 336 height 18
click at [714, 497] on div "[GEOGRAPHIC_DATA]" at bounding box center [777, 494] width 336 height 18
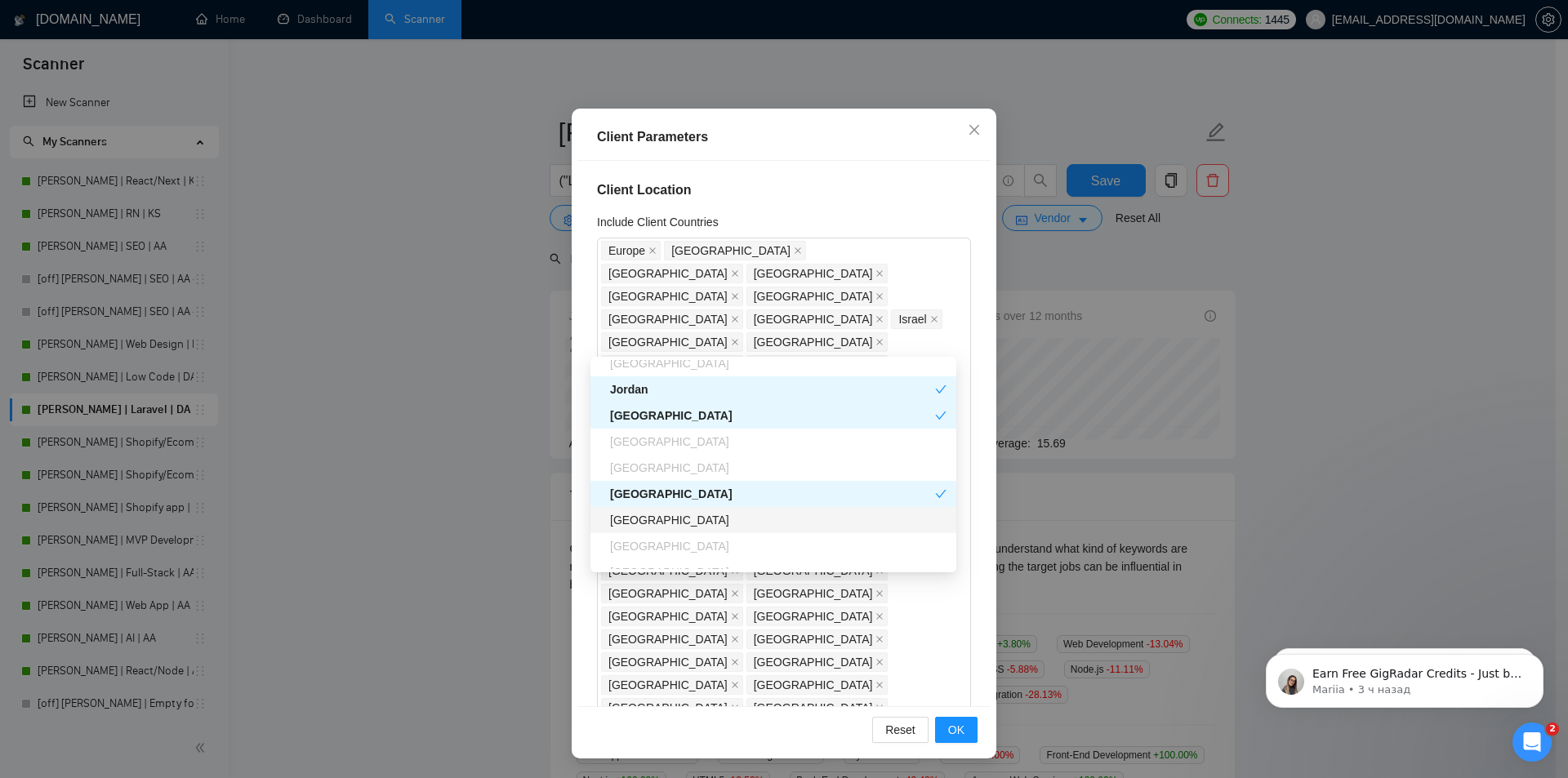
click at [716, 526] on div "[GEOGRAPHIC_DATA]" at bounding box center [777, 520] width 336 height 18
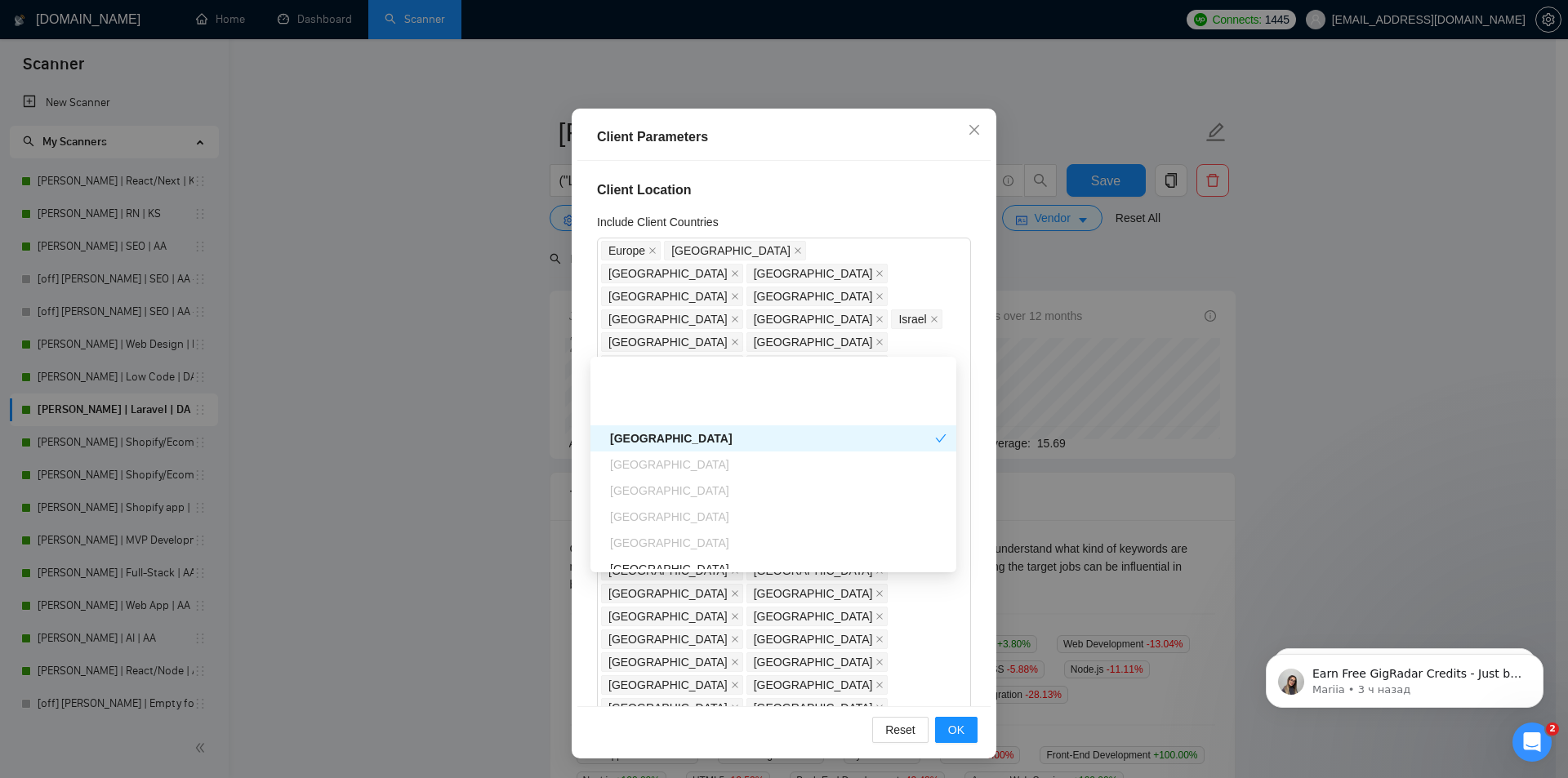
scroll to position [1714, 0]
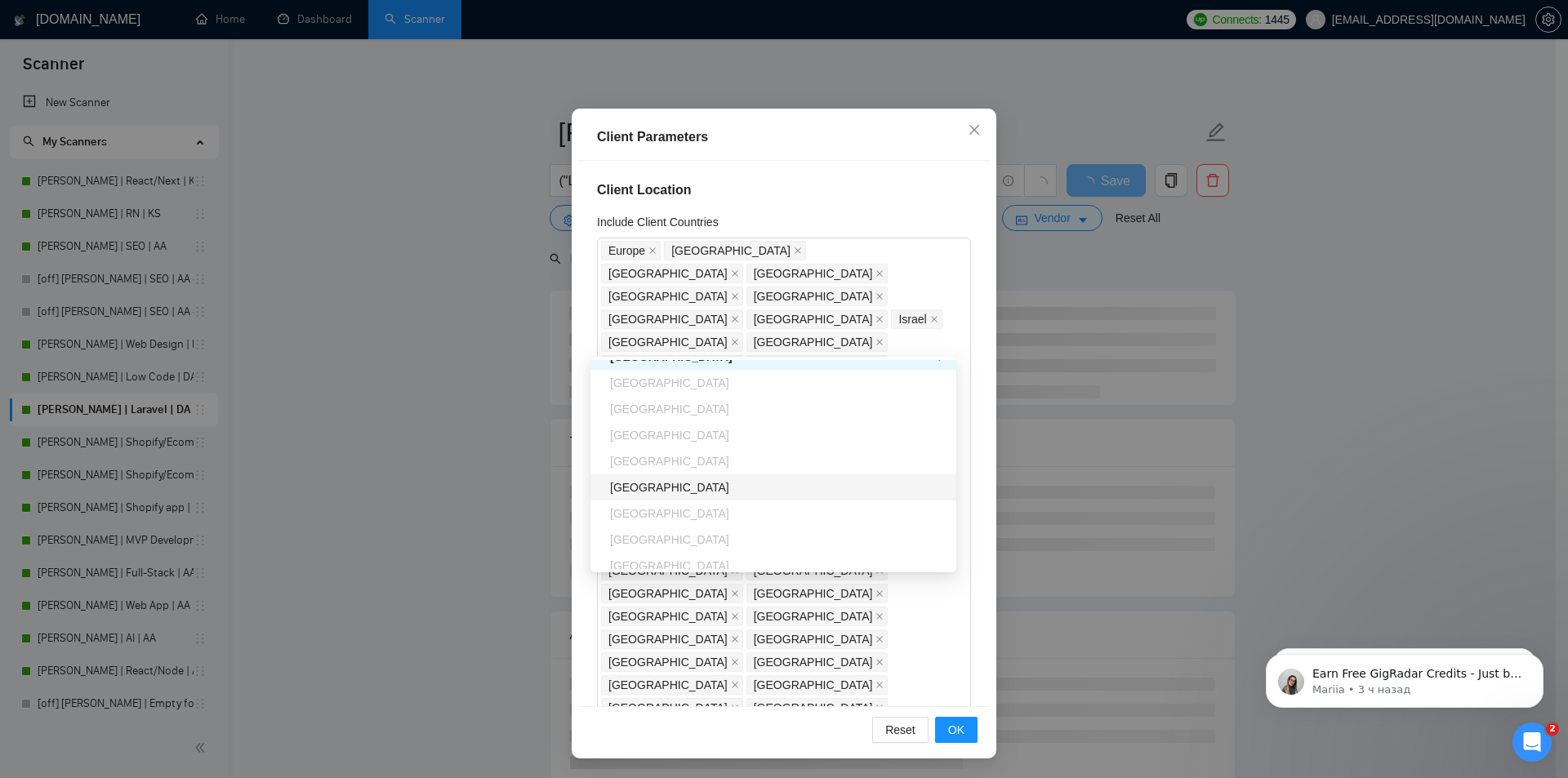
click at [716, 490] on div "[GEOGRAPHIC_DATA]" at bounding box center [777, 488] width 336 height 18
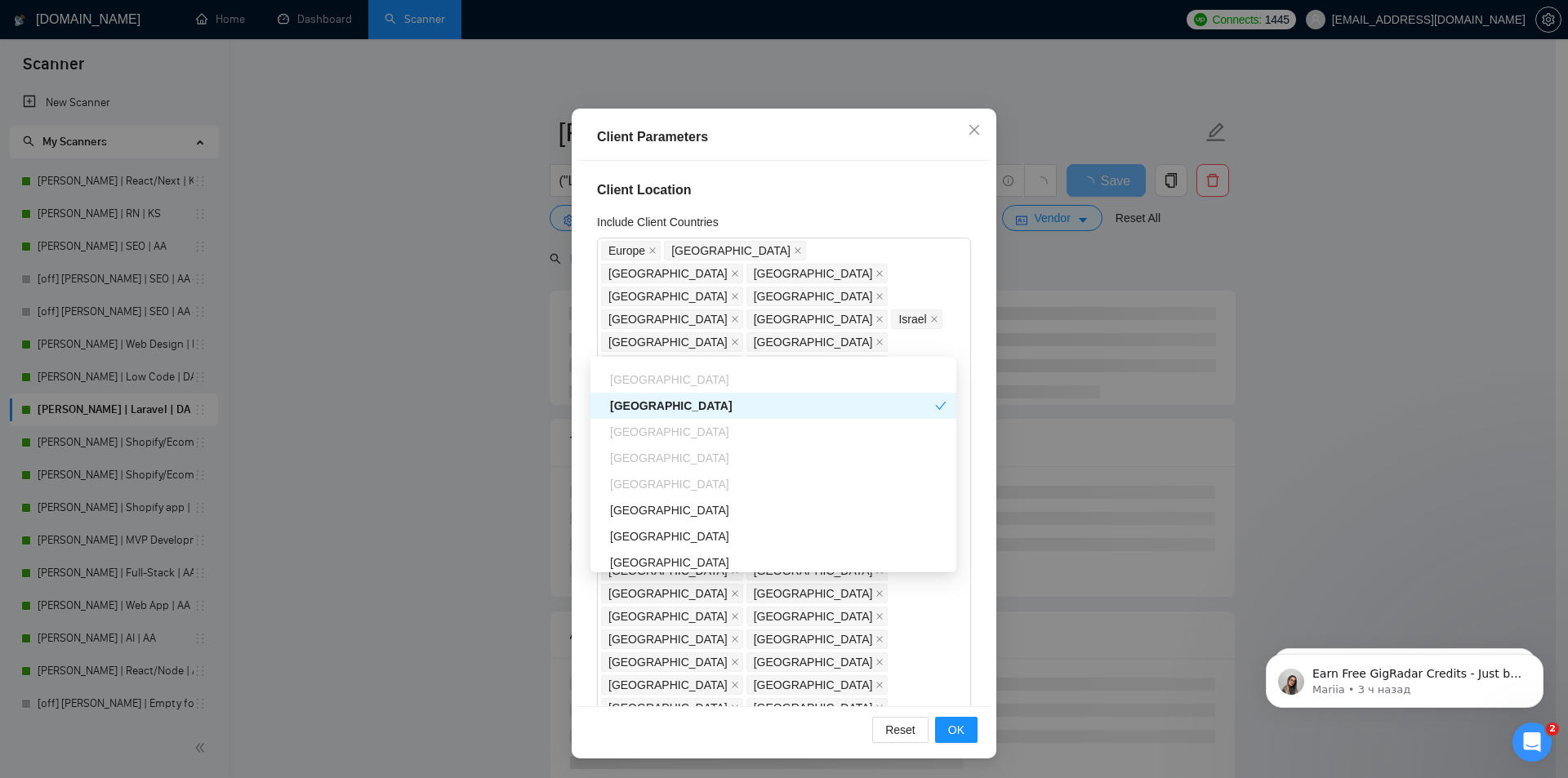
click at [713, 407] on div "[GEOGRAPHIC_DATA]" at bounding box center [772, 406] width 325 height 18
drag, startPoint x: 676, startPoint y: 514, endPoint x: 681, endPoint y: 533, distance: 19.6
click at [676, 514] on div "[GEOGRAPHIC_DATA]" at bounding box center [777, 511] width 336 height 18
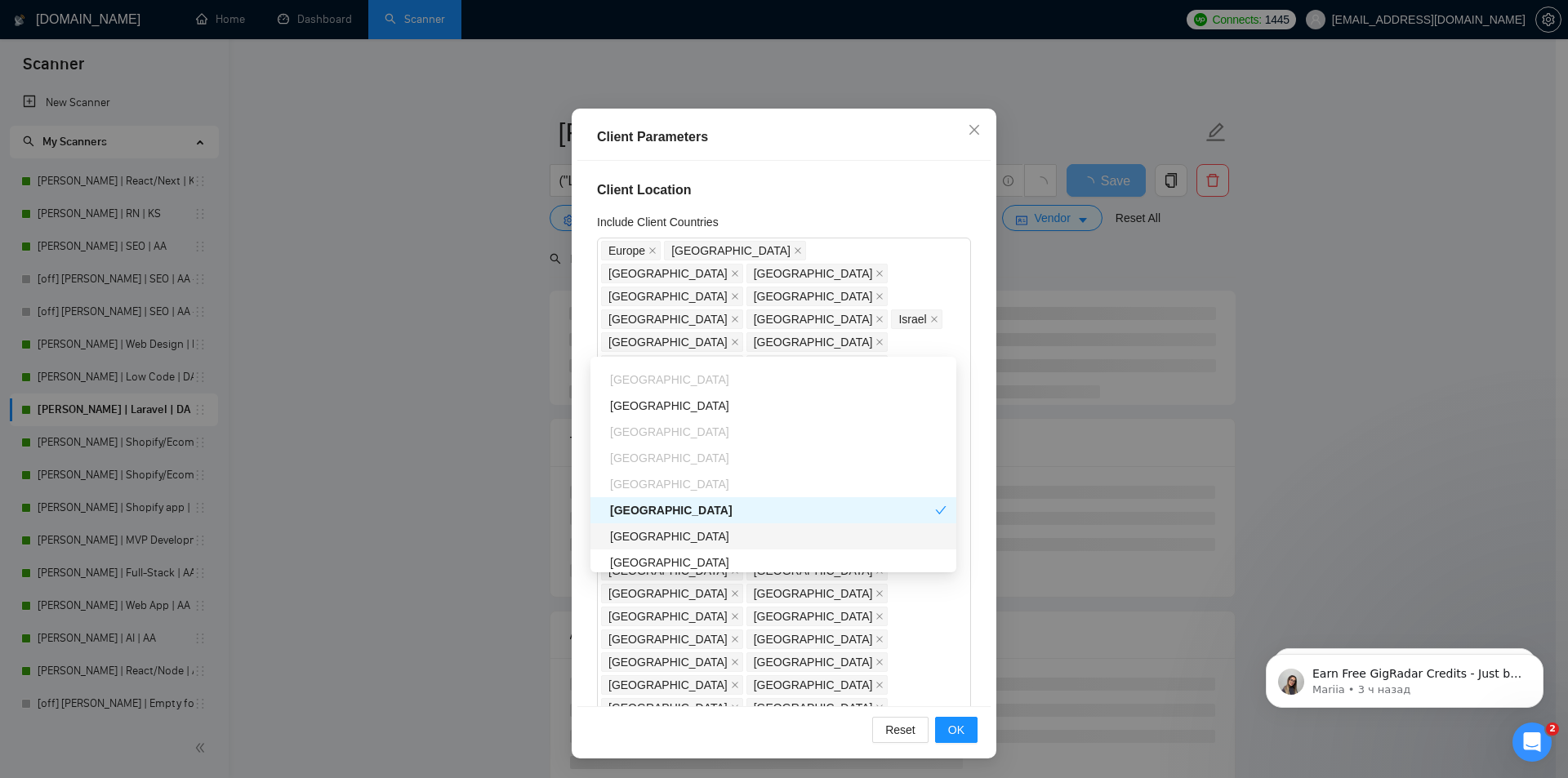
click at [684, 545] on div "[GEOGRAPHIC_DATA]" at bounding box center [777, 537] width 336 height 18
click at [696, 563] on div "[GEOGRAPHIC_DATA]" at bounding box center [777, 563] width 336 height 18
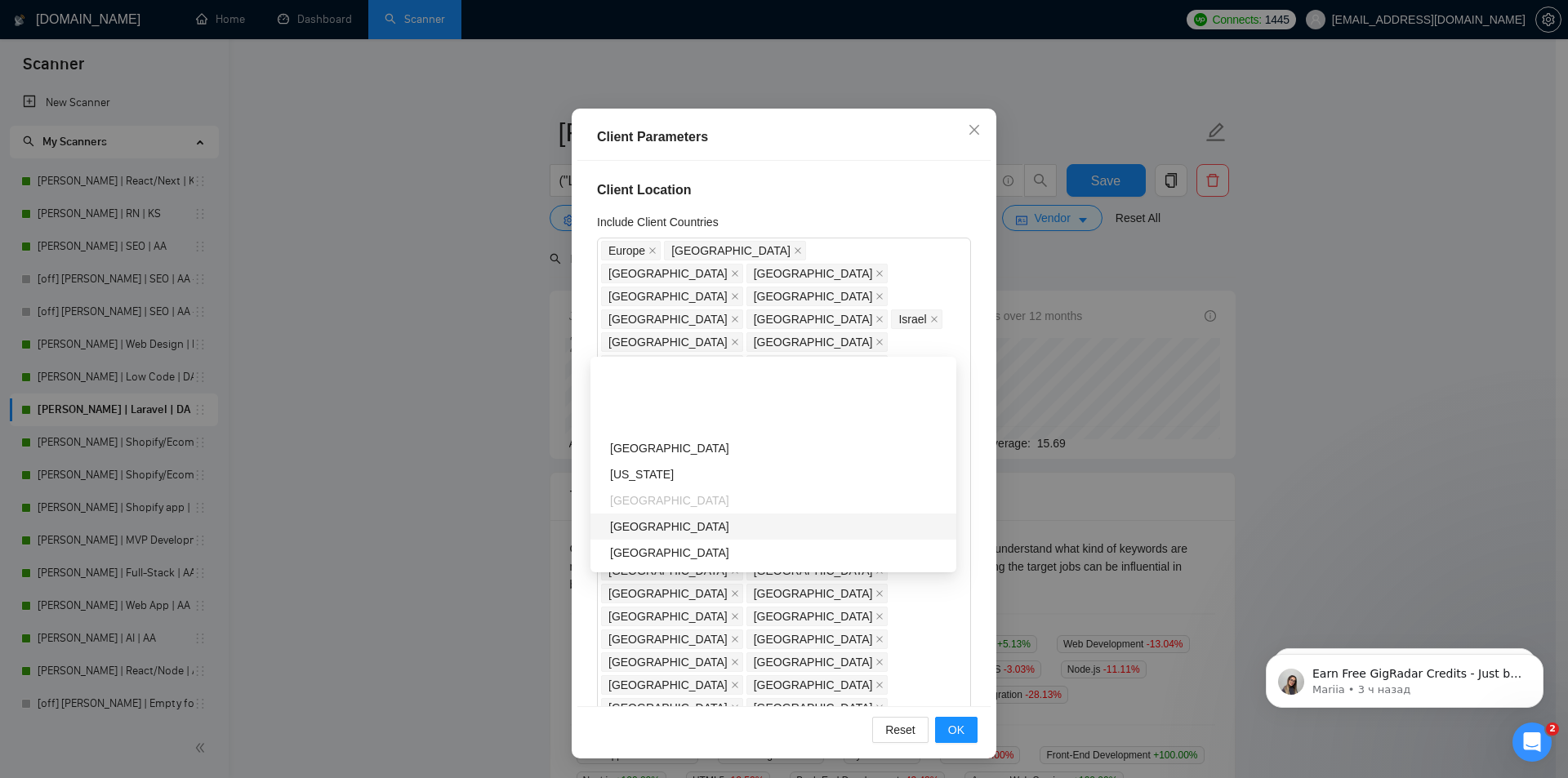
scroll to position [2123, 0]
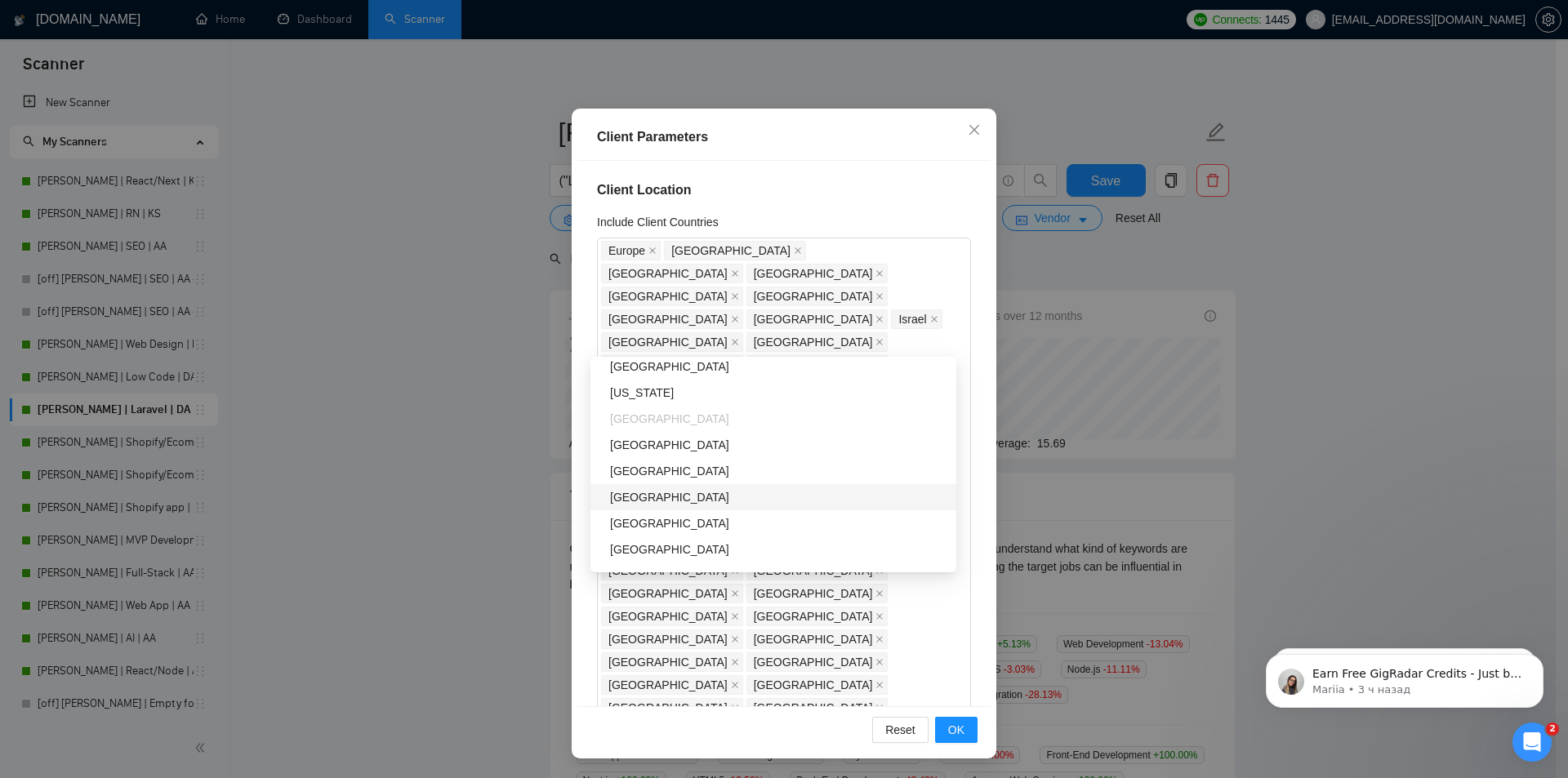
click at [714, 497] on div "[GEOGRAPHIC_DATA]" at bounding box center [777, 497] width 336 height 18
click at [714, 525] on div "[GEOGRAPHIC_DATA]" at bounding box center [777, 524] width 336 height 18
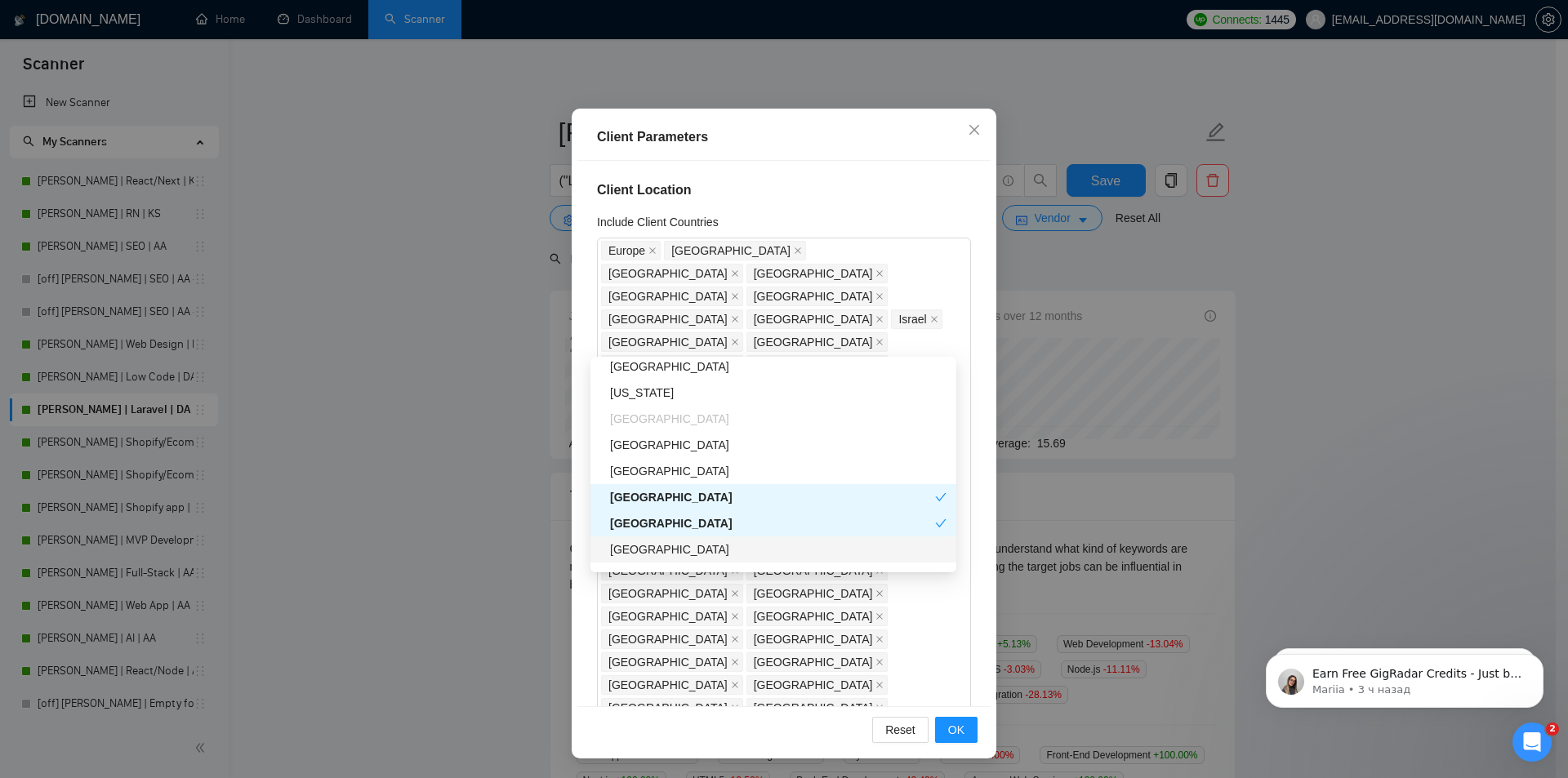
click at [727, 547] on div "[GEOGRAPHIC_DATA]" at bounding box center [777, 550] width 336 height 18
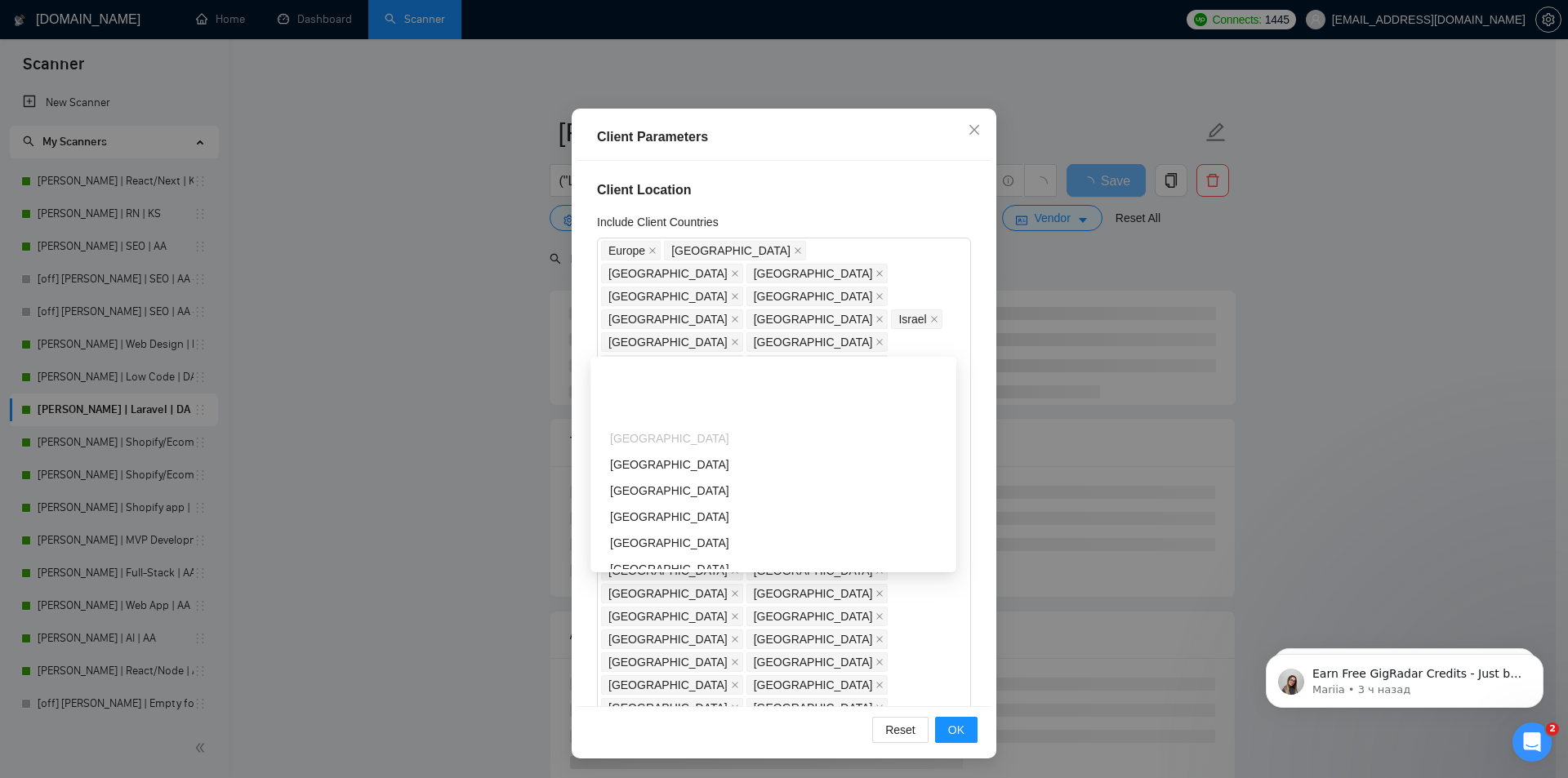
scroll to position [2368, 0]
click at [716, 387] on div "[GEOGRAPHIC_DATA]" at bounding box center [777, 383] width 336 height 18
click at [722, 485] on div "[GEOGRAPHIC_DATA]" at bounding box center [777, 482] width 336 height 18
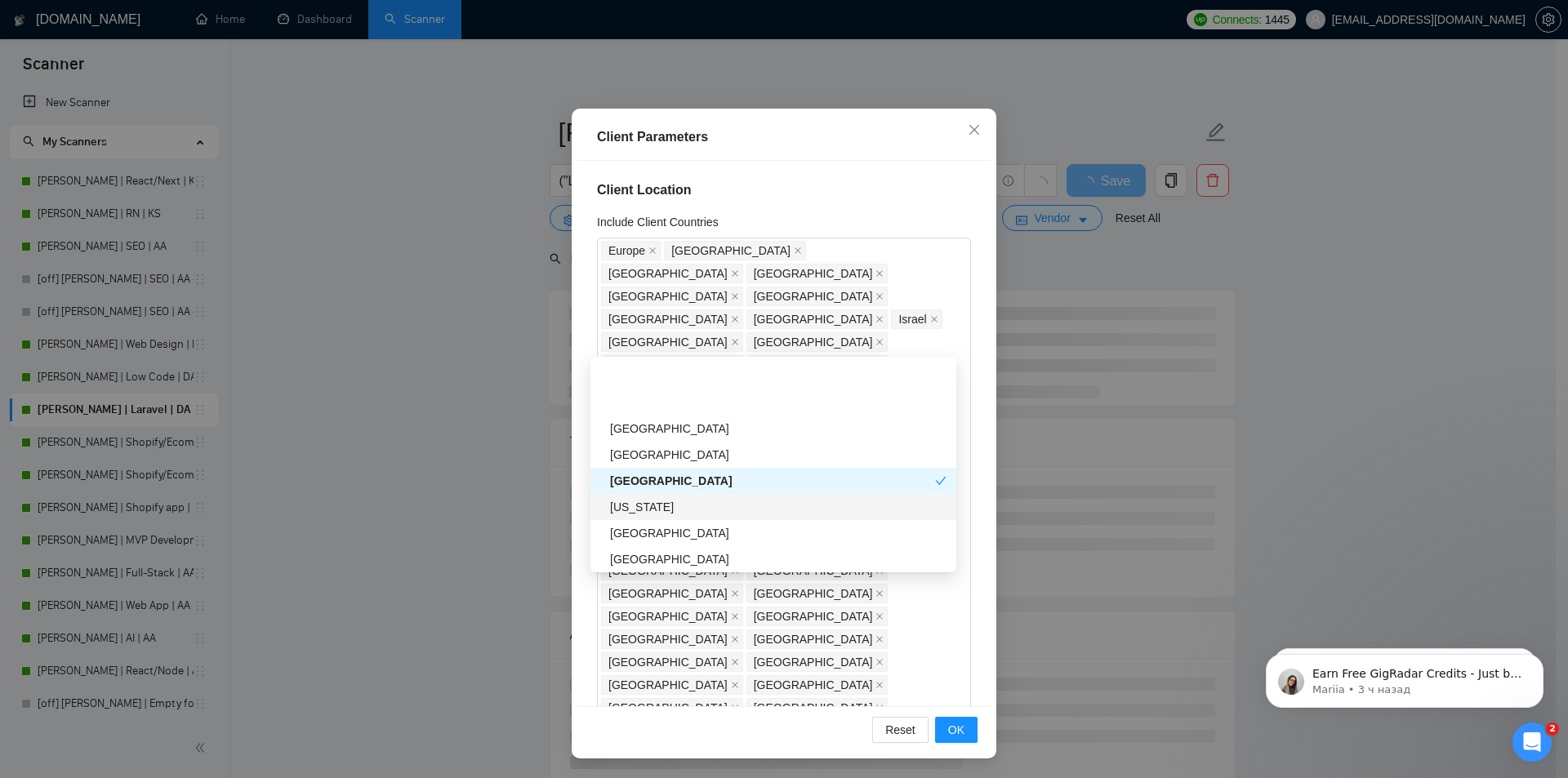
scroll to position [2695, 0]
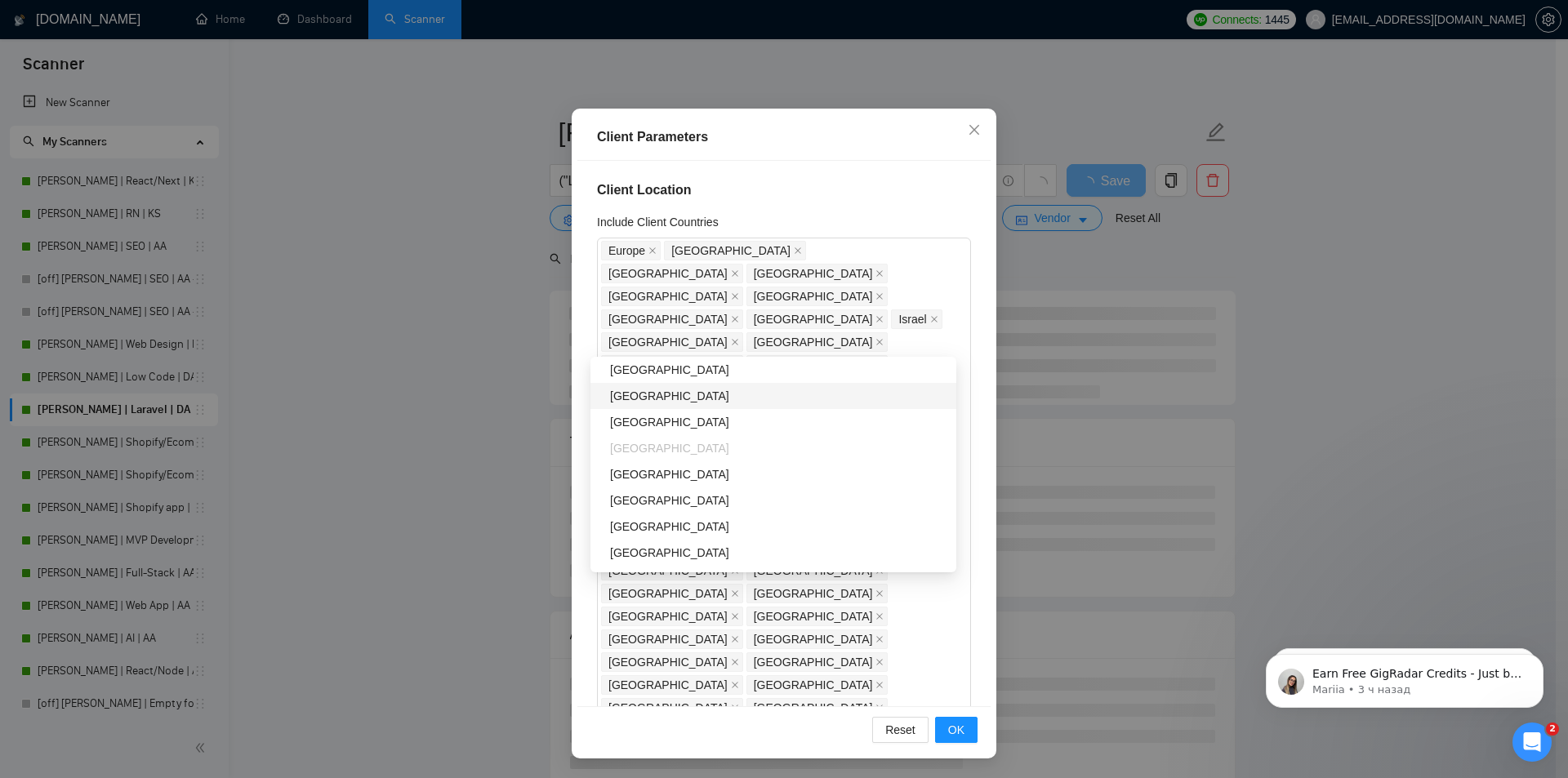
click at [705, 399] on div "[GEOGRAPHIC_DATA]" at bounding box center [777, 396] width 336 height 18
click at [732, 553] on div "[GEOGRAPHIC_DATA]" at bounding box center [777, 553] width 336 height 18
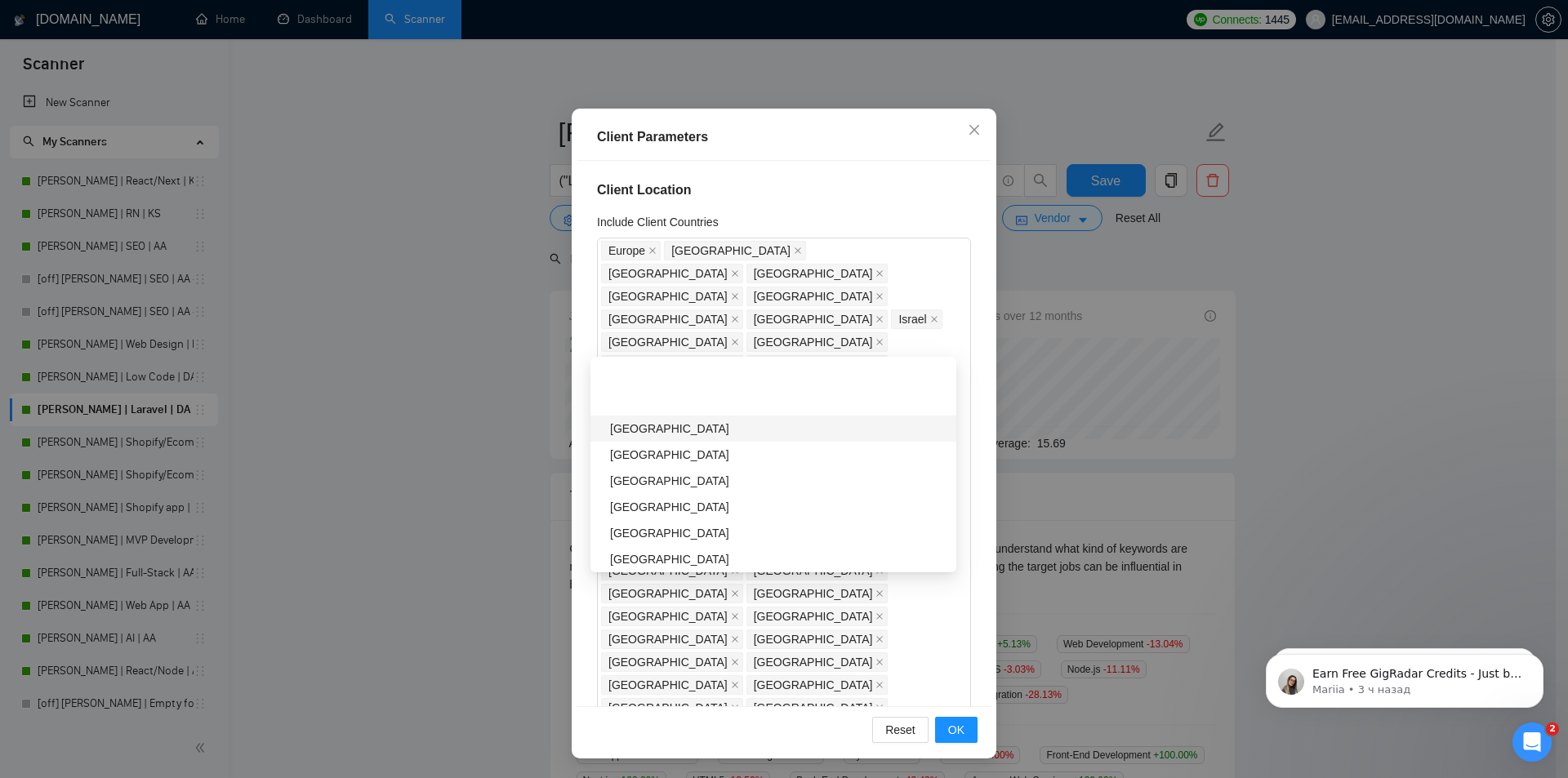
scroll to position [3266, 0]
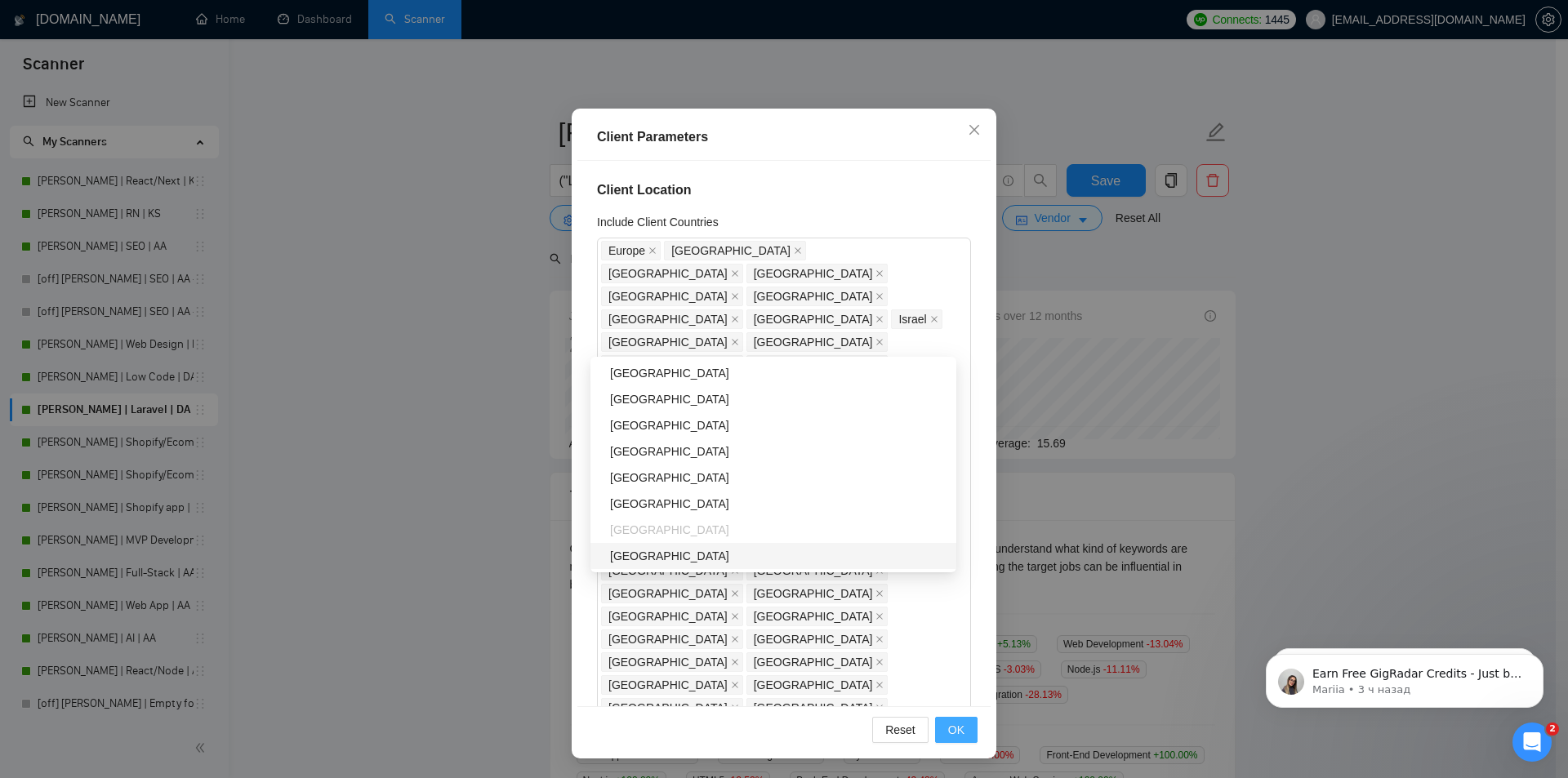
click at [950, 727] on span "OK" at bounding box center [957, 730] width 17 height 18
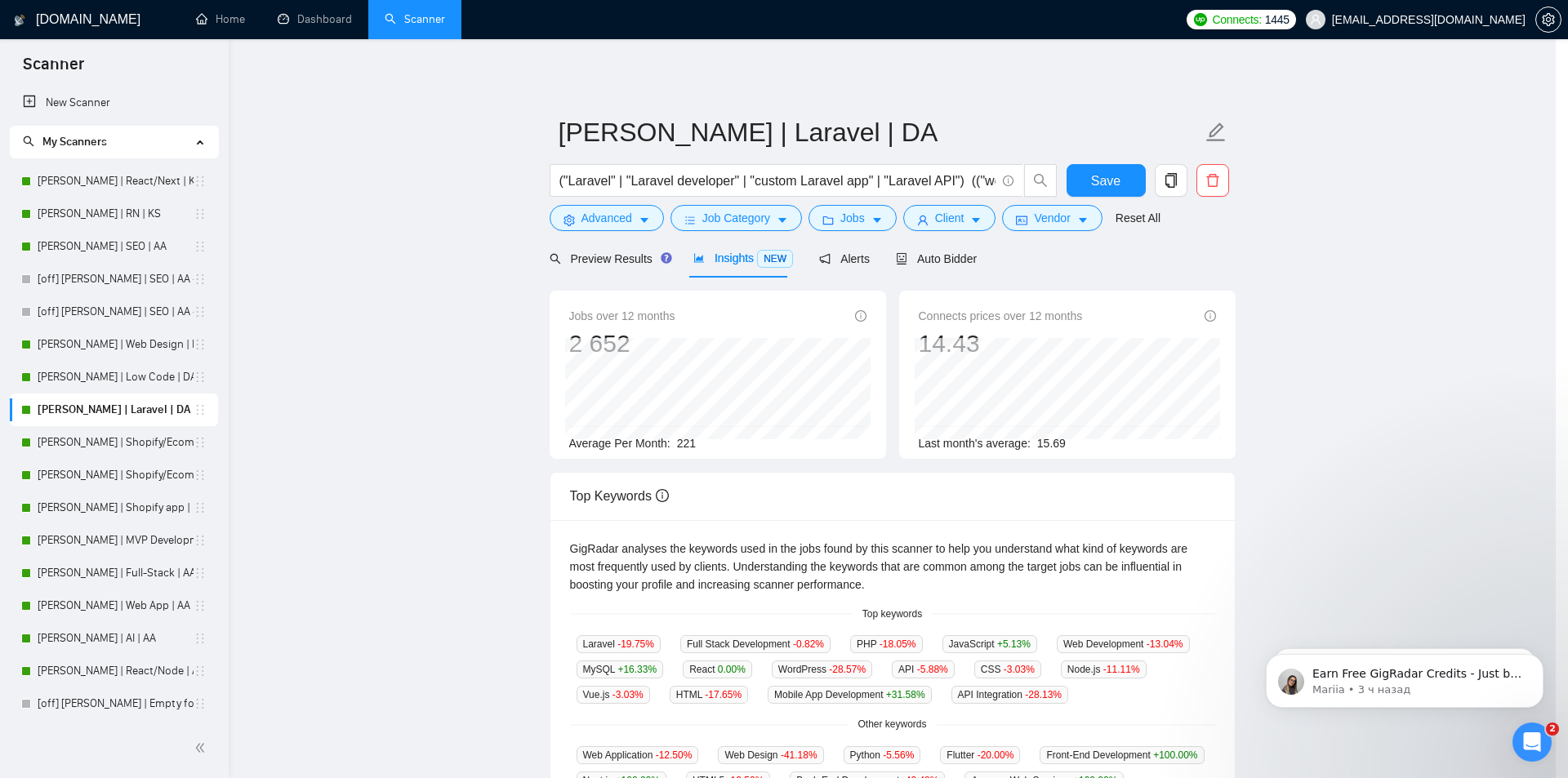
scroll to position [0, 0]
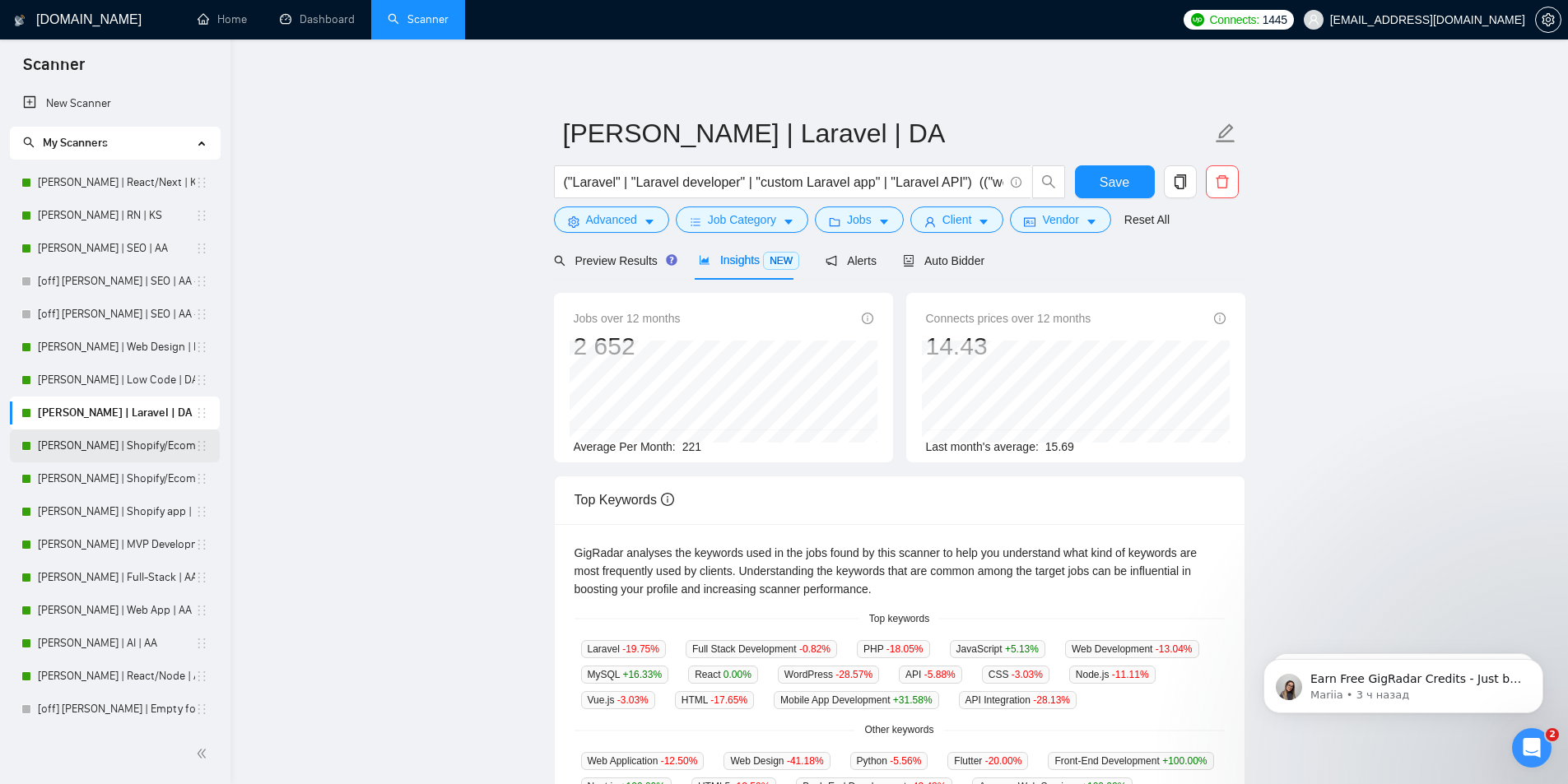
click at [91, 445] on link "[PERSON_NAME] | Shopify/Ecom | DA - lower requirements" at bounding box center [116, 445] width 157 height 32
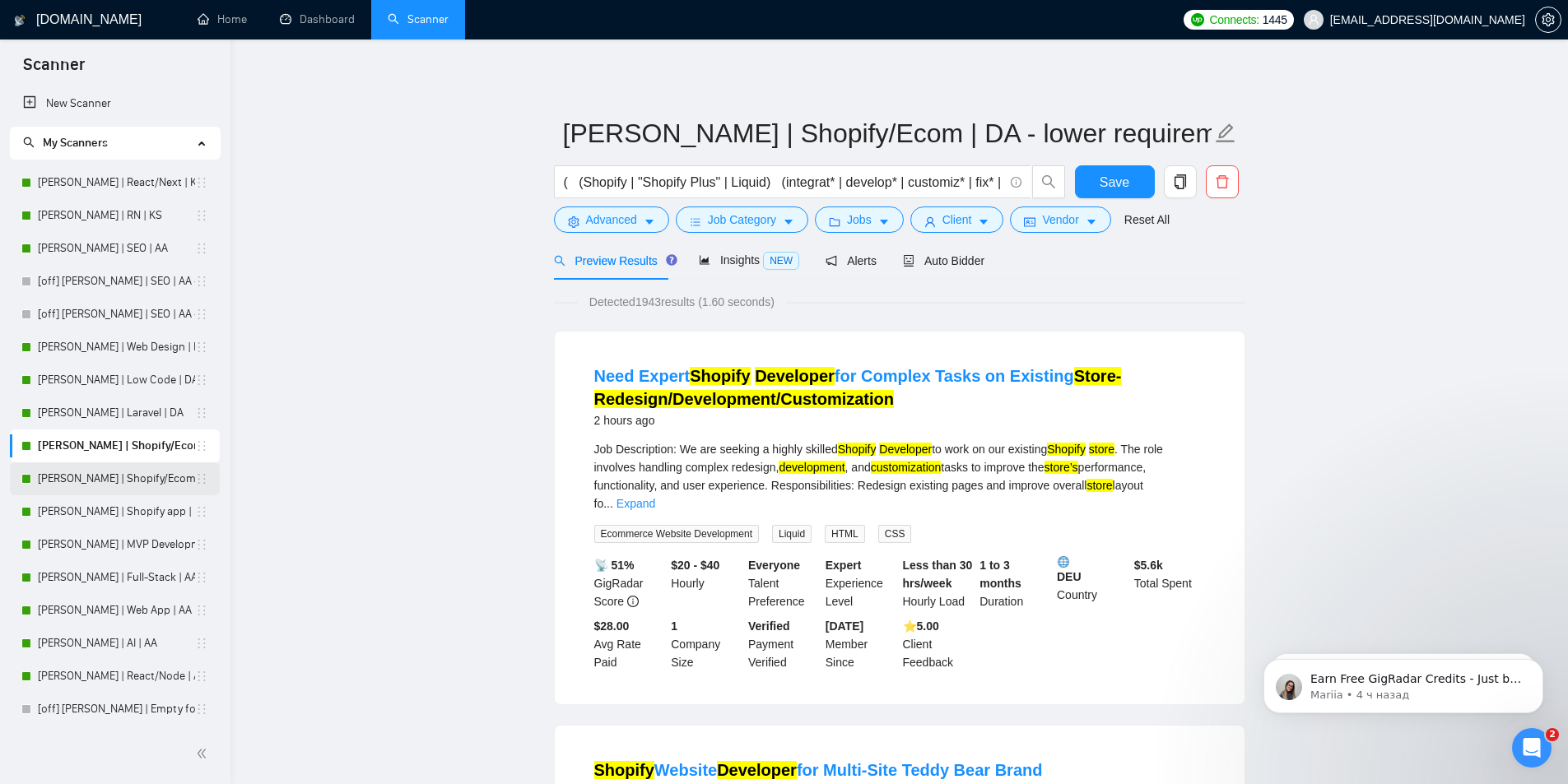
click at [76, 475] on link "[PERSON_NAME] | Shopify/Ecom | KS" at bounding box center [116, 478] width 157 height 32
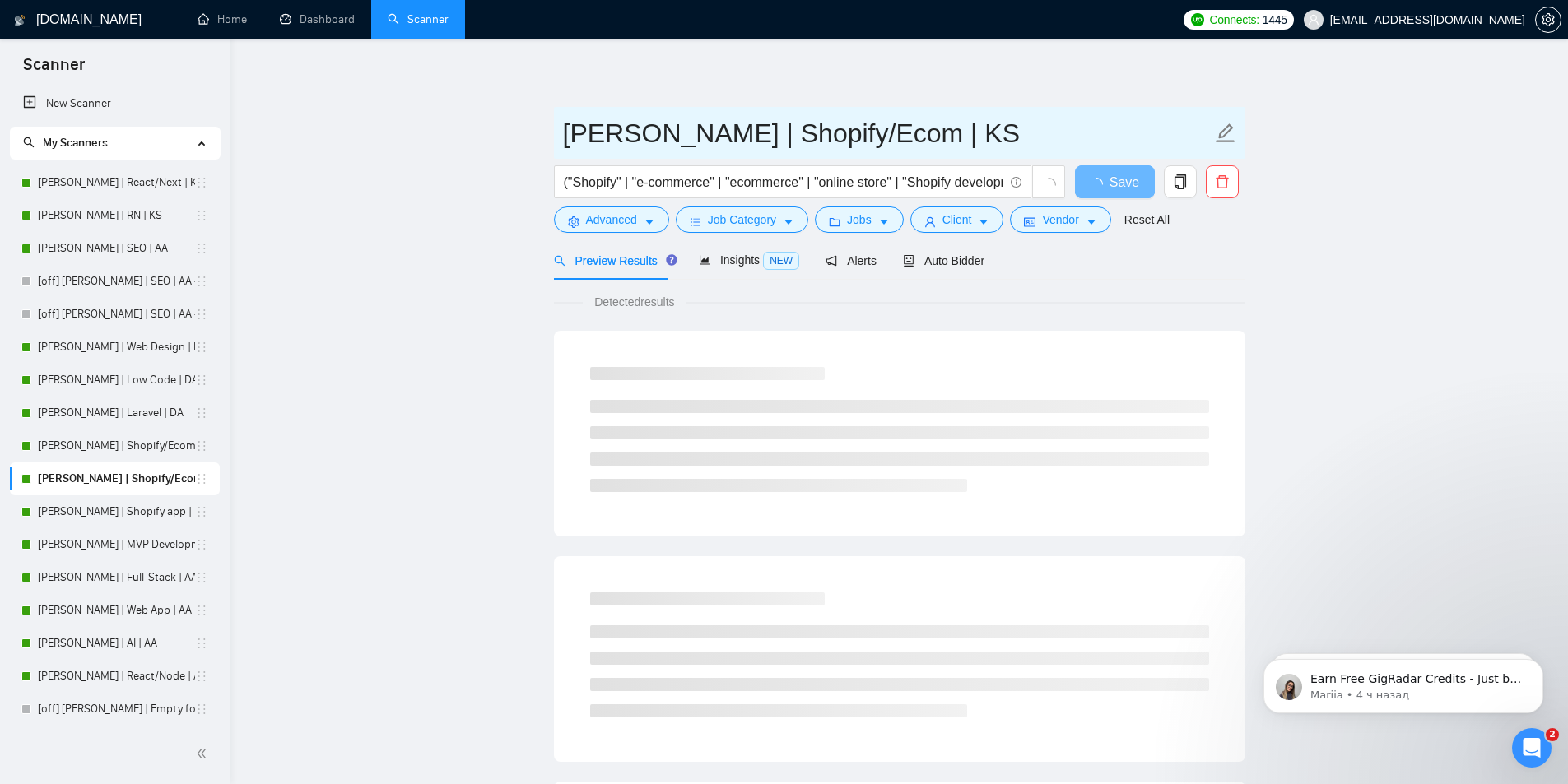
click at [901, 136] on input "[PERSON_NAME] | Shopify/Ecom | KS" at bounding box center [888, 133] width 649 height 41
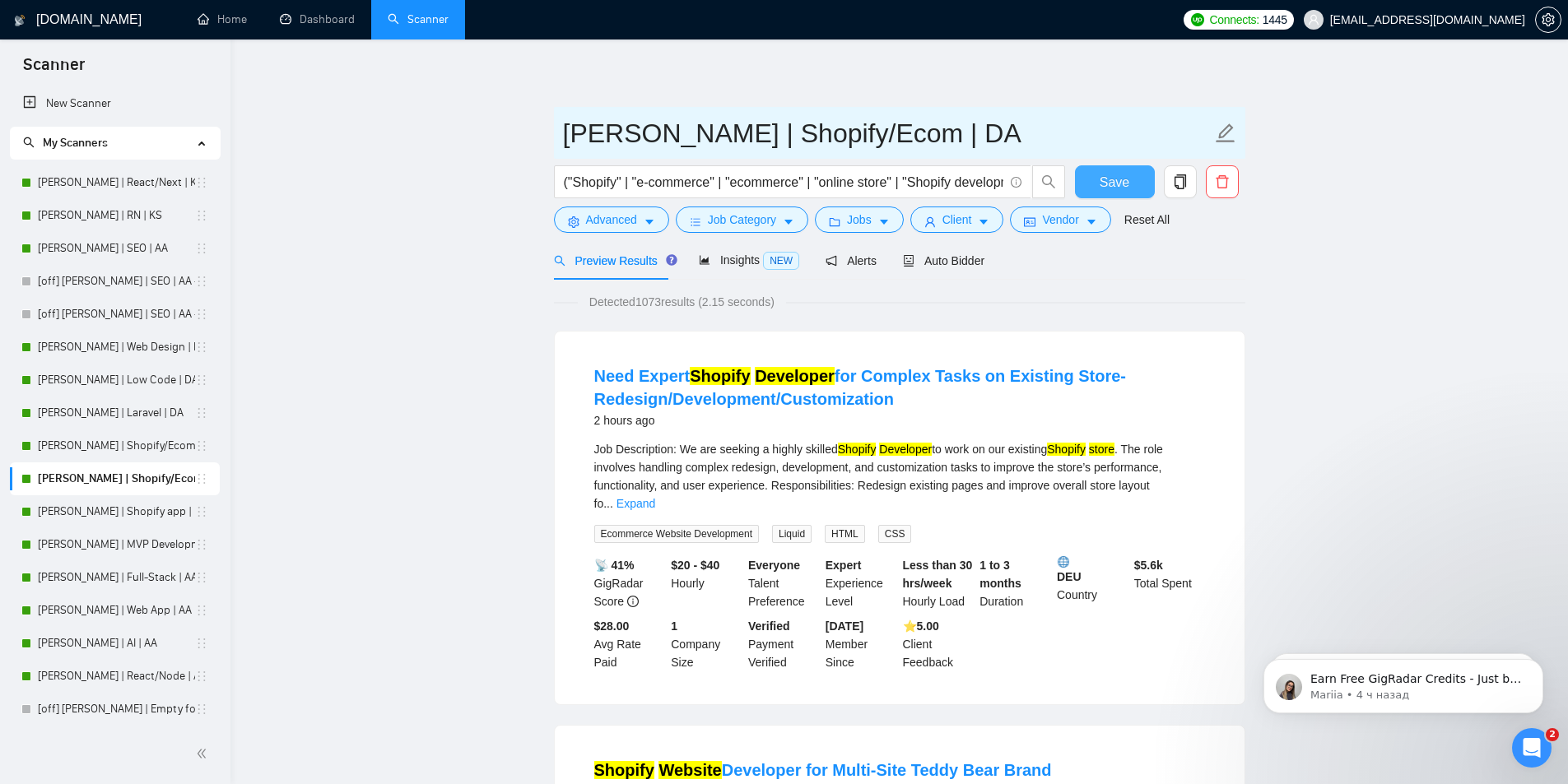
type input "[PERSON_NAME] | Shopify/Ecom | DA"
click at [1128, 174] on span "Save" at bounding box center [1115, 182] width 30 height 20
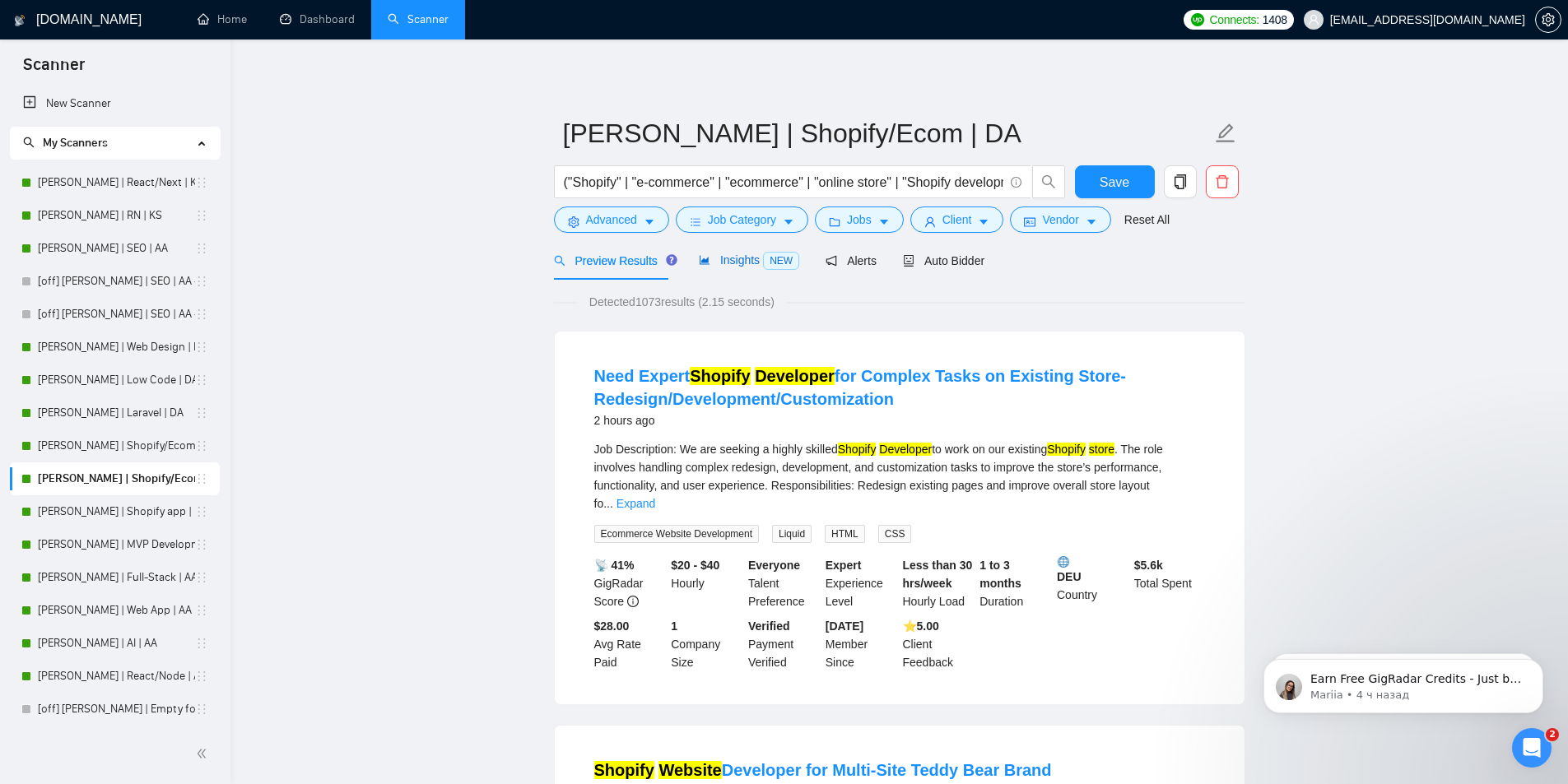
click at [728, 263] on span "Insights NEW" at bounding box center [749, 260] width 100 height 13
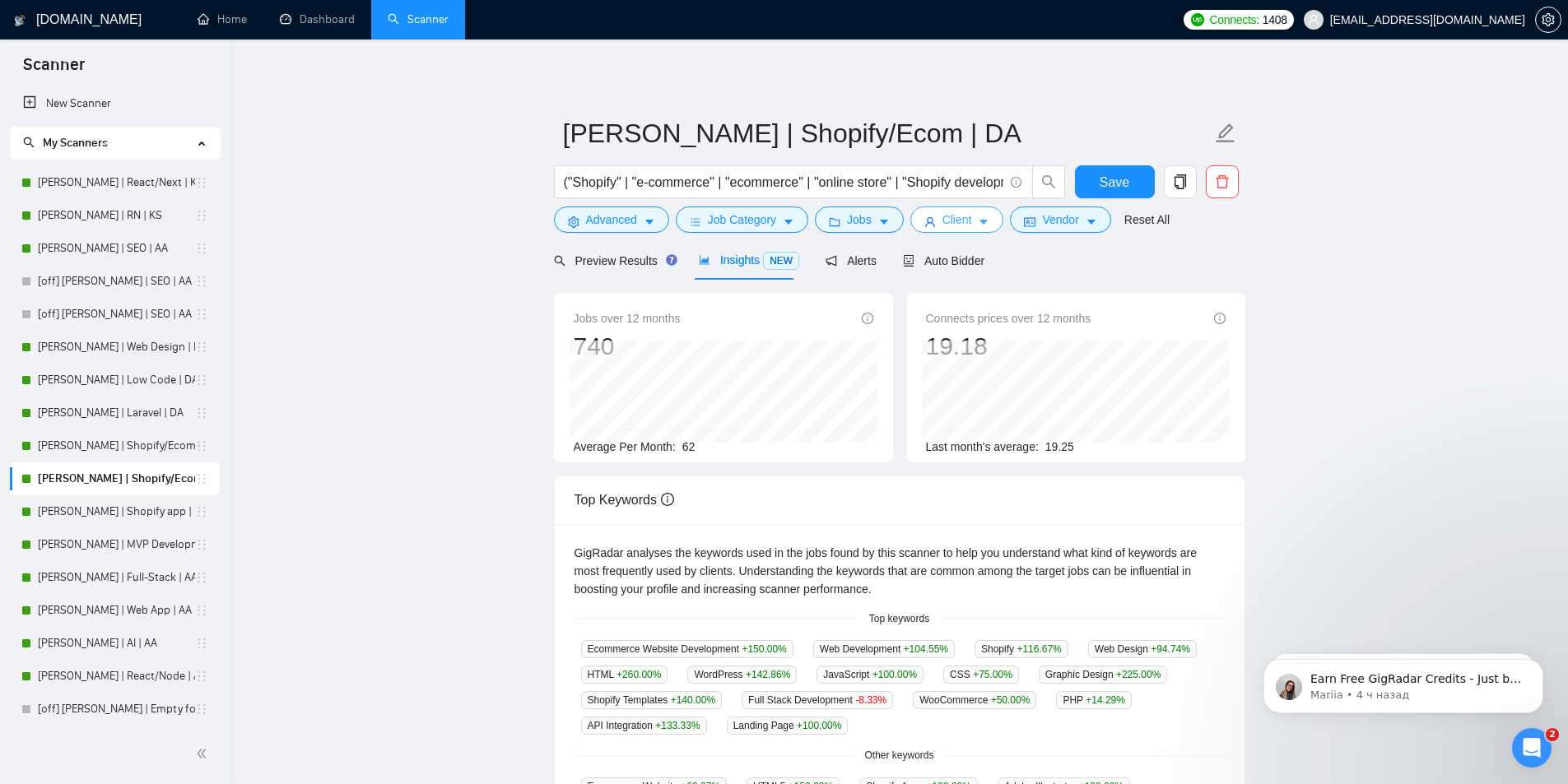
click at [968, 223] on button "Client" at bounding box center [957, 220] width 94 height 26
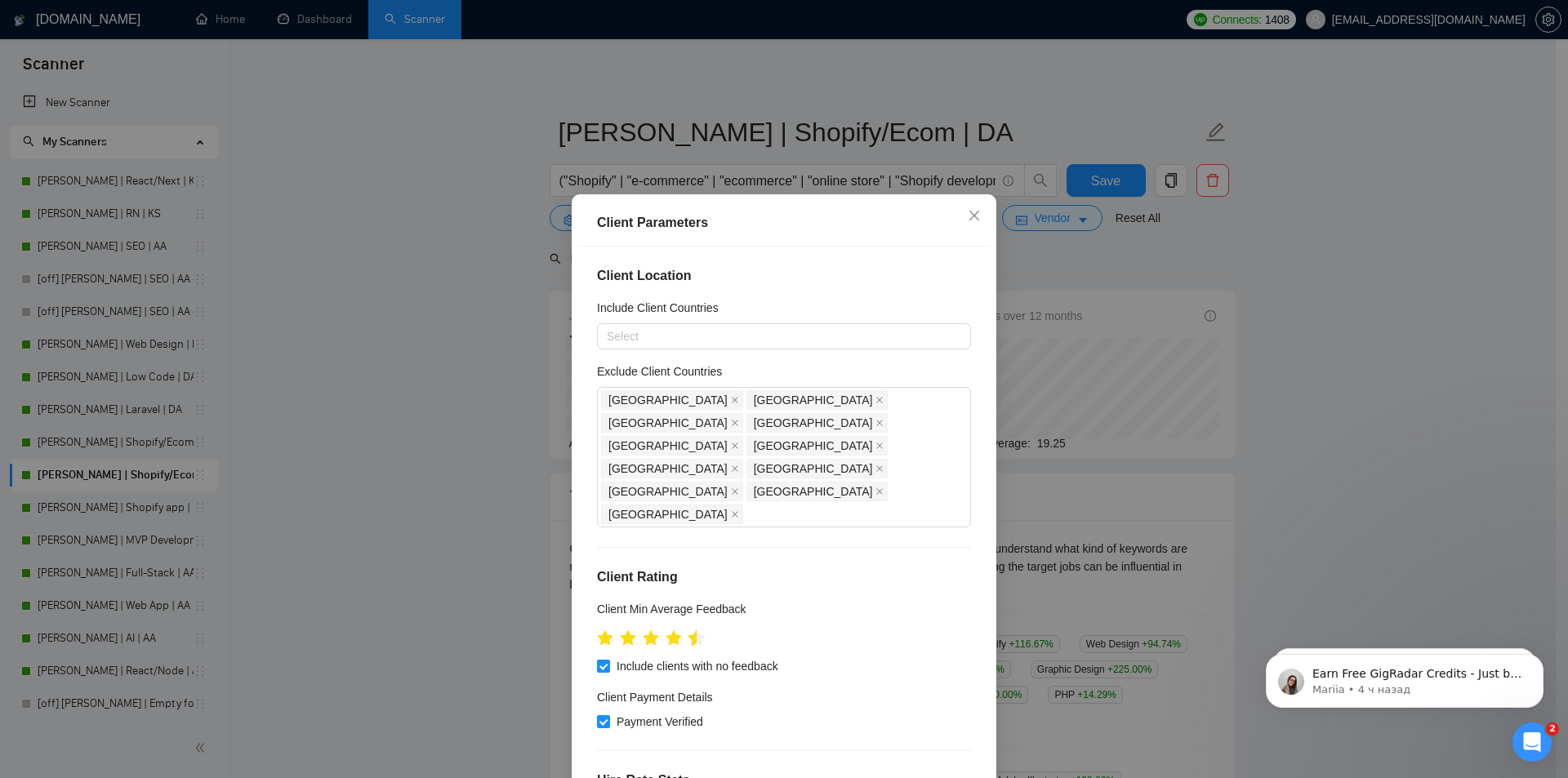
click at [689, 630] on icon "star" at bounding box center [697, 638] width 17 height 17
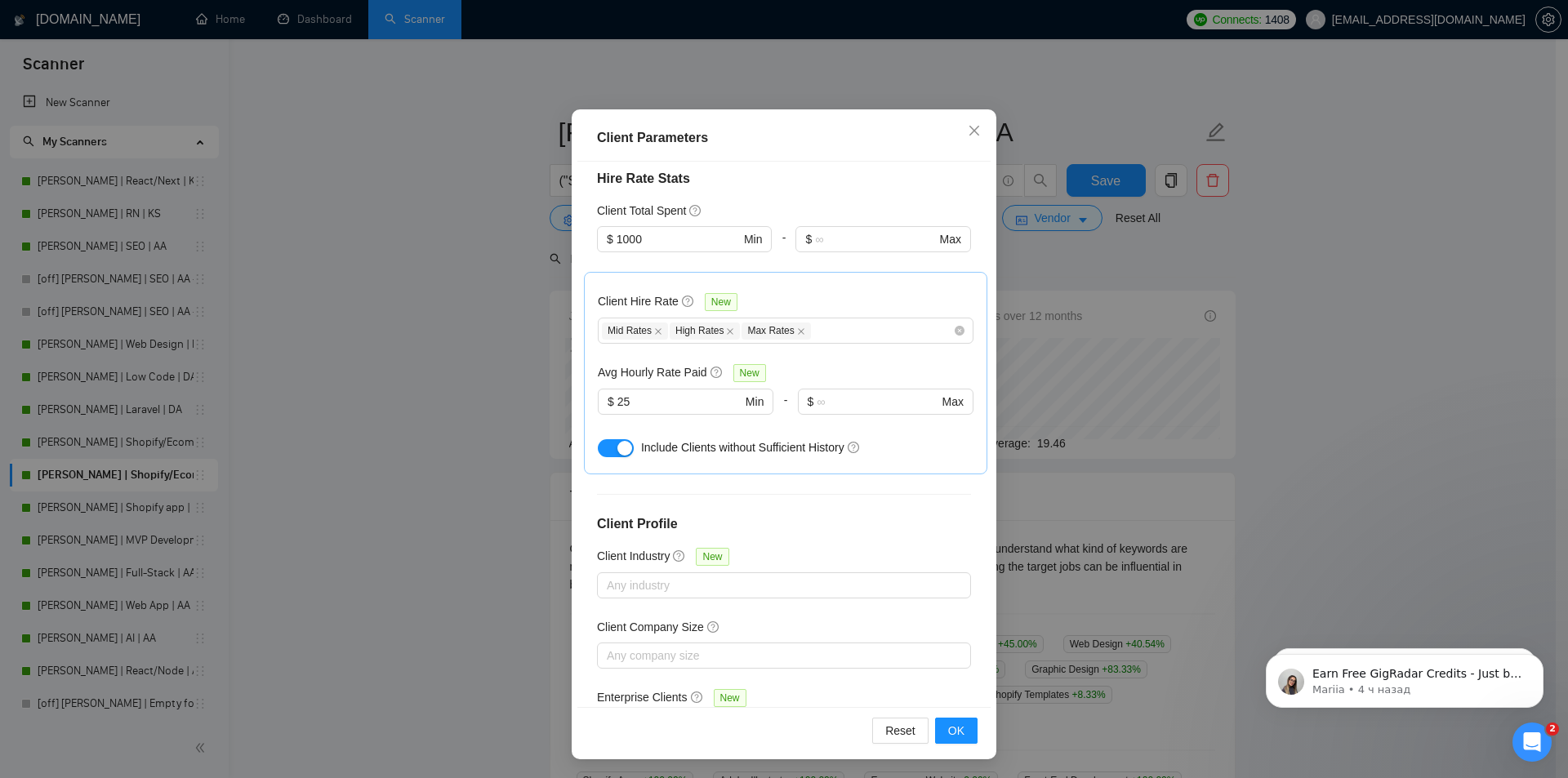
scroll to position [86, 0]
click at [951, 737] on span "OK" at bounding box center [957, 730] width 17 height 18
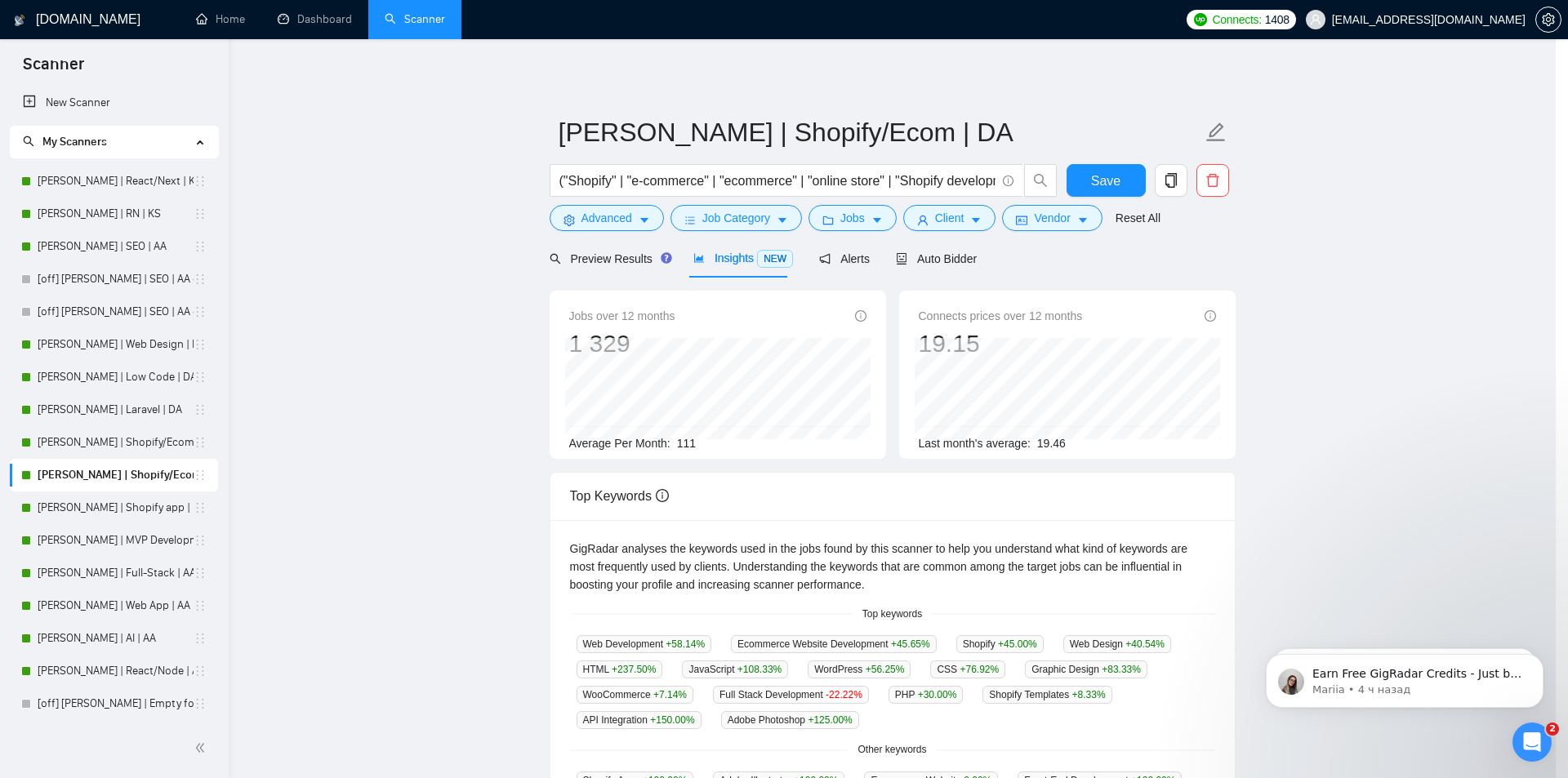
scroll to position [0, 0]
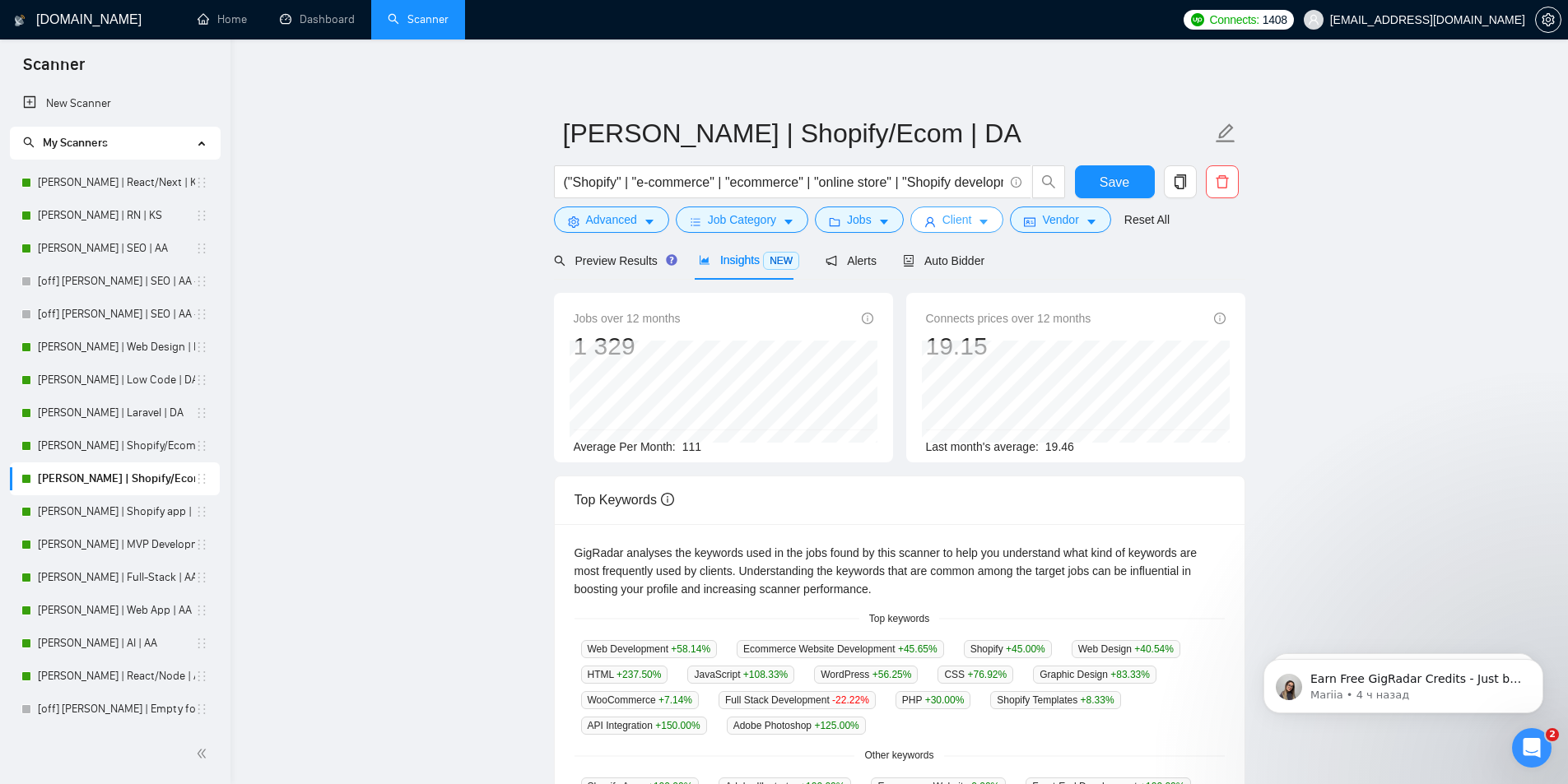
click at [972, 222] on button "Client" at bounding box center [957, 220] width 94 height 26
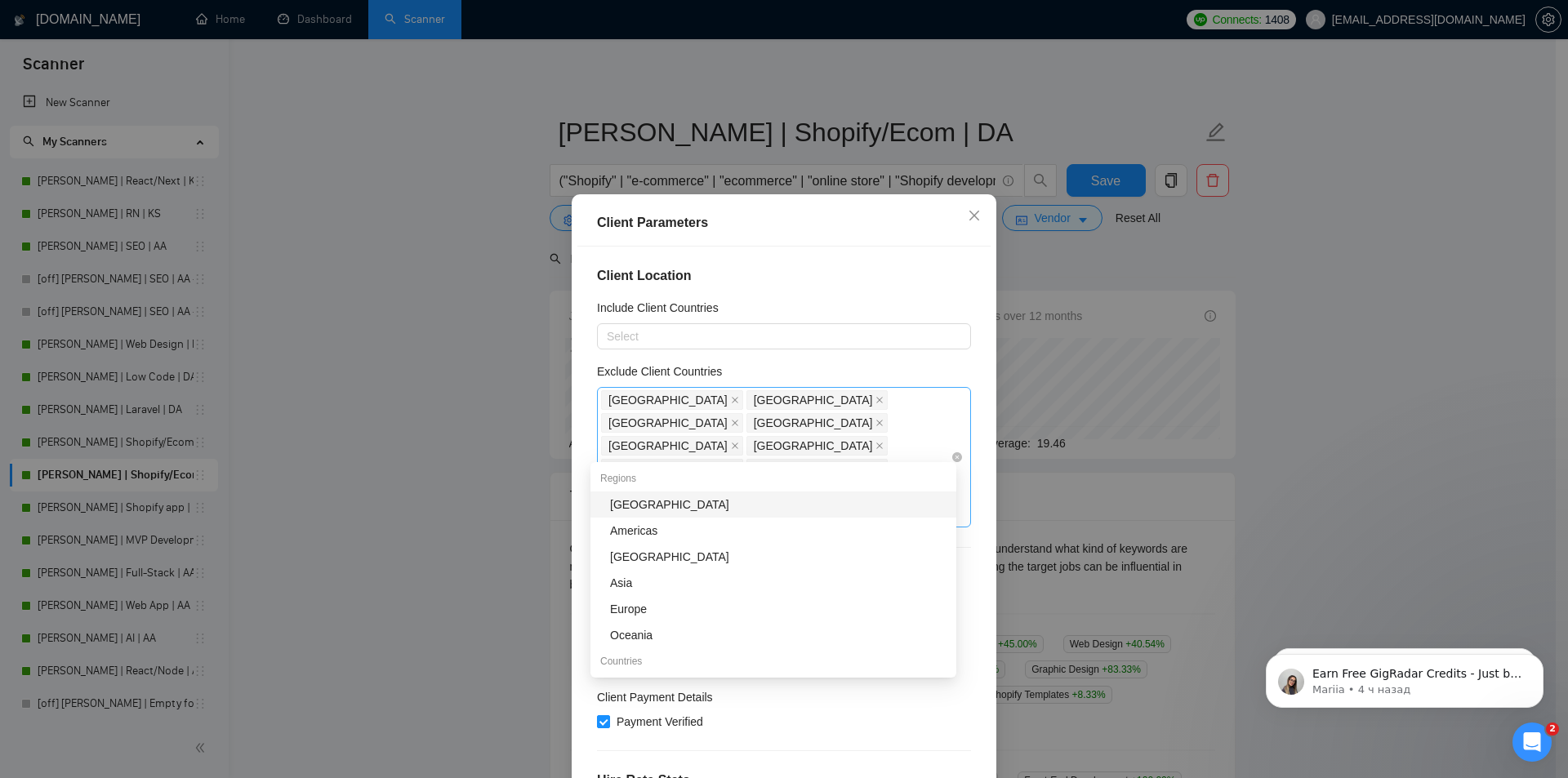
click at [844, 442] on div "[GEOGRAPHIC_DATA] [GEOGRAPHIC_DATA] [GEOGRAPHIC_DATA] [GEOGRAPHIC_DATA] [GEOGRA…" at bounding box center [776, 457] width 350 height 137
click at [650, 502] on div "[GEOGRAPHIC_DATA]" at bounding box center [777, 505] width 336 height 18
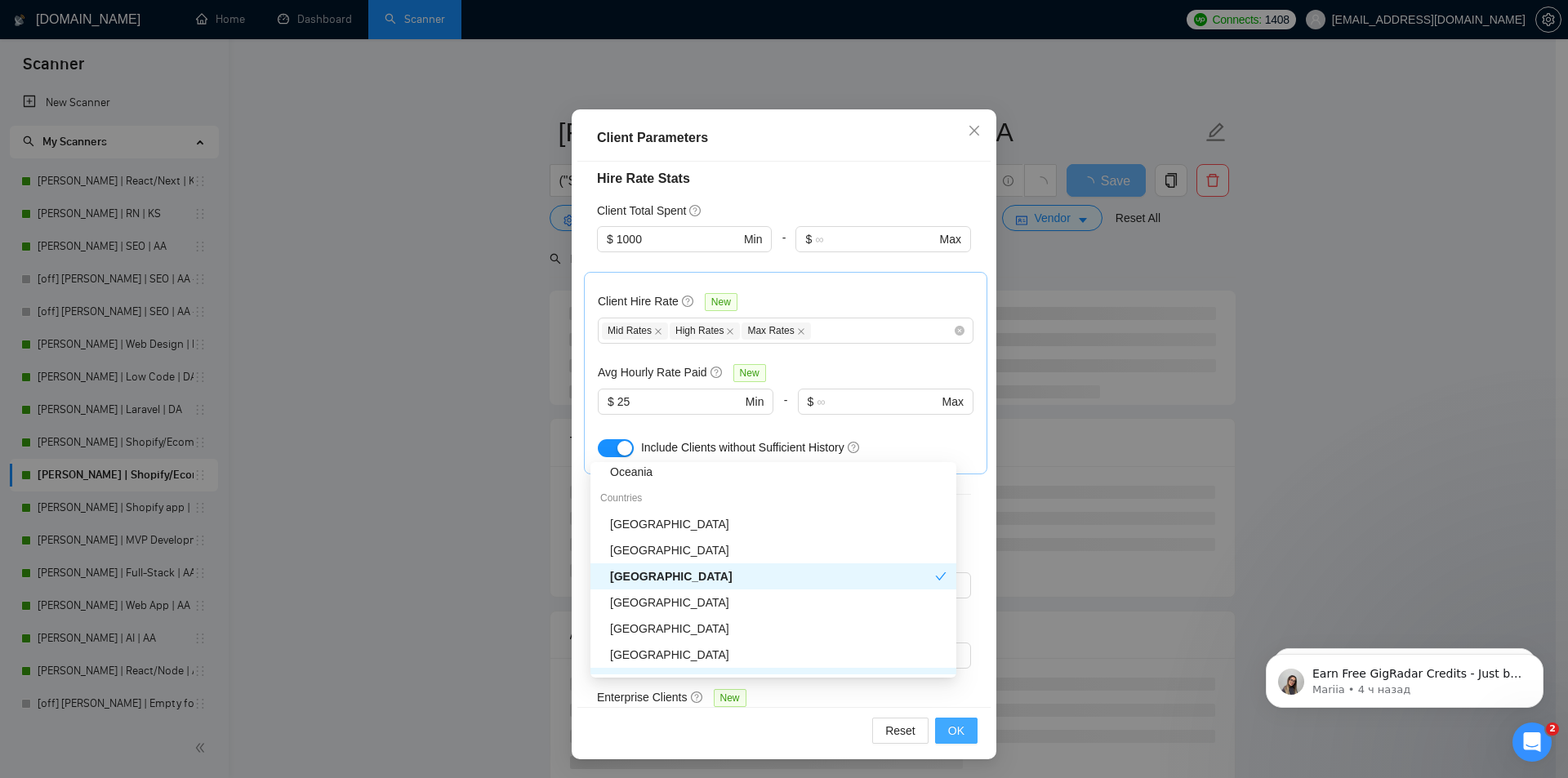
scroll to position [86, 0]
click at [957, 735] on span "OK" at bounding box center [957, 730] width 17 height 18
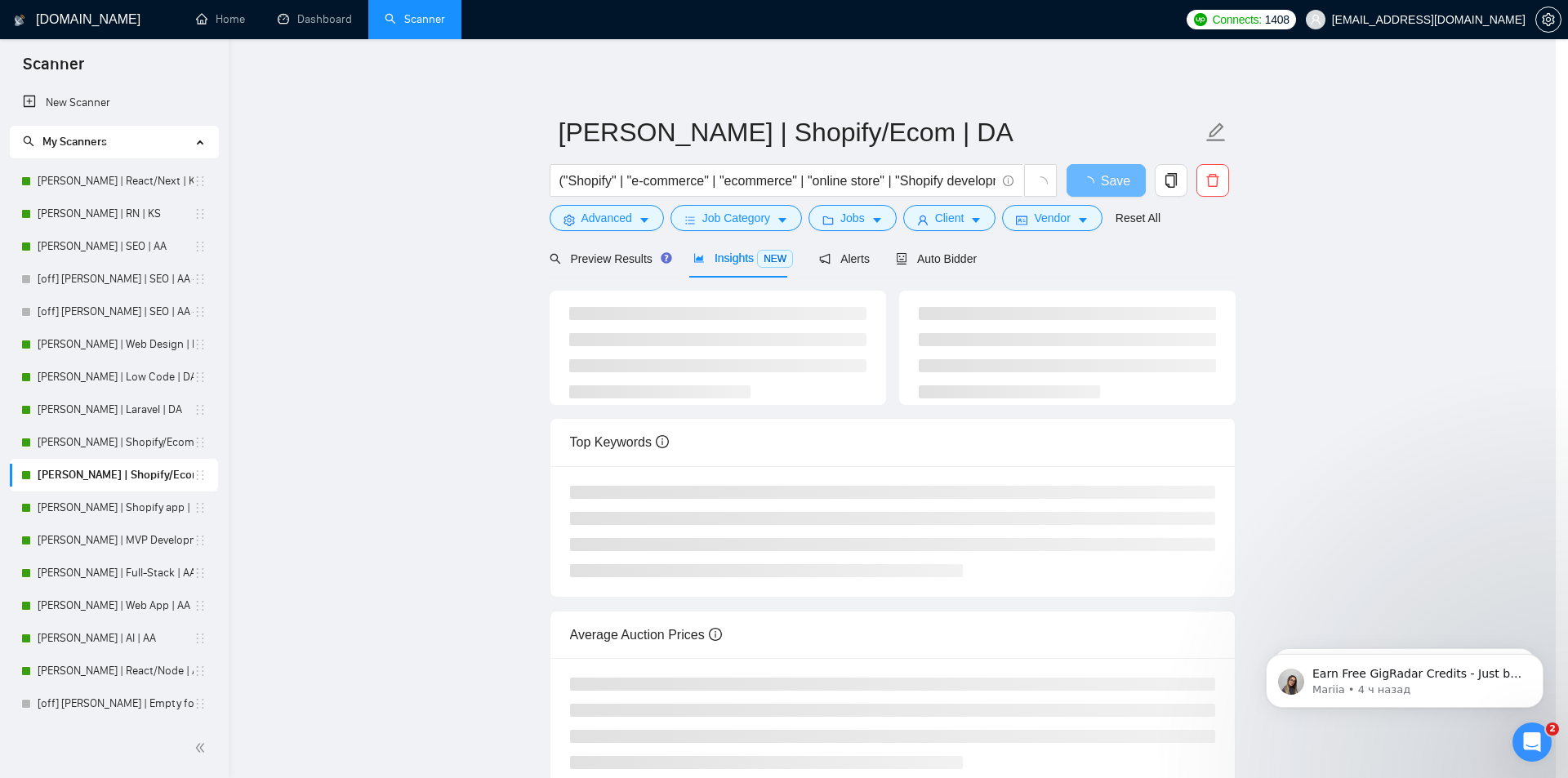
scroll to position [0, 0]
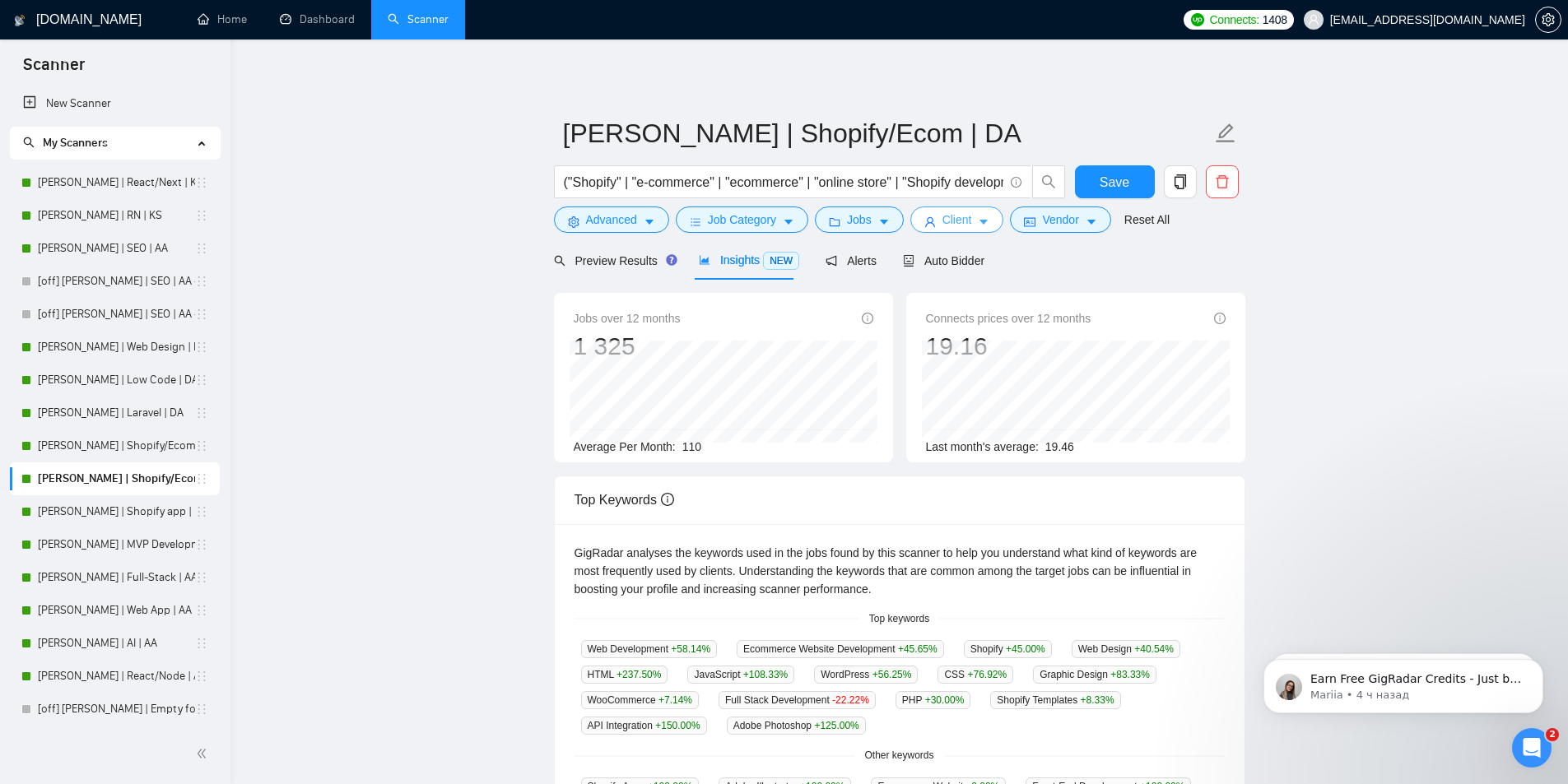
click at [980, 222] on icon "caret-down" at bounding box center [984, 223] width 8 height 5
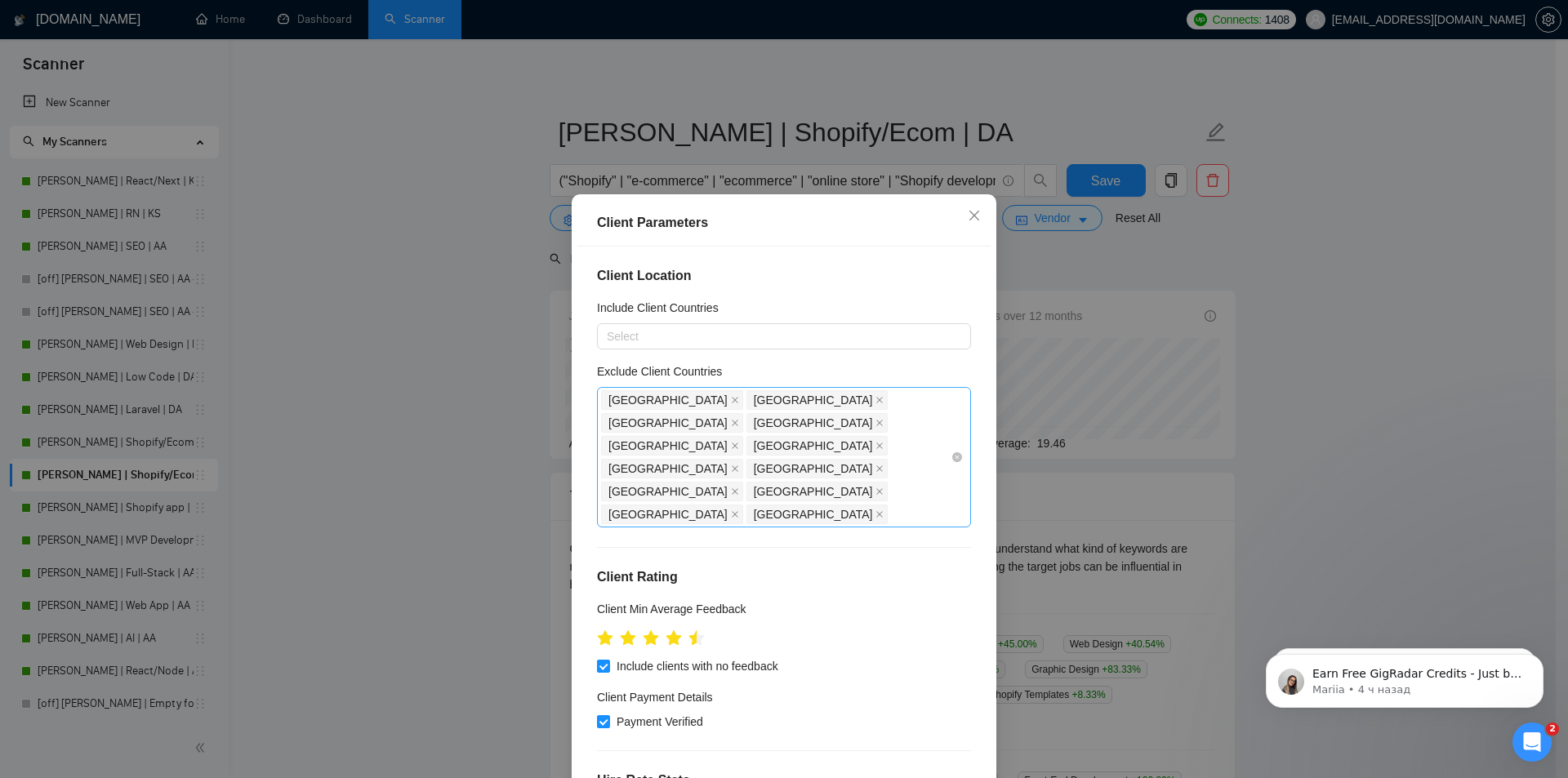
click at [880, 402] on div "[GEOGRAPHIC_DATA] [GEOGRAPHIC_DATA] [GEOGRAPHIC_DATA] [GEOGRAPHIC_DATA] [GEOGRA…" at bounding box center [776, 457] width 350 height 137
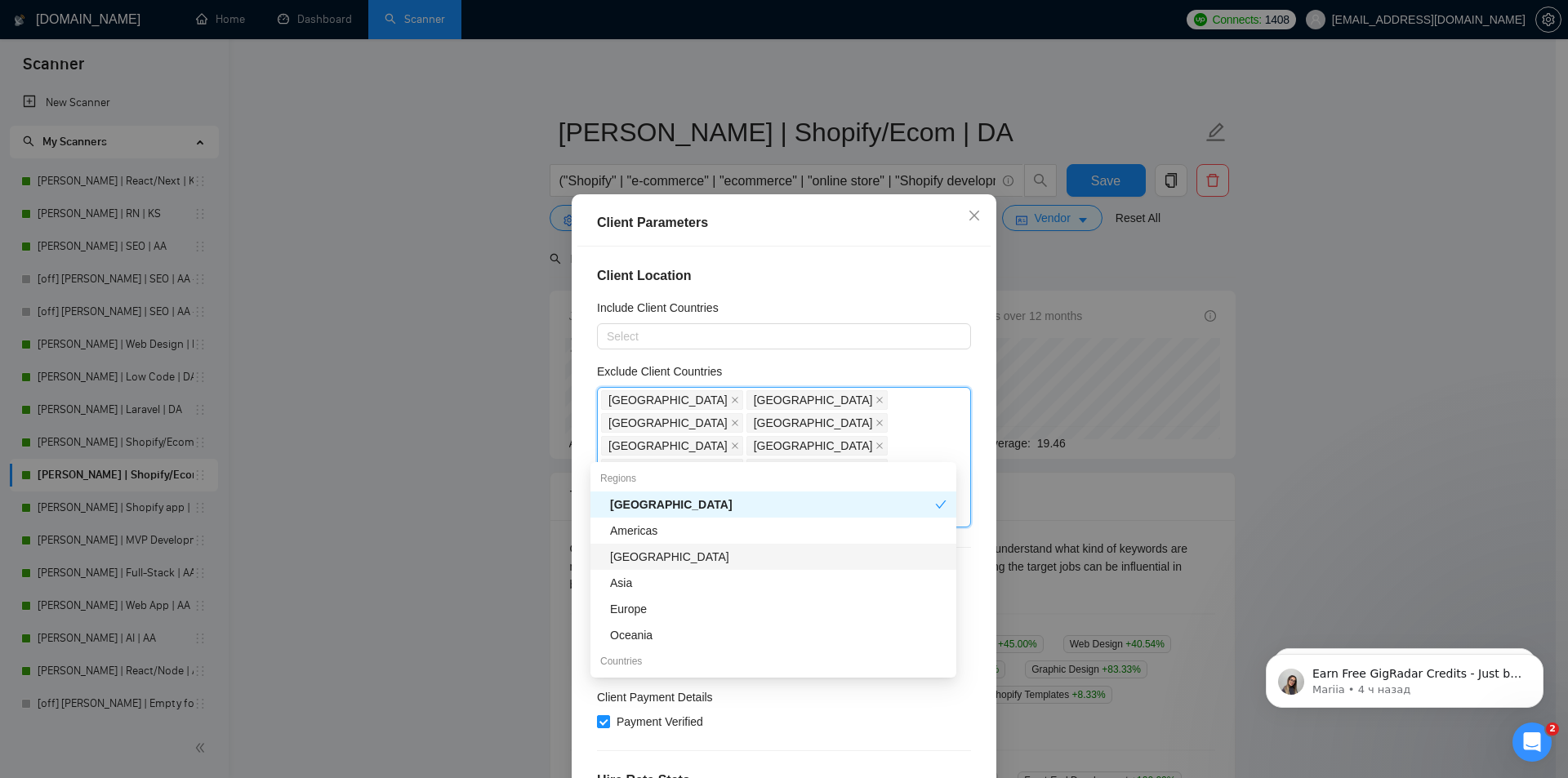
click at [638, 552] on div "[GEOGRAPHIC_DATA]" at bounding box center [777, 557] width 336 height 18
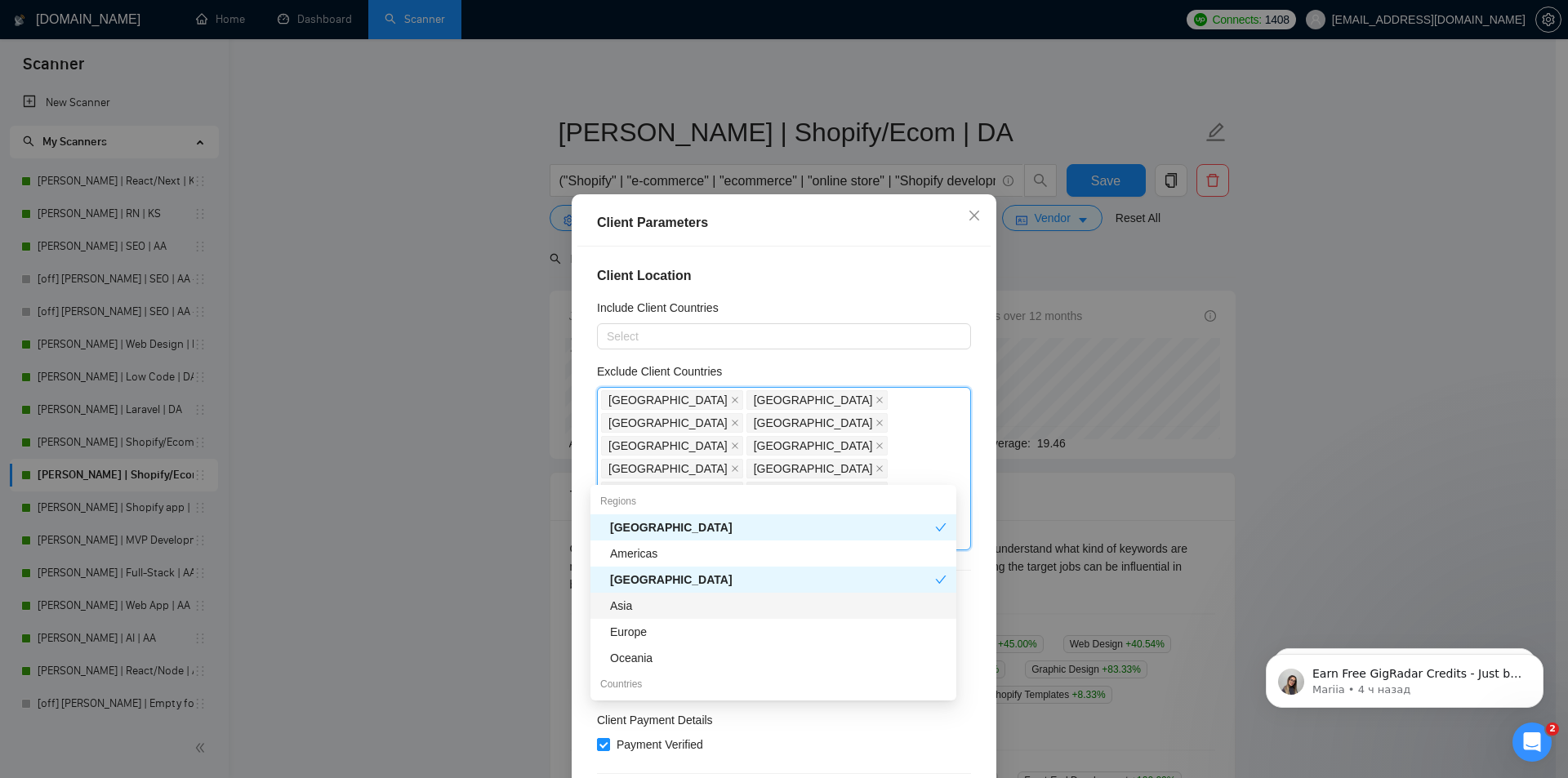
click at [635, 611] on div "Asia" at bounding box center [777, 606] width 336 height 18
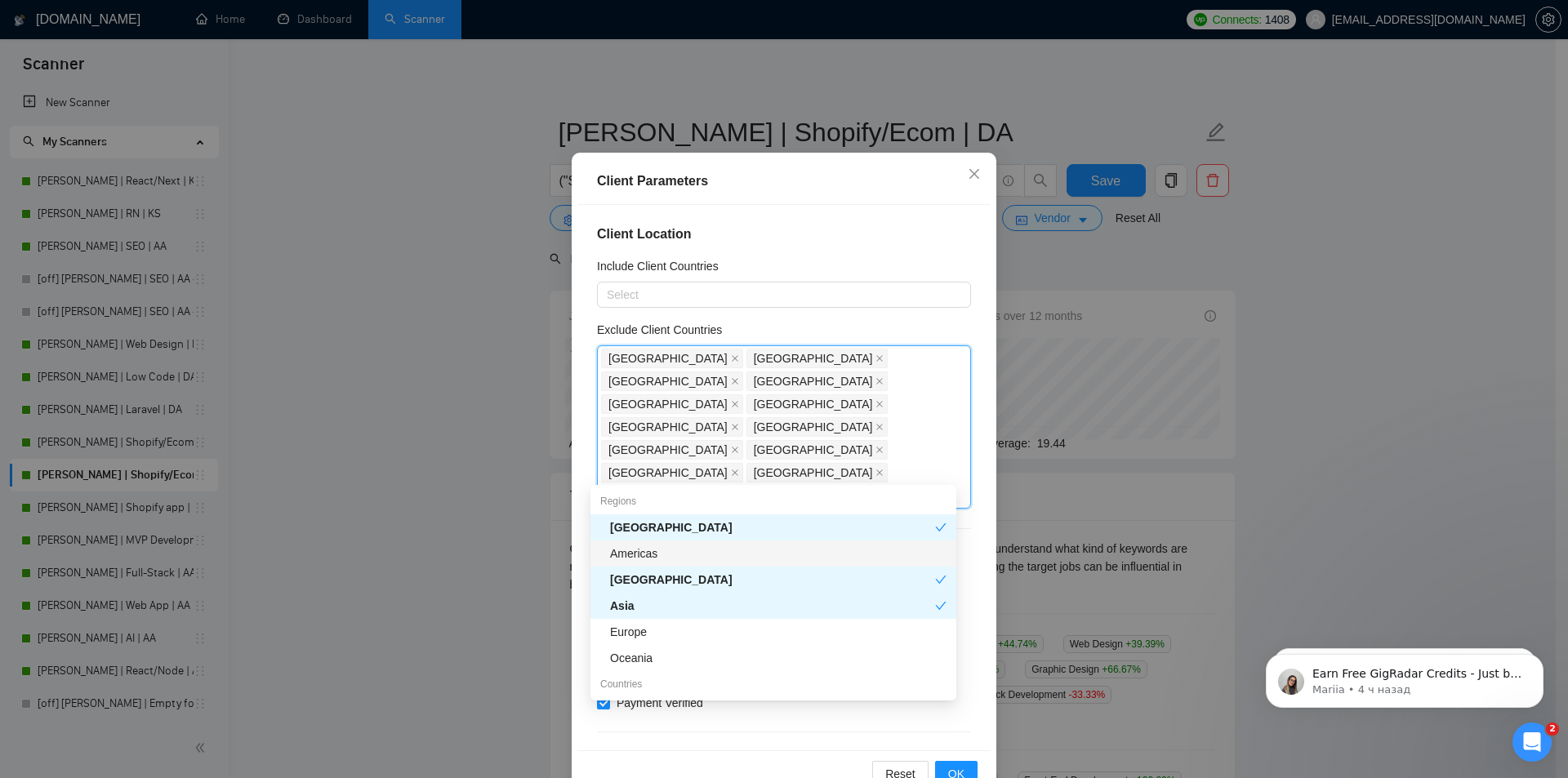
scroll to position [86, 0]
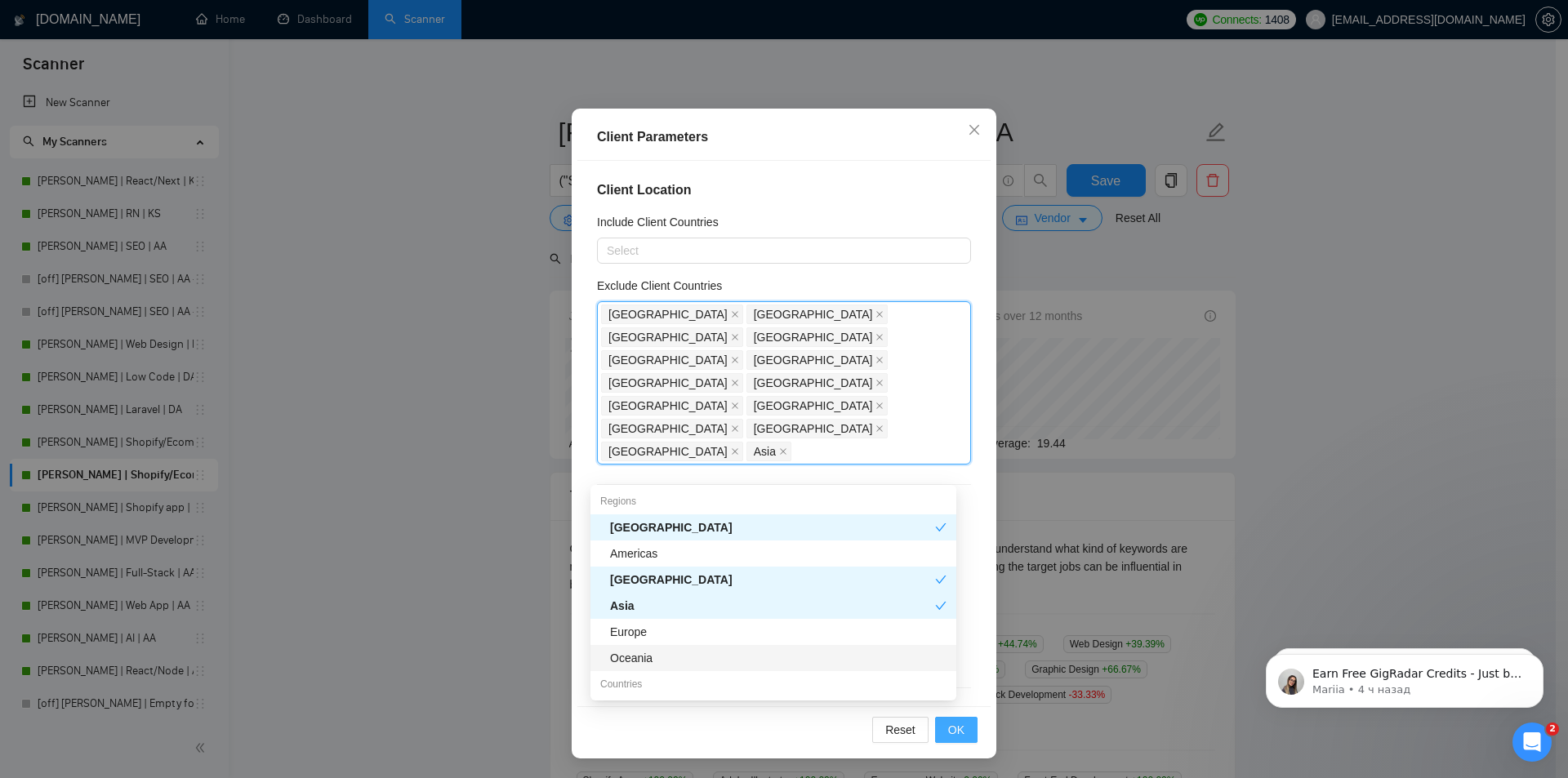
click at [938, 723] on button "OK" at bounding box center [956, 730] width 42 height 26
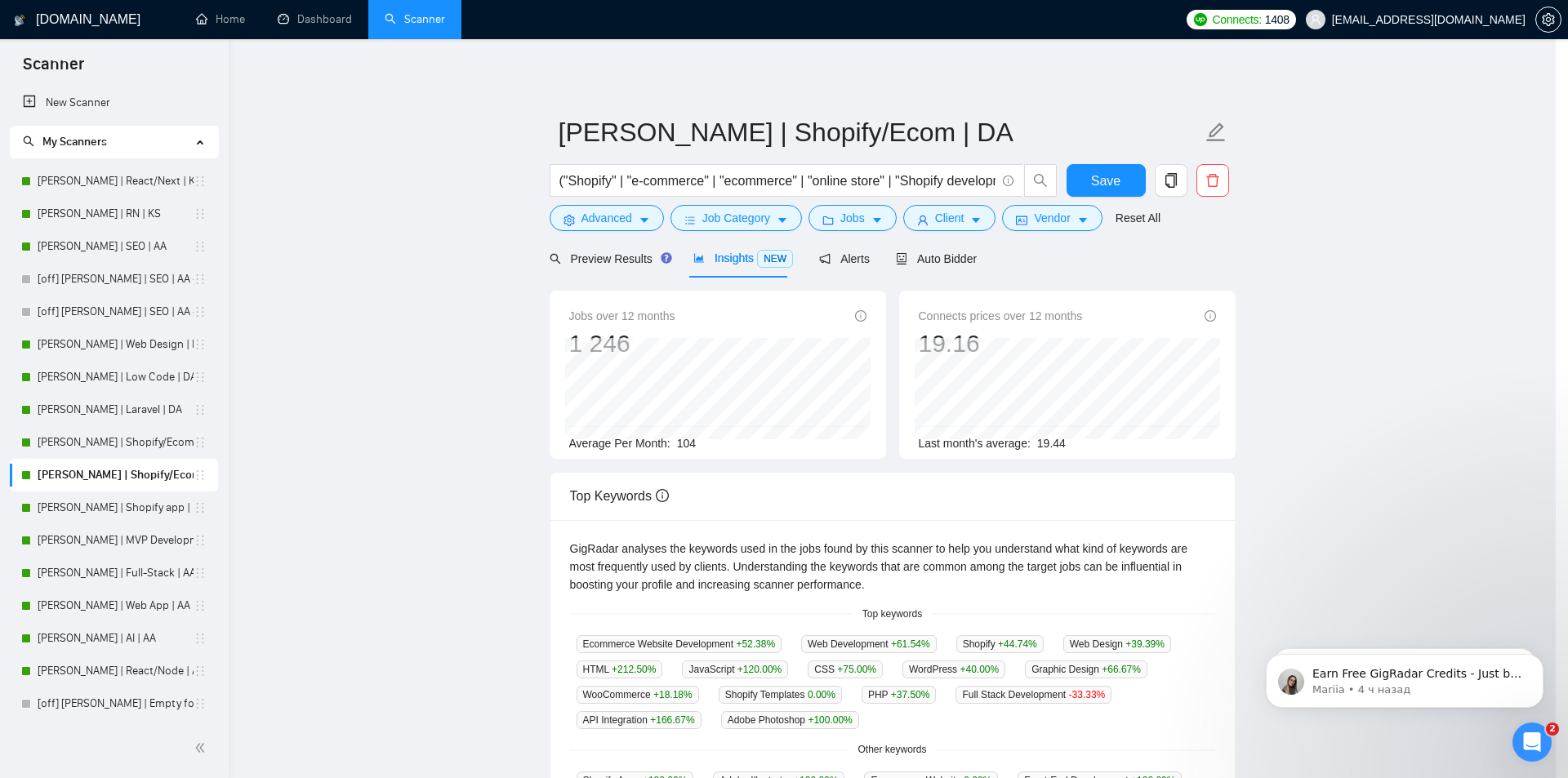
scroll to position [0, 0]
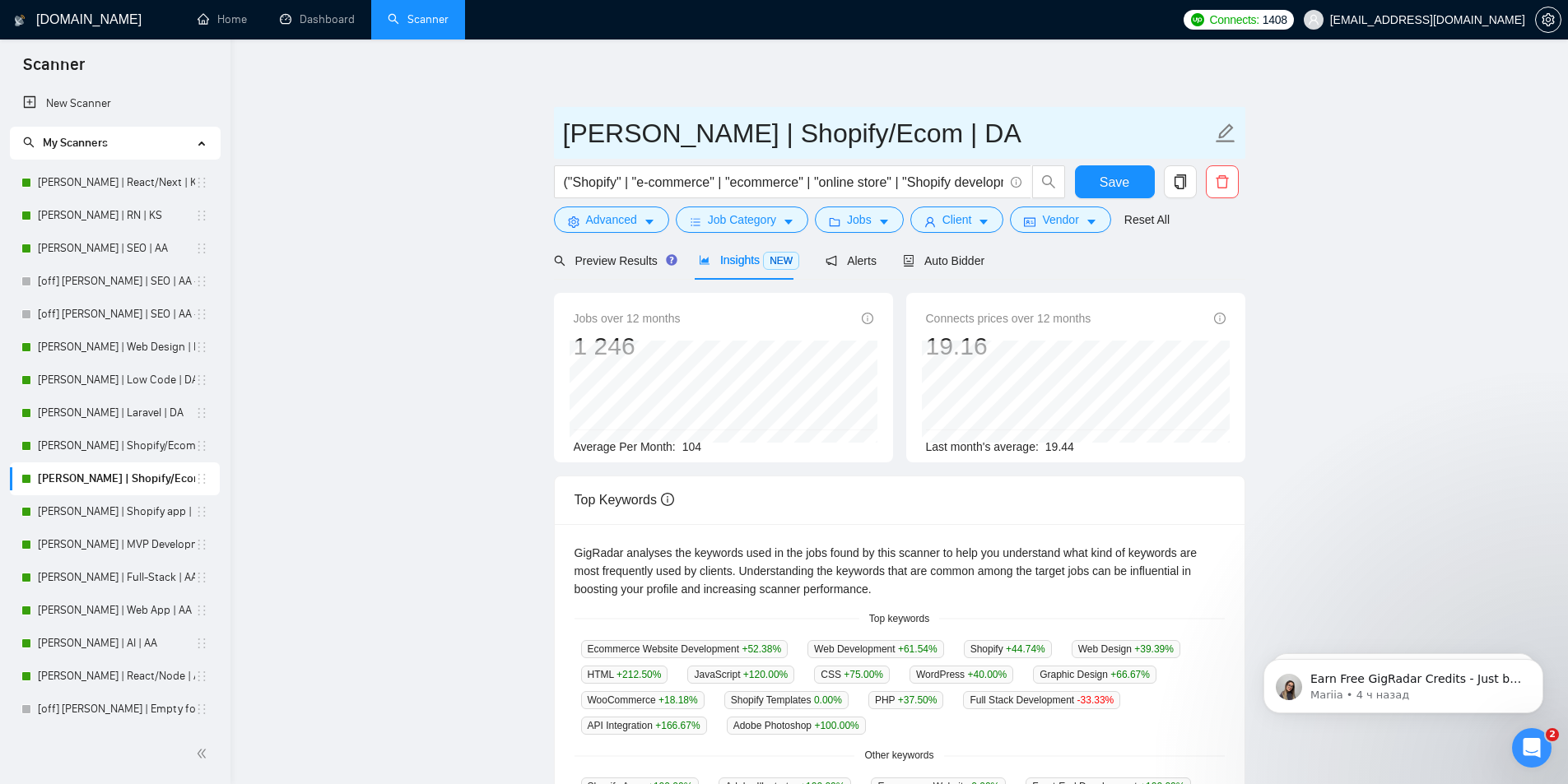
drag, startPoint x: 564, startPoint y: 130, endPoint x: 901, endPoint y: 127, distance: 337.0
click at [901, 127] on input "[PERSON_NAME] | Shopify/Ecom | DA" at bounding box center [888, 133] width 649 height 41
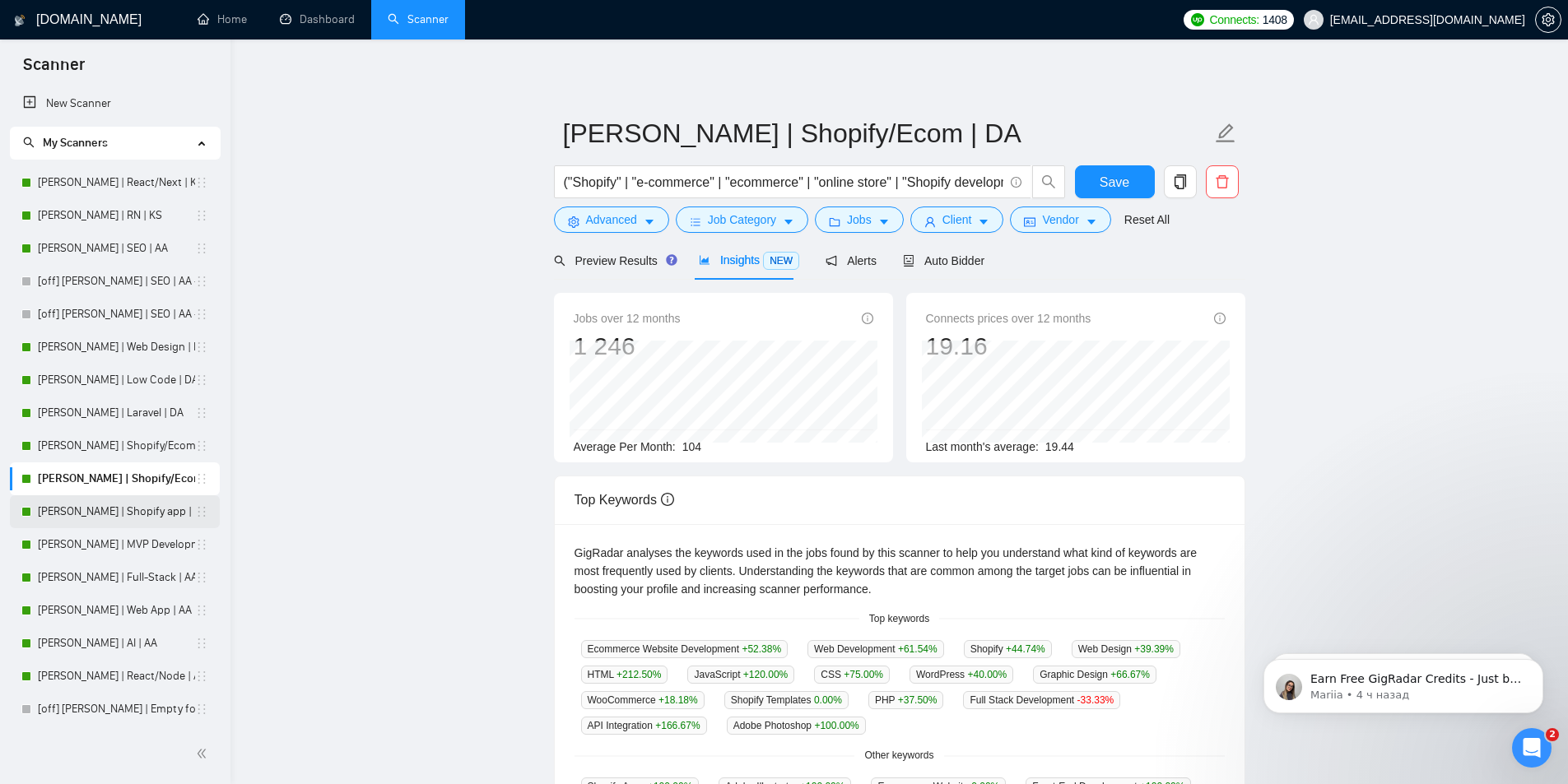
click at [76, 511] on link "[PERSON_NAME] | Shopify app | KS" at bounding box center [116, 511] width 157 height 32
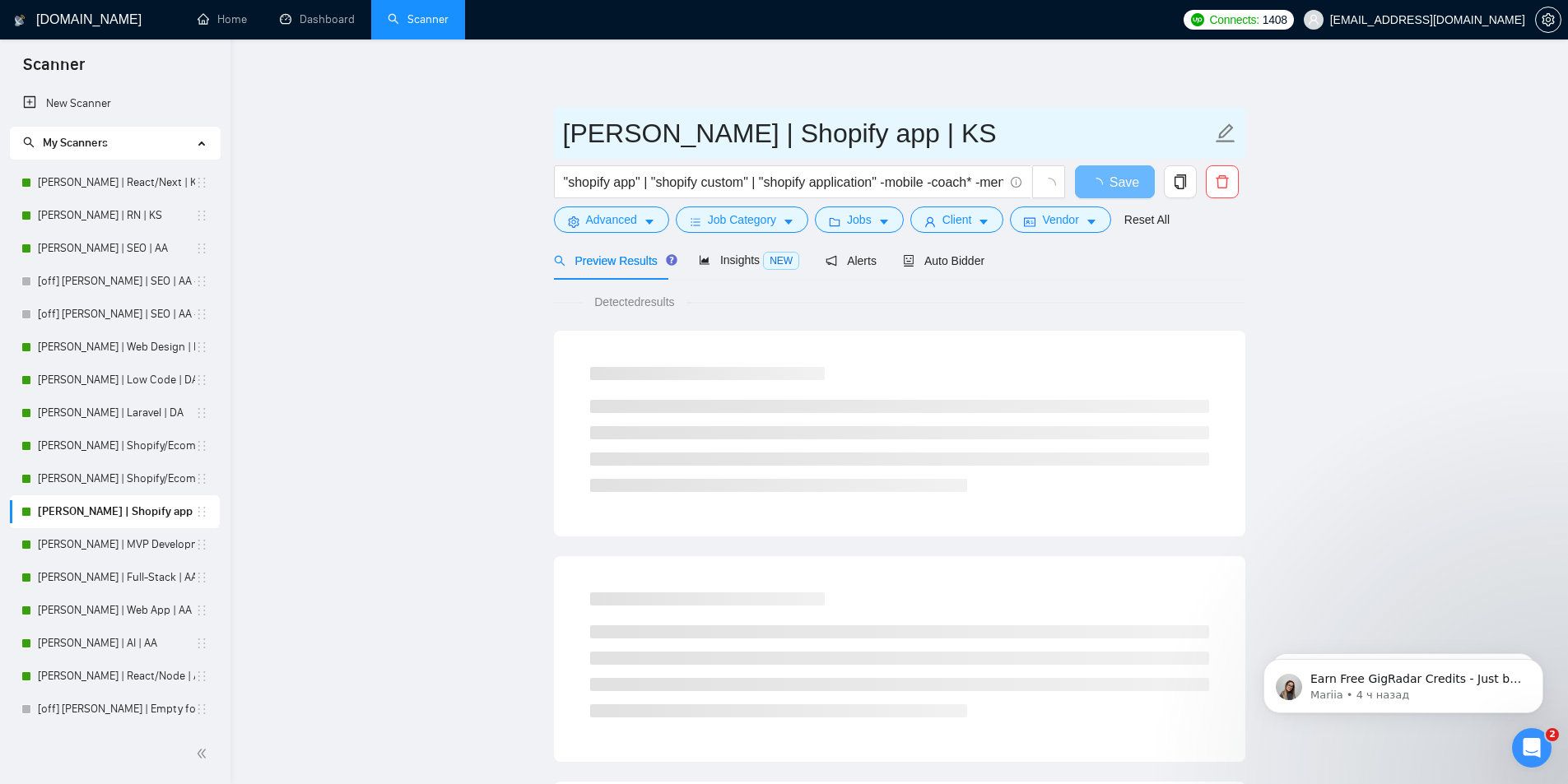
click at [875, 134] on input "[PERSON_NAME] | Shopify app | KS" at bounding box center [888, 133] width 649 height 41
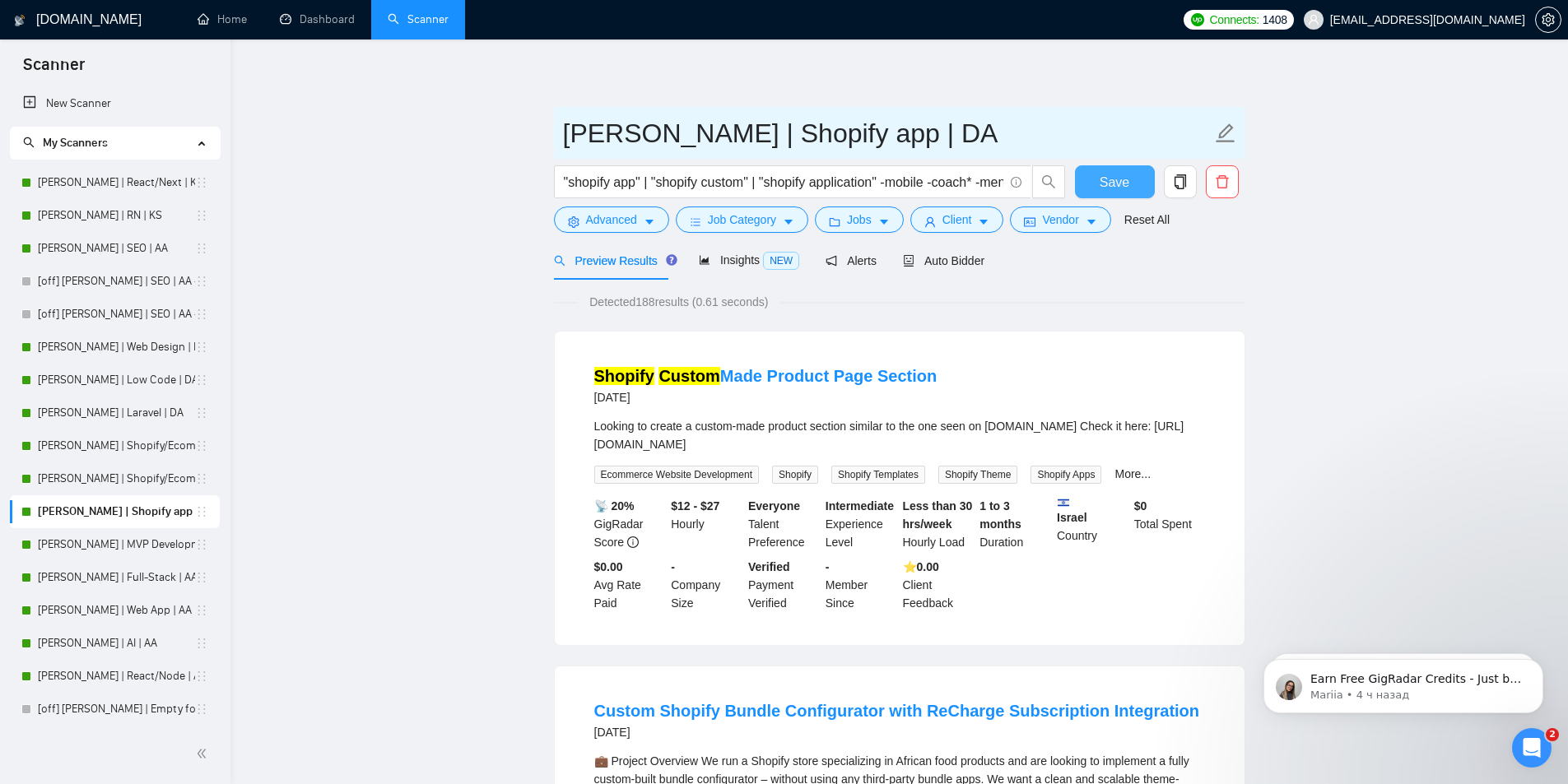
type input "[PERSON_NAME] | Shopify app | DA"
click at [1112, 186] on span "Save" at bounding box center [1115, 182] width 30 height 20
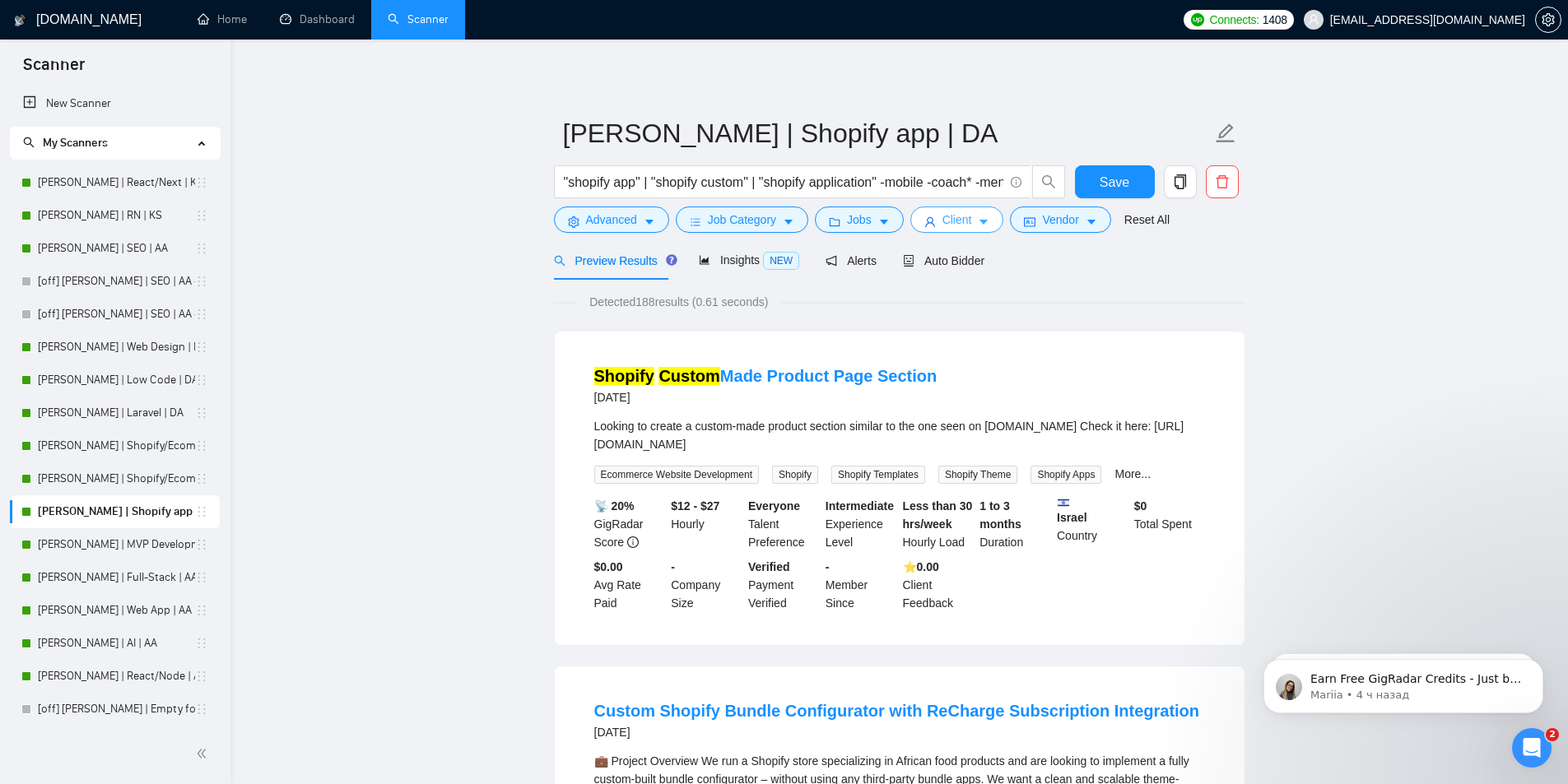
click at [980, 222] on icon "caret-down" at bounding box center [984, 223] width 8 height 5
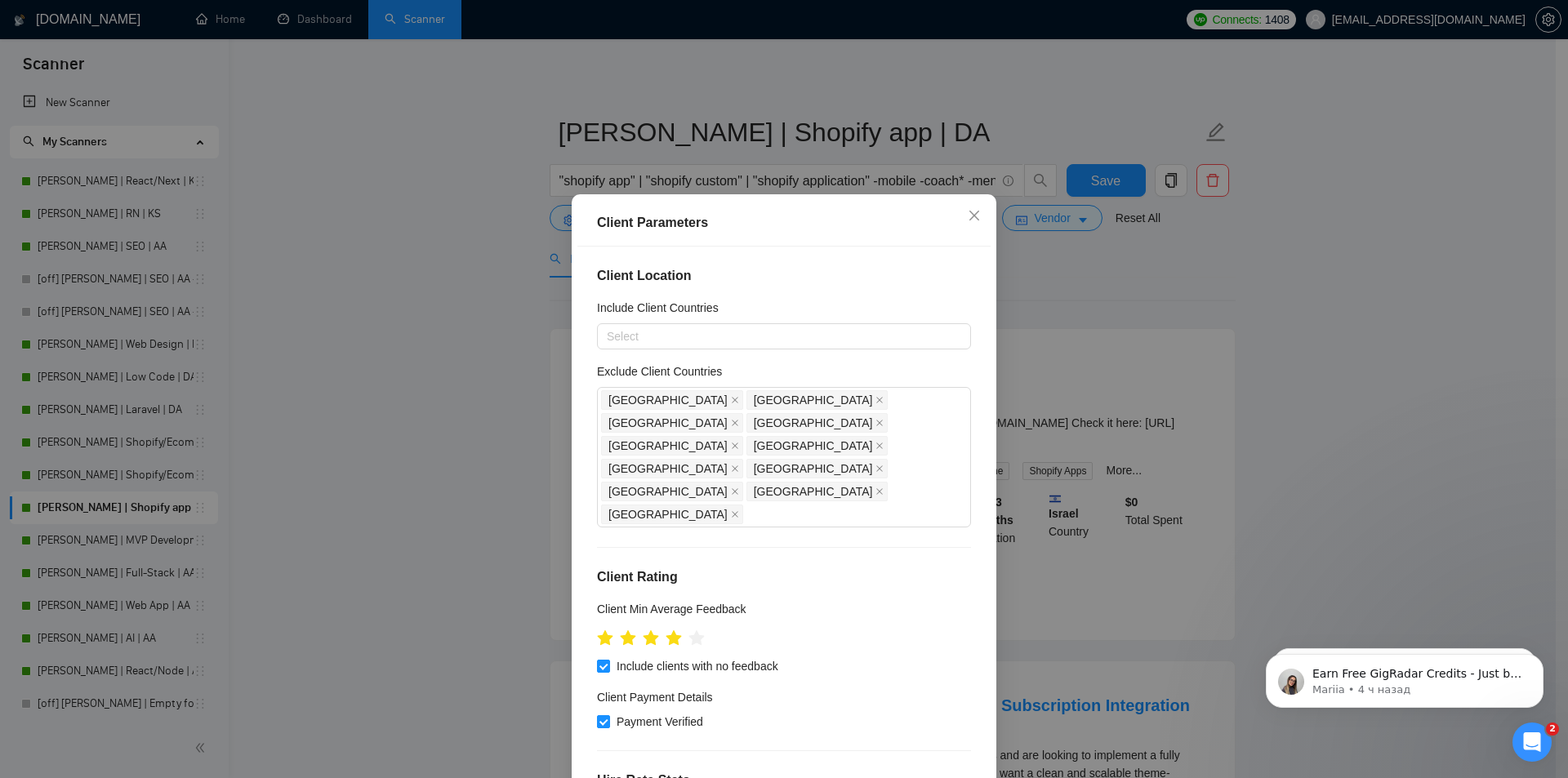
click at [1331, 343] on div "Client Parameters Client Location Include Client Countries Select Exclude Clien…" at bounding box center [784, 389] width 1568 height 778
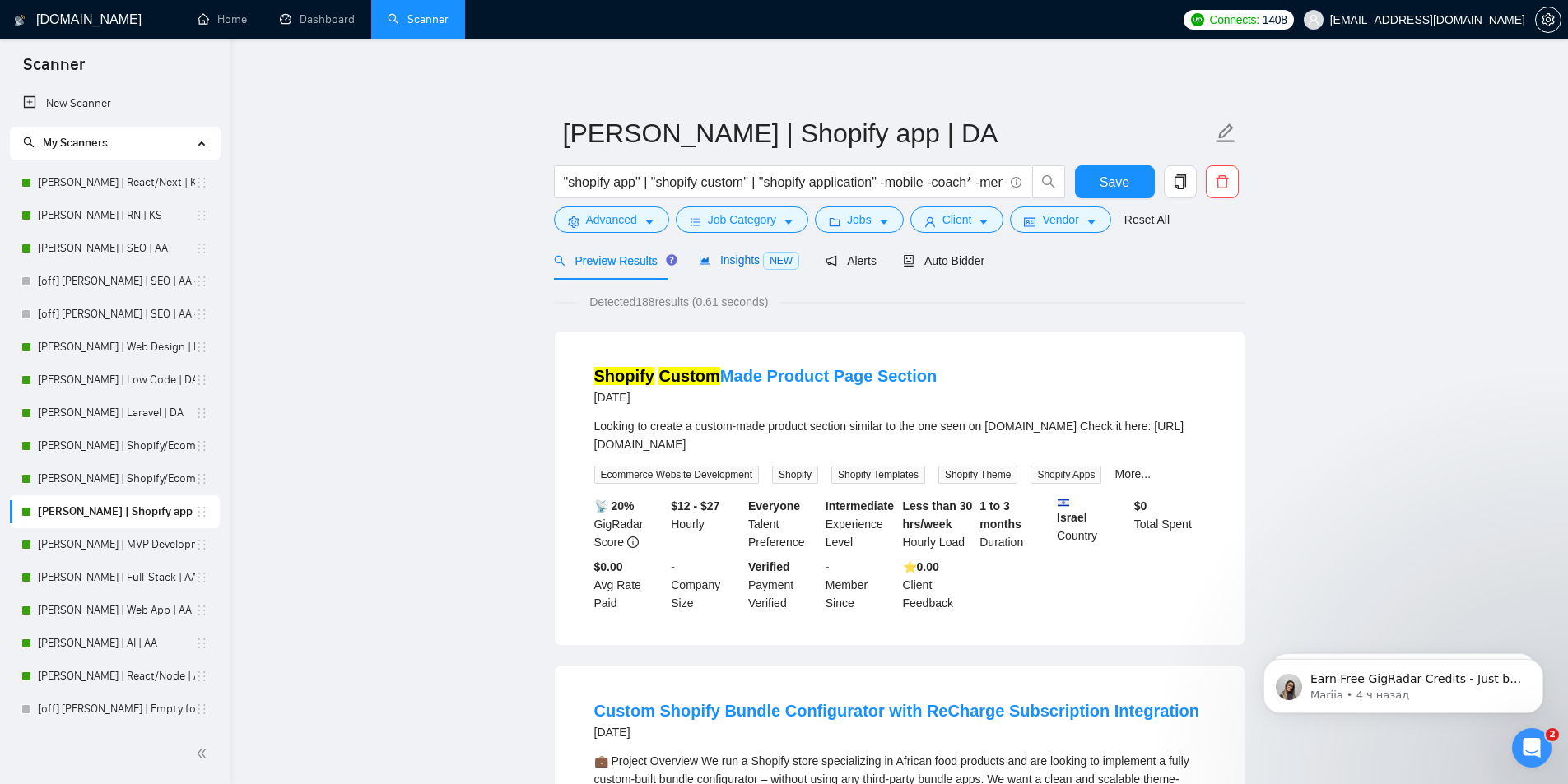
click at [724, 261] on span "Insights NEW" at bounding box center [749, 260] width 100 height 13
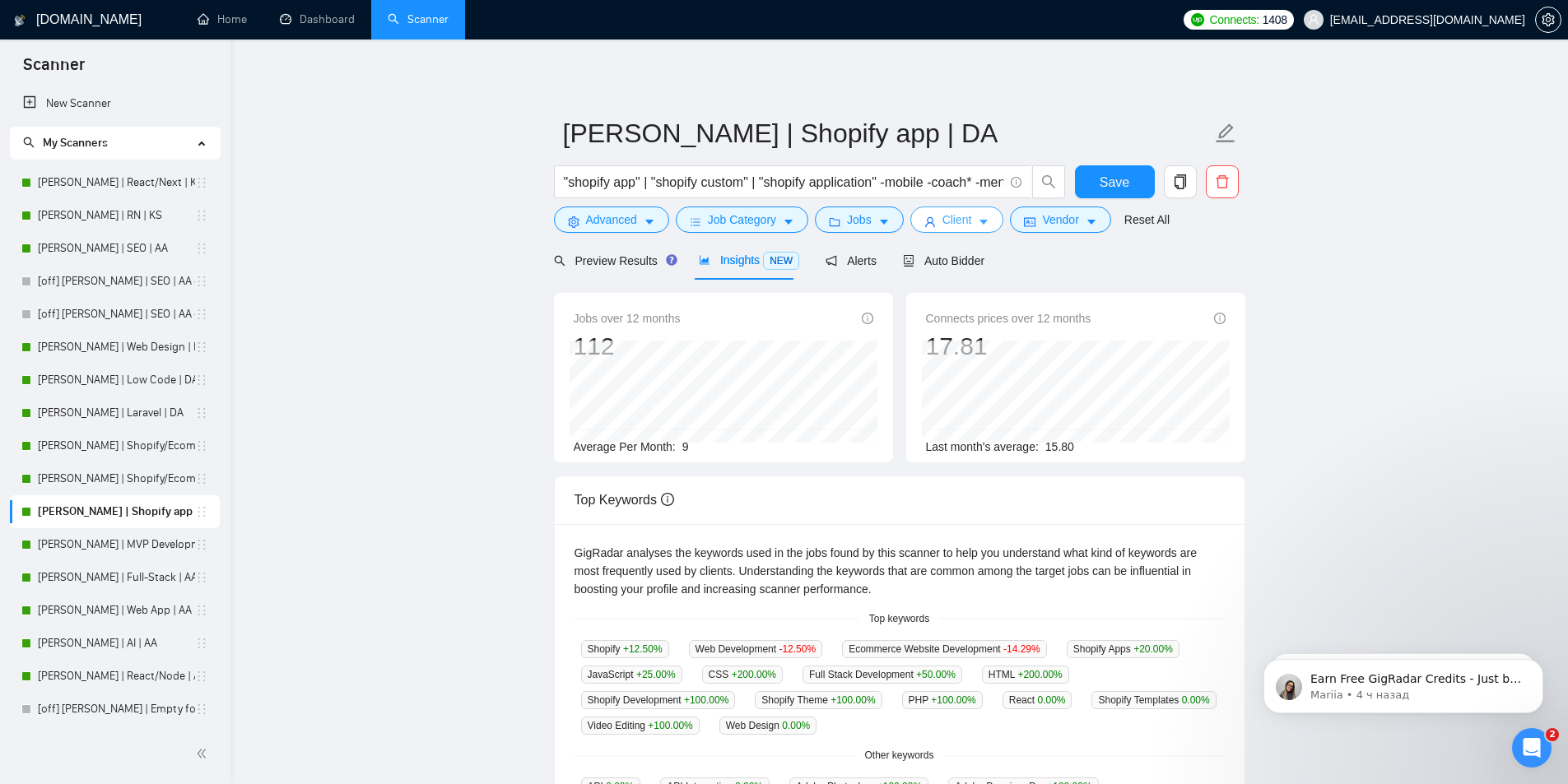
click at [978, 223] on icon "caret-down" at bounding box center [984, 222] width 11 height 11
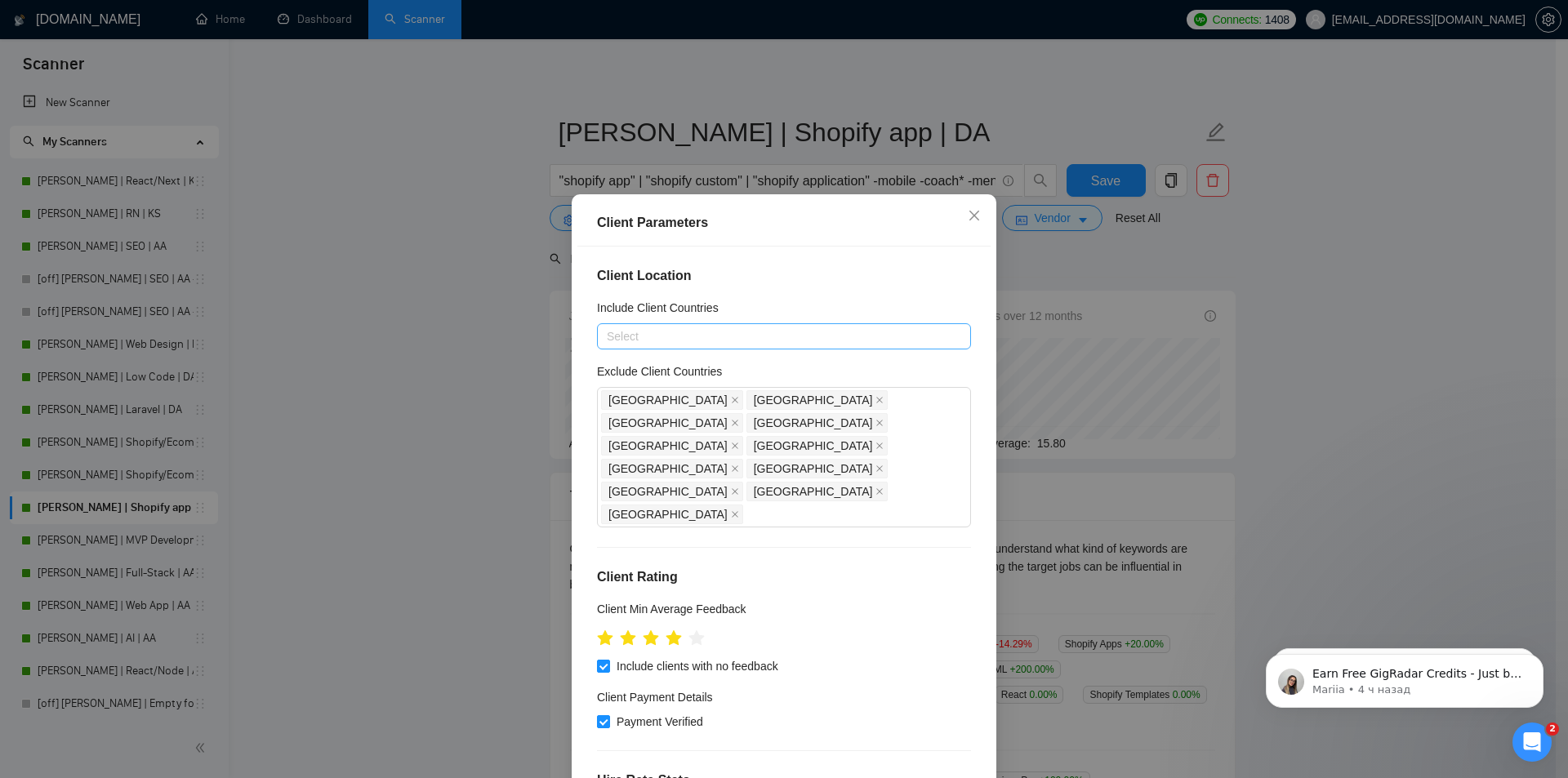
click at [731, 337] on div at bounding box center [776, 336] width 350 height 19
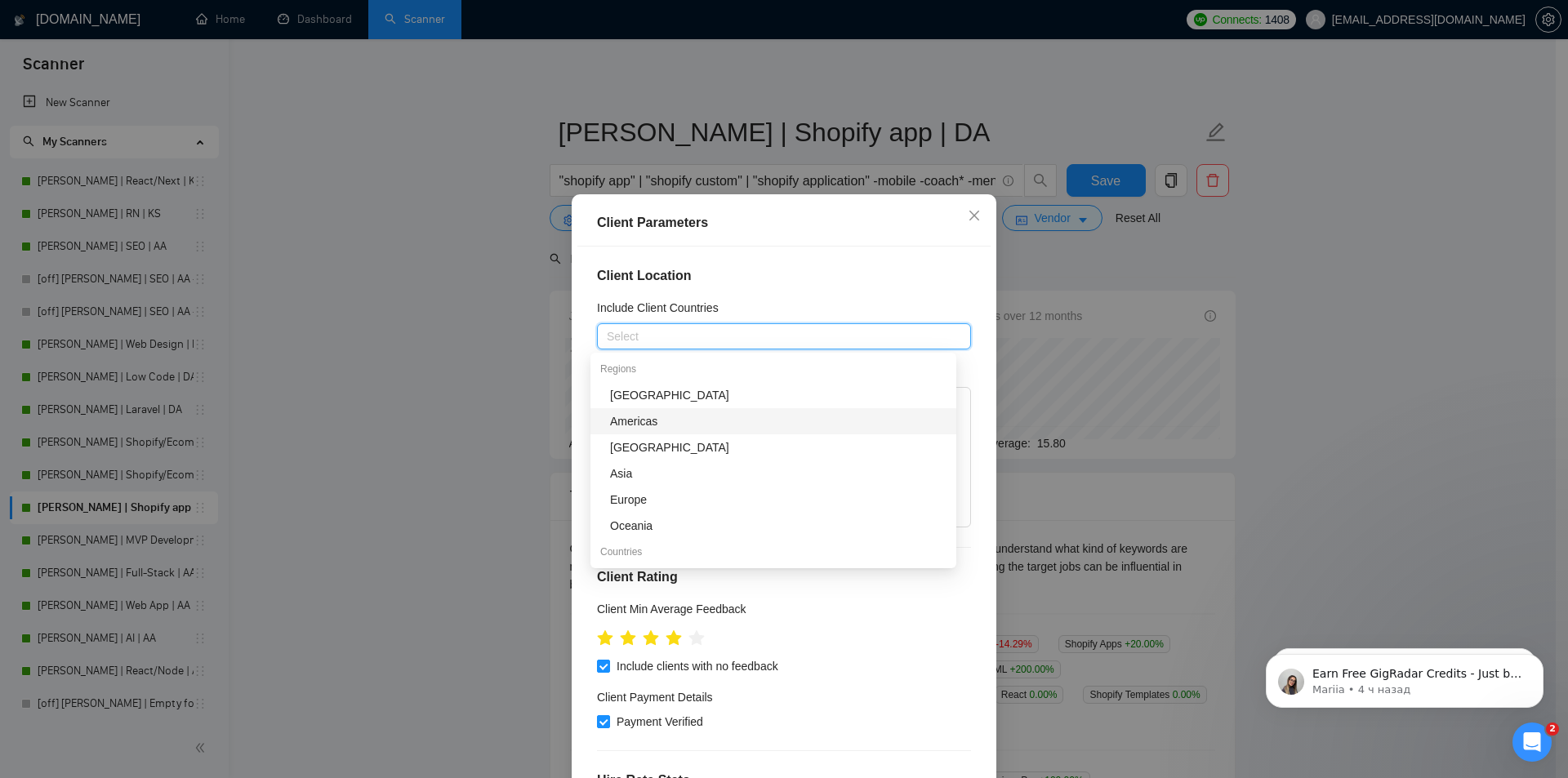
drag, startPoint x: 629, startPoint y: 428, endPoint x: 641, endPoint y: 428, distance: 12.0
click at [629, 428] on div "Americas" at bounding box center [777, 422] width 336 height 18
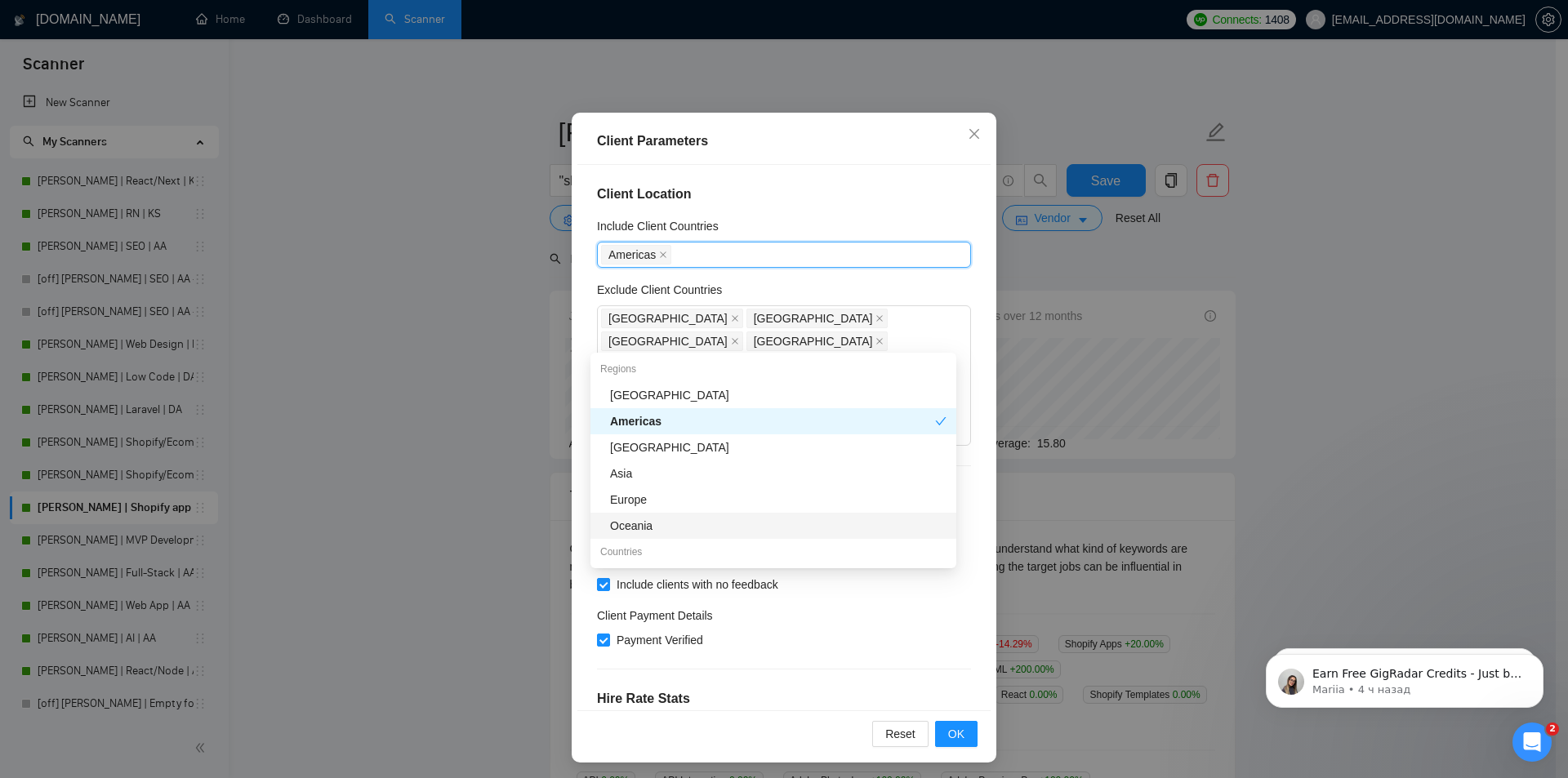
scroll to position [86, 0]
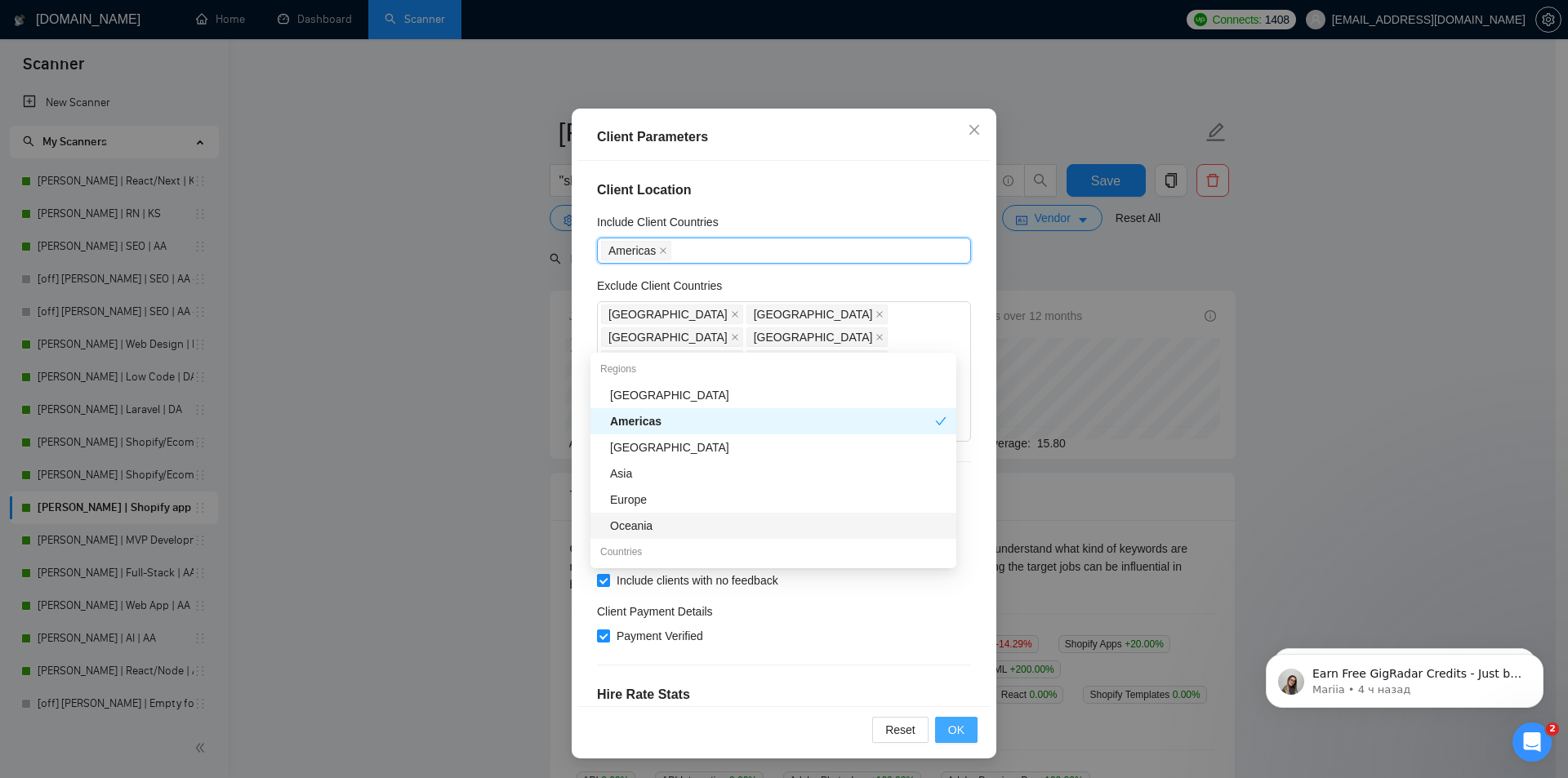
click at [948, 726] on span "OK" at bounding box center [957, 730] width 17 height 18
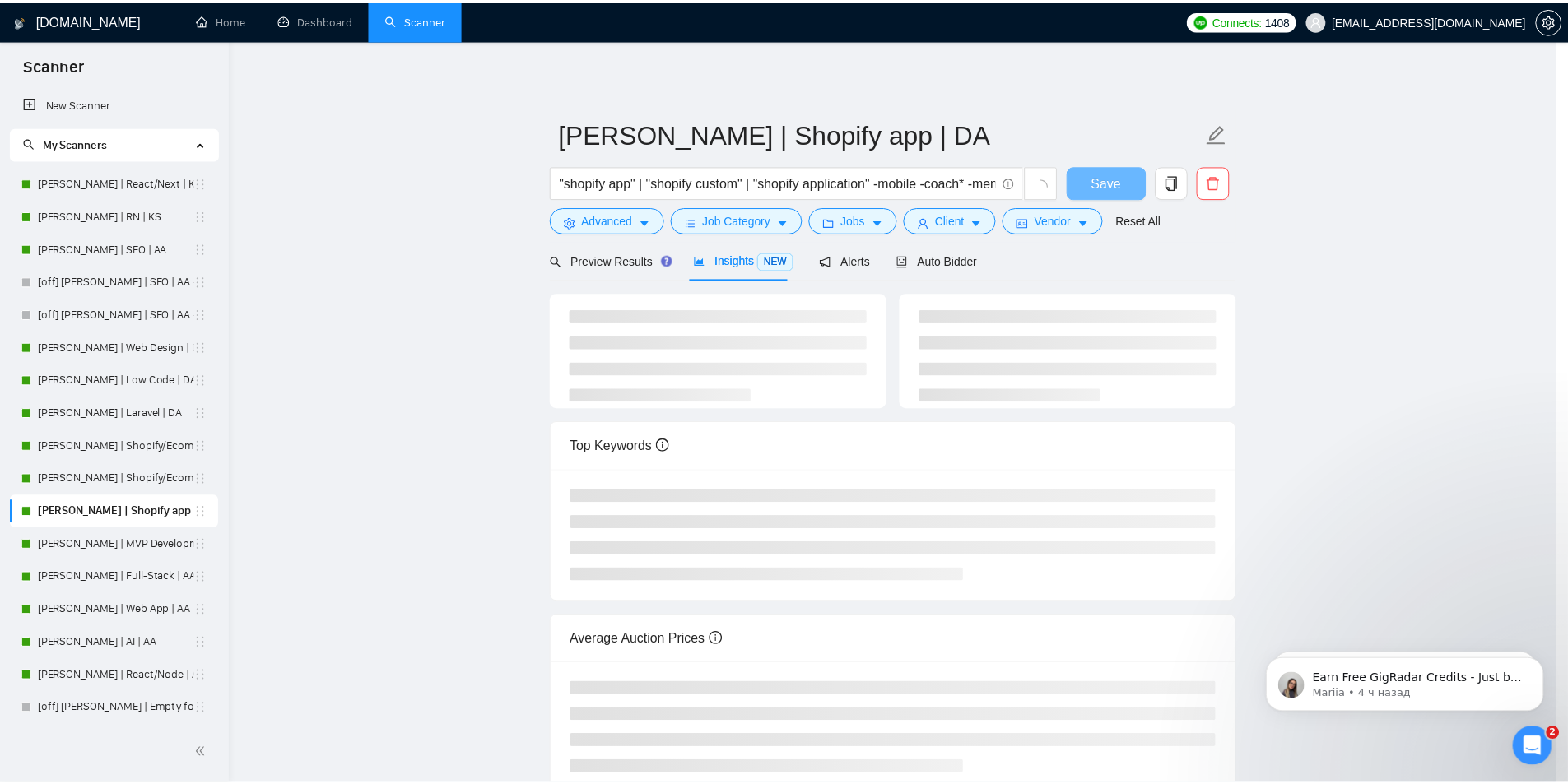
scroll to position [0, 0]
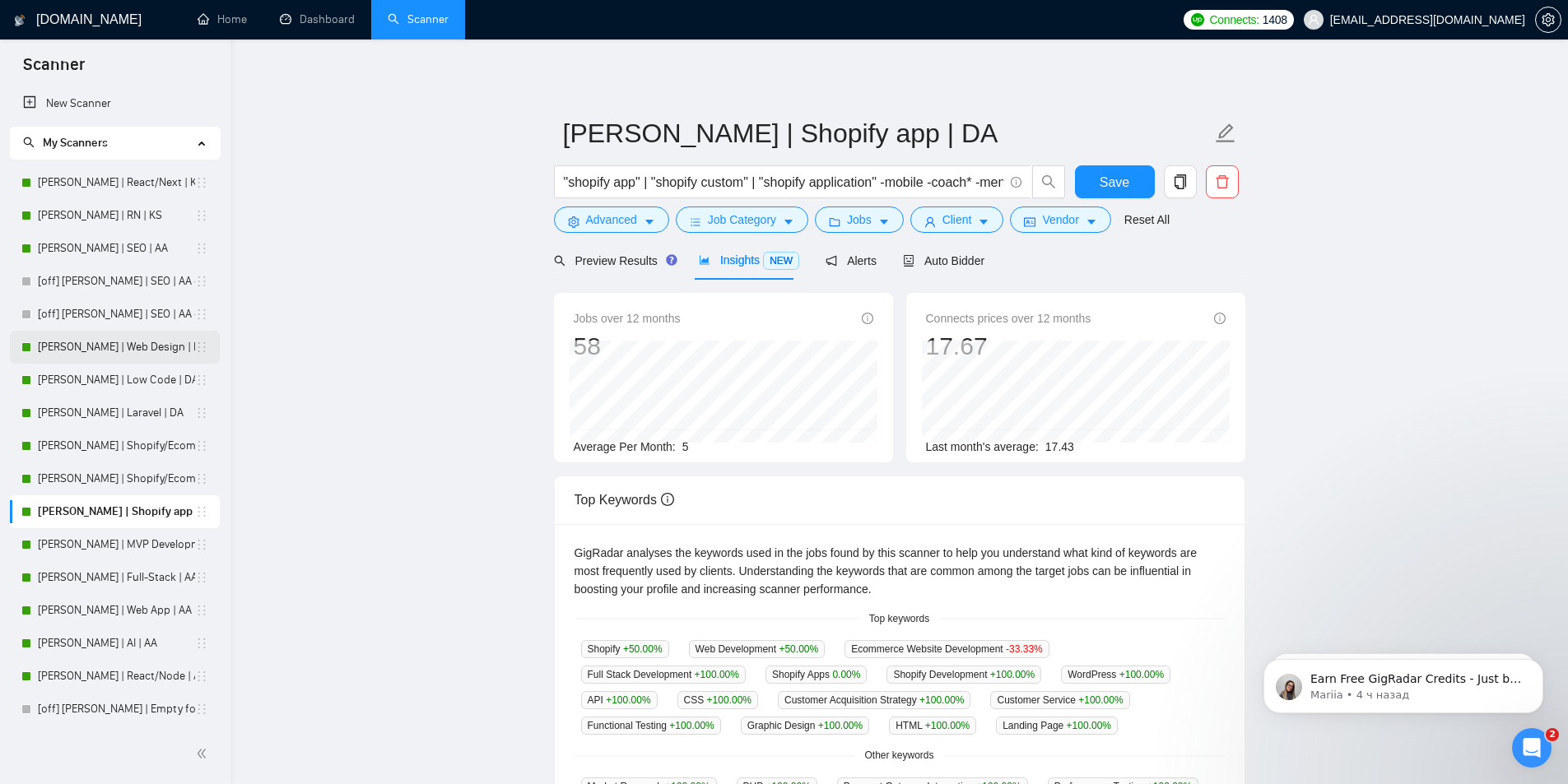
click at [78, 348] on link "[PERSON_NAME] | Web Design | DA" at bounding box center [116, 347] width 157 height 32
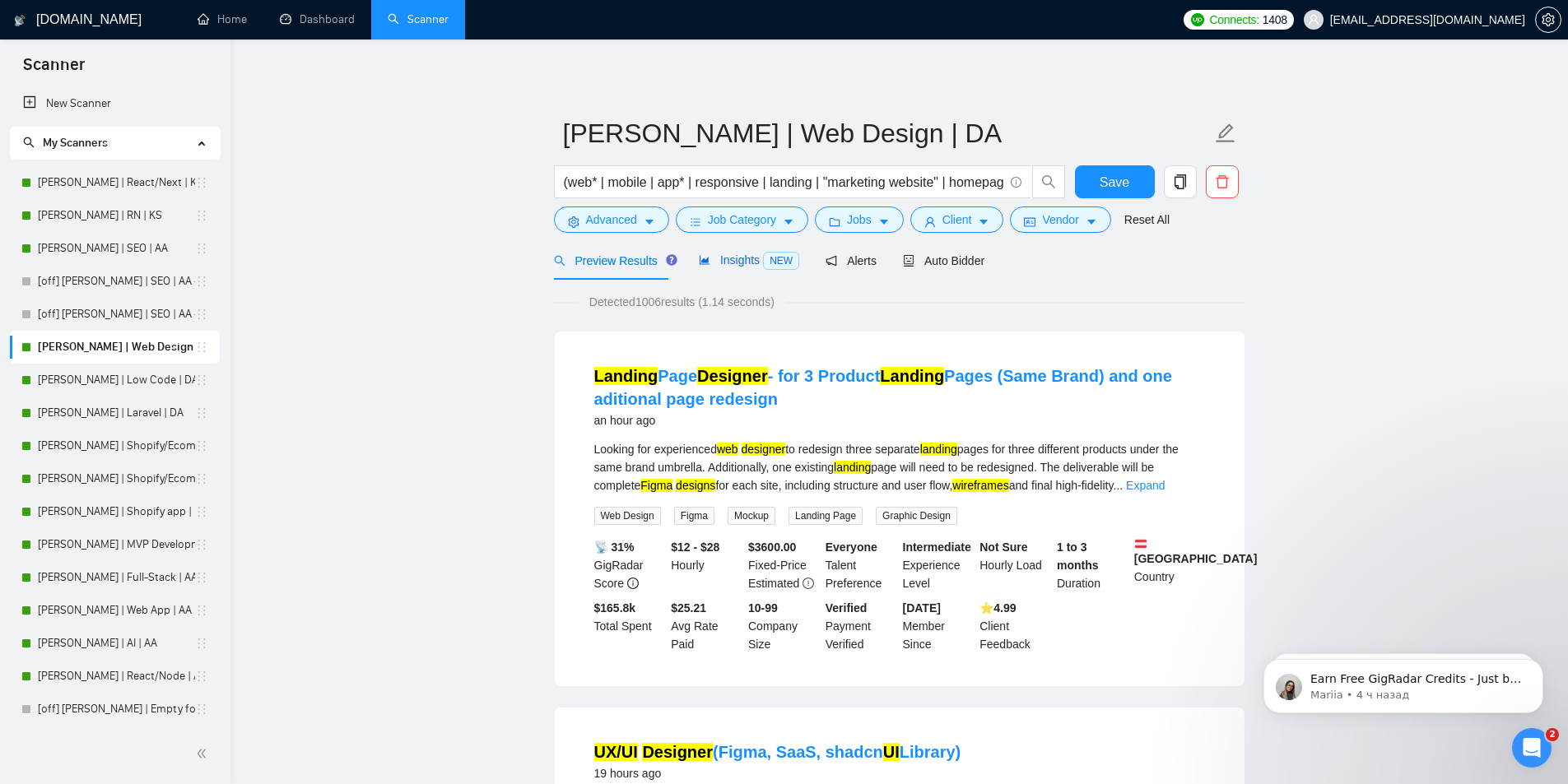
click at [725, 257] on span "Insights NEW" at bounding box center [749, 260] width 100 height 13
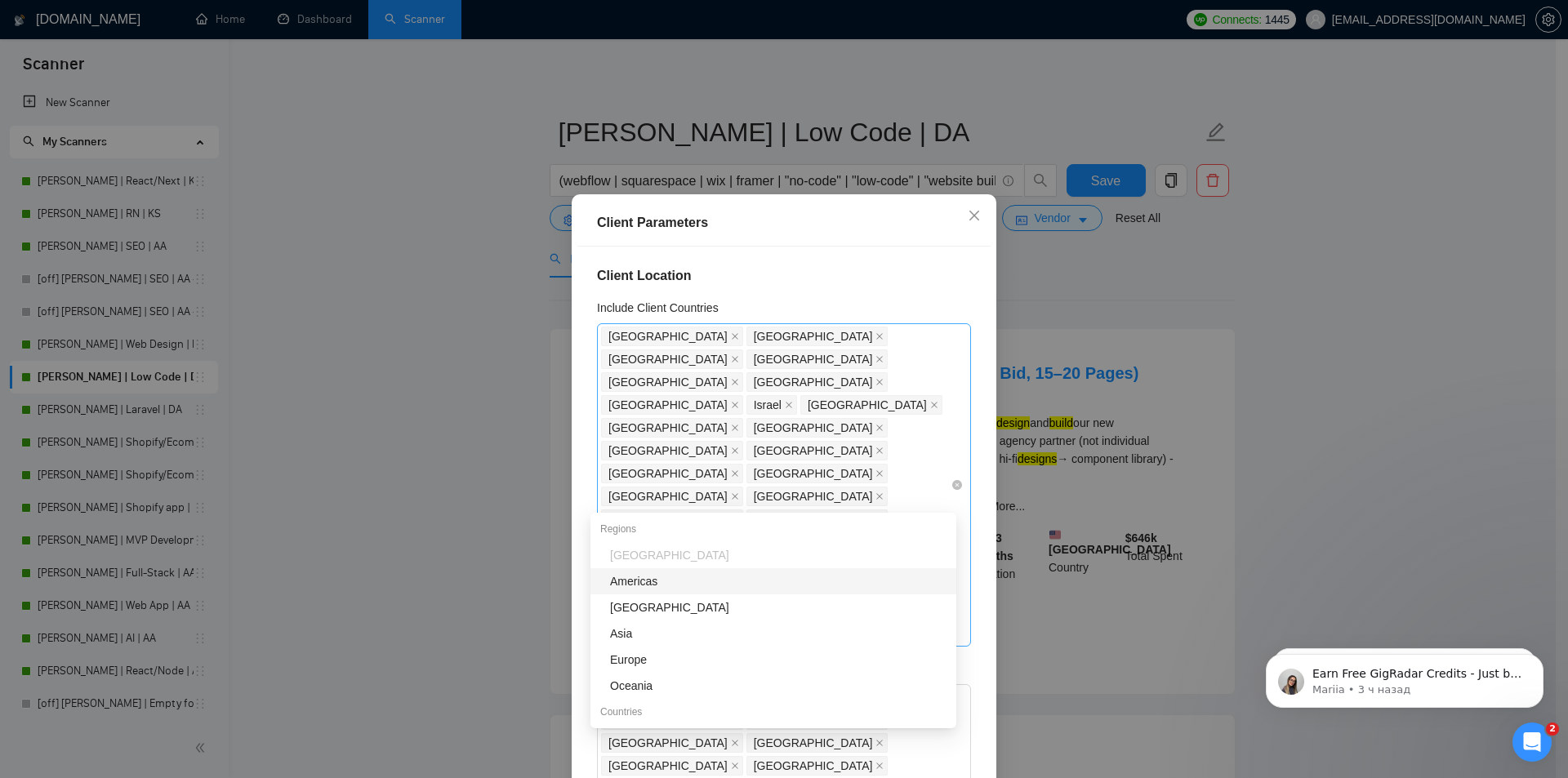
drag, startPoint x: 710, startPoint y: 499, endPoint x: 617, endPoint y: 424, distance: 119.5
click at [618, 424] on div "United States United Kingdom Canada Australia Germany Netherlands France Israel…" at bounding box center [776, 485] width 350 height 320
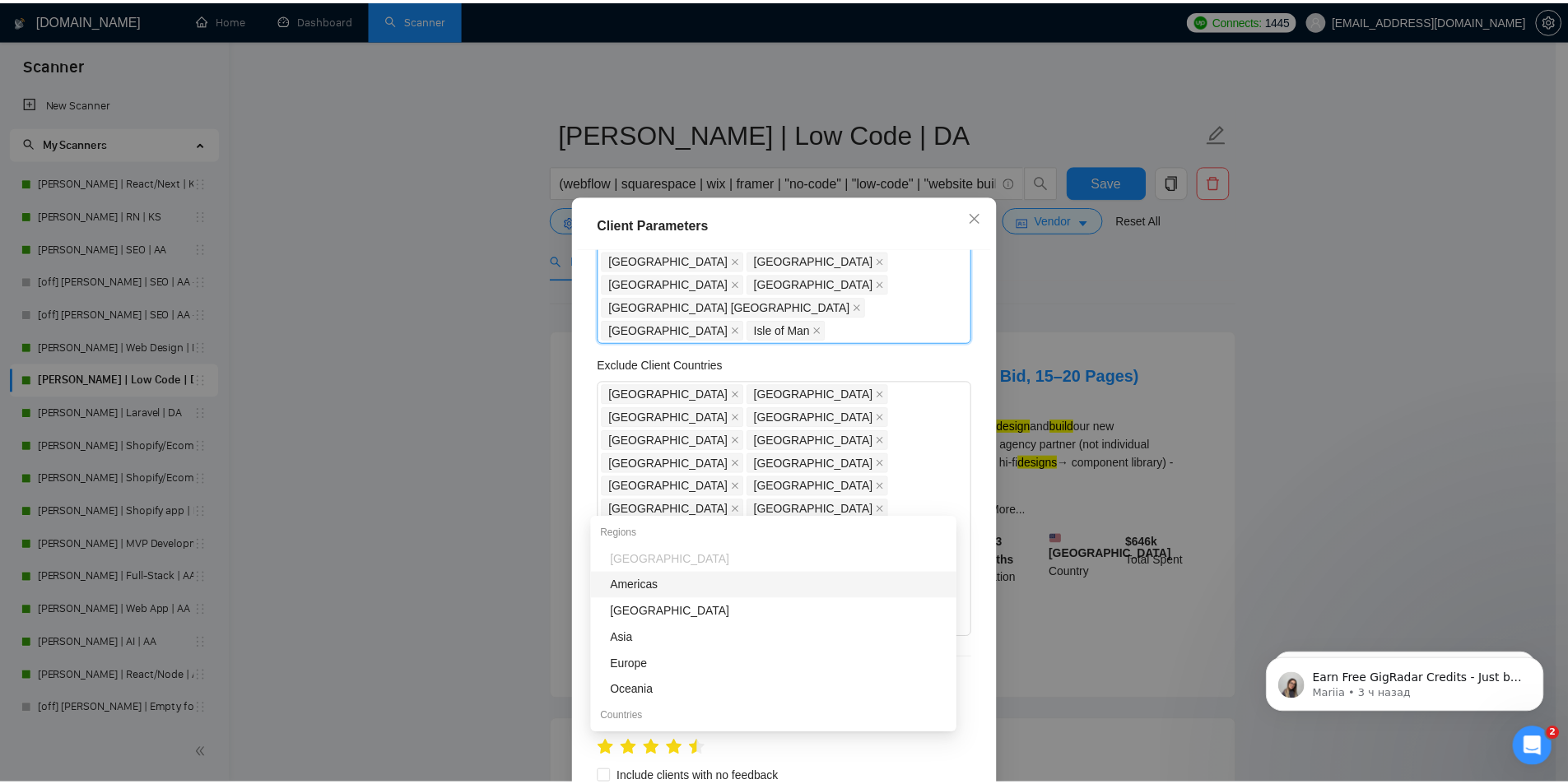
scroll to position [164, 0]
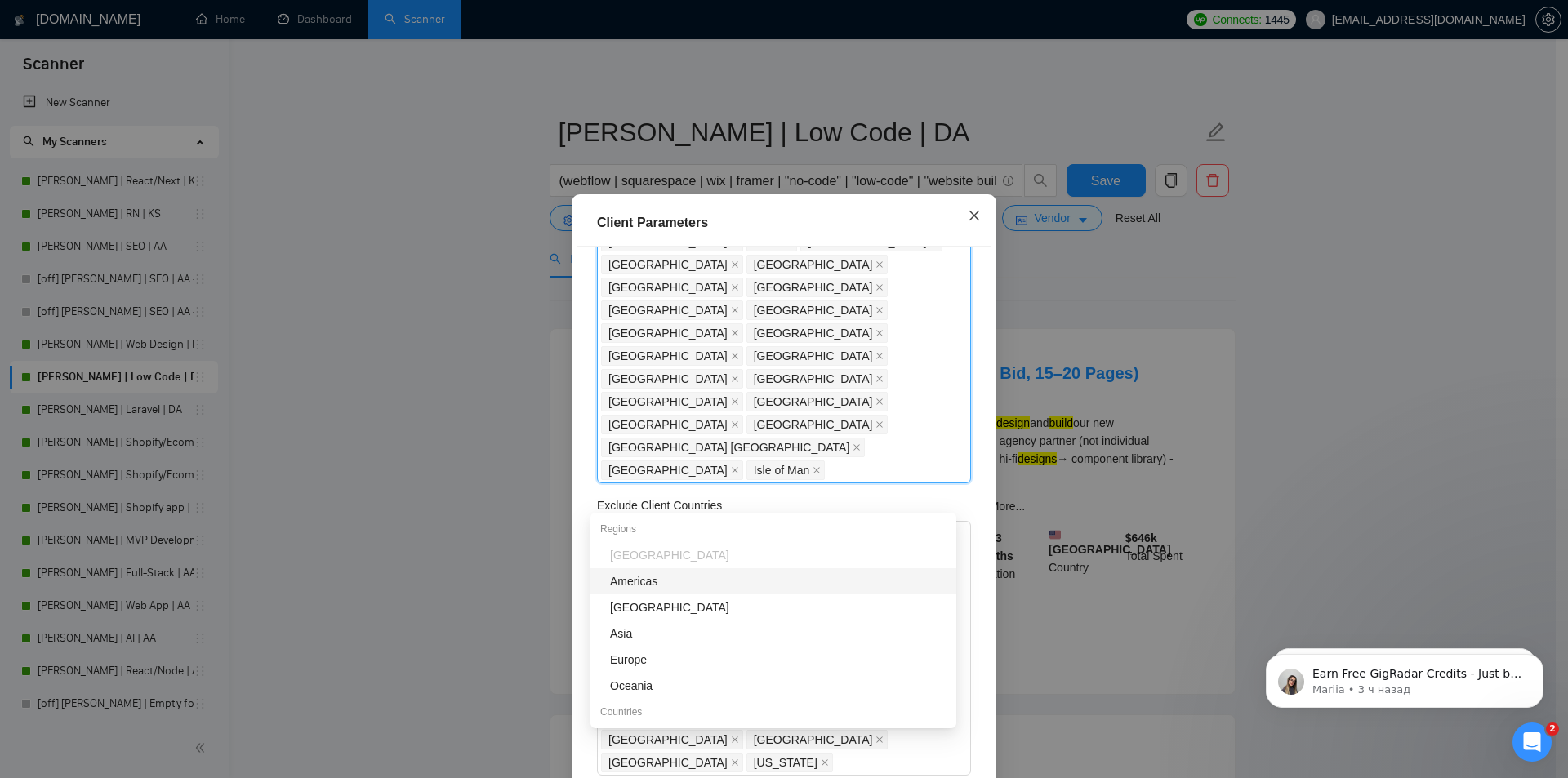
click at [970, 217] on icon "close" at bounding box center [974, 215] width 10 height 10
